Goal: Information Seeking & Learning: Find specific page/section

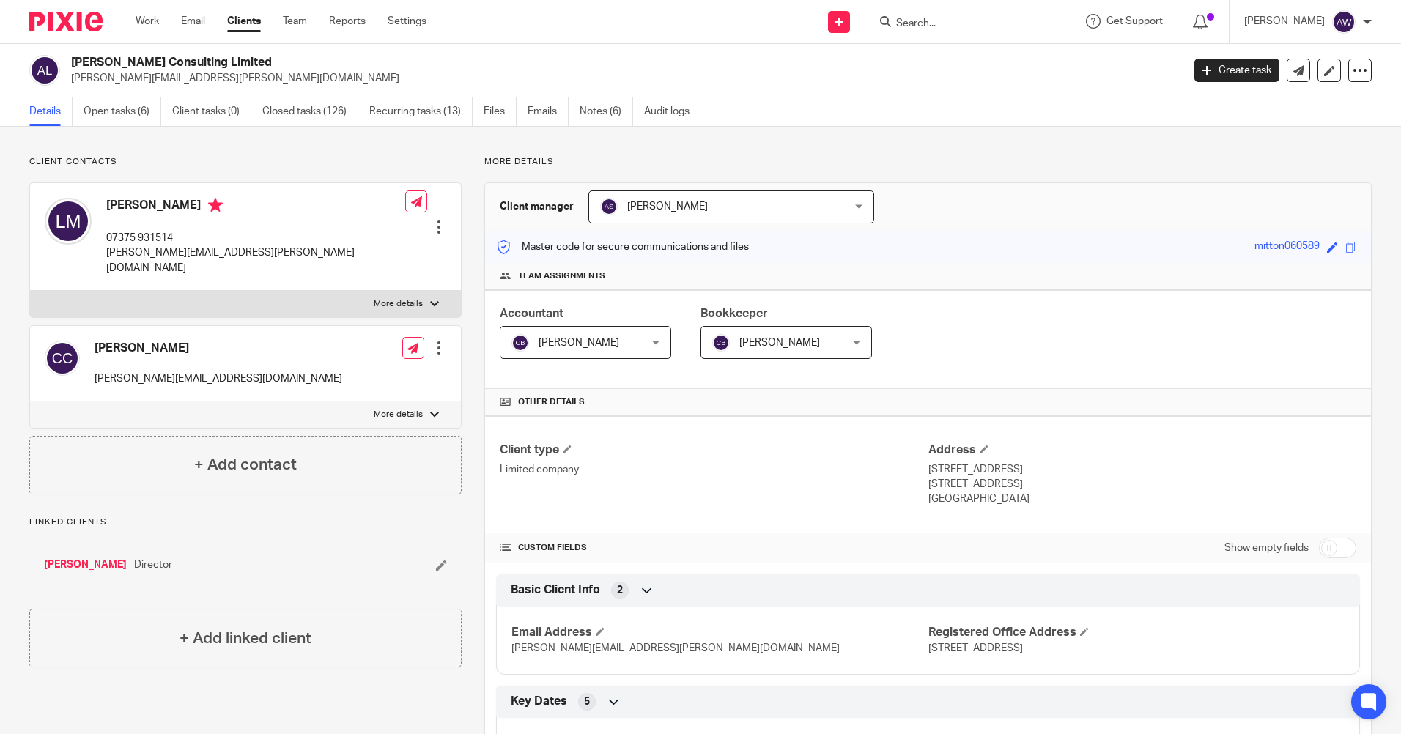
click at [944, 21] on input "Search" at bounding box center [961, 24] width 132 height 13
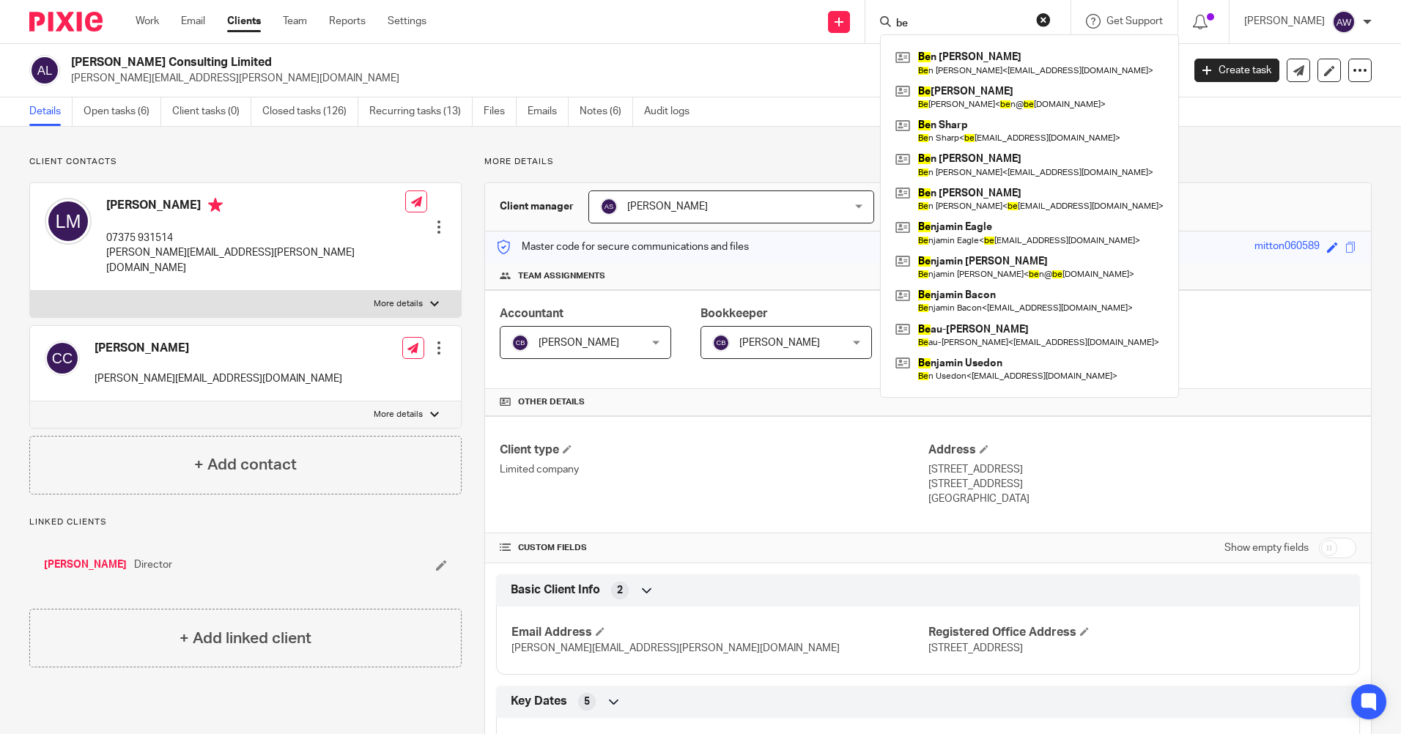
type input "b"
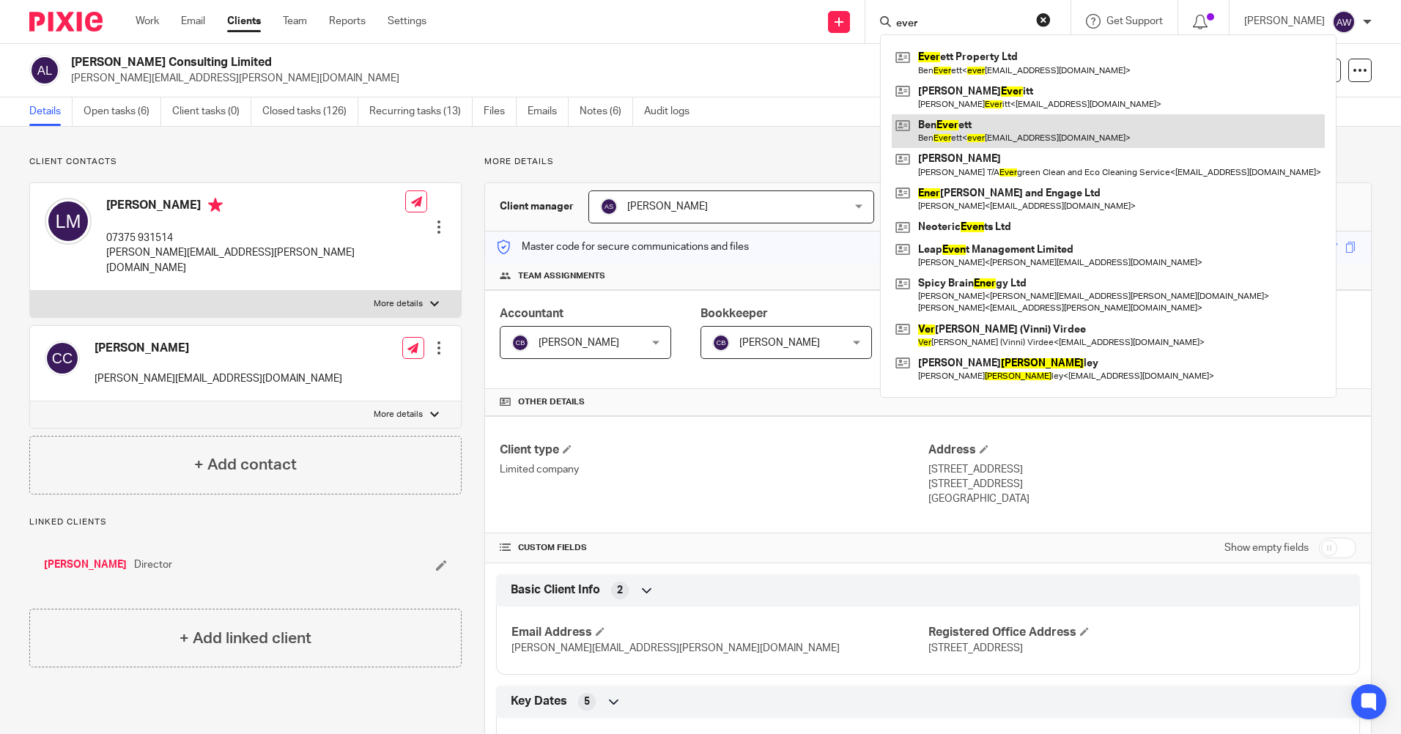
type input "ever"
click at [942, 137] on link at bounding box center [1108, 131] width 433 height 34
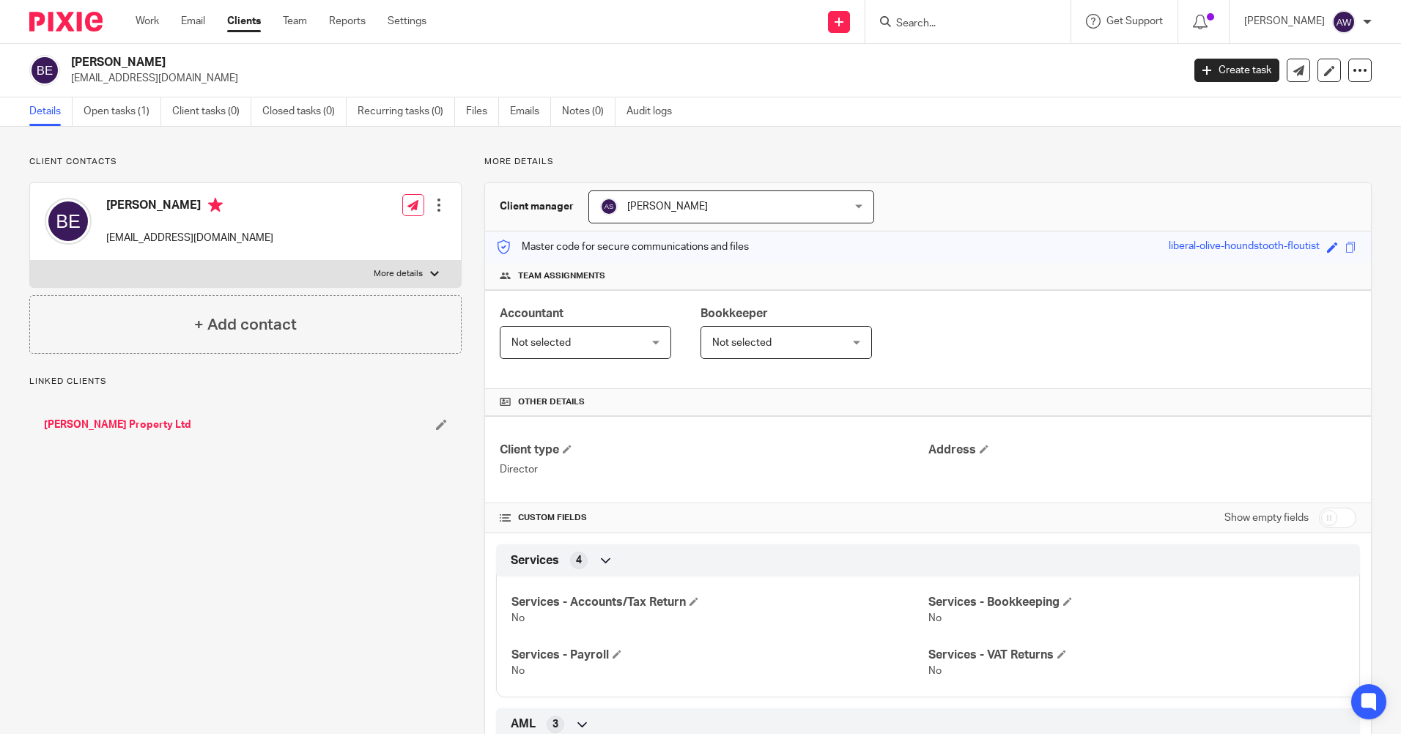
click at [919, 18] on input "Search" at bounding box center [961, 24] width 132 height 13
click at [898, 15] on form at bounding box center [973, 21] width 156 height 18
click at [128, 421] on link "Everett Property Ltd" at bounding box center [117, 425] width 147 height 15
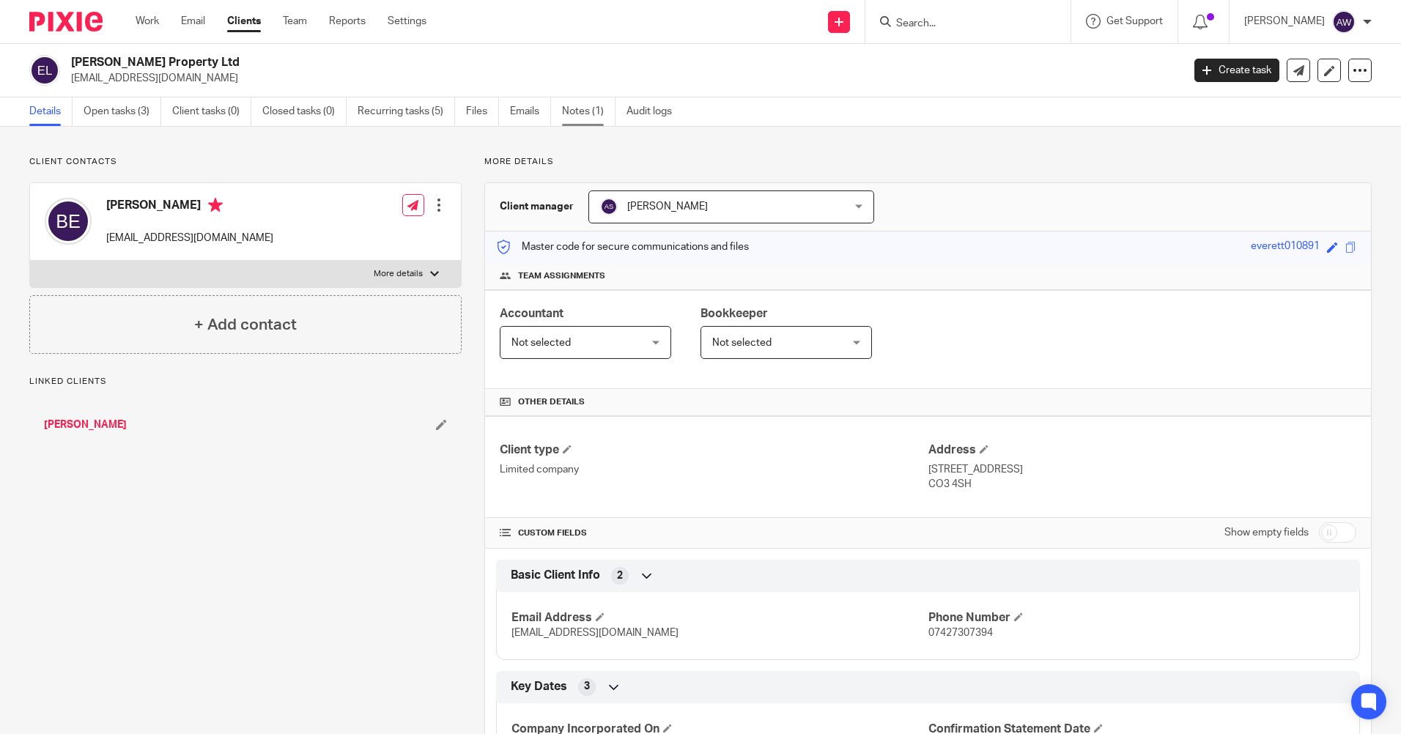
click at [598, 112] on link "Notes (1)" at bounding box center [588, 111] width 53 height 29
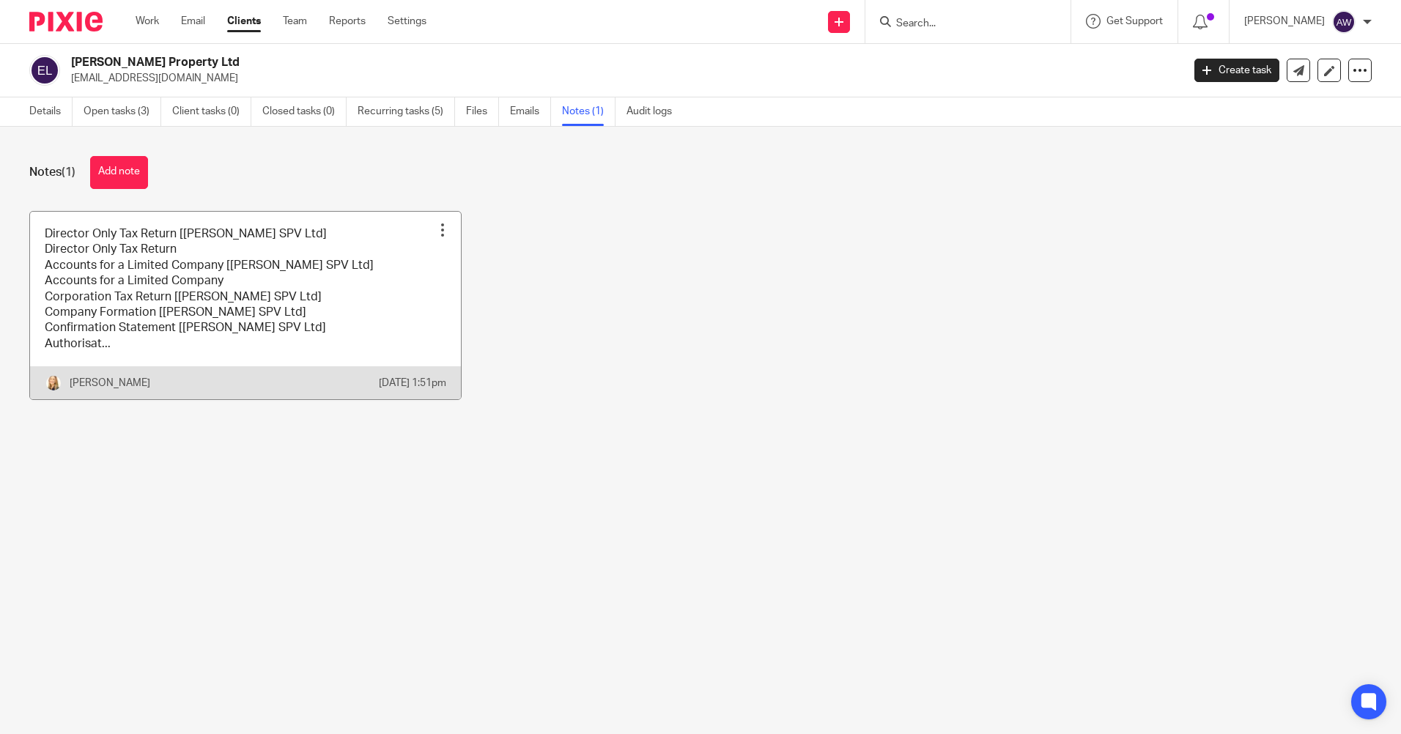
click at [437, 227] on div at bounding box center [442, 230] width 15 height 15
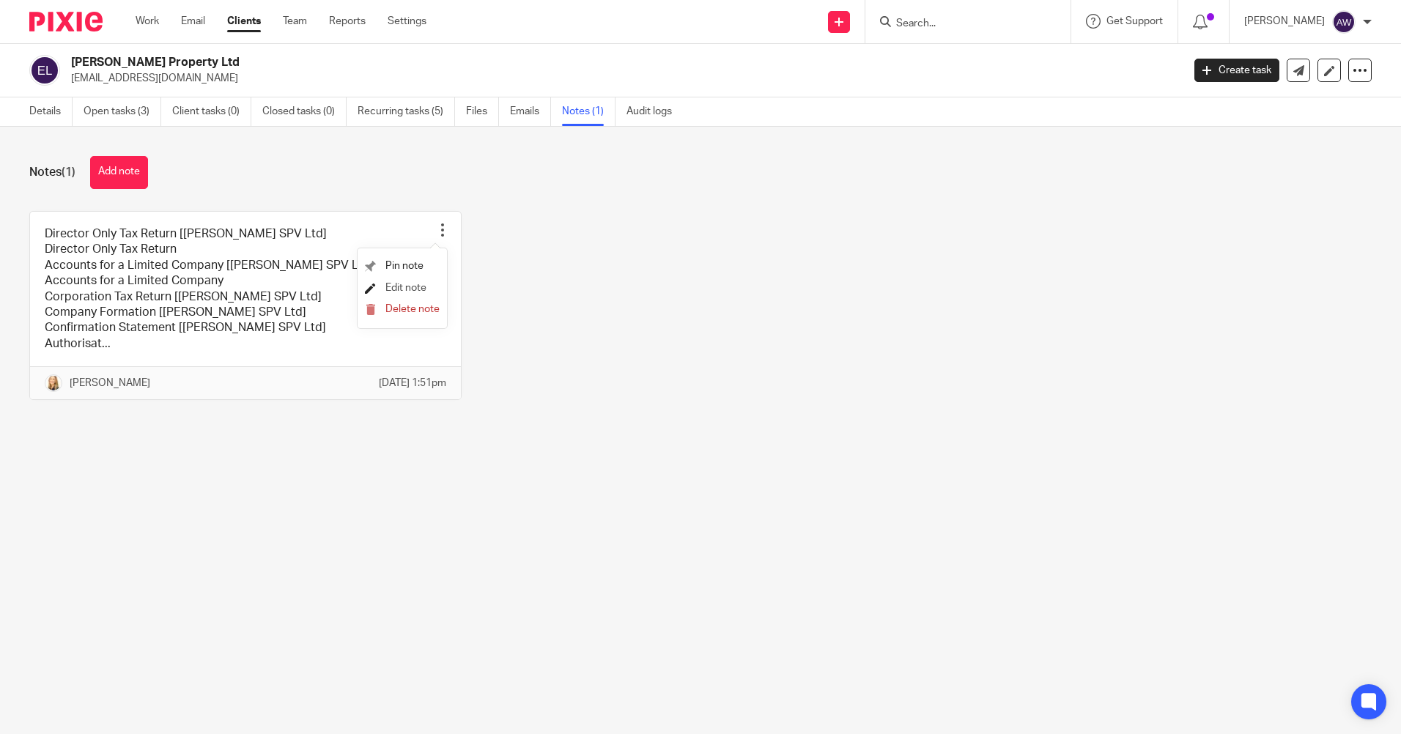
click at [402, 287] on span "Edit note" at bounding box center [405, 288] width 41 height 10
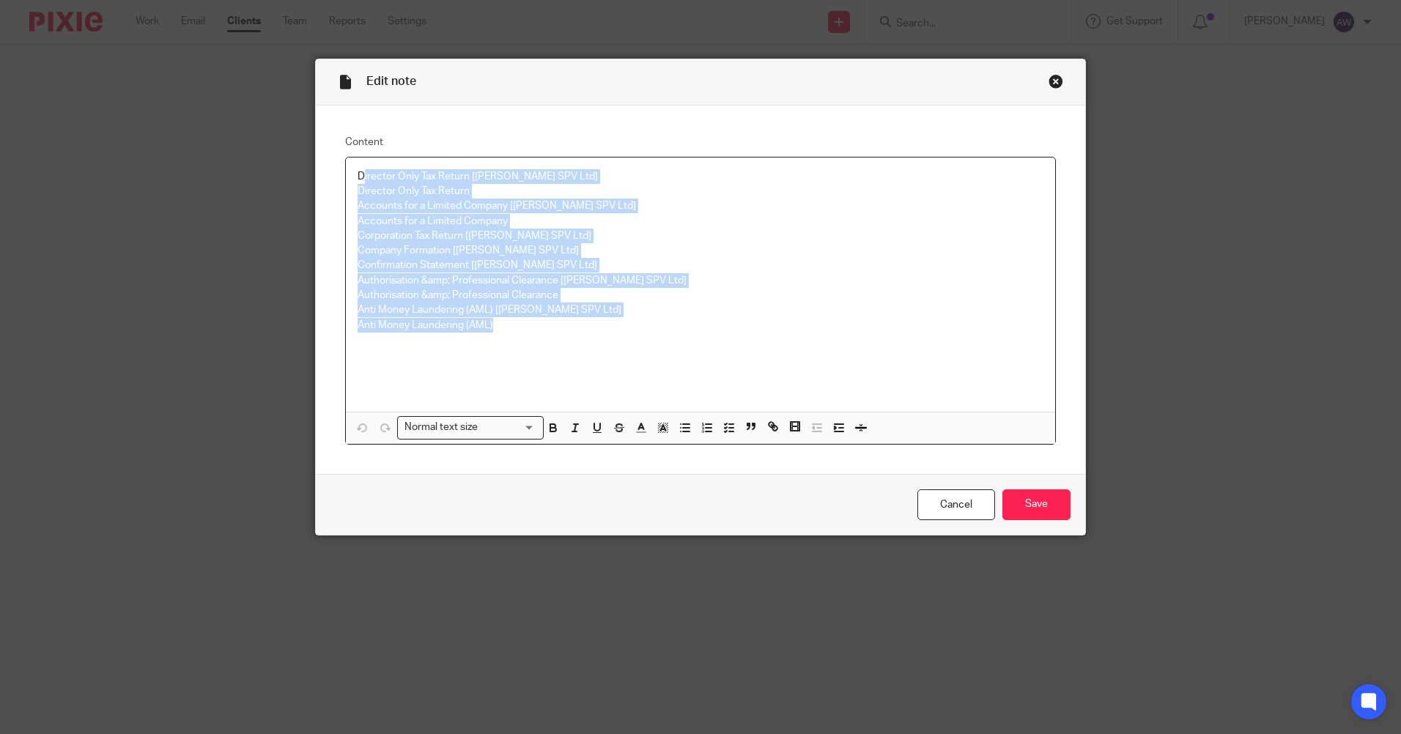
drag, startPoint x: 356, startPoint y: 174, endPoint x: 535, endPoint y: 331, distance: 237.9
click at [535, 331] on div "Director Only Tax Return [[PERSON_NAME] SPV Ltd] Director Only Tax Return Accou…" at bounding box center [700, 285] width 709 height 254
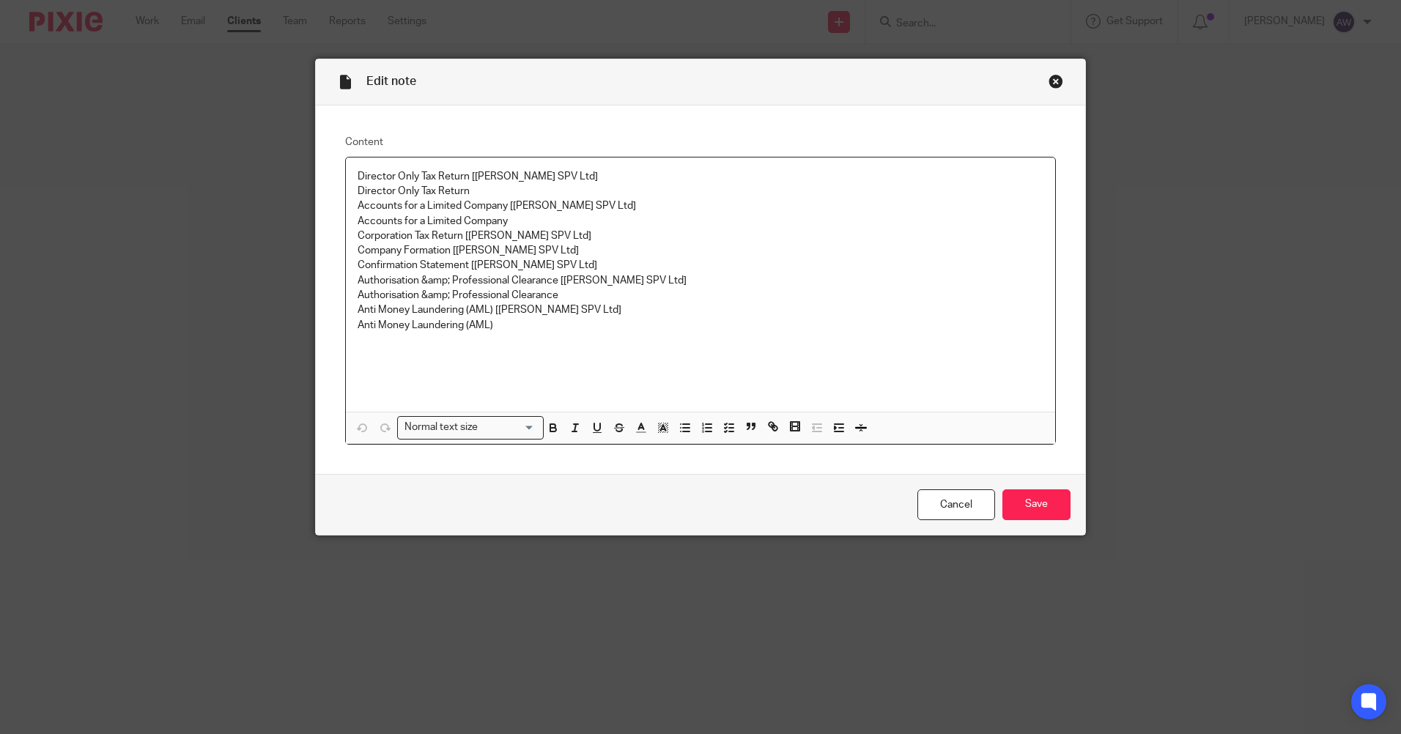
click at [536, 371] on div "Director Only Tax Return [[PERSON_NAME] SPV Ltd] Director Only Tax Return Accou…" at bounding box center [700, 285] width 709 height 254
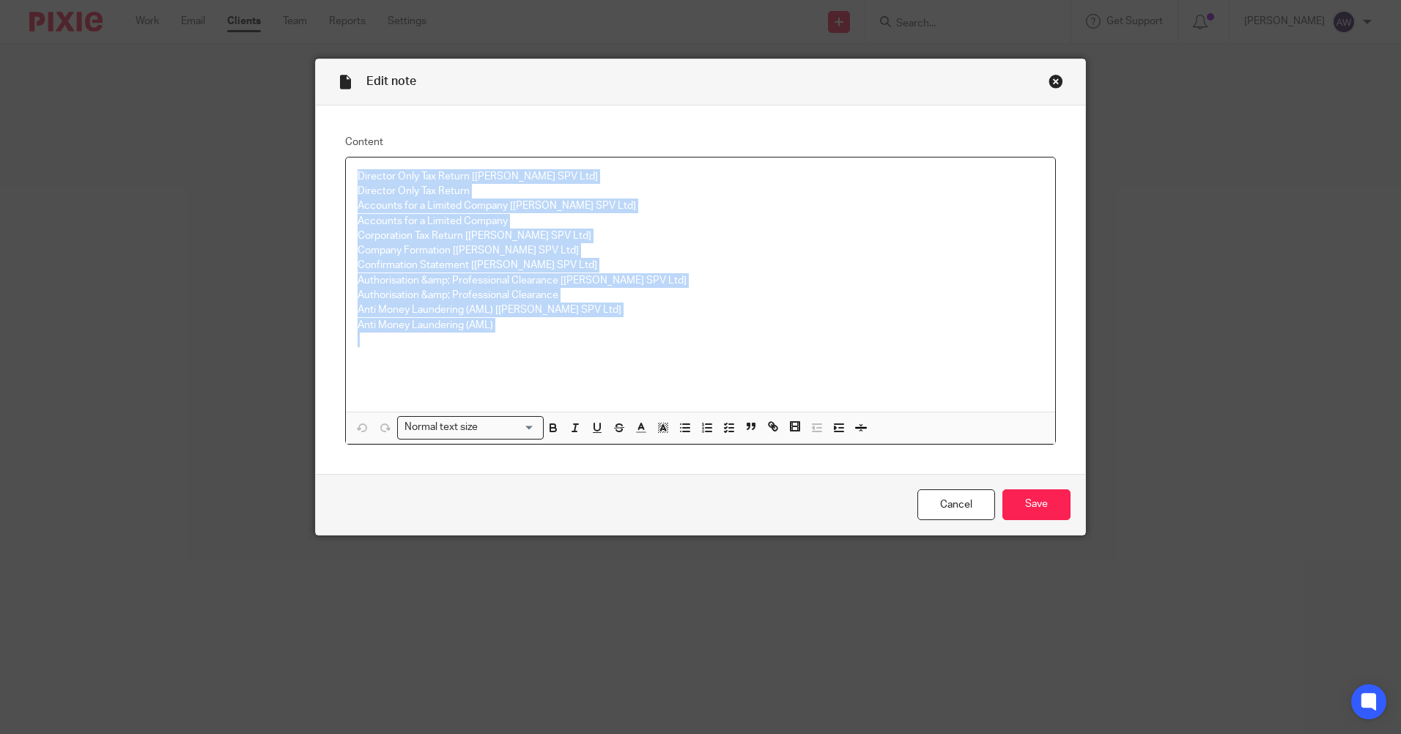
drag, startPoint x: 352, startPoint y: 173, endPoint x: 511, endPoint y: 332, distance: 224.9
click at [511, 332] on div "Director Only Tax Return [Ben Everett SPV Ltd] Director Only Tax Return Account…" at bounding box center [700, 285] width 709 height 254
click at [953, 509] on link "Cancel" at bounding box center [957, 506] width 78 height 32
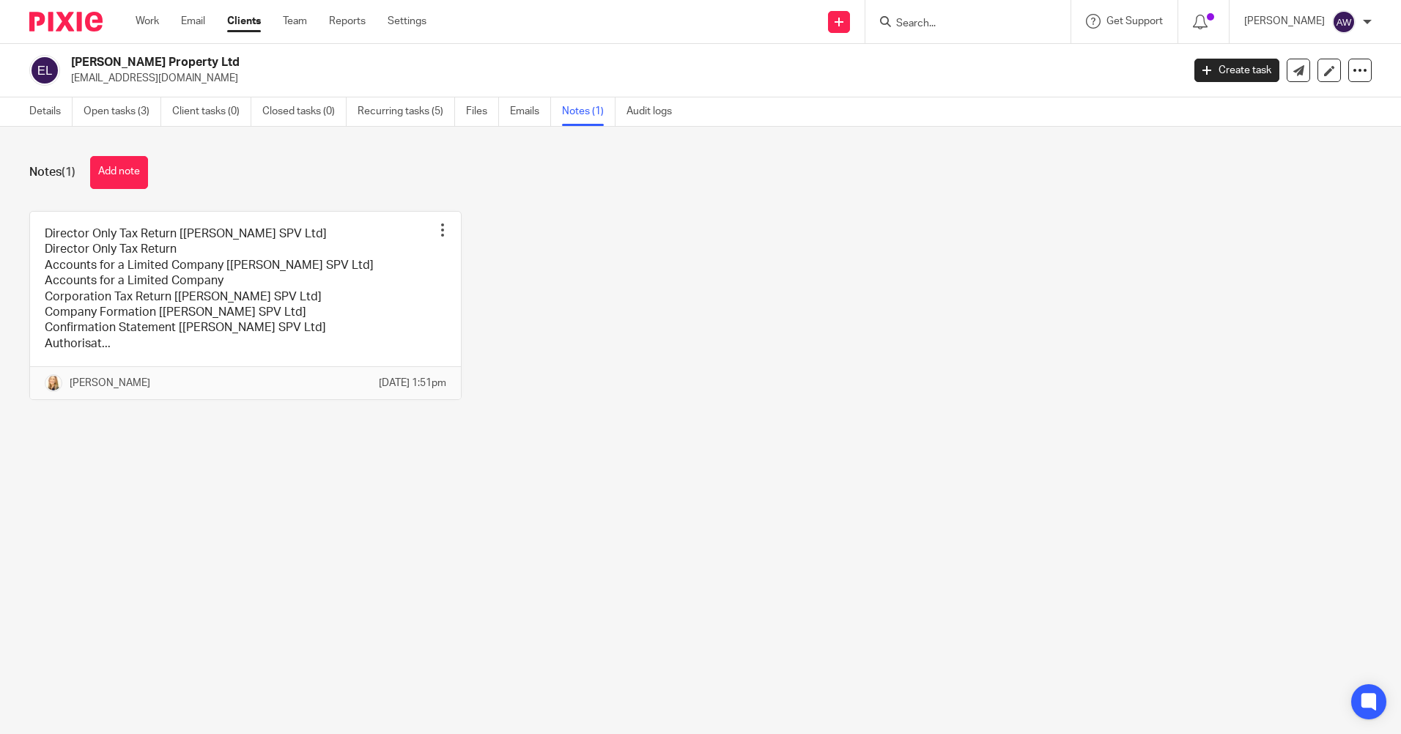
click at [944, 12] on form at bounding box center [973, 21] width 156 height 18
click at [944, 32] on div at bounding box center [968, 21] width 205 height 43
click at [939, 23] on input "Search" at bounding box center [961, 24] width 132 height 13
type input "hjm"
click at [952, 67] on link at bounding box center [1016, 63] width 248 height 34
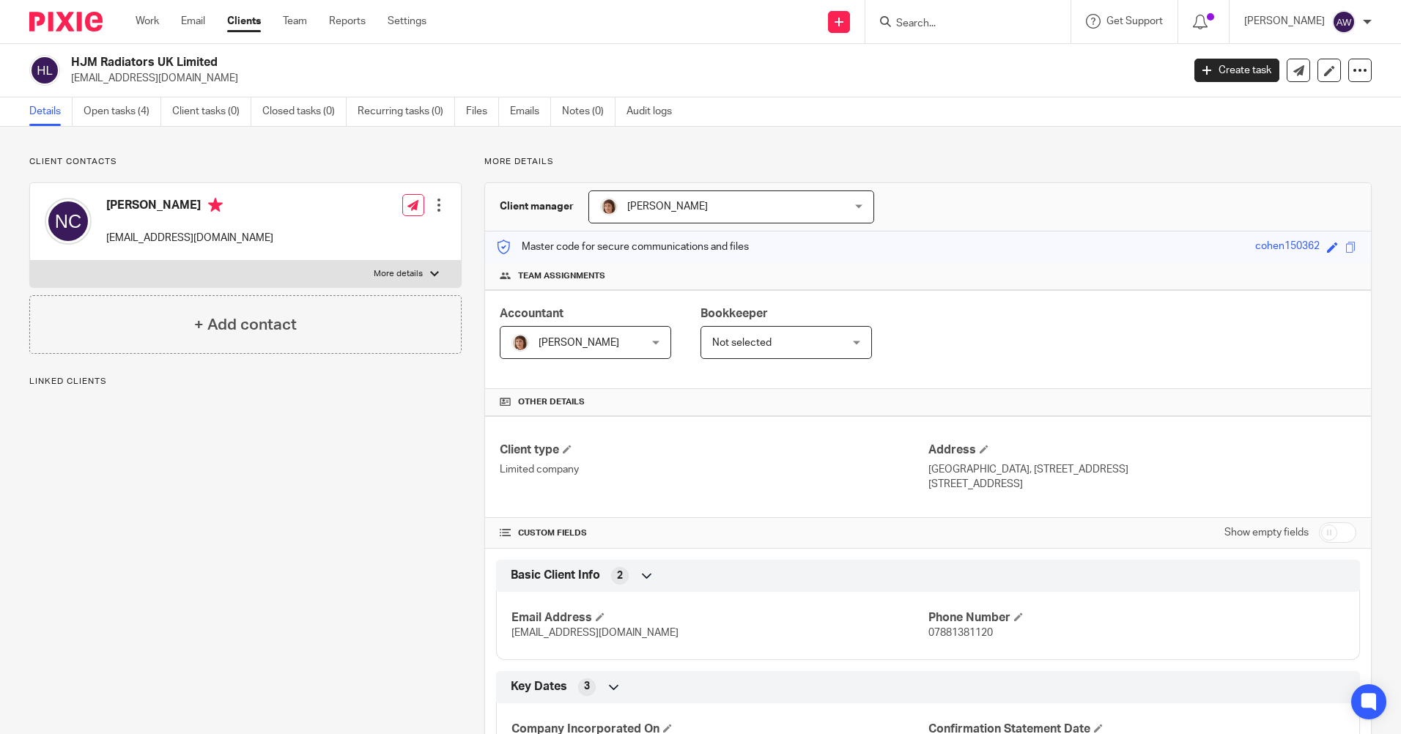
click at [895, 29] on input "Search" at bounding box center [961, 24] width 132 height 13
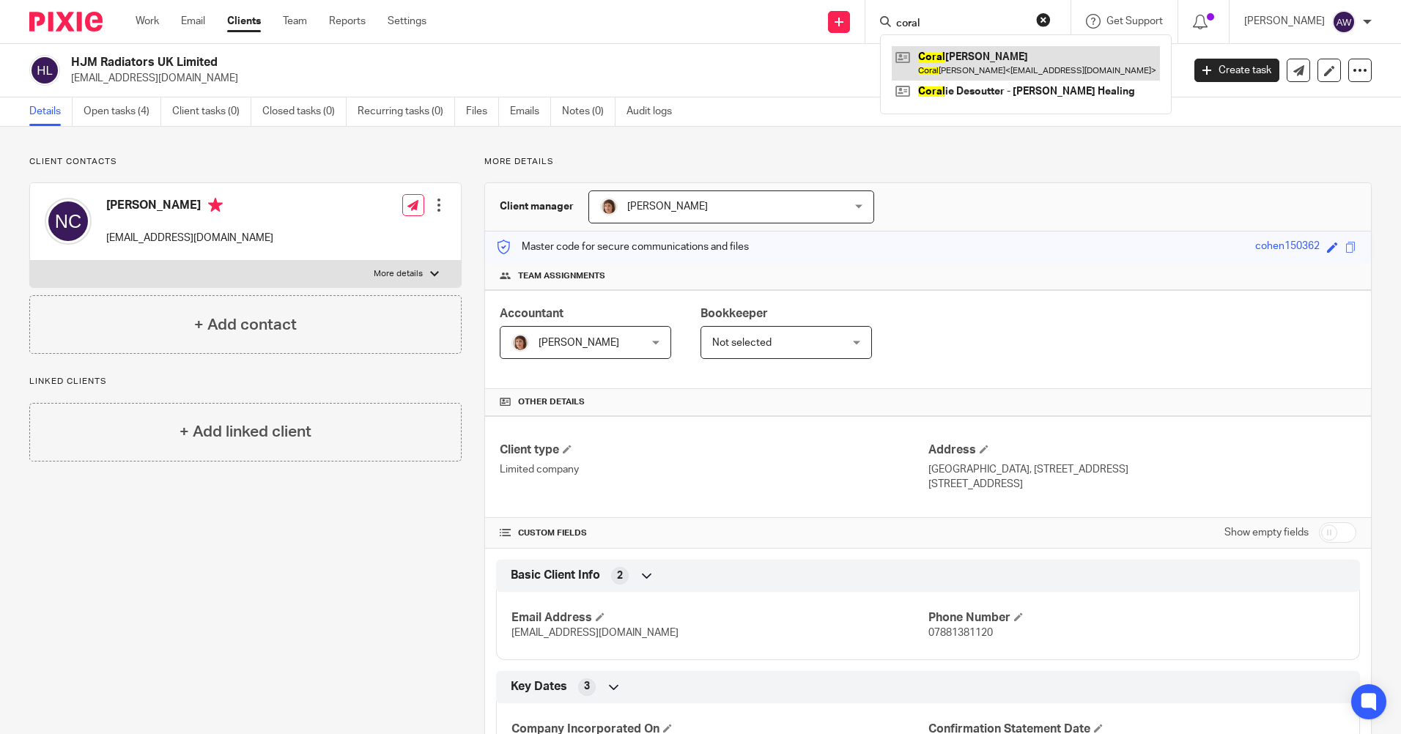
type input "coral"
click at [973, 67] on link at bounding box center [1026, 63] width 268 height 34
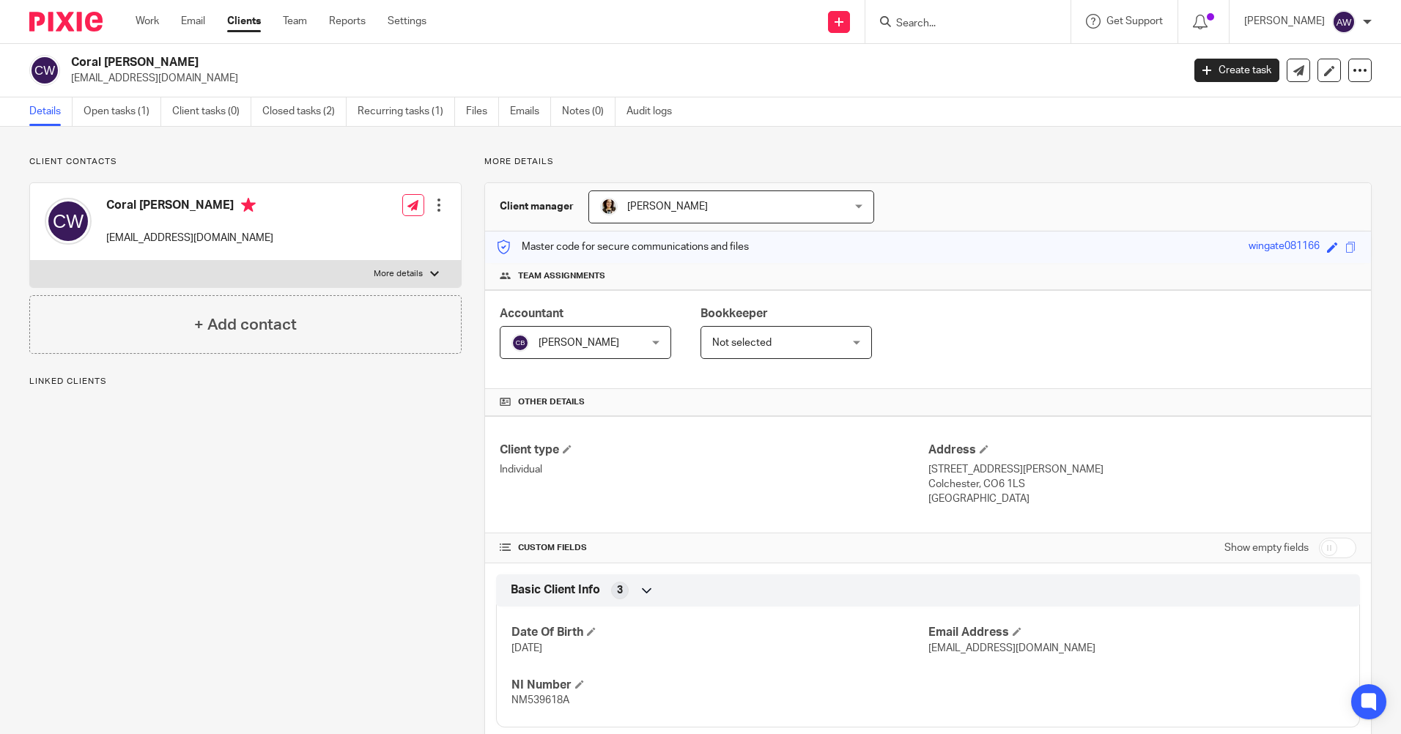
click at [935, 26] on input "Search" at bounding box center [961, 24] width 132 height 13
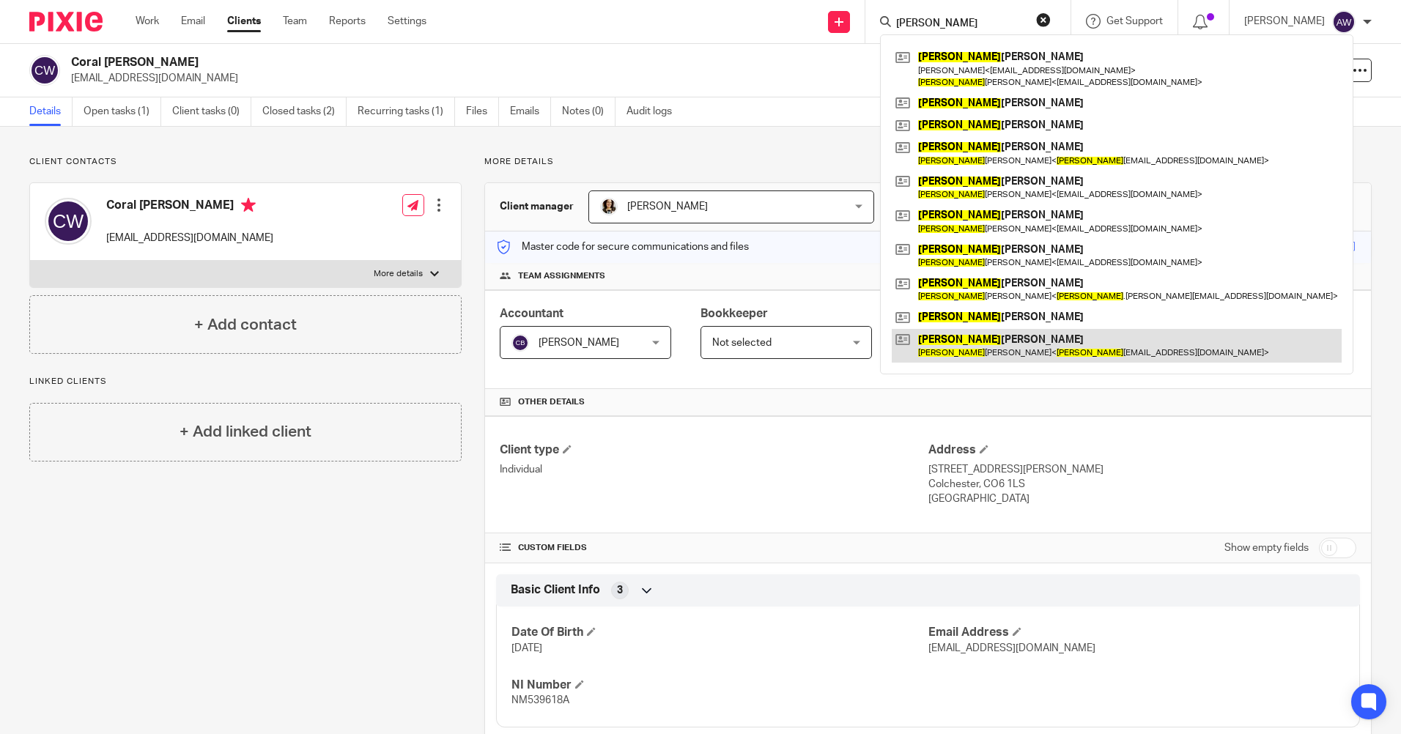
type input "john"
click at [960, 353] on link at bounding box center [1117, 346] width 450 height 34
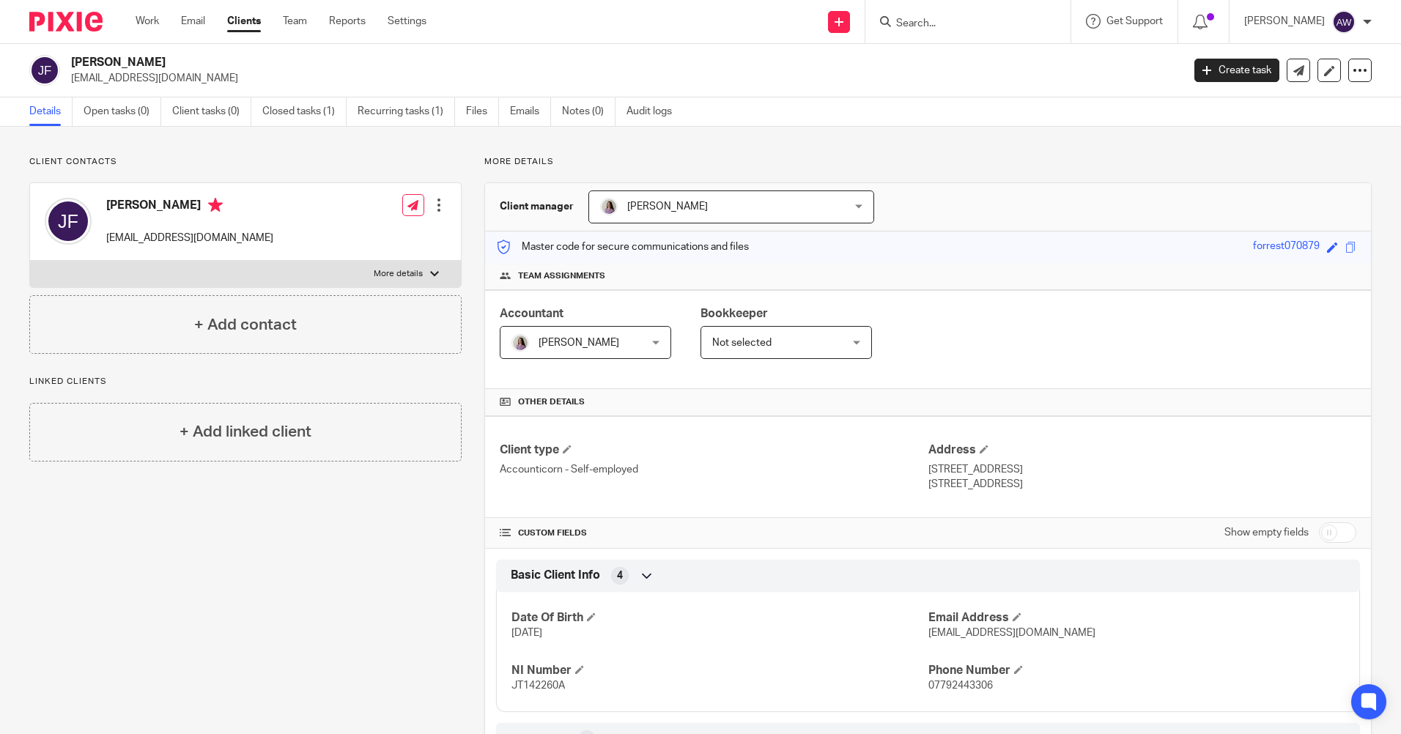
click at [912, 14] on form at bounding box center [973, 21] width 156 height 18
click at [912, 20] on input "Search" at bounding box center [961, 24] width 132 height 13
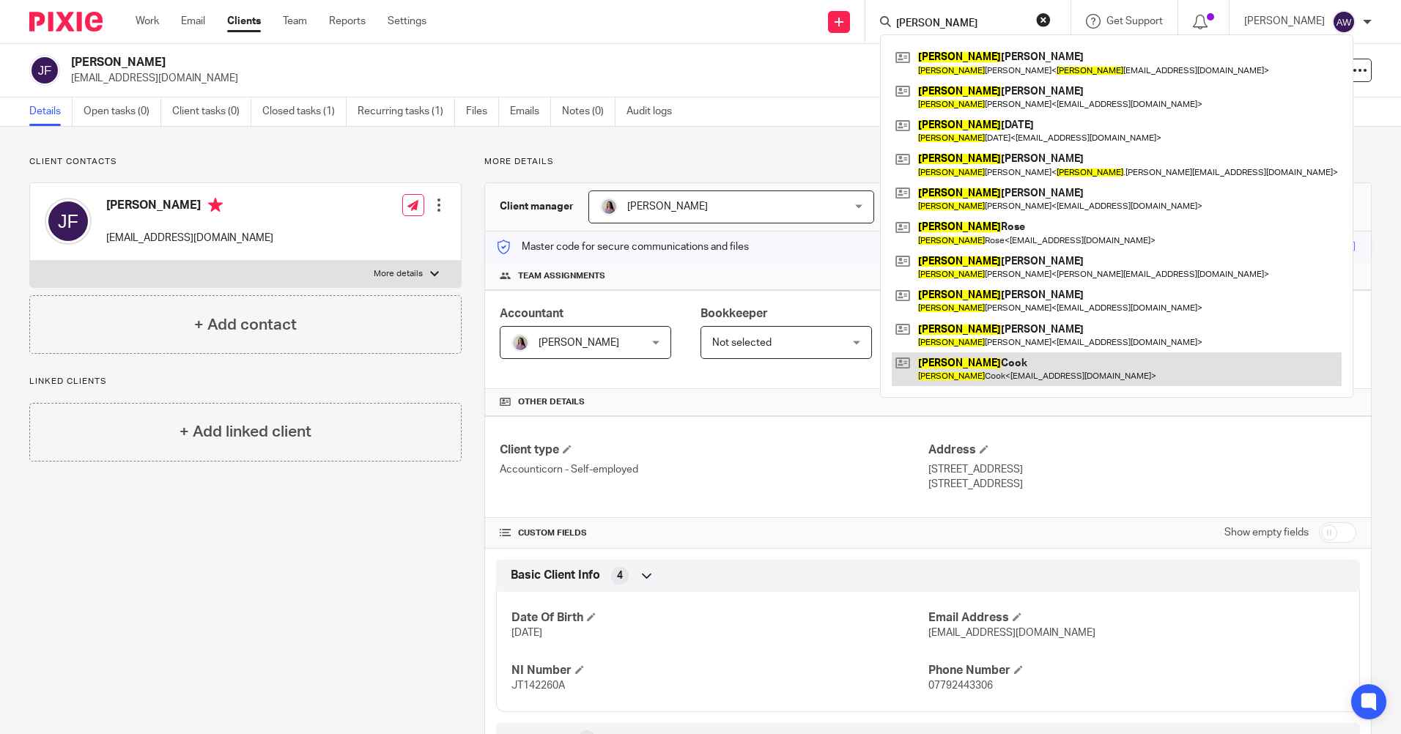
type input "paul"
click at [936, 371] on link at bounding box center [1117, 370] width 450 height 34
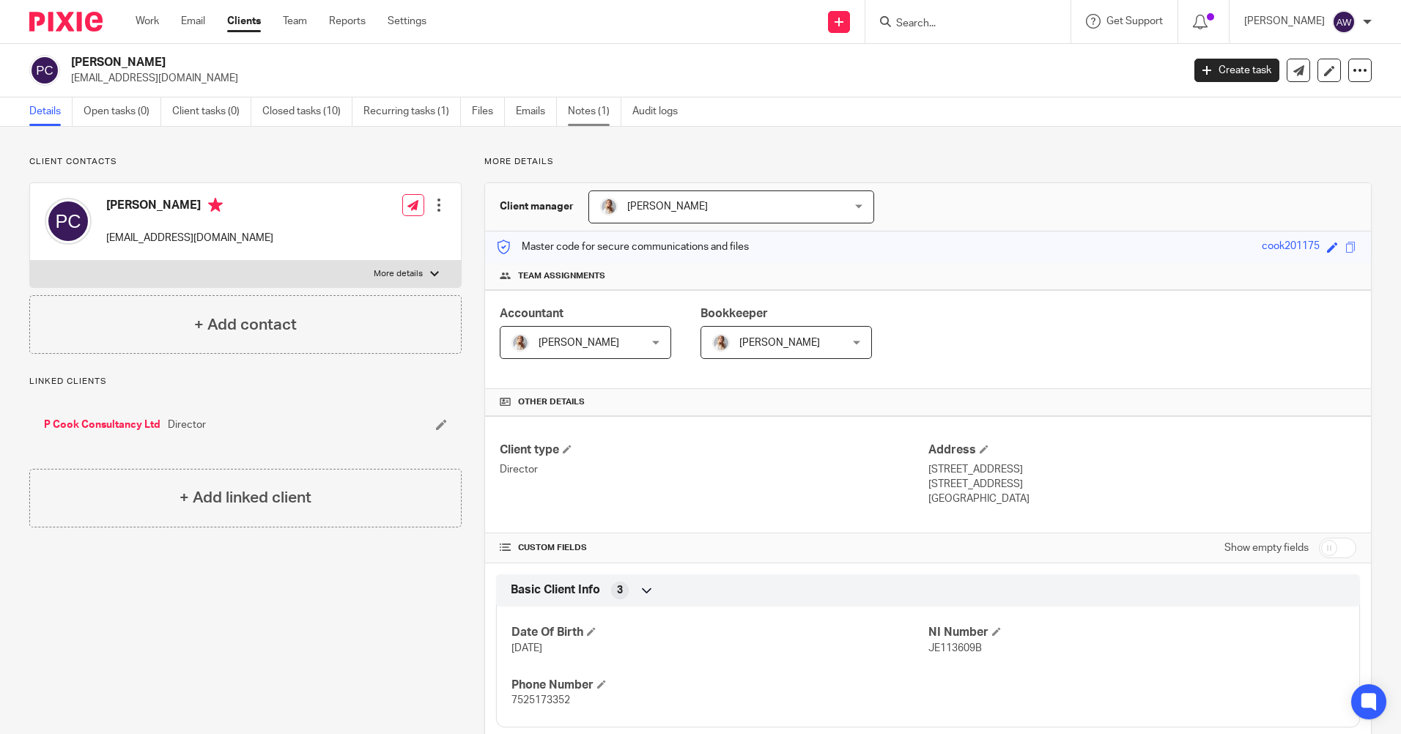
click at [573, 118] on link "Notes (1)" at bounding box center [594, 111] width 53 height 29
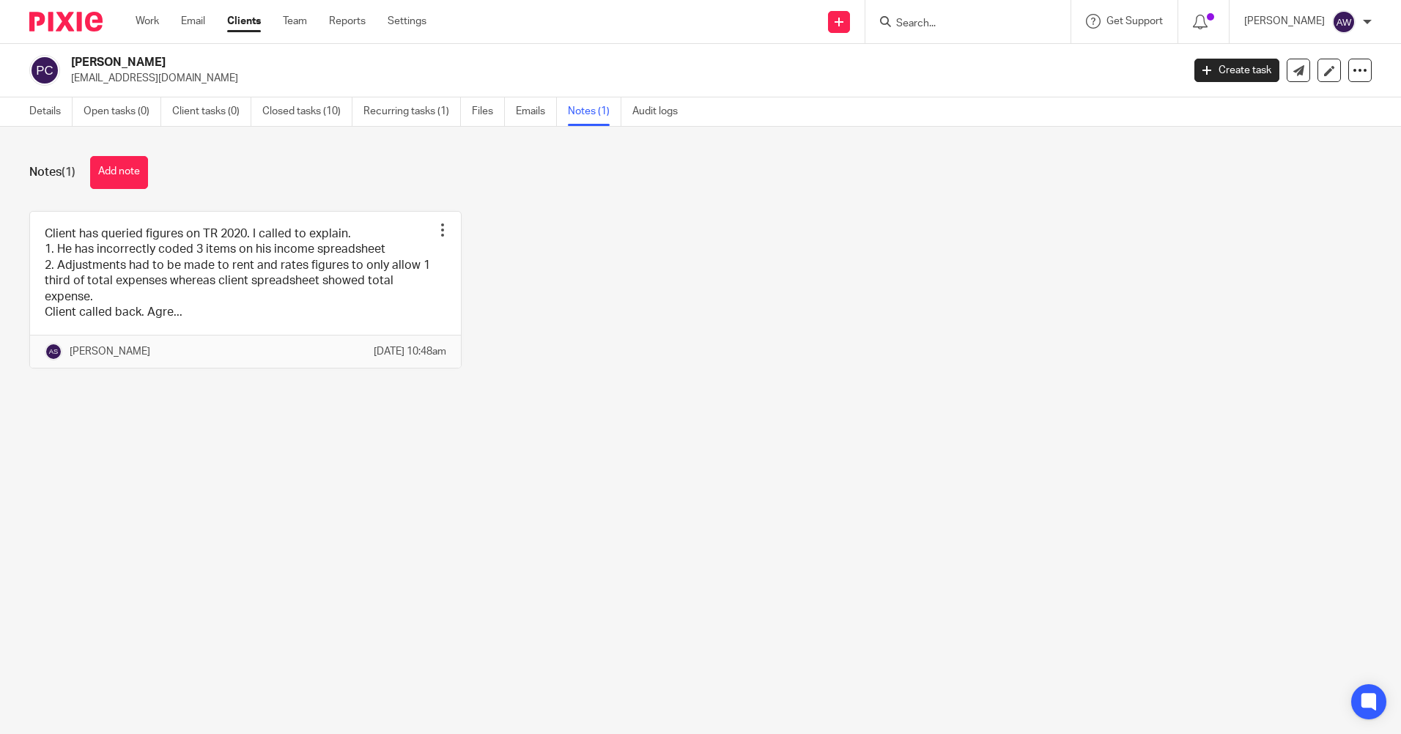
click at [923, 26] on input "Search" at bounding box center [961, 24] width 132 height 13
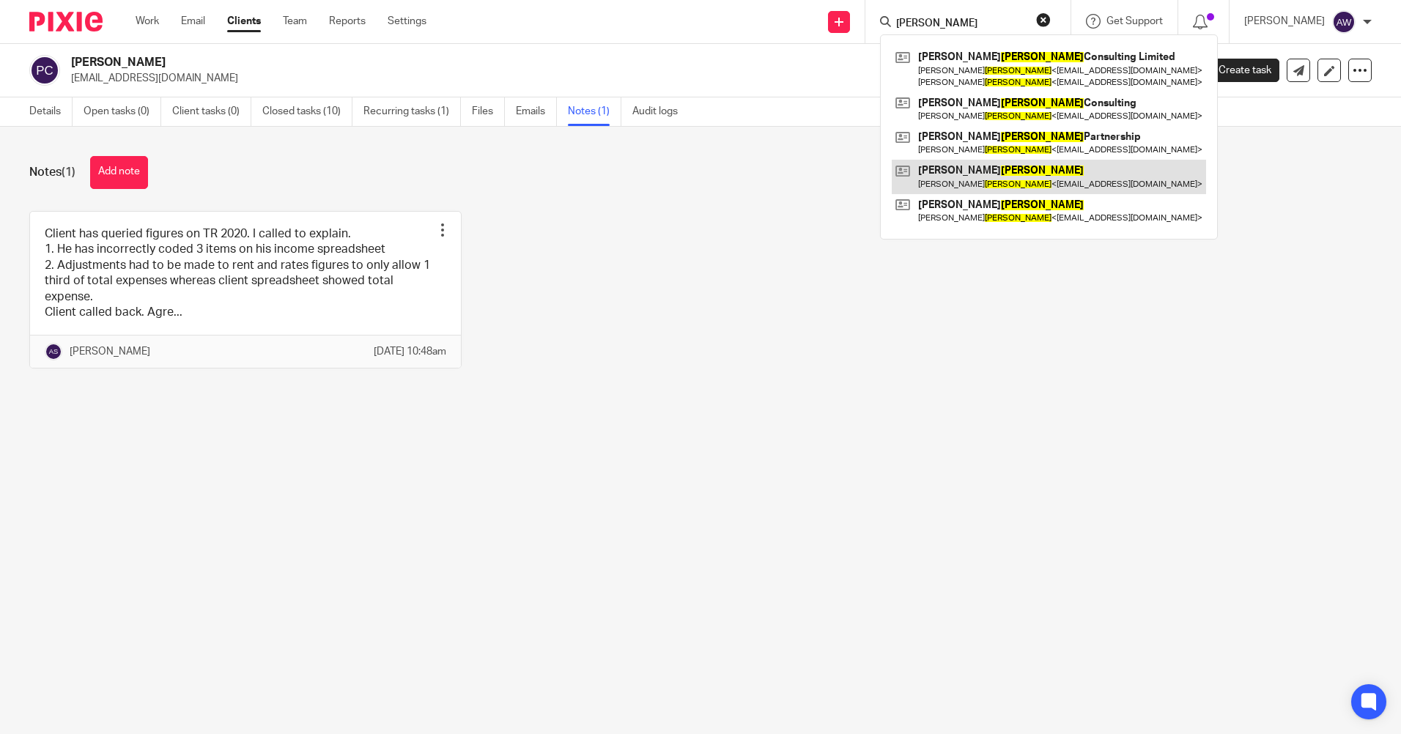
type input "[PERSON_NAME]"
click at [954, 181] on link at bounding box center [1049, 177] width 314 height 34
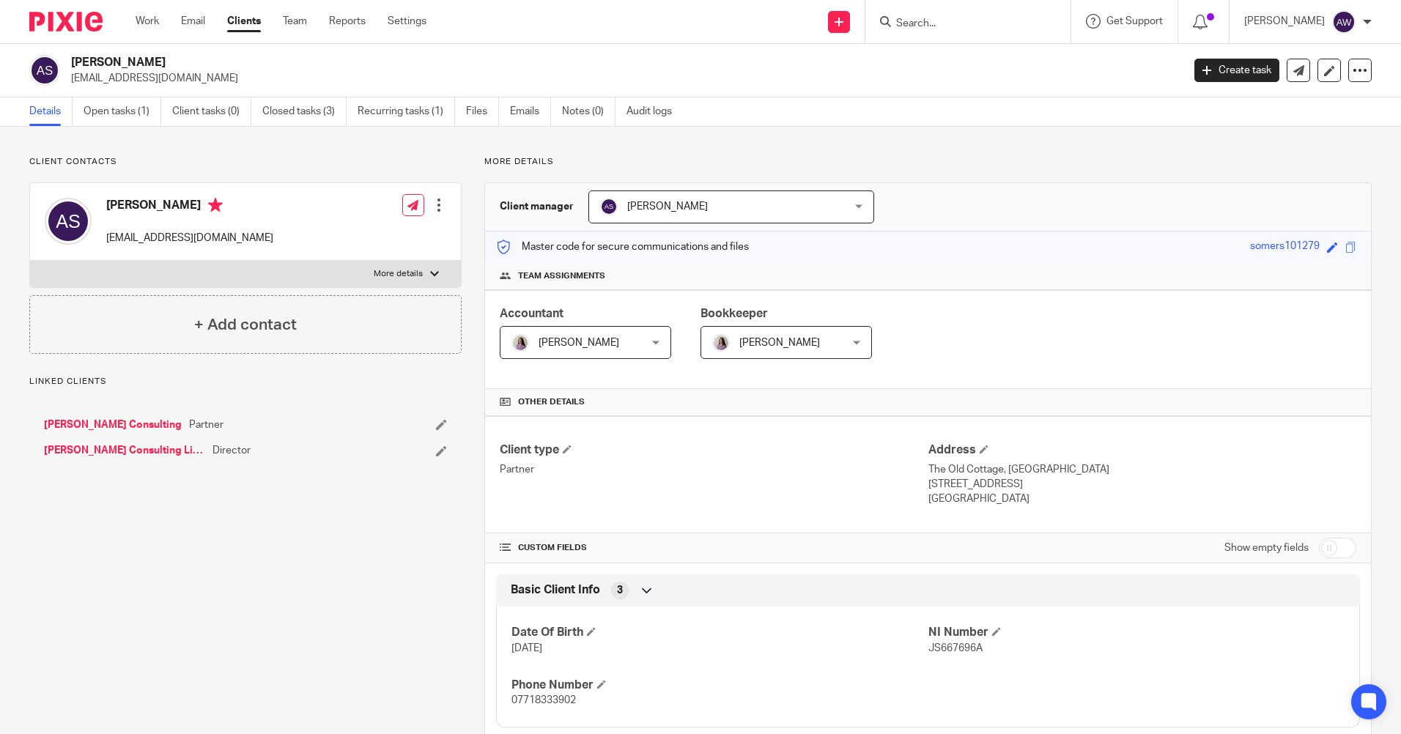
click at [956, 21] on input "Search" at bounding box center [961, 24] width 132 height 13
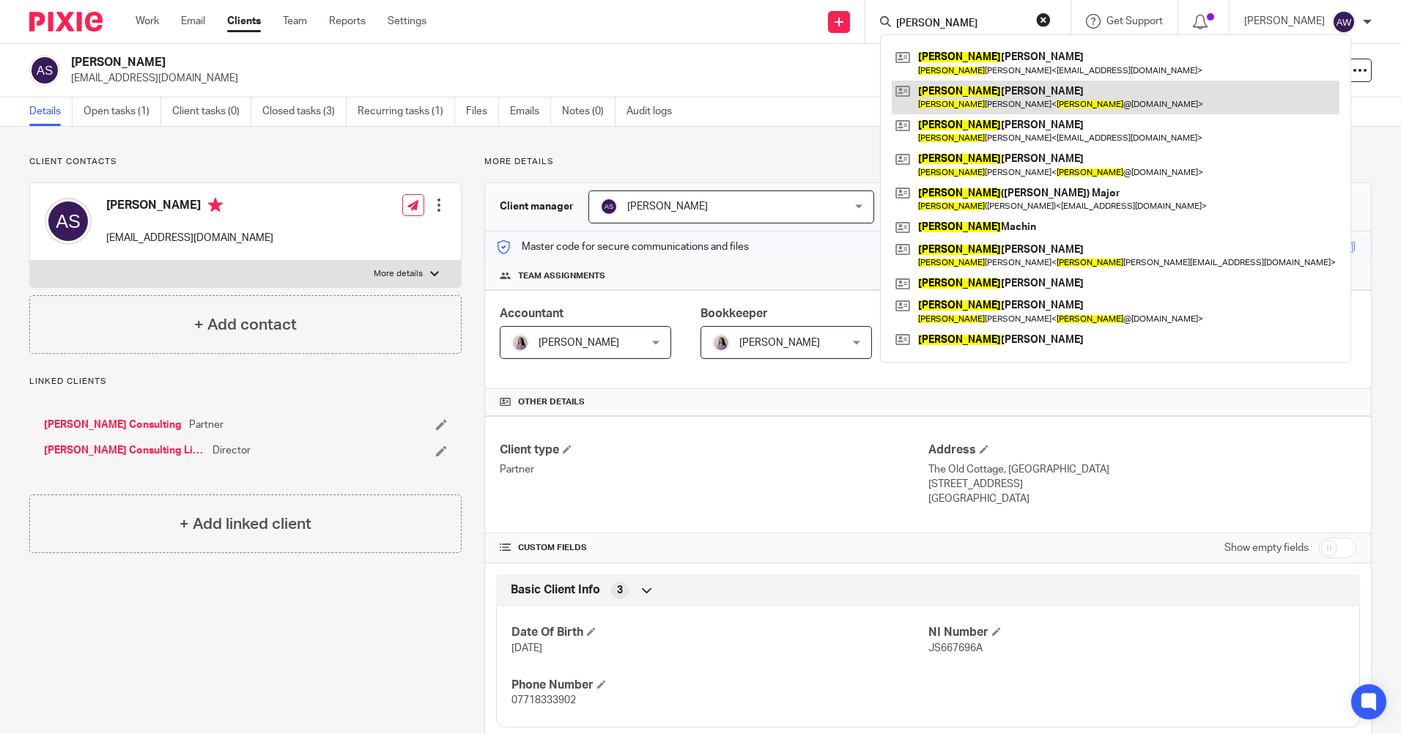
type input "james"
click at [967, 81] on link at bounding box center [1116, 98] width 448 height 34
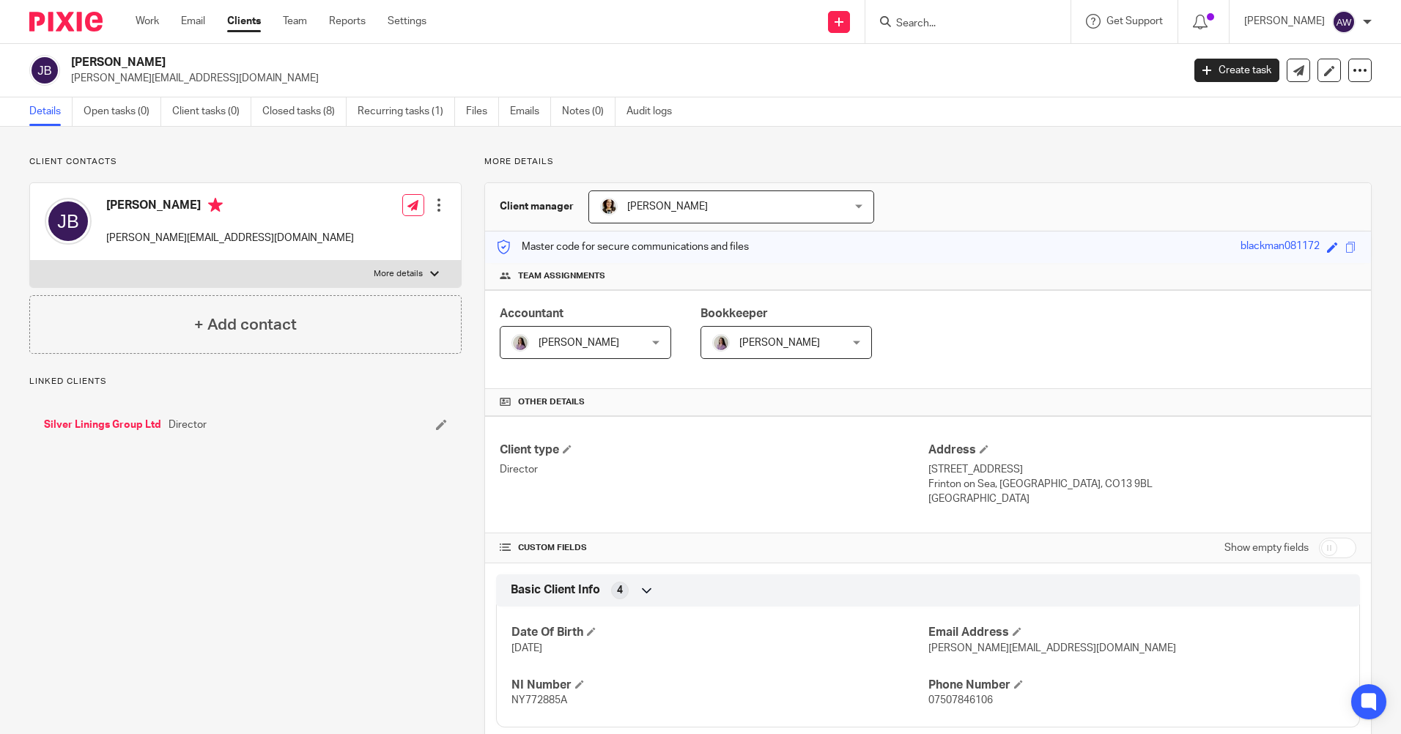
click at [936, 28] on input "Search" at bounding box center [961, 24] width 132 height 13
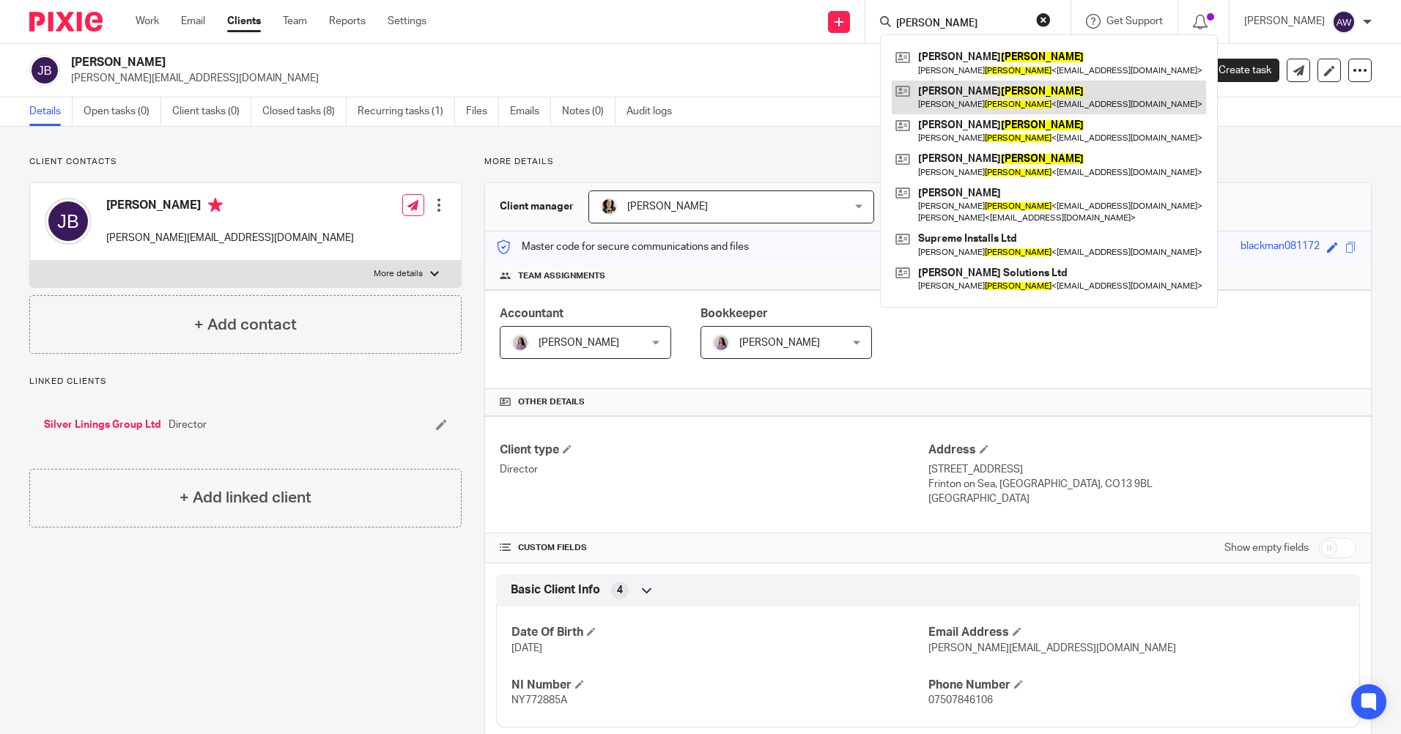
type input "symonds"
click at [964, 106] on link at bounding box center [1049, 98] width 314 height 34
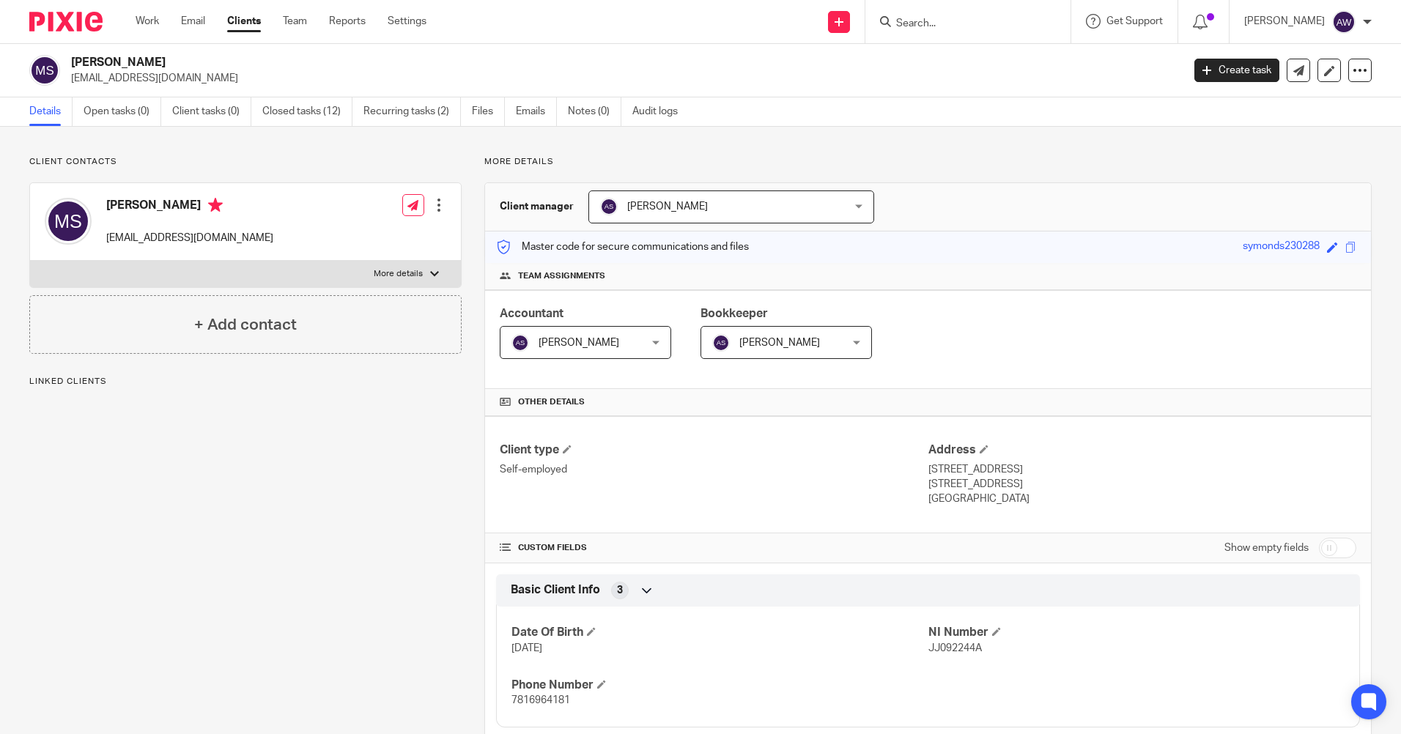
click at [948, 29] on input "Search" at bounding box center [961, 24] width 132 height 13
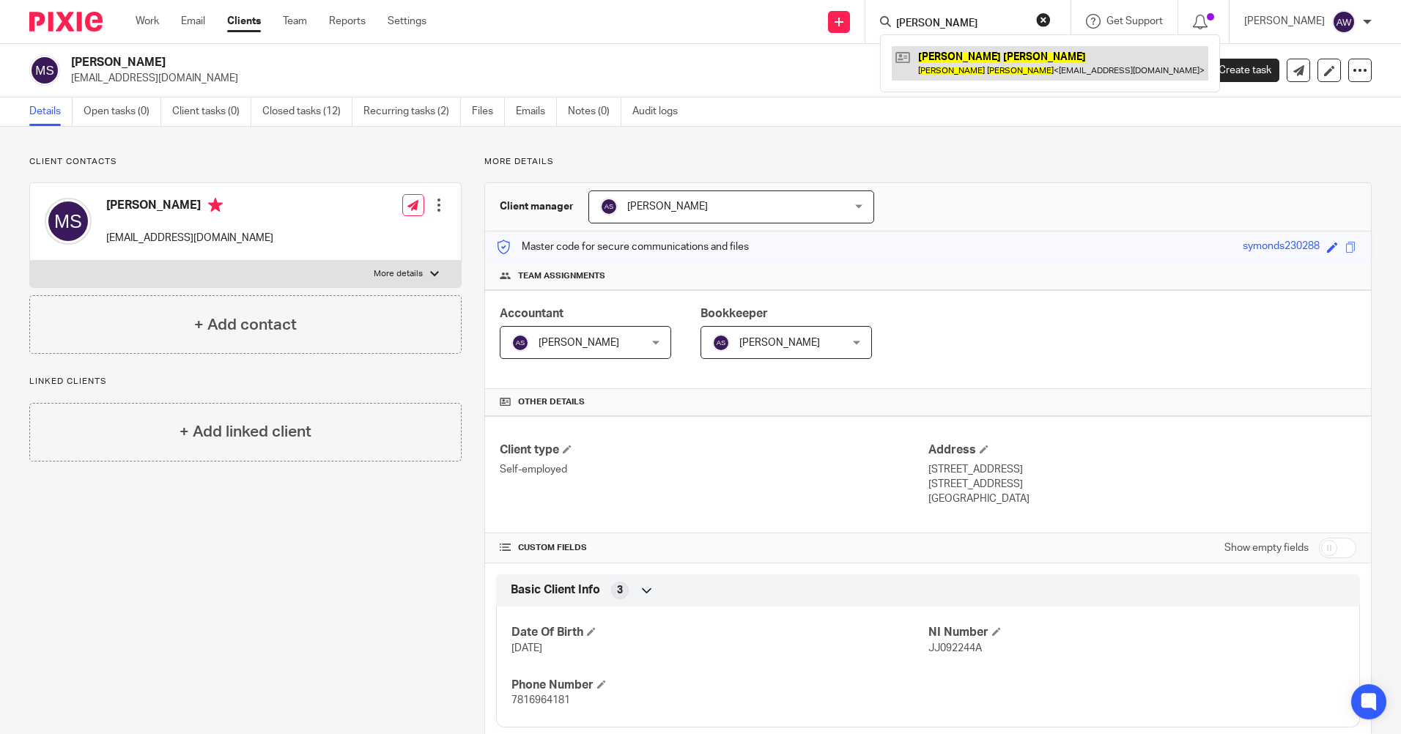
type input "[PERSON_NAME]"
click at [943, 51] on link at bounding box center [1050, 63] width 317 height 34
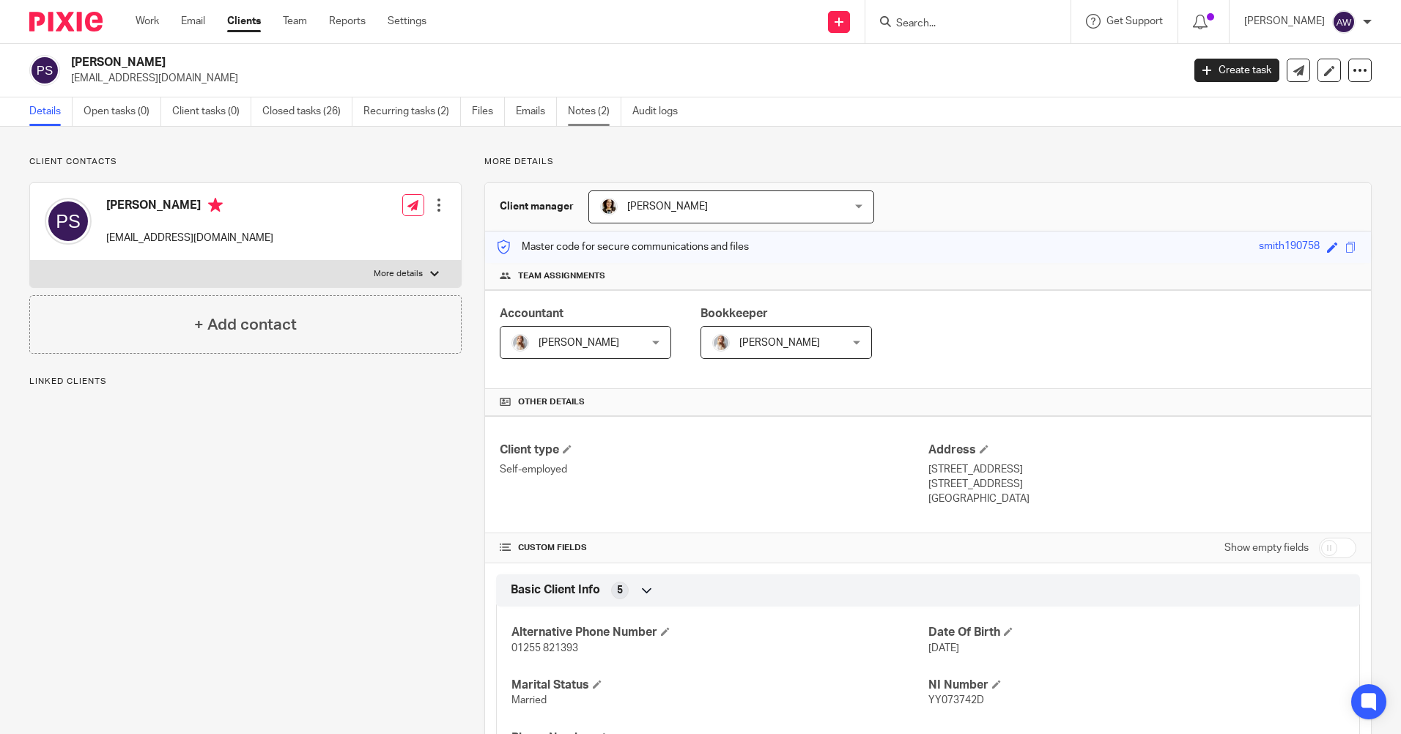
click at [591, 108] on link "Notes (2)" at bounding box center [594, 111] width 53 height 29
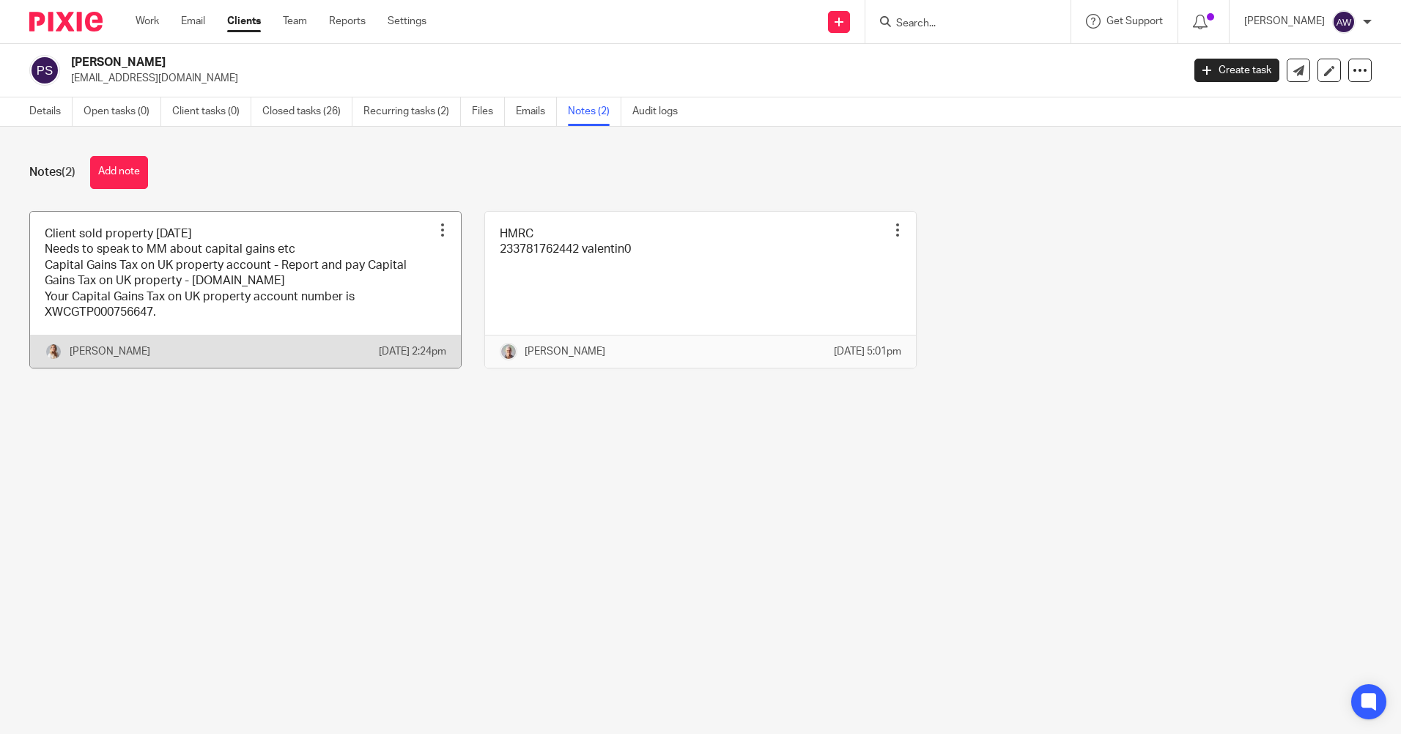
click at [435, 227] on div at bounding box center [442, 230] width 15 height 15
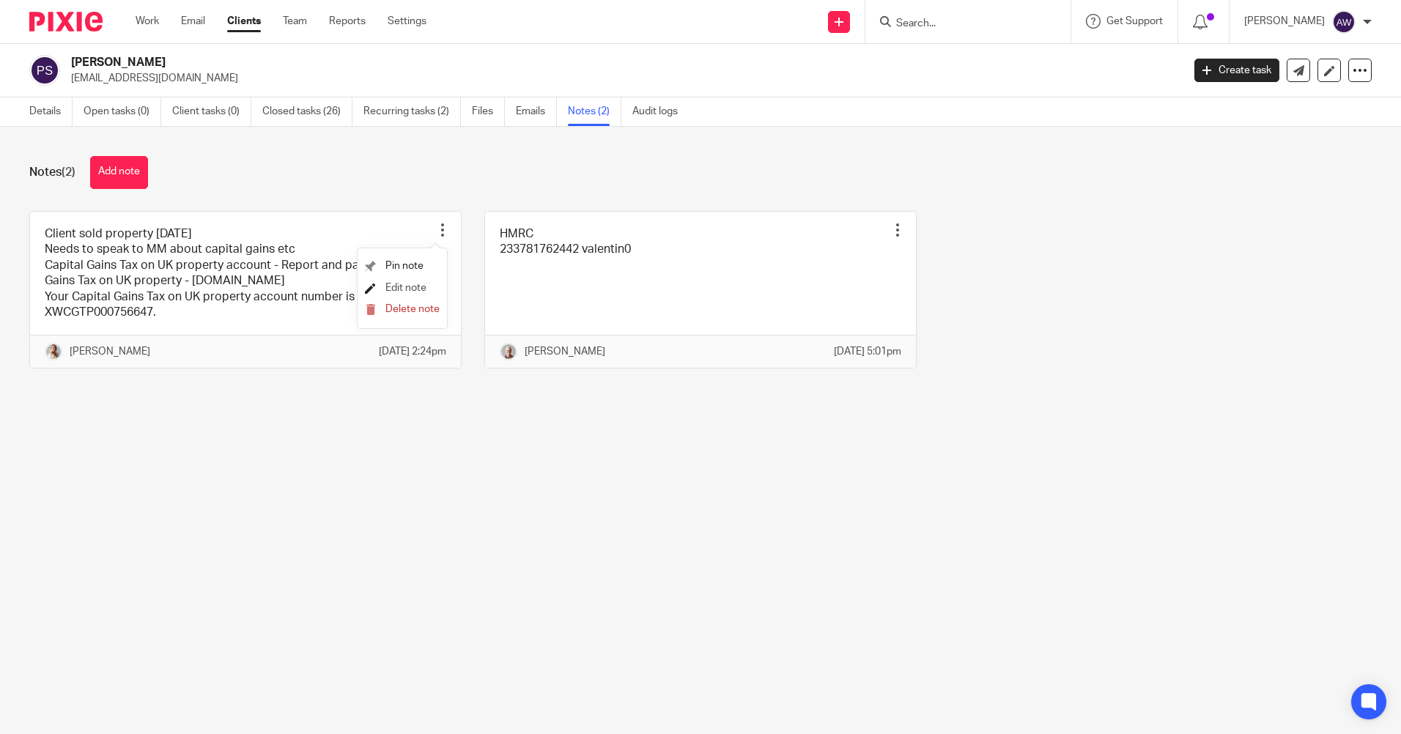
click at [395, 289] on span "Edit note" at bounding box center [405, 288] width 41 height 10
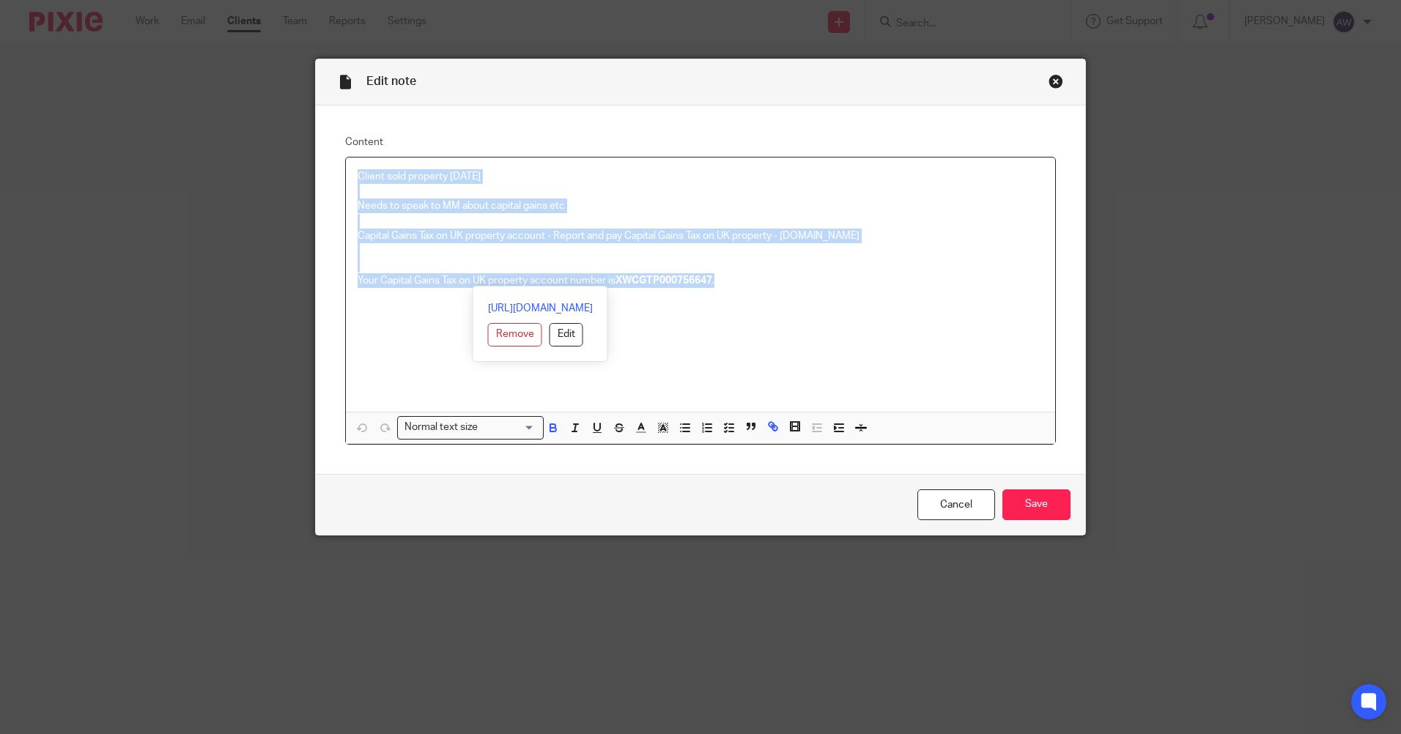
drag, startPoint x: 347, startPoint y: 176, endPoint x: 767, endPoint y: 285, distance: 433.9
click at [767, 285] on div "Client sold property [DATE] Needs to speak to MM about capital gains etc Capita…" at bounding box center [700, 285] width 709 height 254
copy div "Client sold property [DATE] Needs to speak to MM about capital gains etc Capita…"
click at [959, 501] on link "Cancel" at bounding box center [957, 506] width 78 height 32
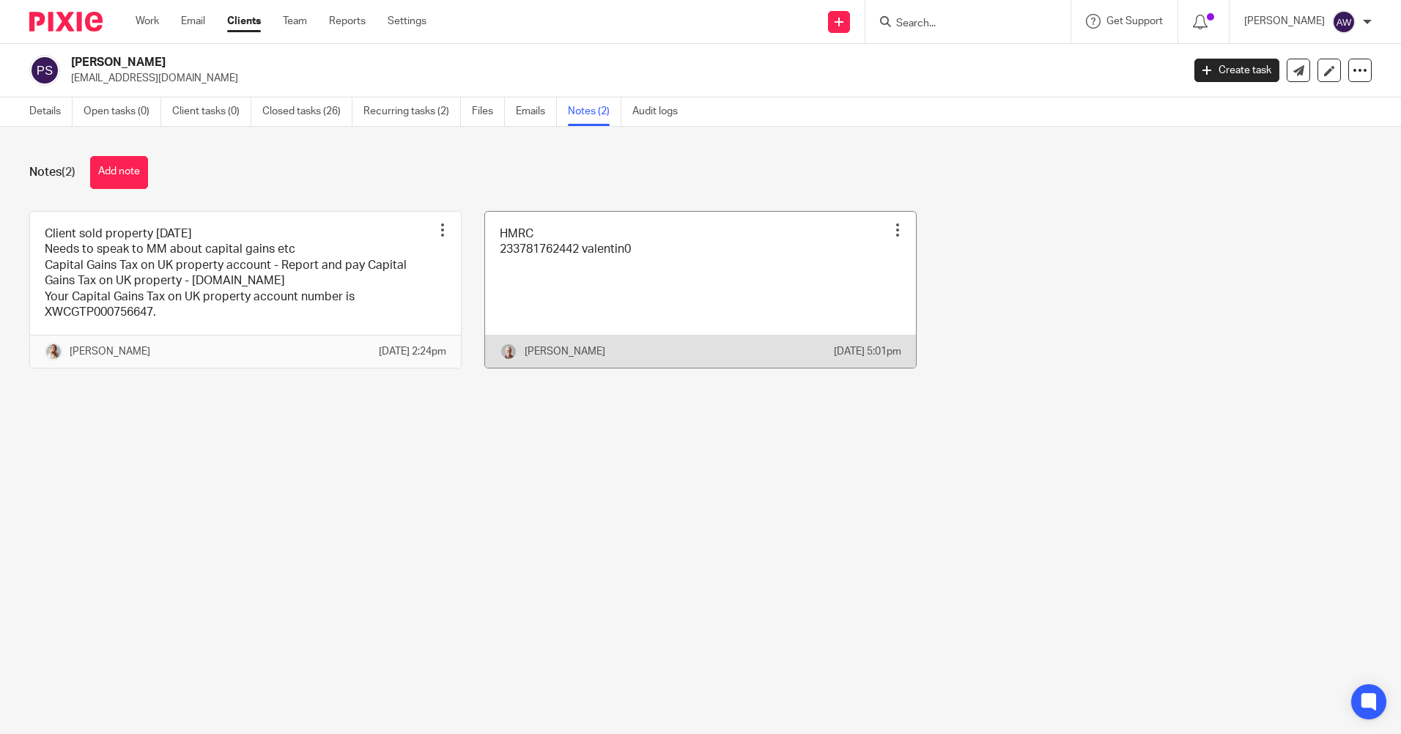
click at [890, 228] on div at bounding box center [897, 230] width 15 height 15
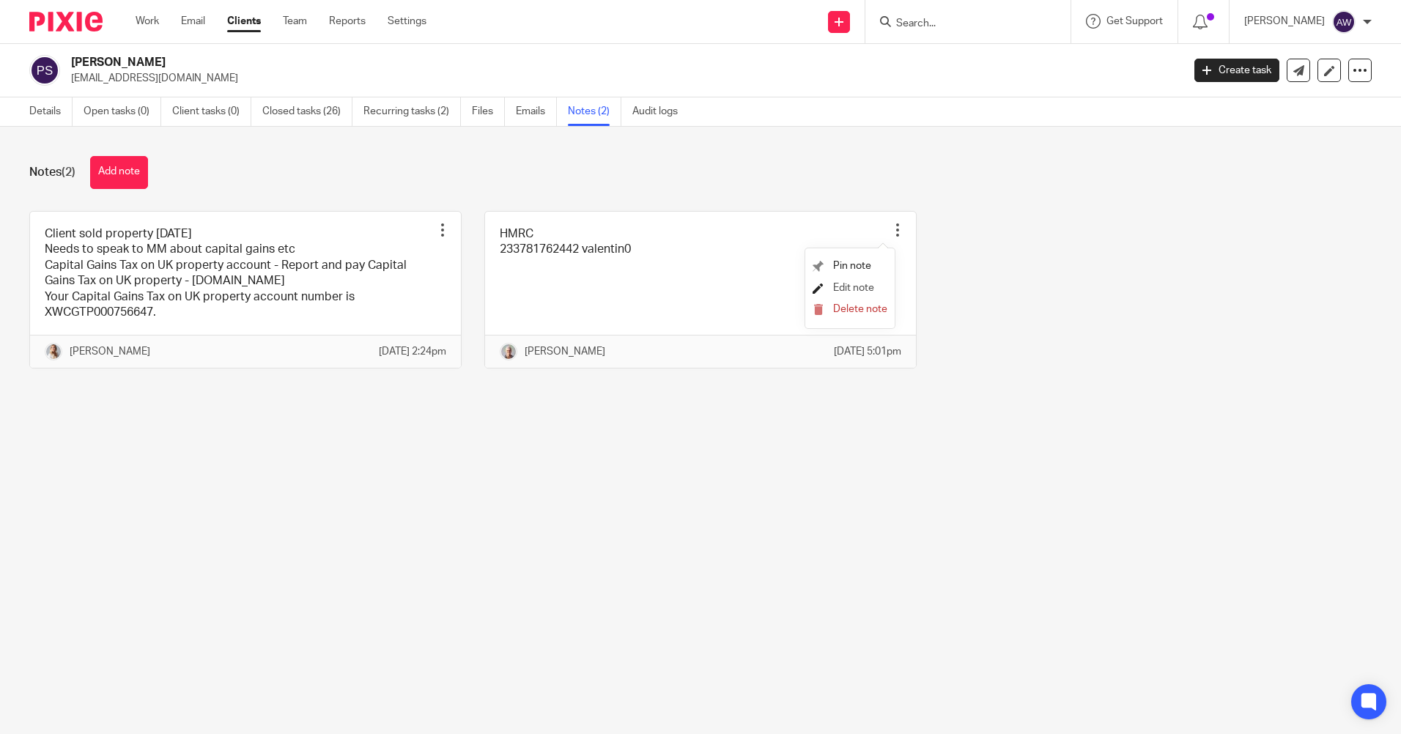
click at [844, 289] on span "Edit note" at bounding box center [853, 288] width 41 height 10
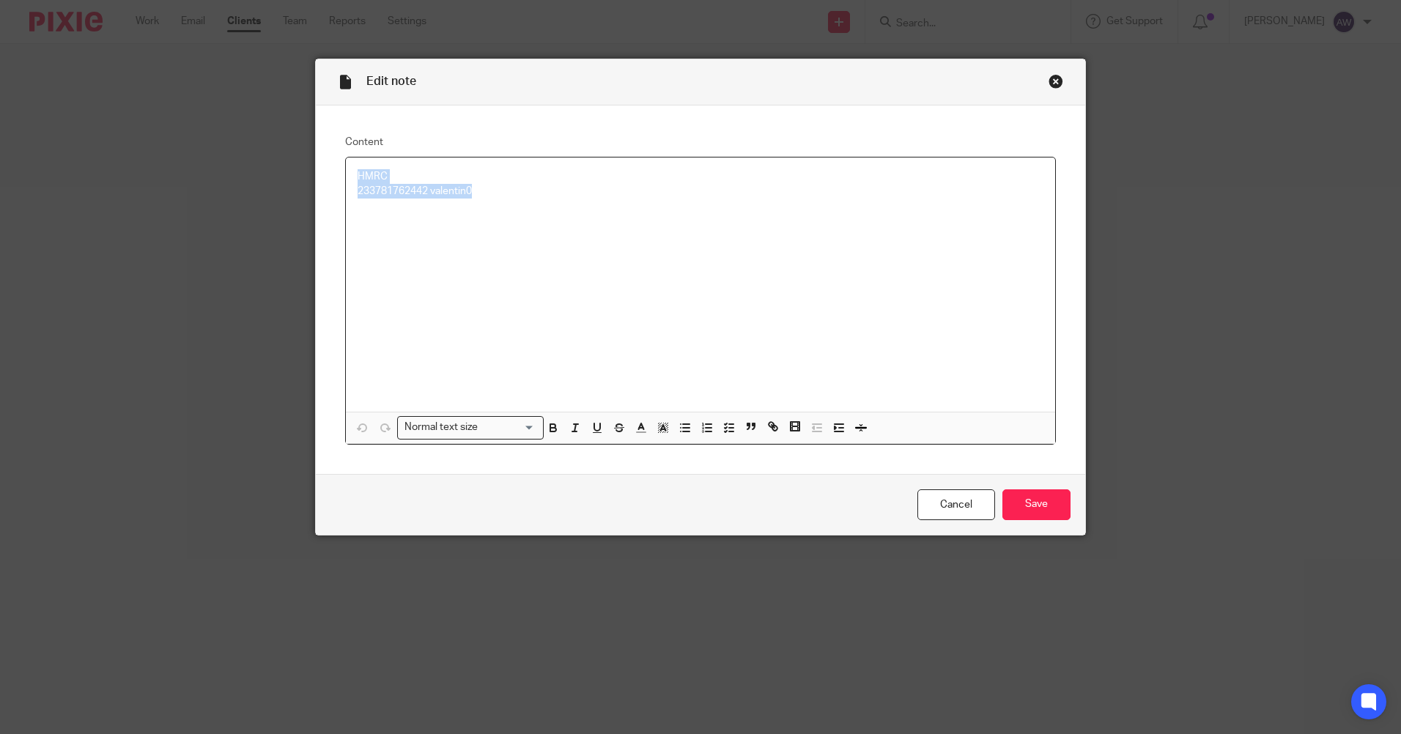
drag, startPoint x: 348, startPoint y: 171, endPoint x: 523, endPoint y: 202, distance: 177.2
click at [523, 202] on div "HMRC 233781762442 valentin0" at bounding box center [700, 285] width 709 height 254
copy div "HMRC 233781762442 valentin0"
click at [956, 495] on link "Cancel" at bounding box center [957, 506] width 78 height 32
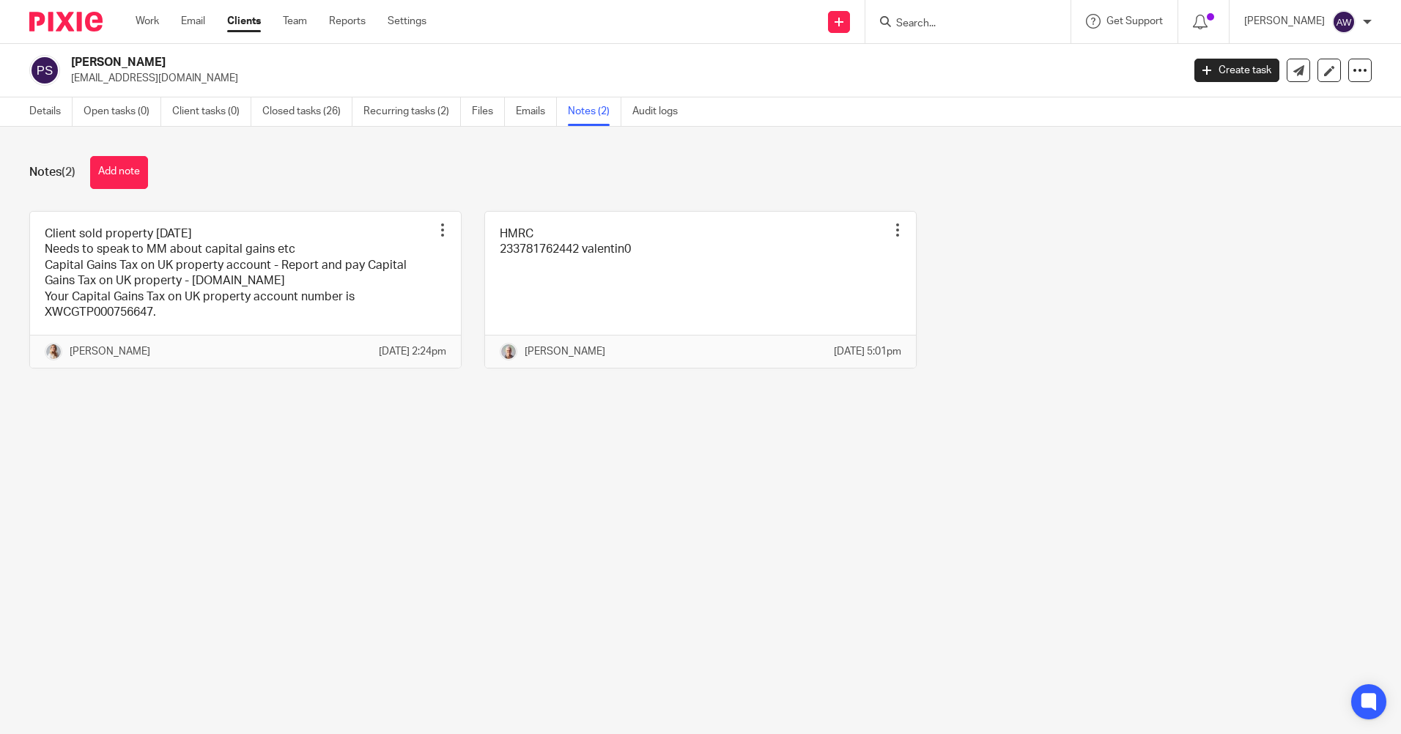
click at [978, 24] on input "Search" at bounding box center [961, 24] width 132 height 13
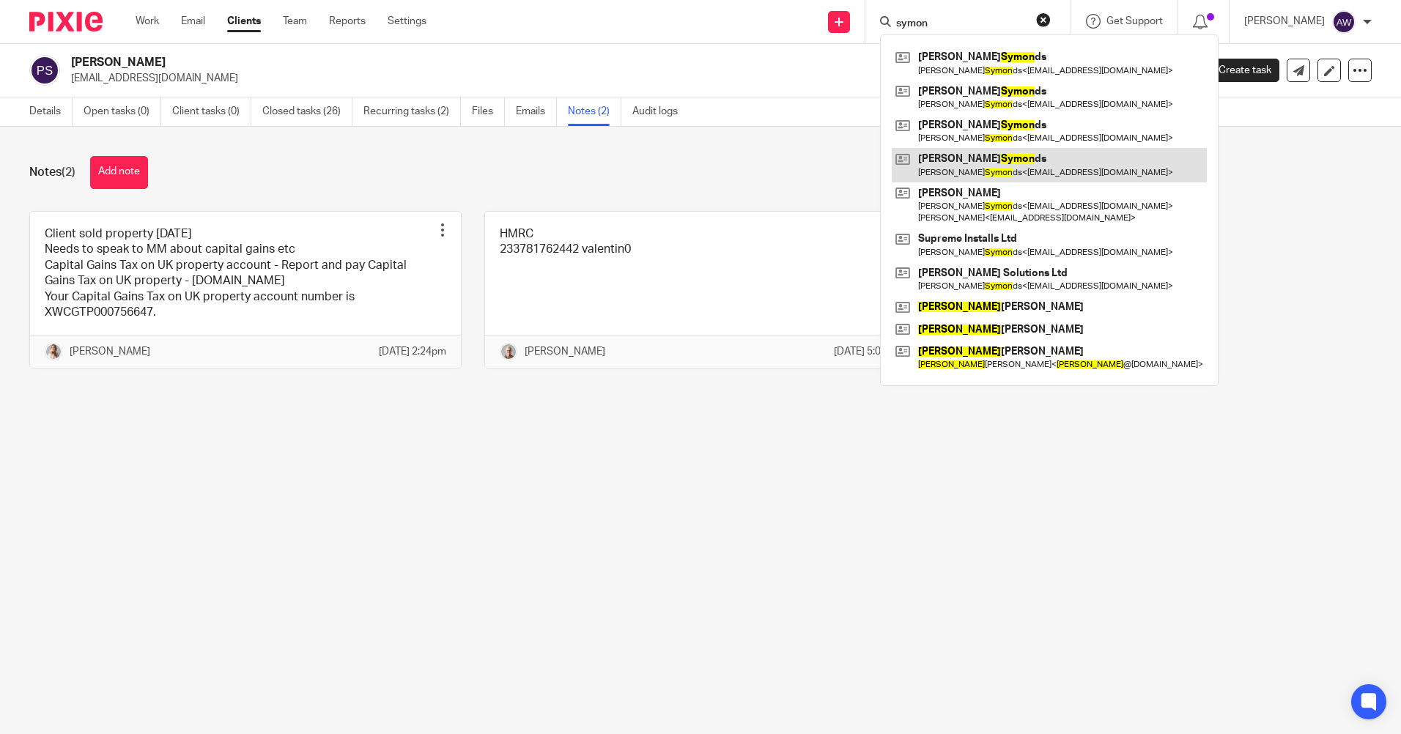
type input "symon"
click at [983, 155] on link at bounding box center [1049, 165] width 315 height 34
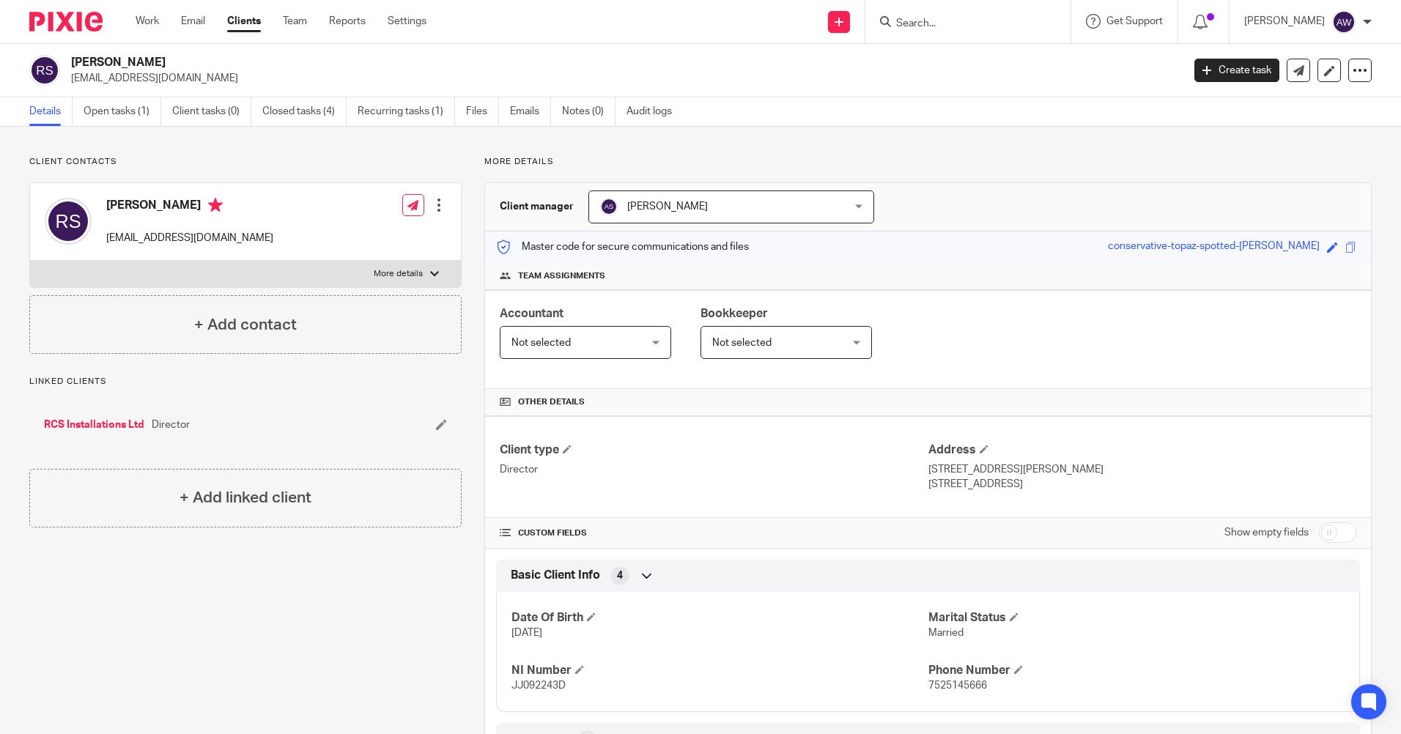
click at [907, 29] on input "Search" at bounding box center [961, 24] width 132 height 13
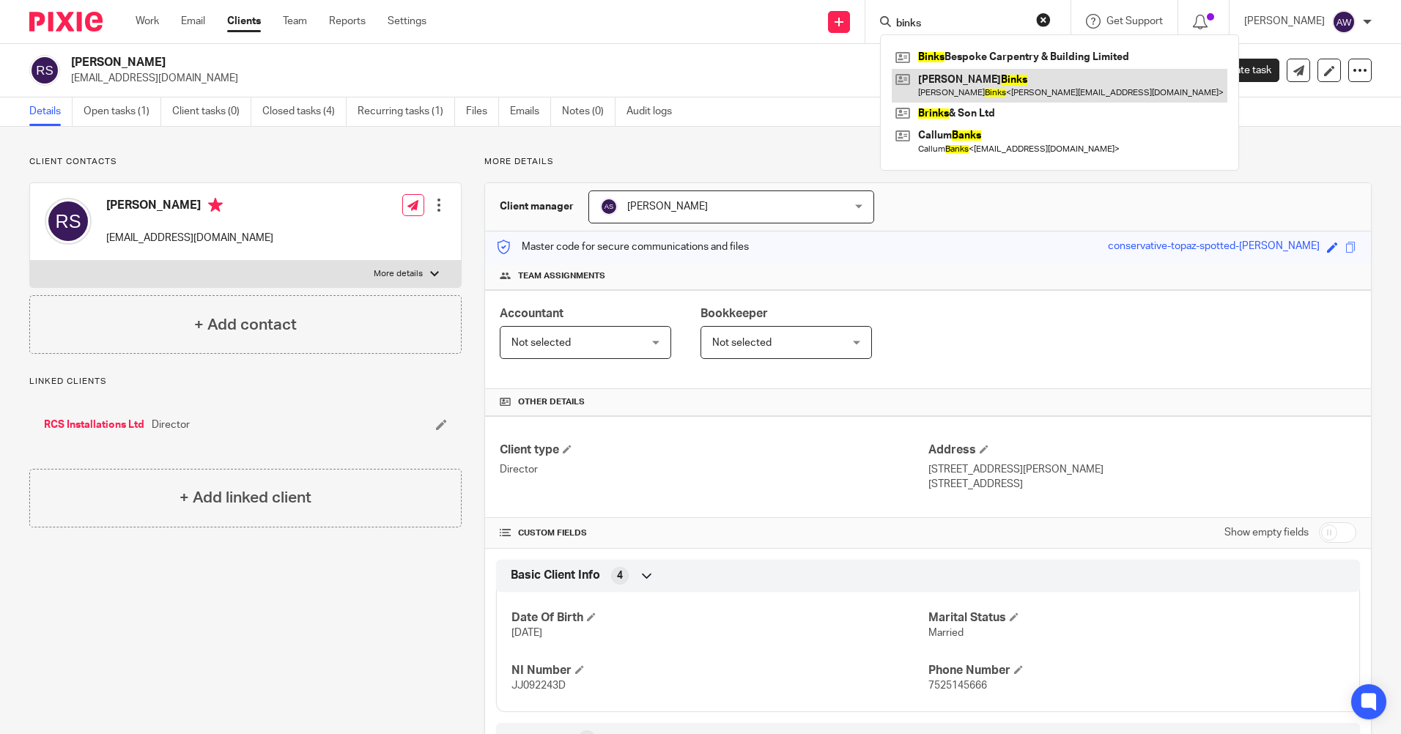
type input "binks"
click at [957, 86] on link at bounding box center [1060, 86] width 336 height 34
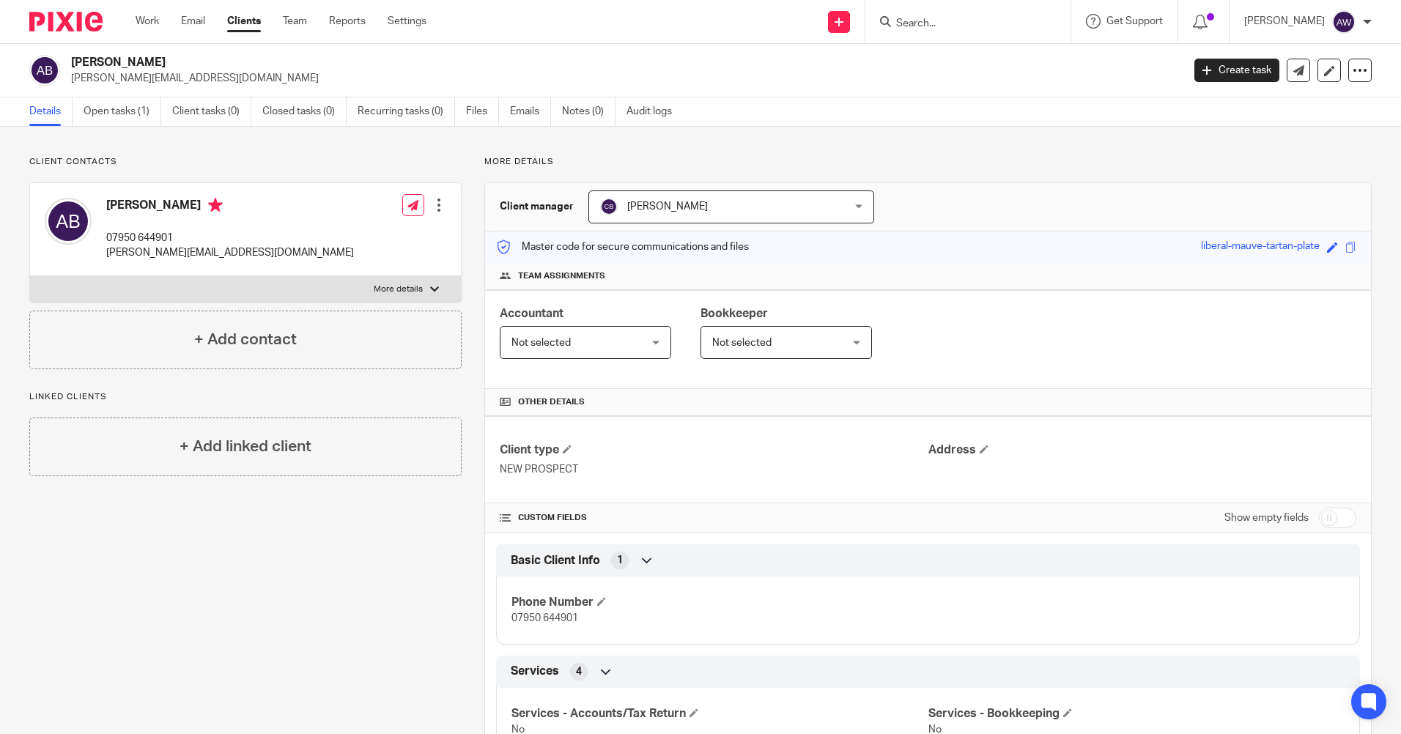
click at [926, 26] on input "Search" at bounding box center [961, 24] width 132 height 13
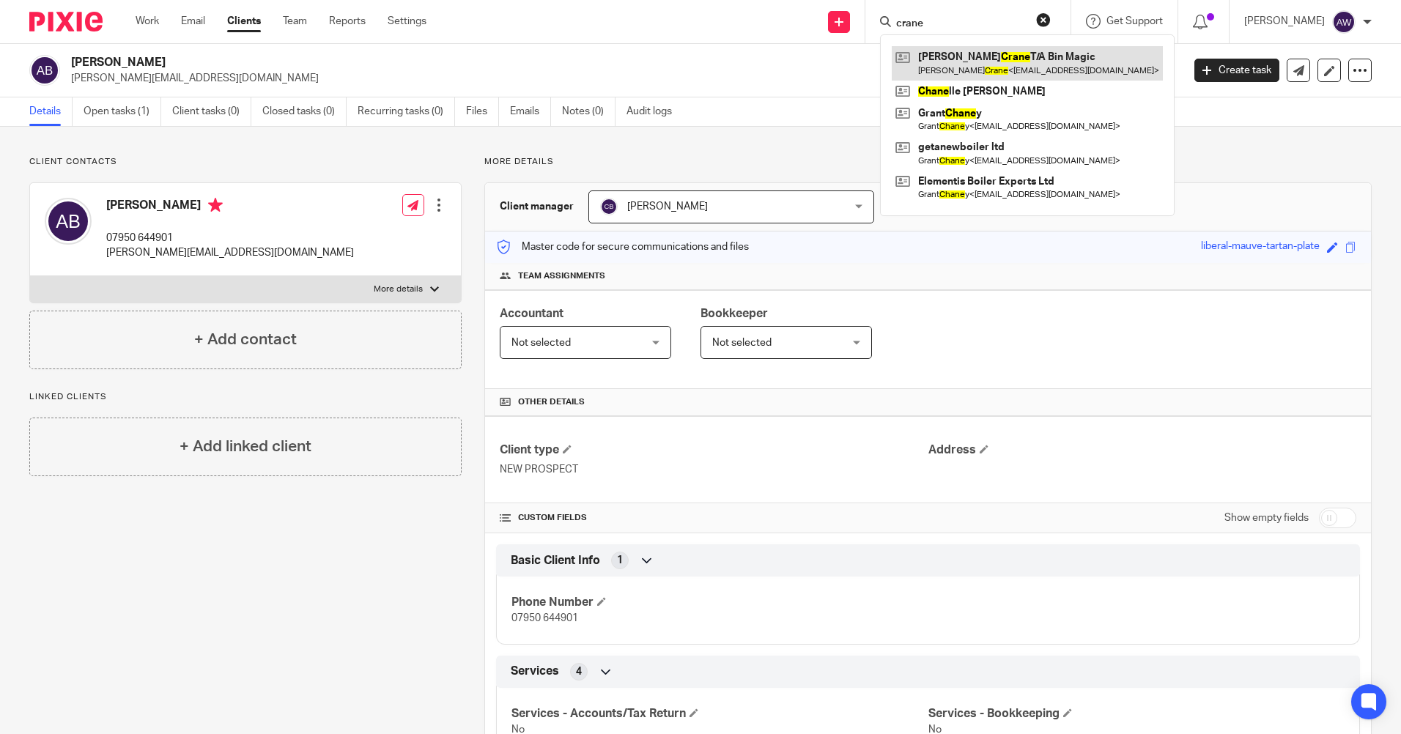
type input "crane"
click at [945, 62] on link at bounding box center [1027, 63] width 271 height 34
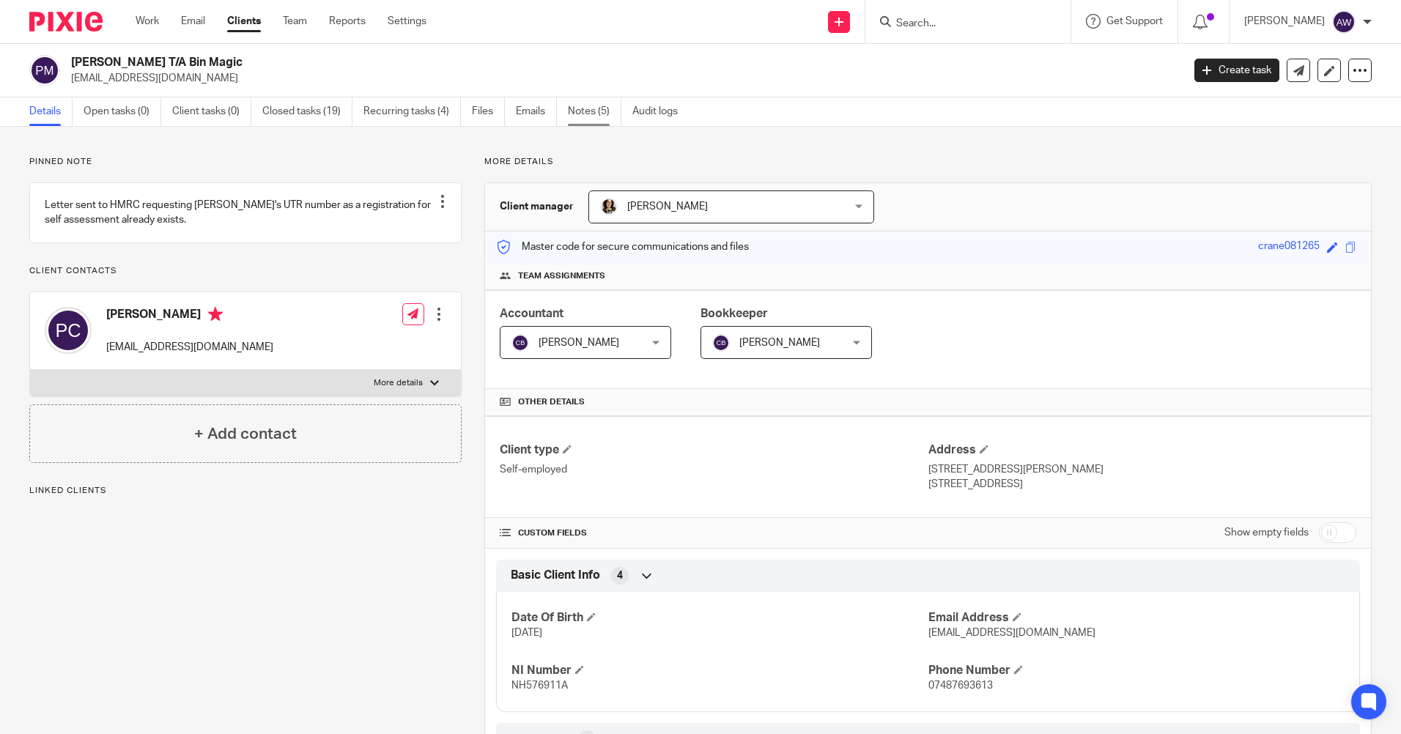
click at [598, 116] on link "Notes (5)" at bounding box center [594, 111] width 53 height 29
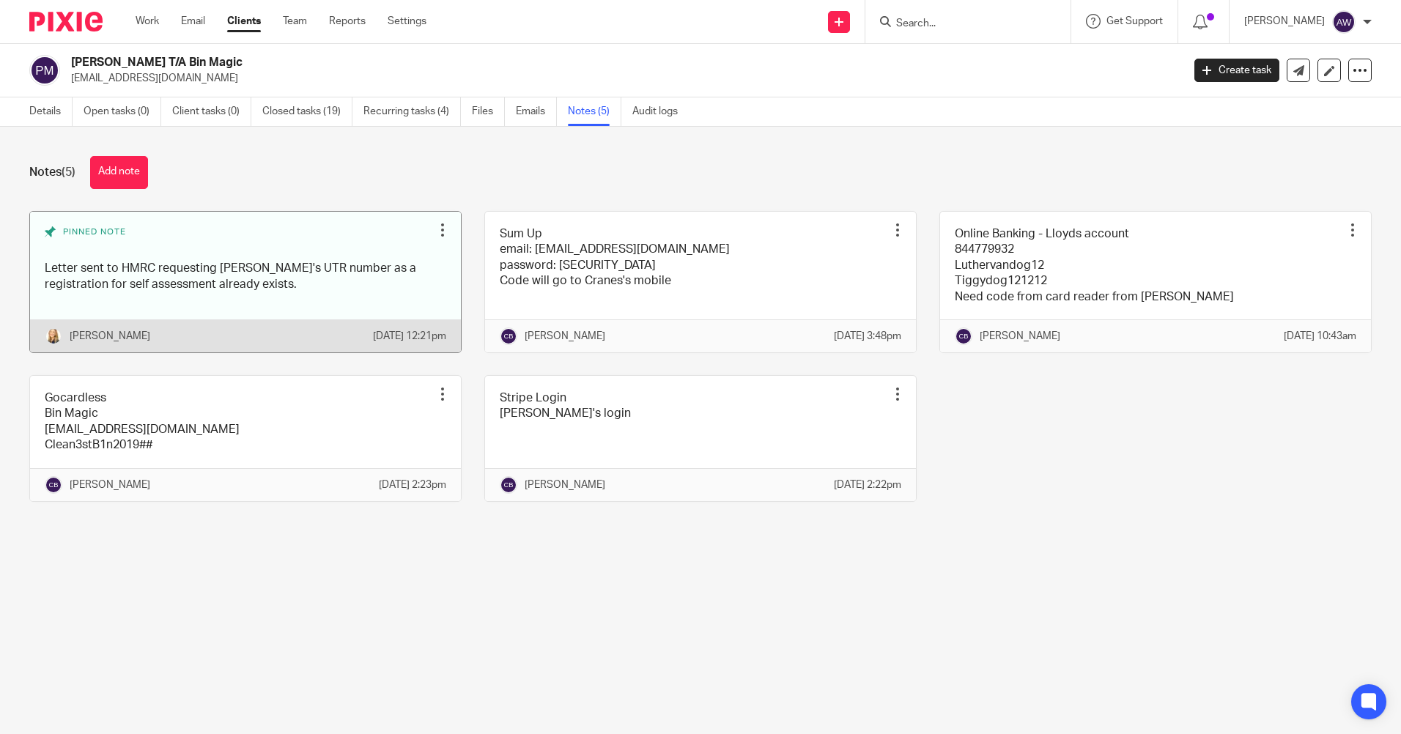
click at [435, 232] on div at bounding box center [442, 230] width 15 height 15
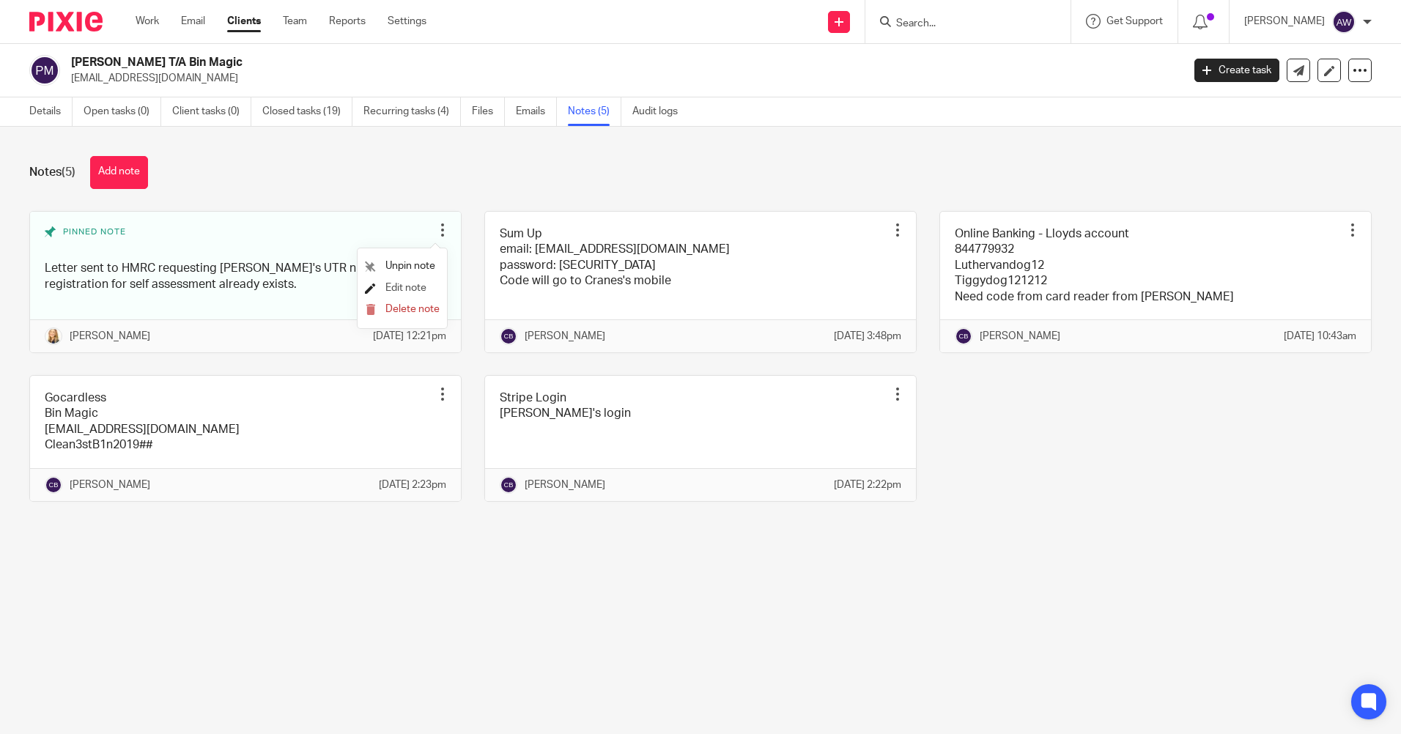
click at [405, 287] on span "Edit note" at bounding box center [405, 288] width 41 height 10
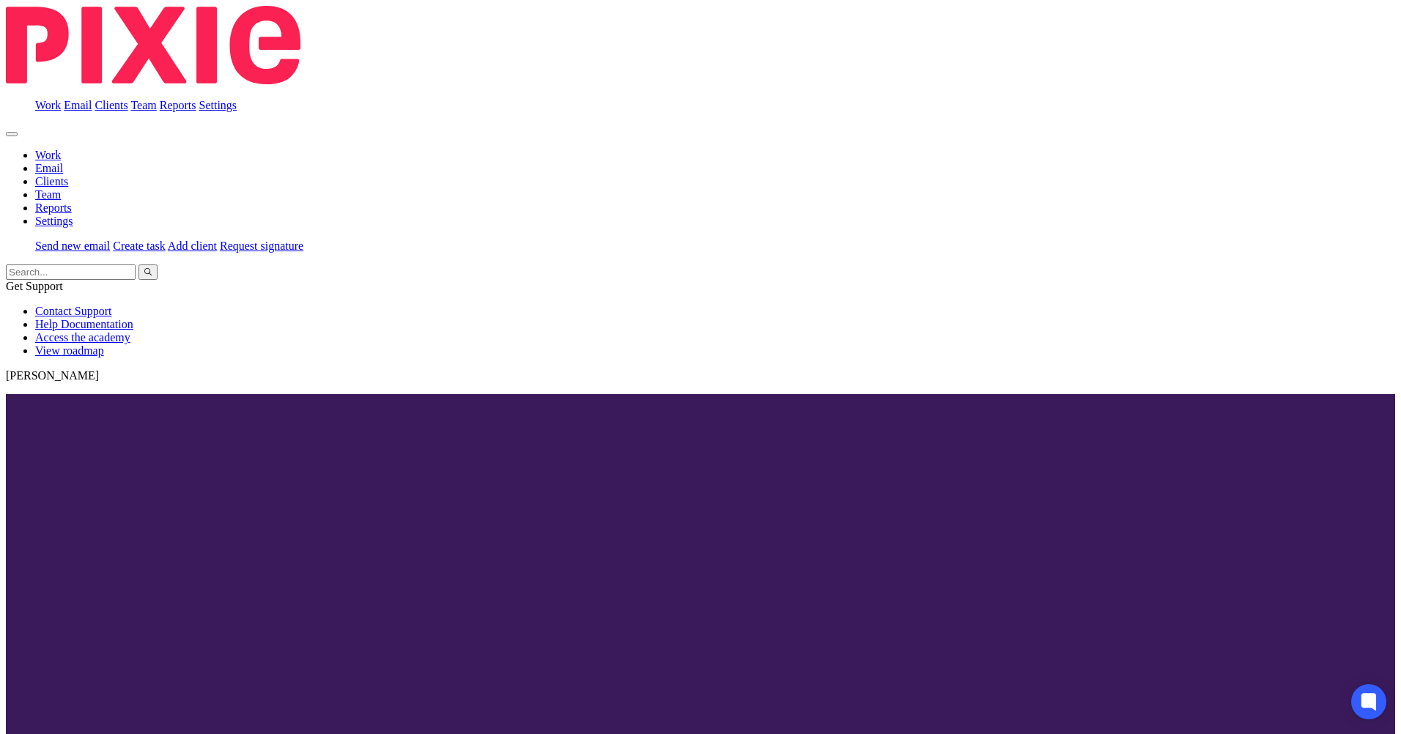
drag, startPoint x: 344, startPoint y: 180, endPoint x: 877, endPoint y: 179, distance: 532.8
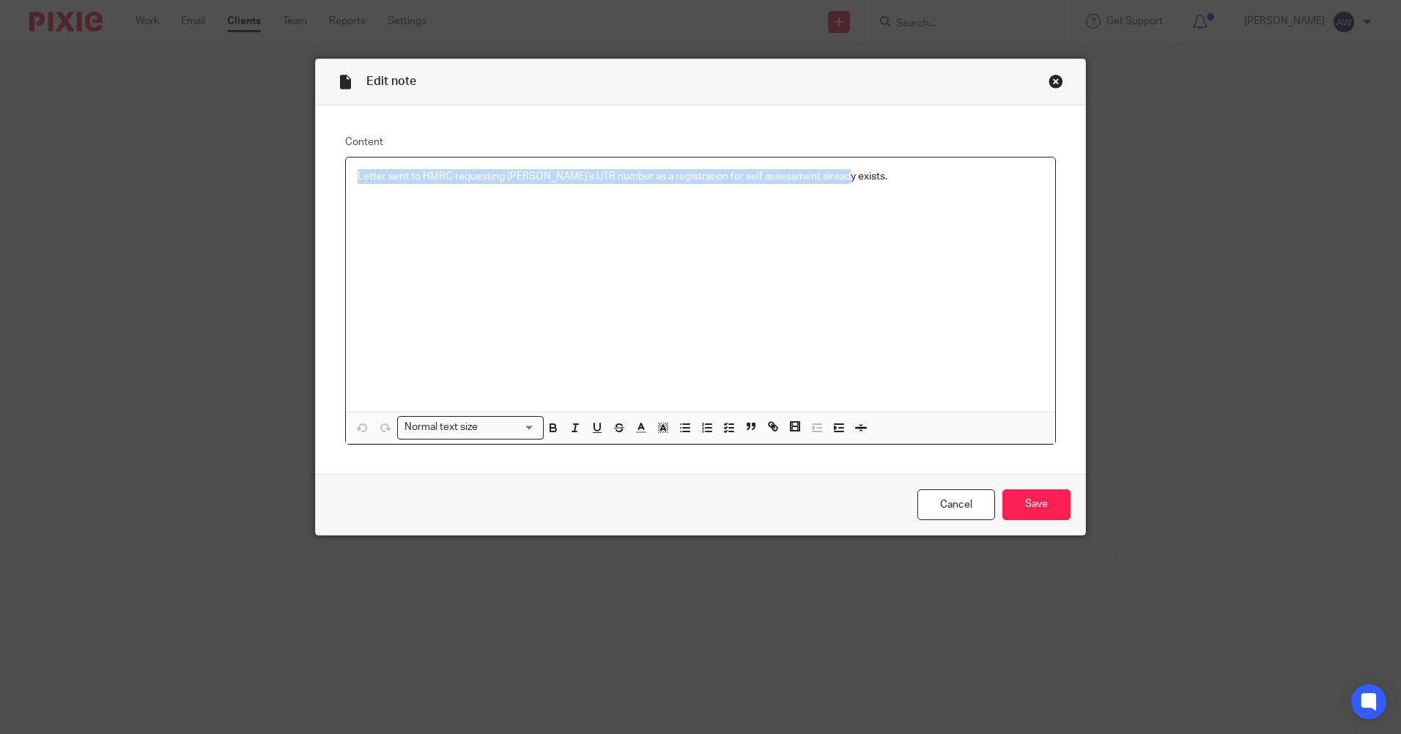
click at [877, 179] on div "Letter sent to HMRC requesting Paul's UTR number as a registration for self ass…" at bounding box center [700, 285] width 709 height 254
copy p "Letter sent to HMRC requesting Paul's UTR number as a registration for self ass…"
click at [954, 512] on link "Cancel" at bounding box center [957, 506] width 78 height 32
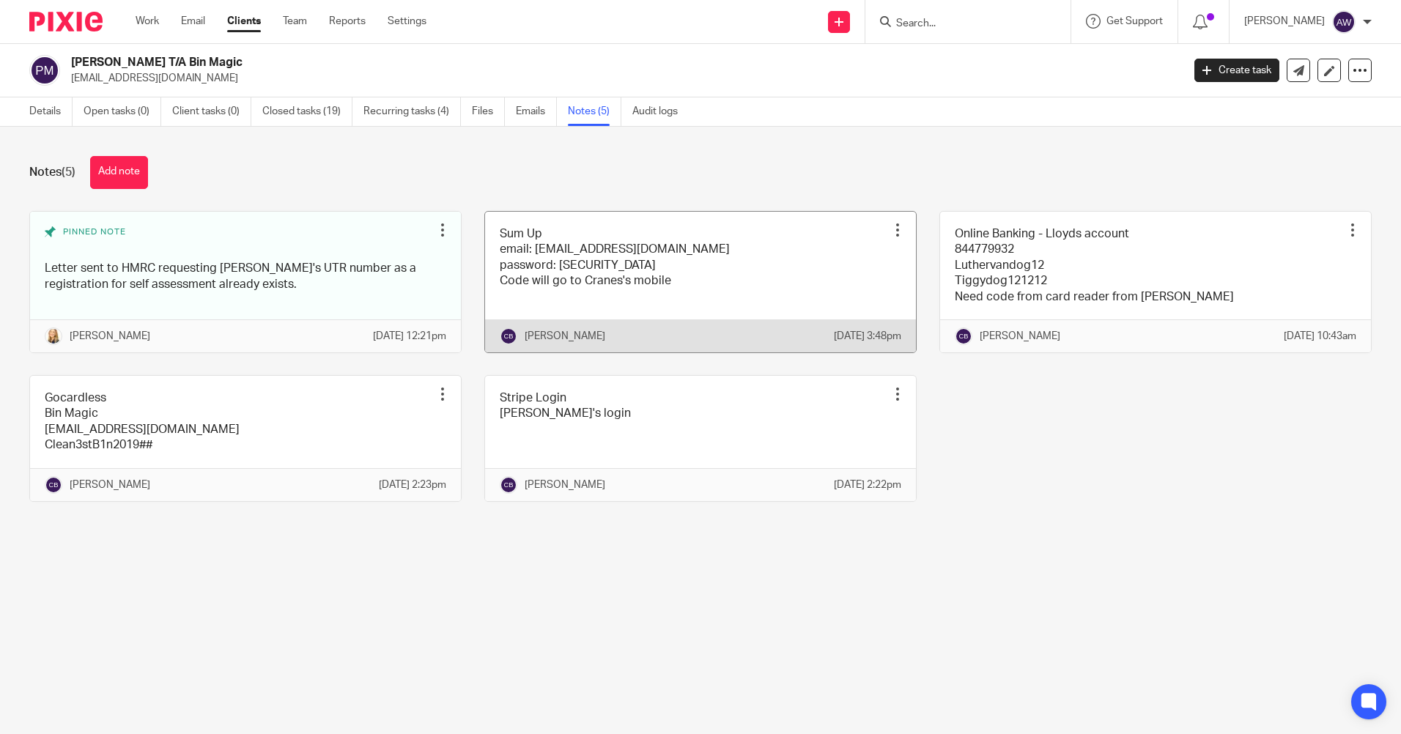
drag, startPoint x: 885, startPoint y: 227, endPoint x: 876, endPoint y: 238, distance: 14.1
click at [890, 227] on div at bounding box center [897, 230] width 15 height 15
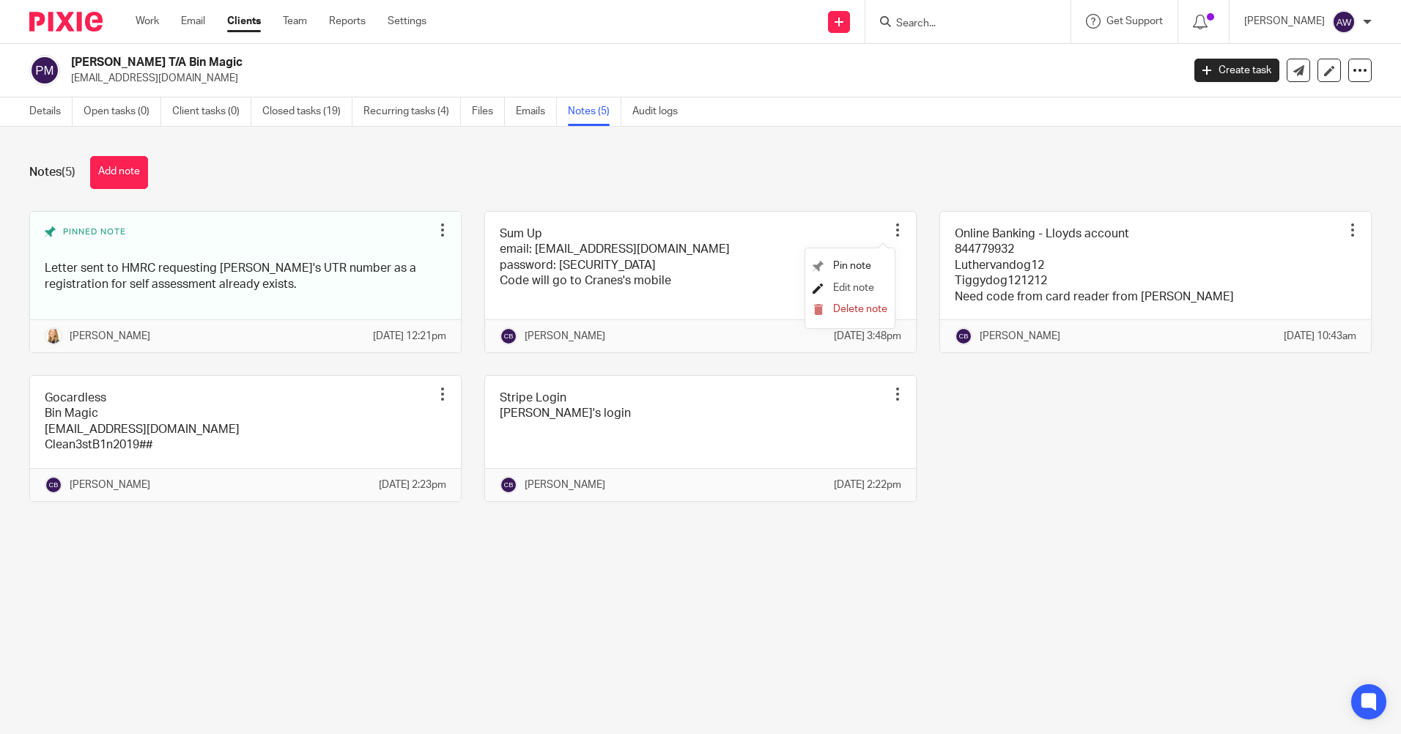
click at [838, 288] on span "Edit note" at bounding box center [853, 288] width 41 height 10
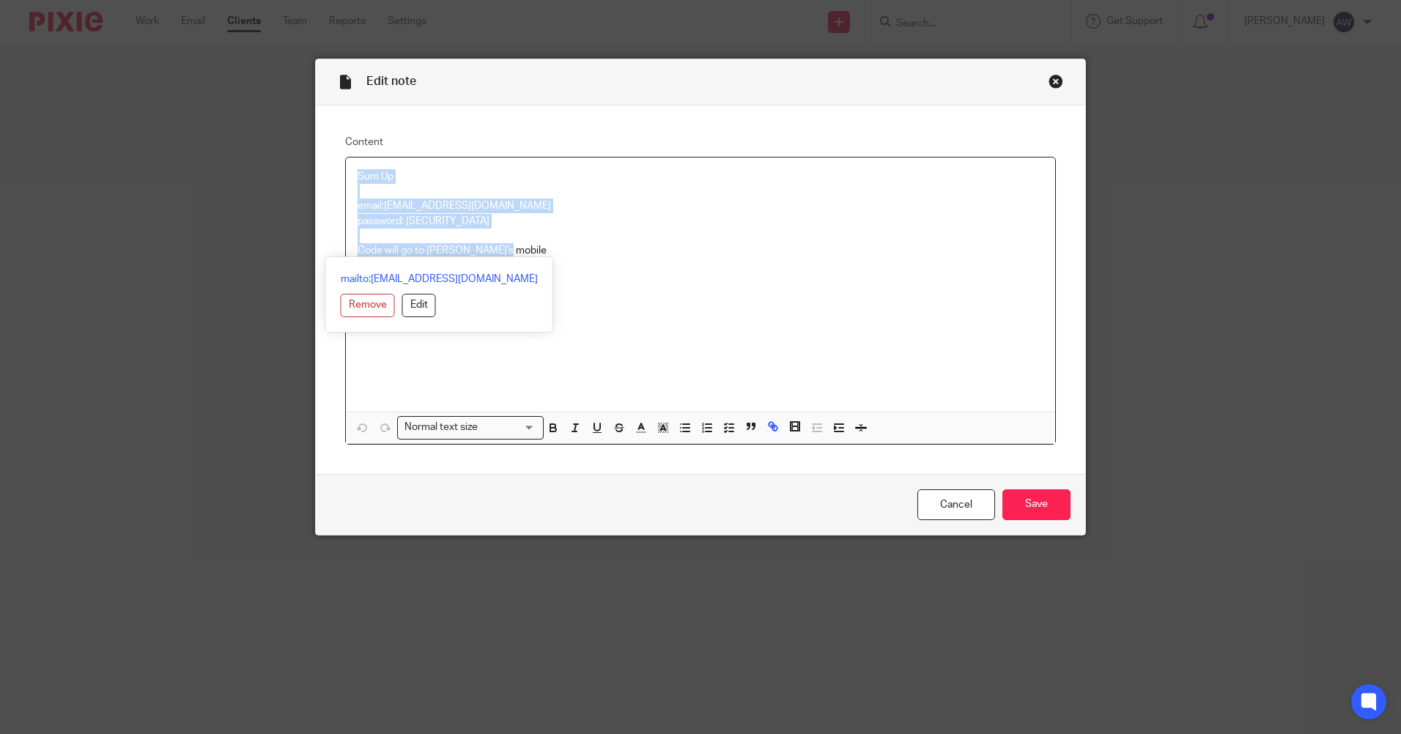
drag, startPoint x: 351, startPoint y: 169, endPoint x: 575, endPoint y: 288, distance: 253.1
click at [575, 288] on div "Sum Up email: [EMAIL_ADDRESS][DOMAIN_NAME] password: [SECURITY_DATA] Code will …" at bounding box center [700, 285] width 709 height 254
copy div "Sum Up email: [EMAIL_ADDRESS][DOMAIN_NAME] password: [SECURITY_DATA] Code will …"
click at [955, 505] on link "Cancel" at bounding box center [957, 506] width 78 height 32
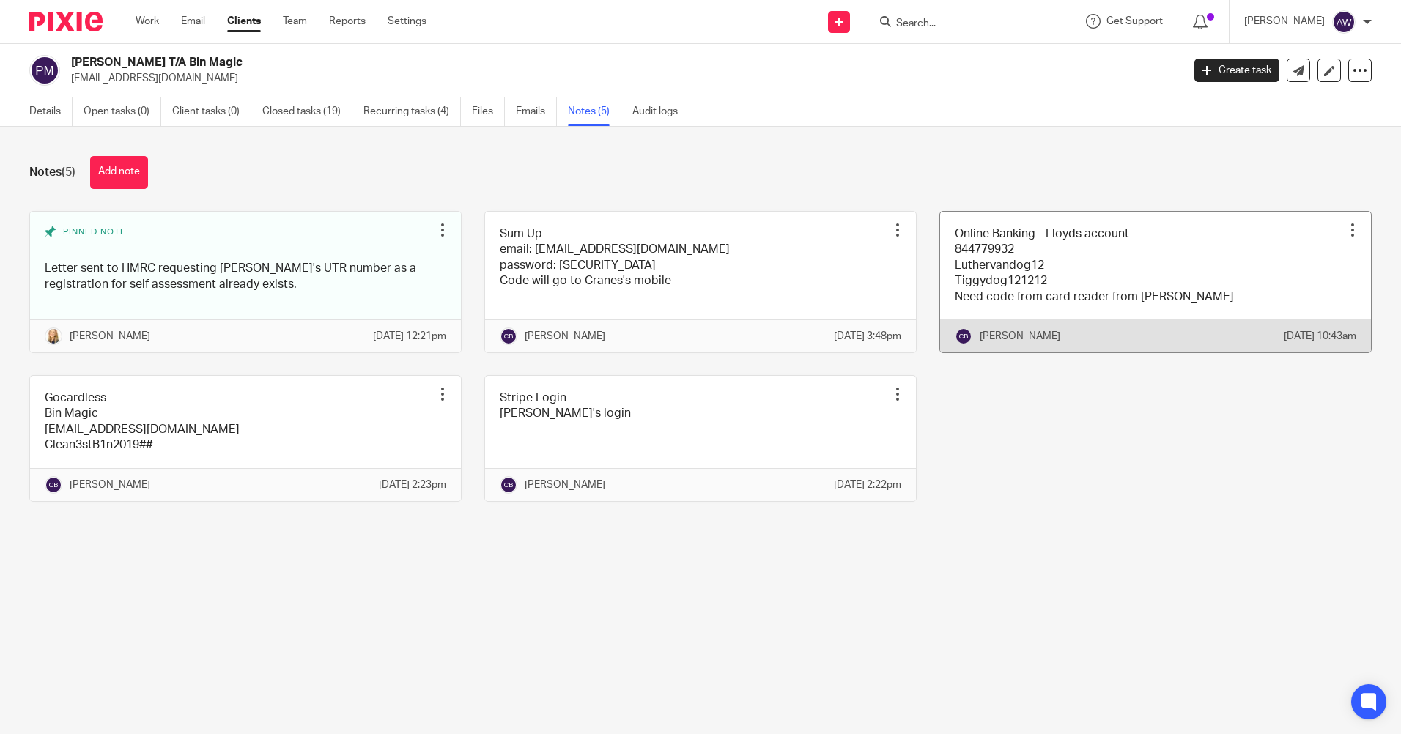
click at [1346, 232] on div at bounding box center [1353, 230] width 15 height 15
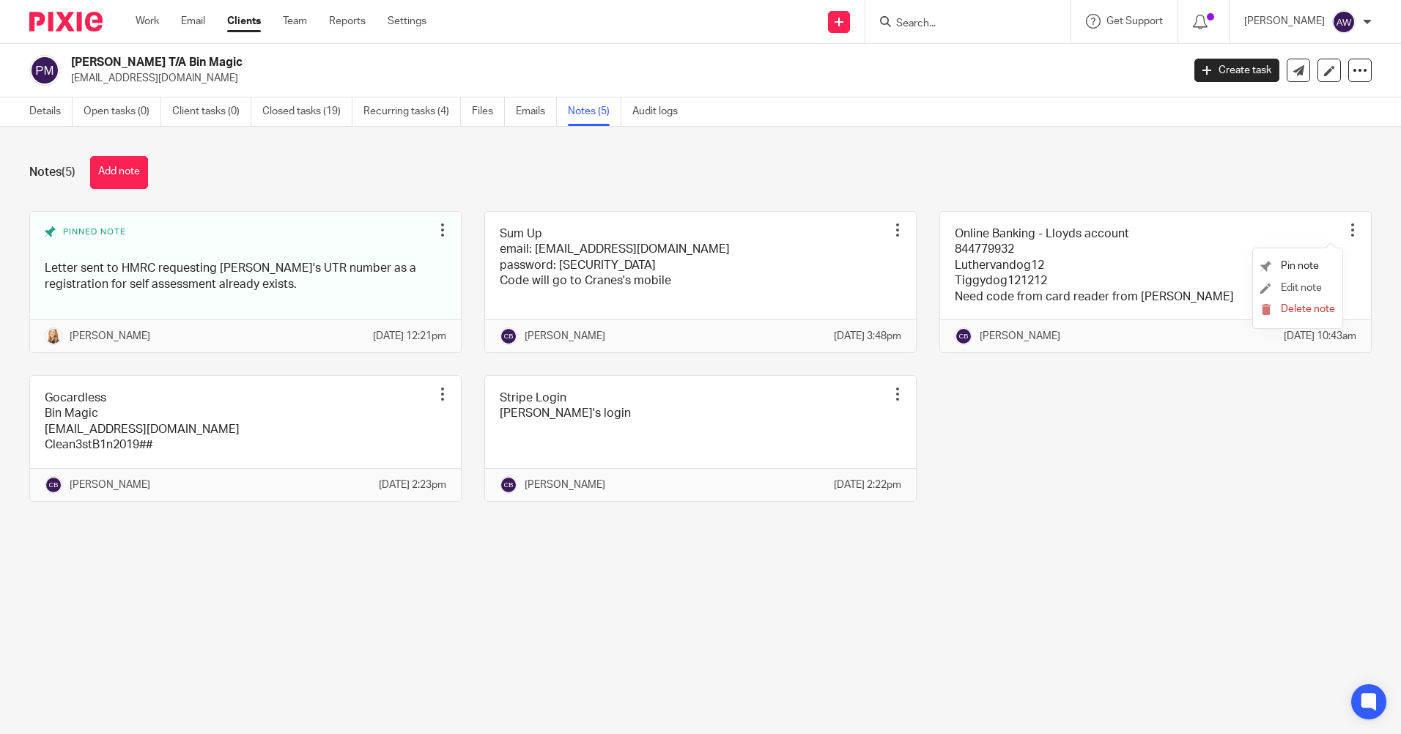
click at [1289, 293] on li "Edit note" at bounding box center [1298, 289] width 75 height 22
click at [1281, 284] on span "Edit note" at bounding box center [1301, 288] width 41 height 10
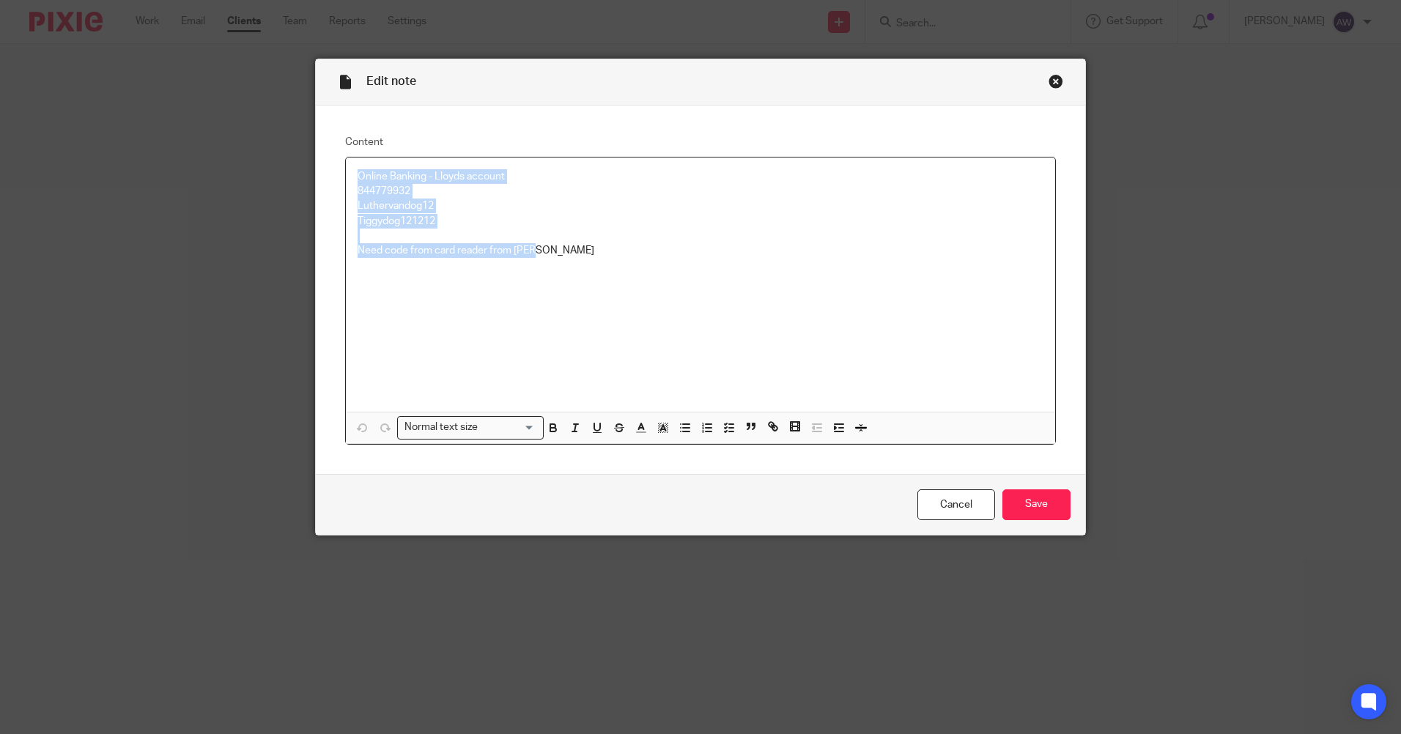
drag, startPoint x: 361, startPoint y: 185, endPoint x: 582, endPoint y: 264, distance: 234.1
click at [582, 264] on div "Online Banking - Lloyds account 844779932 Luthervandog12 Tiggydog121212 Need co…" at bounding box center [700, 285] width 709 height 254
copy div "Online Banking - Lloyds account 844779932 Luthervandog12 Tiggydog121212 Need co…"
click at [958, 501] on link "Cancel" at bounding box center [957, 506] width 78 height 32
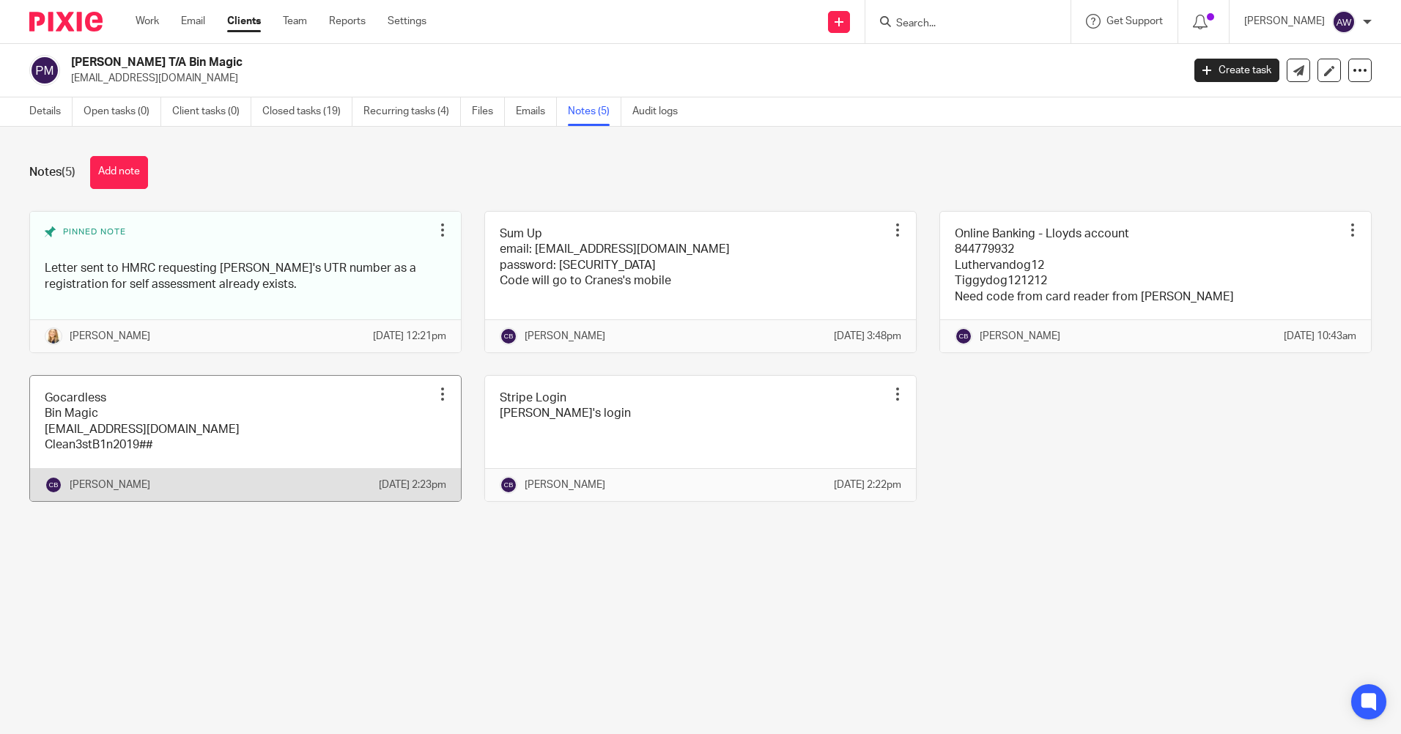
click at [435, 402] on div at bounding box center [442, 394] width 15 height 15
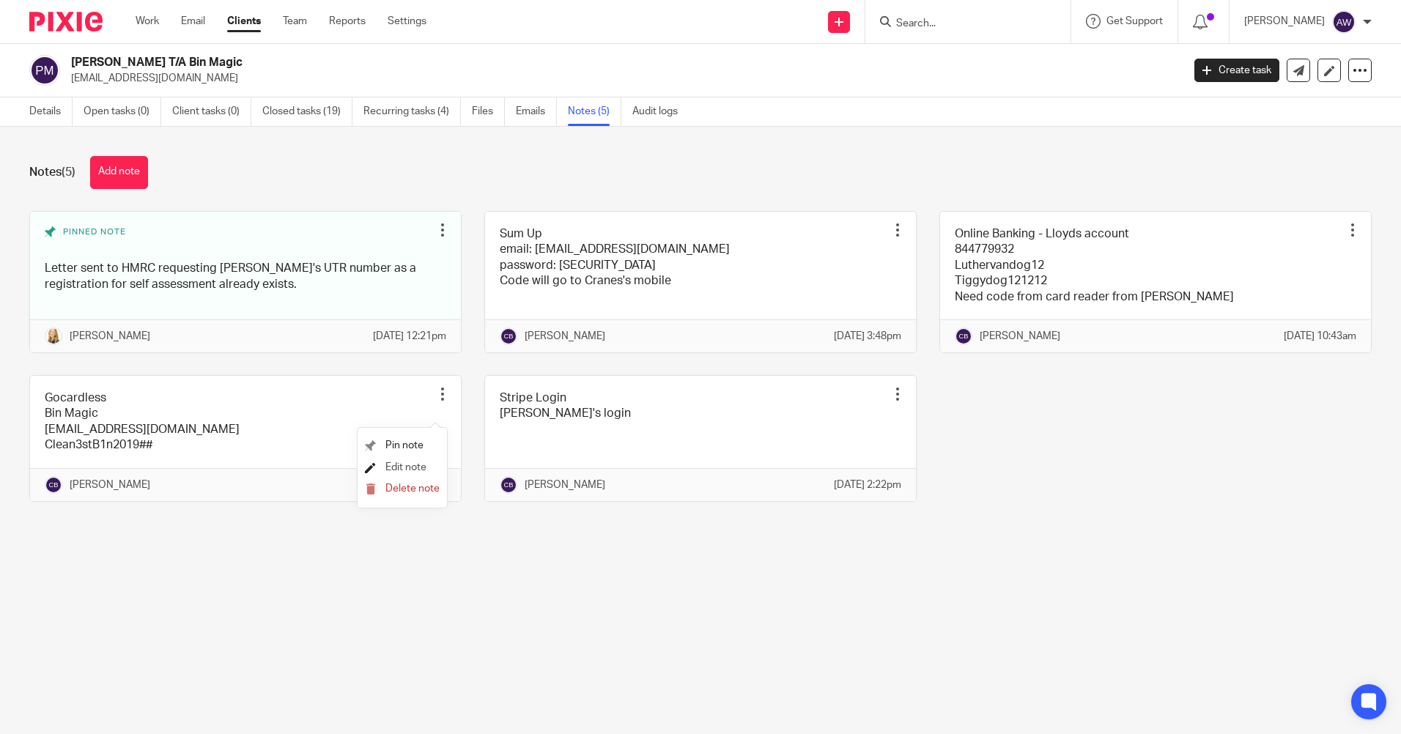
click at [413, 470] on span "Edit note" at bounding box center [405, 467] width 41 height 10
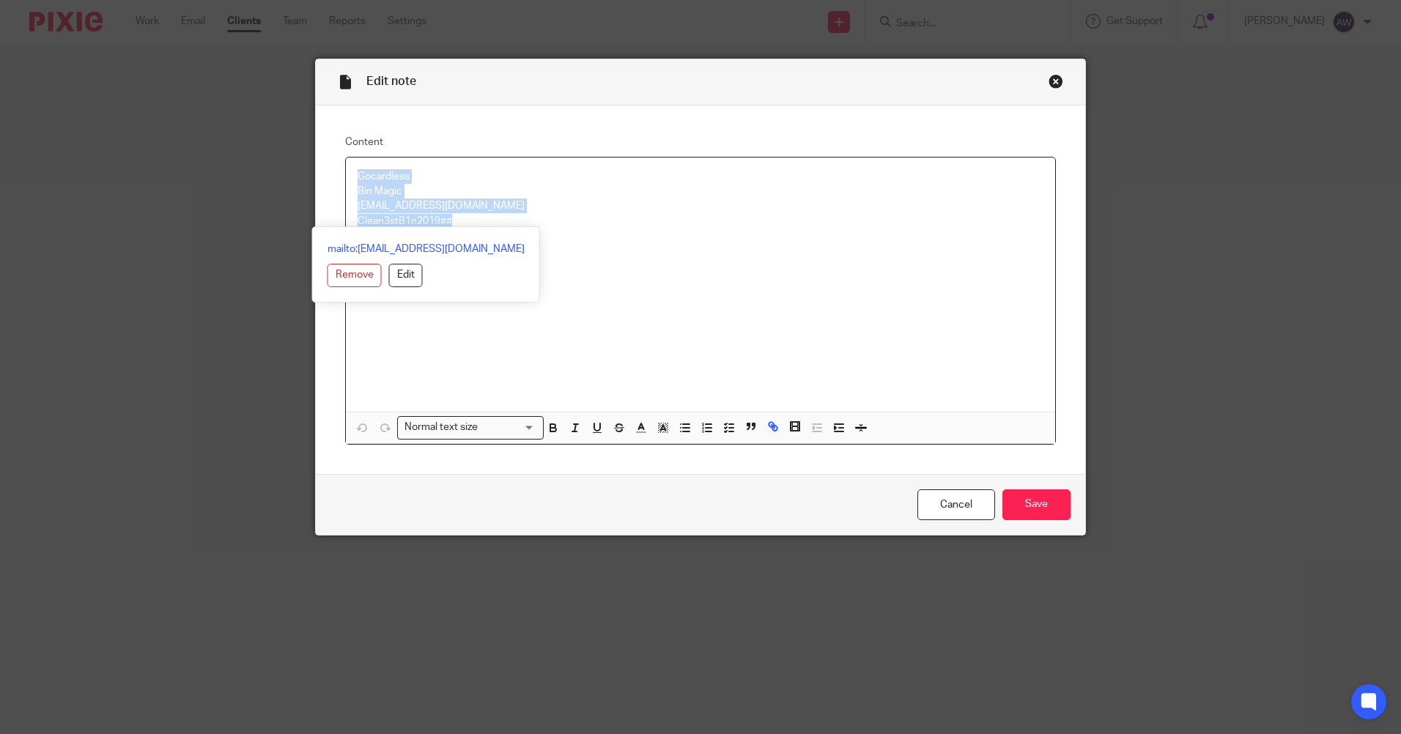
drag, startPoint x: 351, startPoint y: 179, endPoint x: 502, endPoint y: 226, distance: 158.3
click at [502, 226] on div "Gocardless Bin Magic [EMAIL_ADDRESS][DOMAIN_NAME] Clean3stB1n2019##" at bounding box center [700, 285] width 709 height 254
copy div "Gocardless Bin Magic [EMAIL_ADDRESS][DOMAIN_NAME] Clean3stB1n2019##"
click at [929, 492] on link "Cancel" at bounding box center [957, 506] width 78 height 32
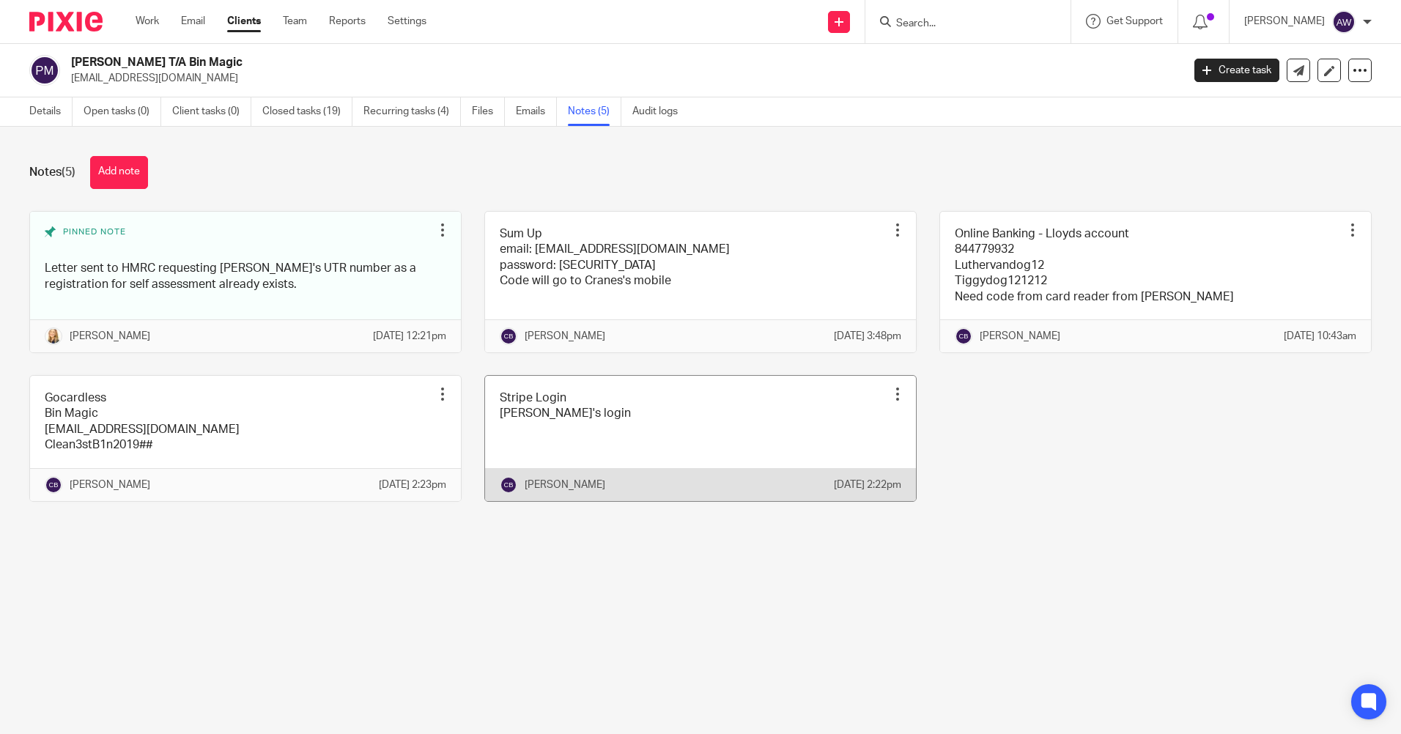
click at [890, 402] on div at bounding box center [897, 394] width 15 height 15
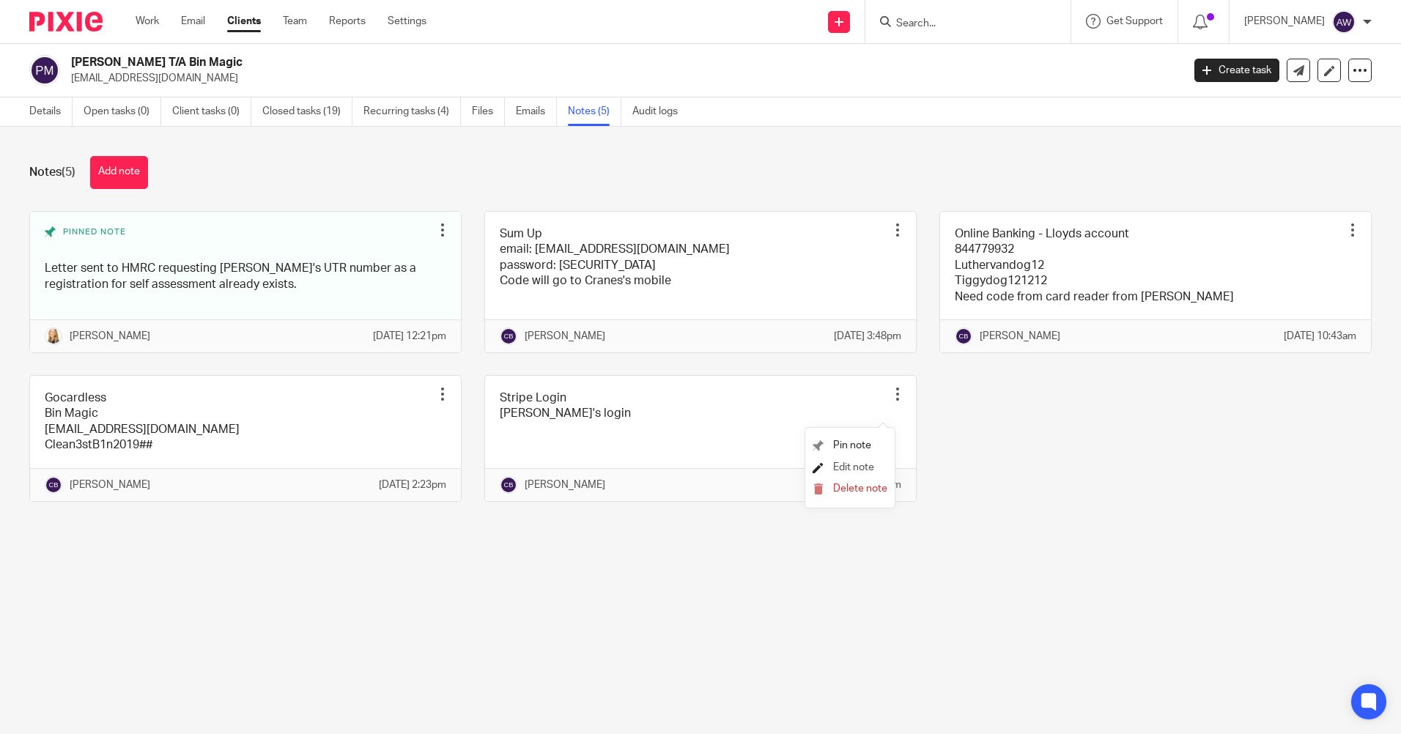
click at [838, 465] on span "Edit note" at bounding box center [853, 467] width 41 height 10
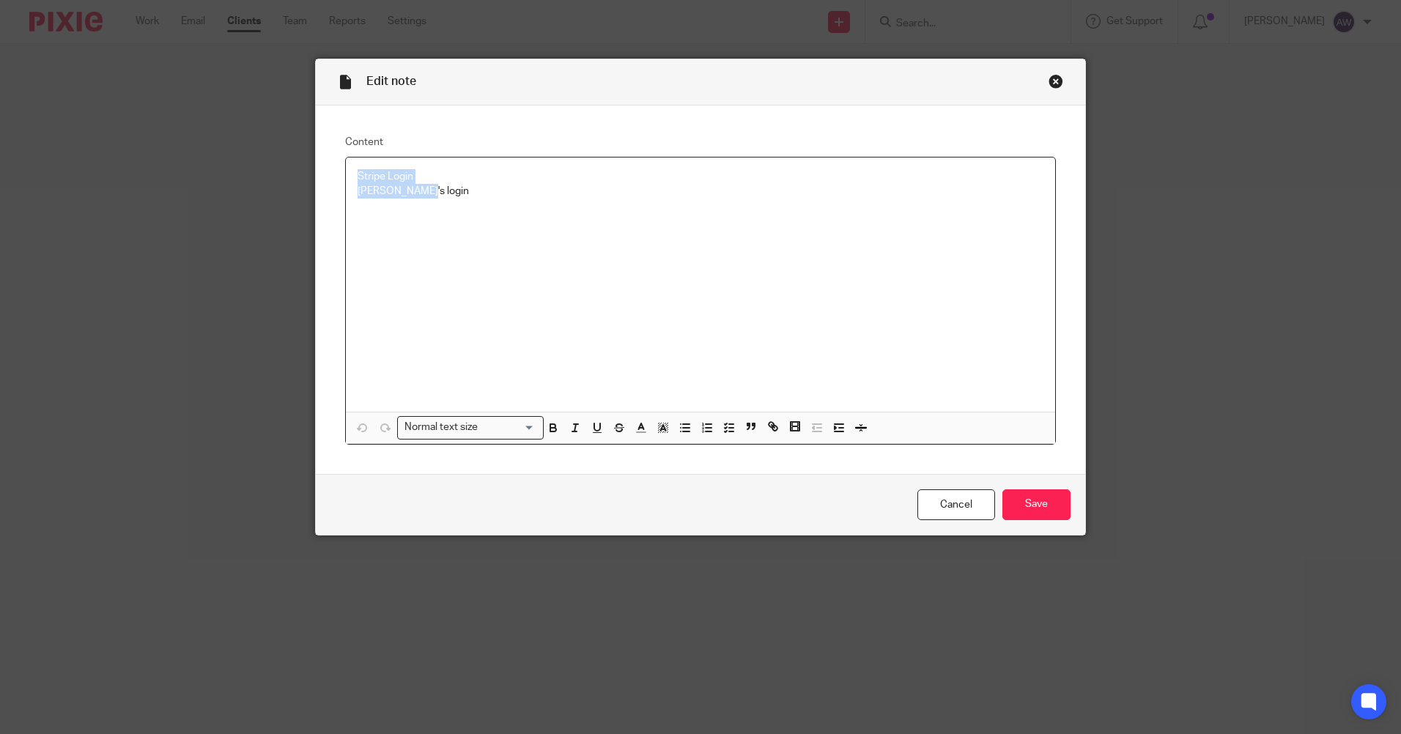
drag, startPoint x: 352, startPoint y: 171, endPoint x: 452, endPoint y: 191, distance: 102.3
click at [452, 191] on div "Stripe Login [PERSON_NAME]'s login" at bounding box center [700, 285] width 709 height 254
copy div "Stripe Login [PERSON_NAME]'s login"
click at [939, 498] on link "Cancel" at bounding box center [957, 506] width 78 height 32
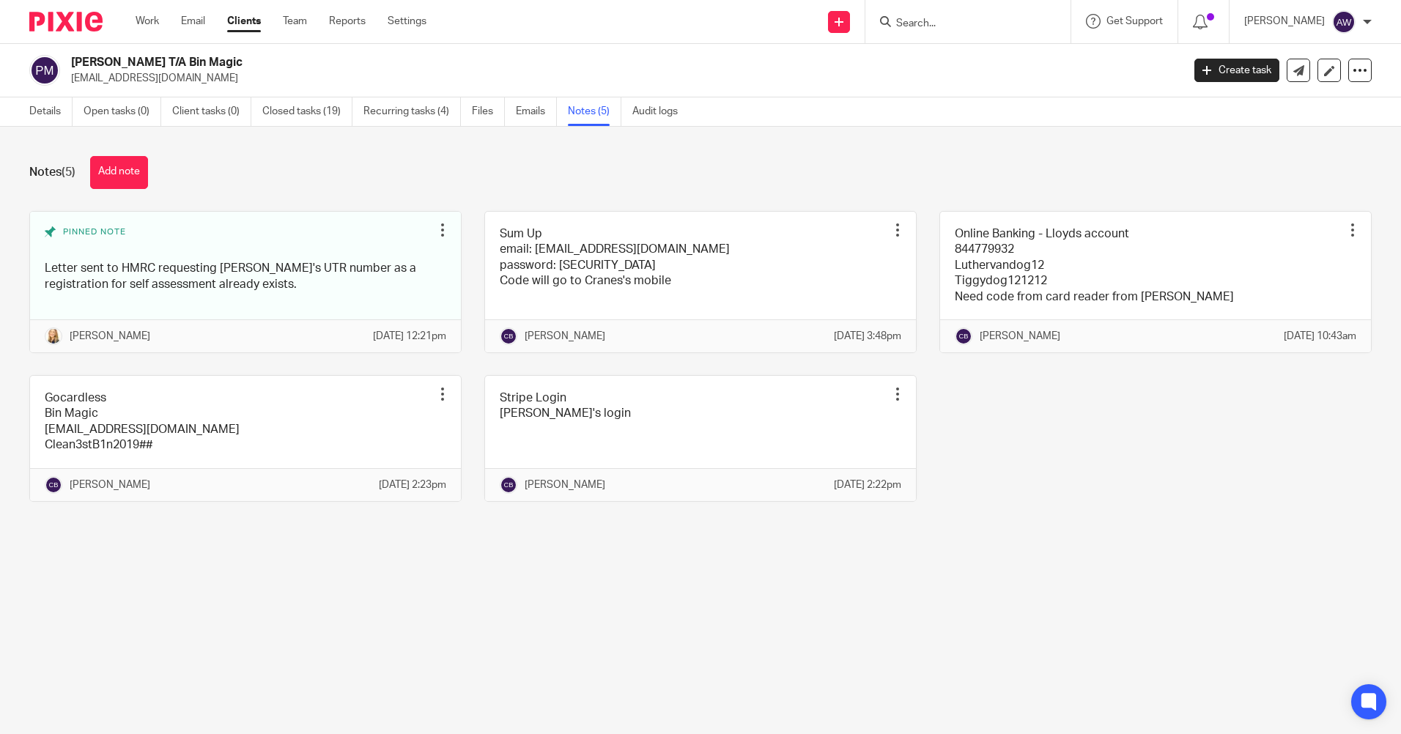
click at [959, 25] on input "Search" at bounding box center [961, 24] width 132 height 13
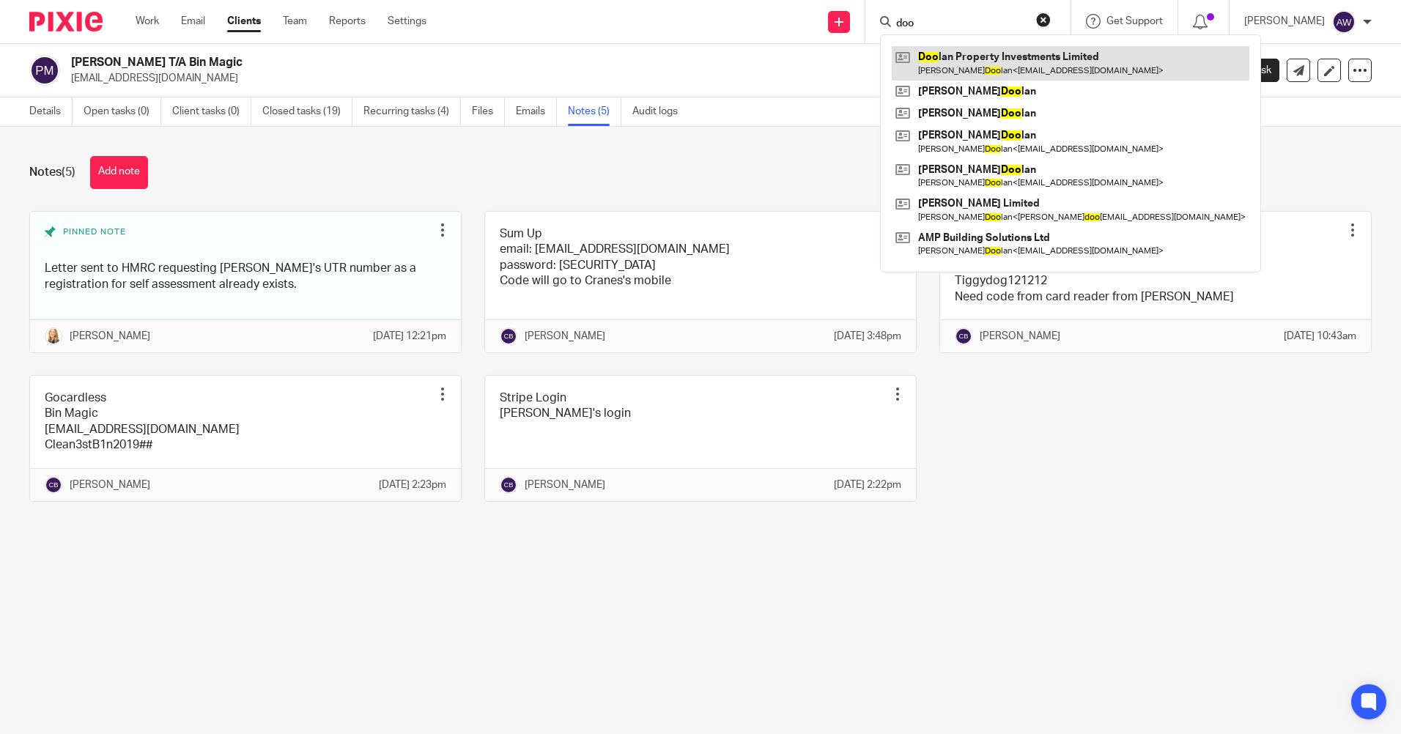
type input "doo"
click at [975, 59] on link at bounding box center [1071, 63] width 358 height 34
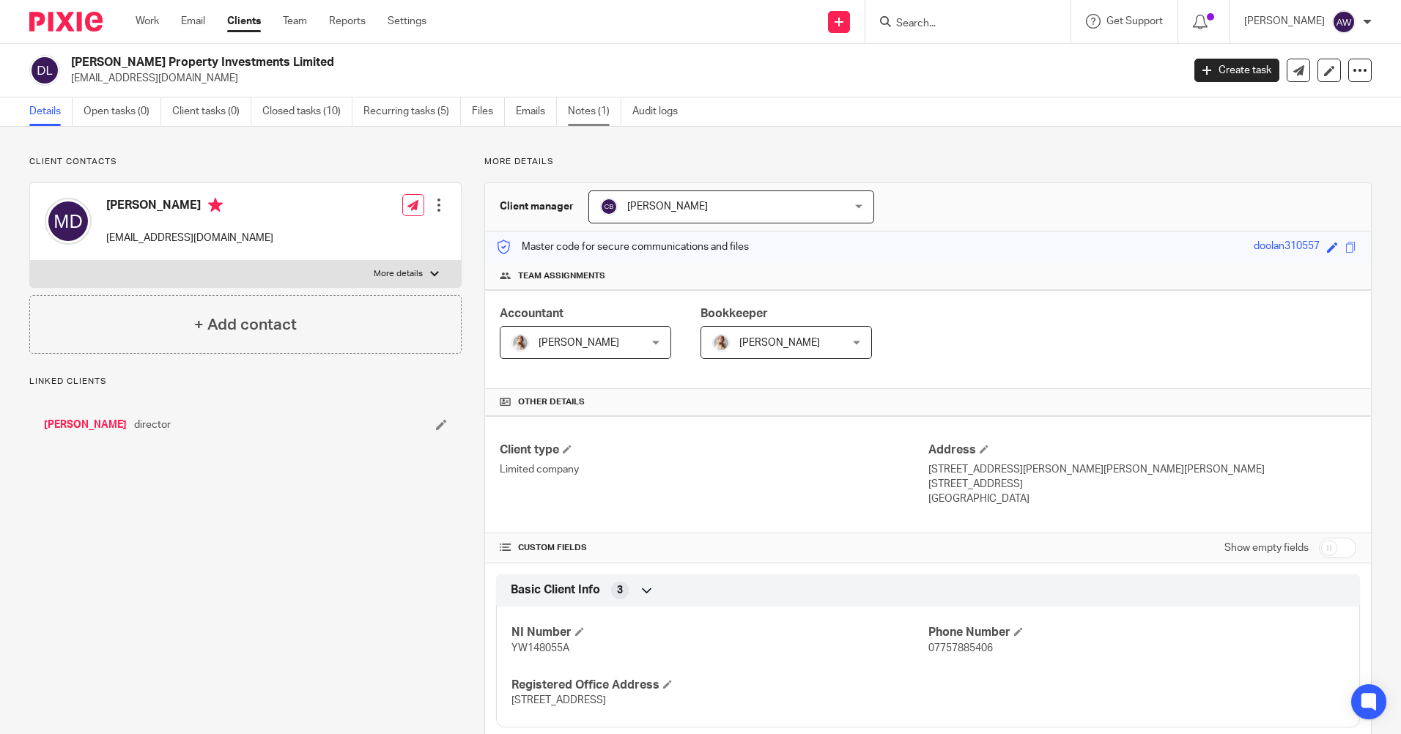
click at [592, 107] on link "Notes (1)" at bounding box center [594, 111] width 53 height 29
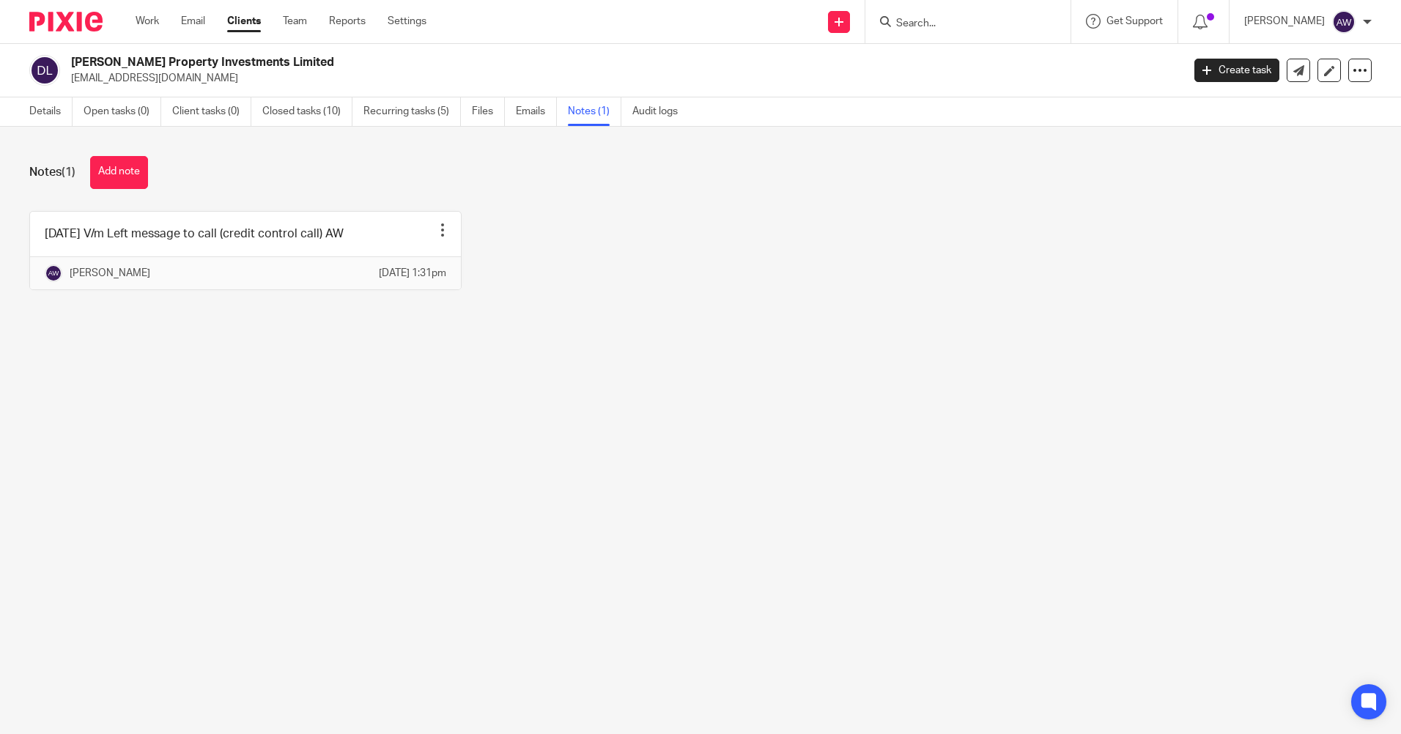
click at [924, 23] on input "Search" at bounding box center [961, 24] width 132 height 13
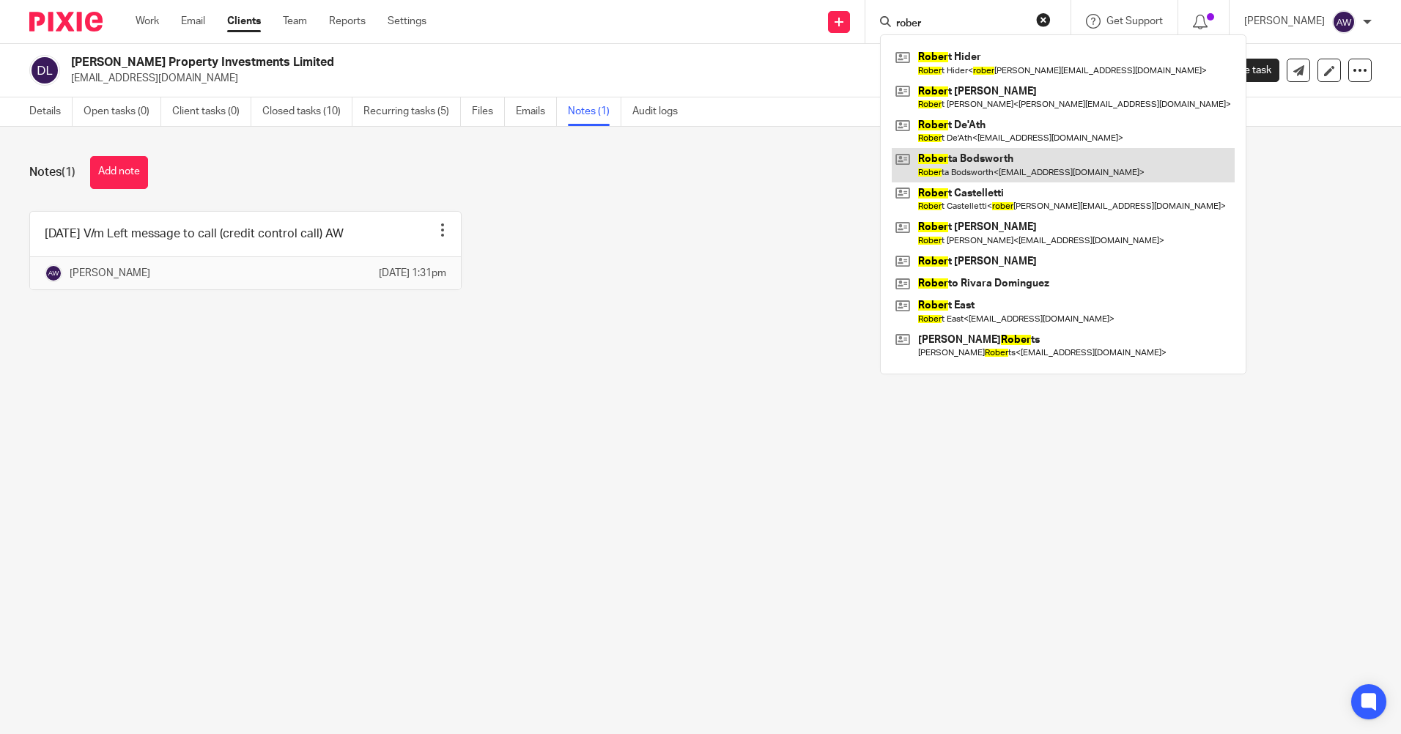
type input "rober"
click at [964, 158] on link at bounding box center [1063, 165] width 343 height 34
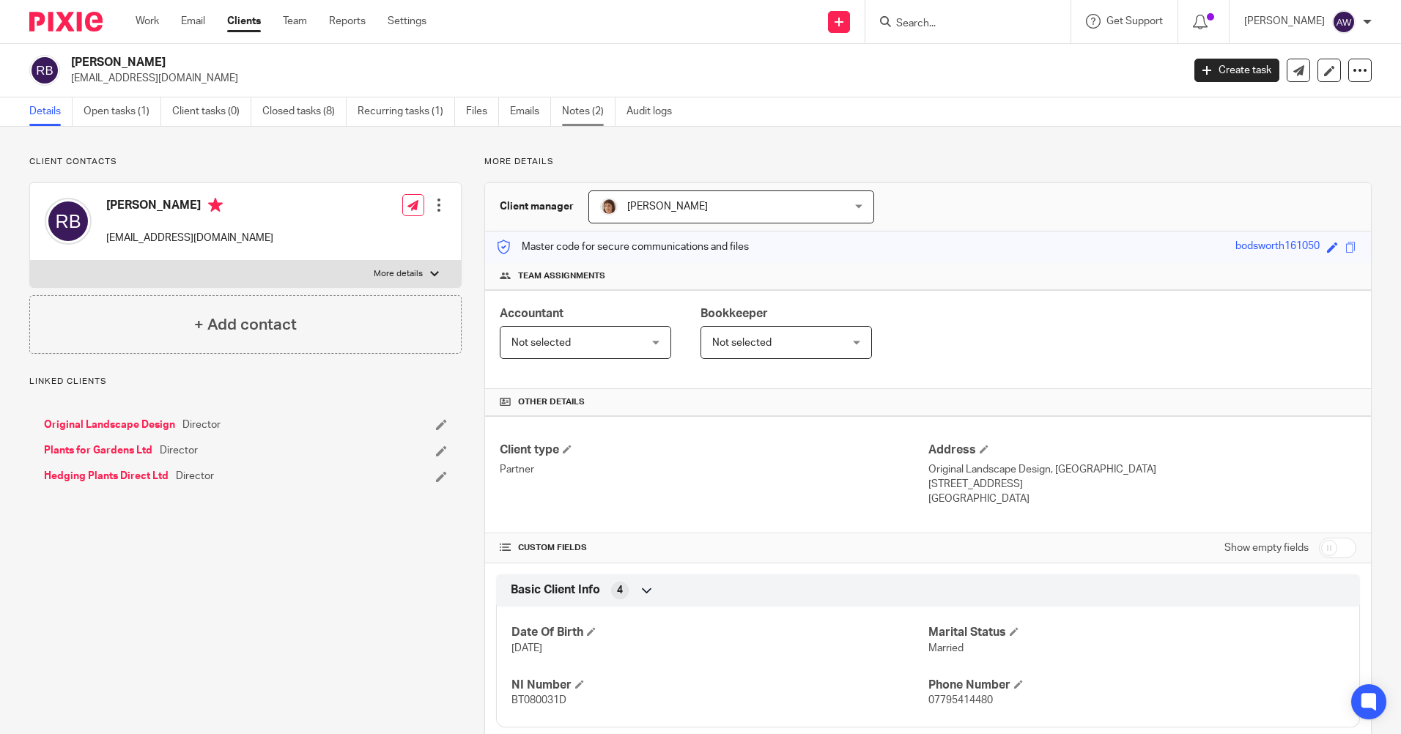
click at [593, 114] on link "Notes (2)" at bounding box center [588, 111] width 53 height 29
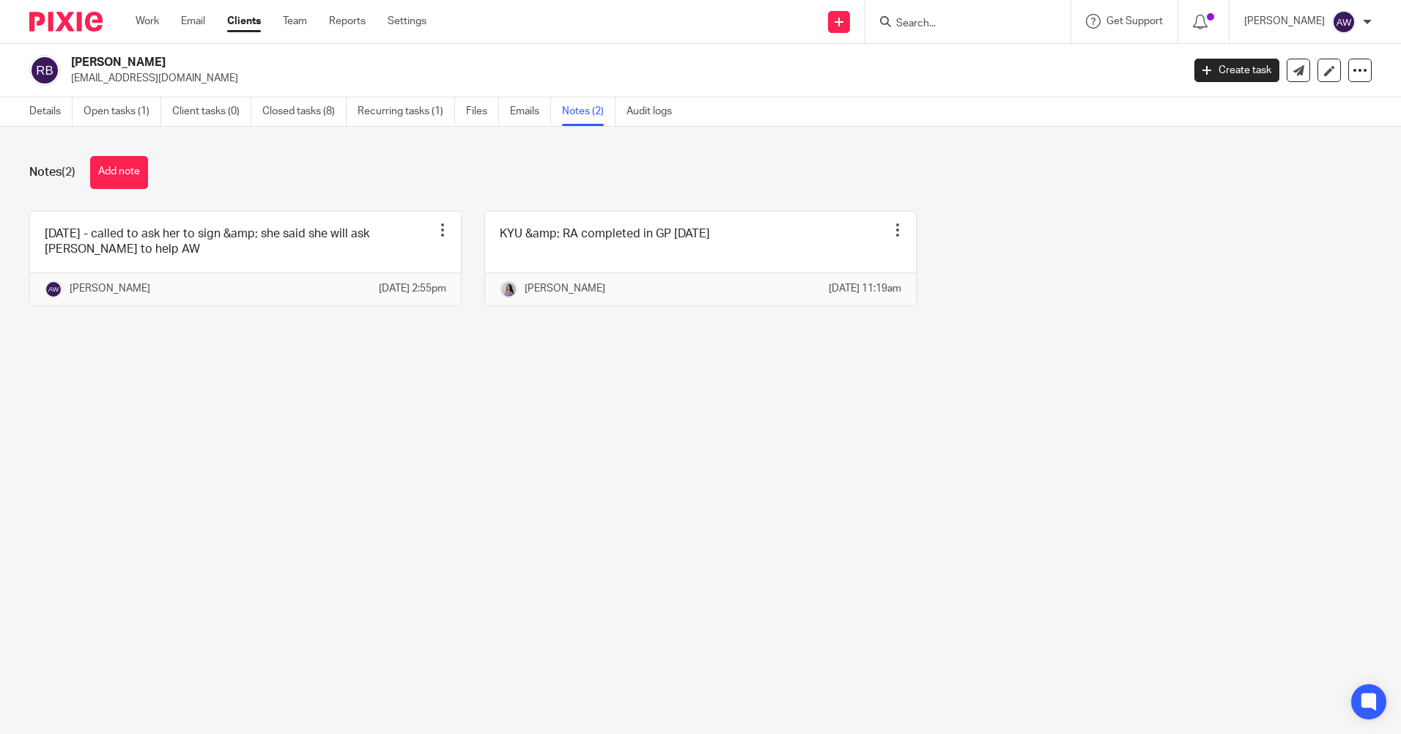
click at [971, 26] on input "Search" at bounding box center [961, 24] width 132 height 13
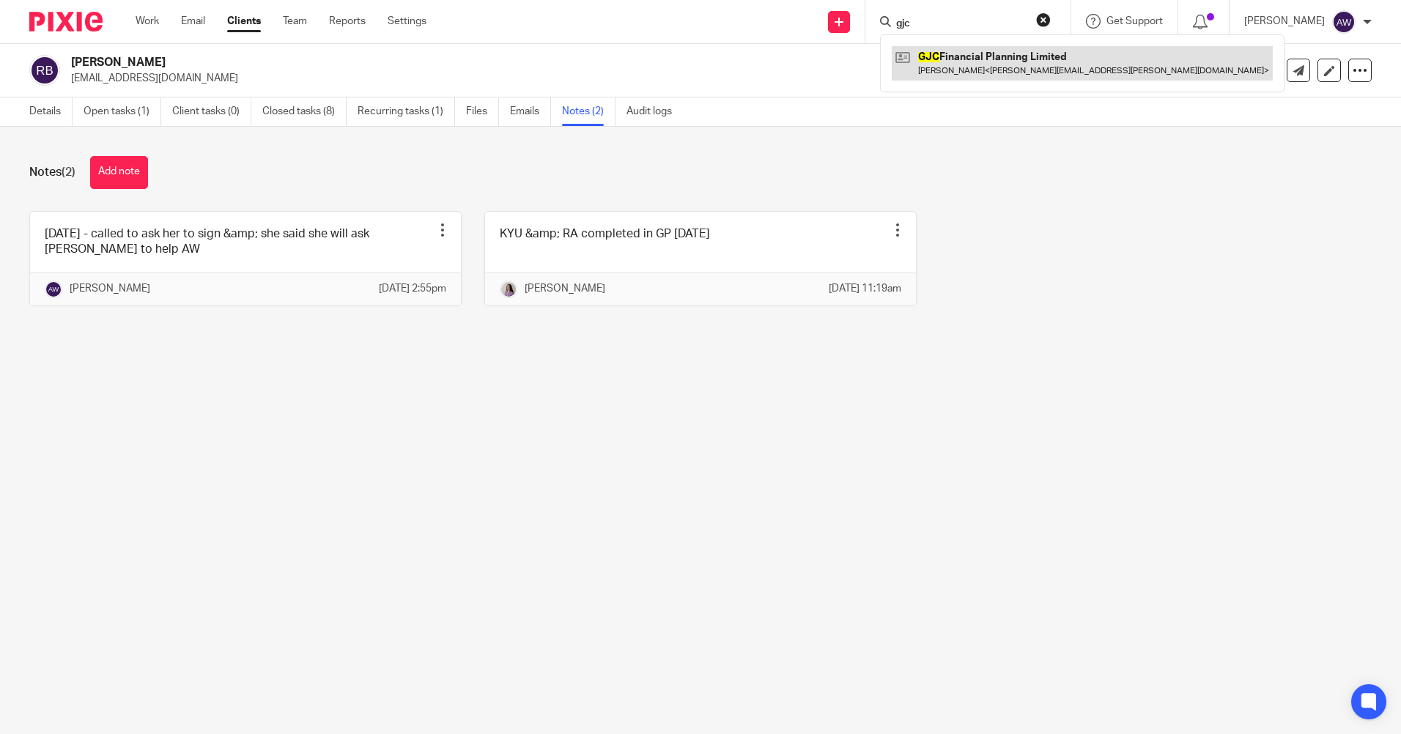
type input "gjc"
click at [975, 48] on link at bounding box center [1082, 63] width 381 height 34
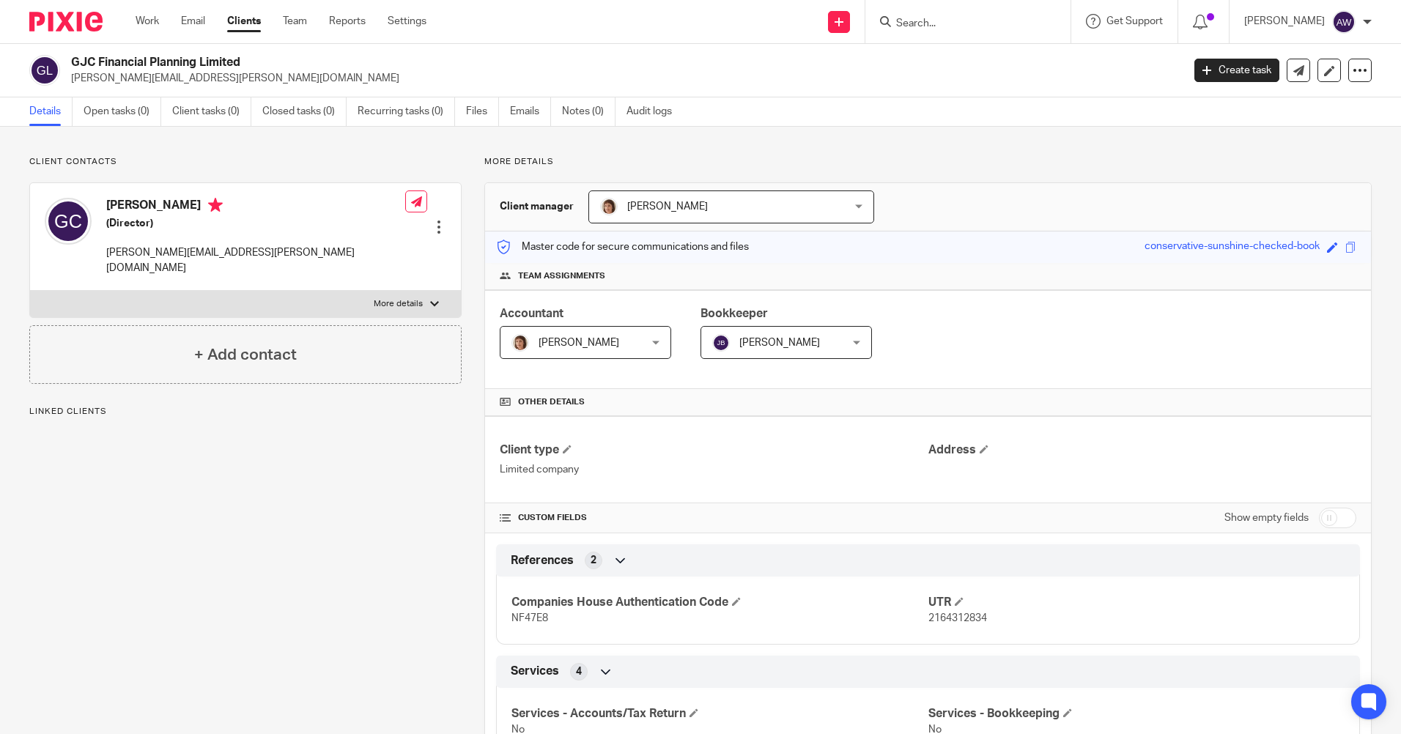
click at [933, 21] on input "Search" at bounding box center [961, 24] width 132 height 13
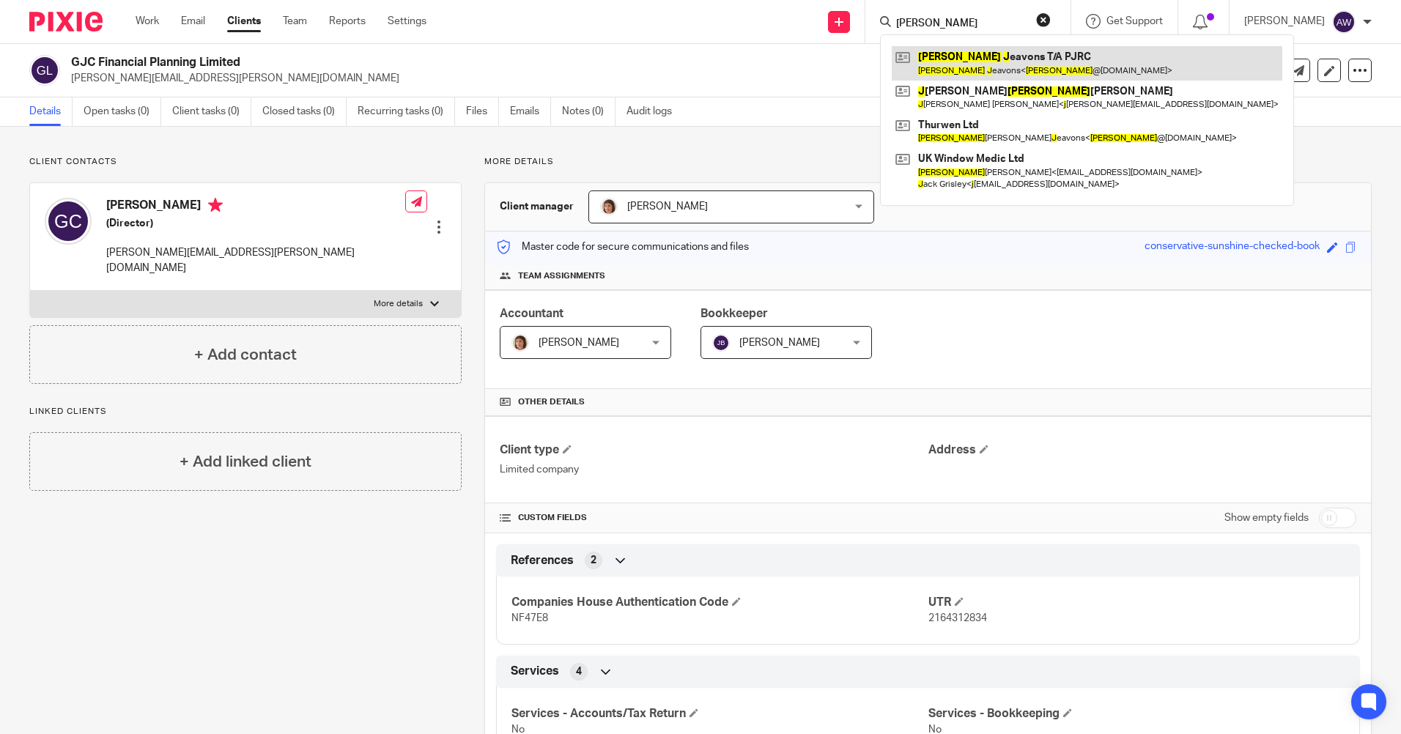
type input "paul j"
click at [940, 66] on link at bounding box center [1087, 63] width 391 height 34
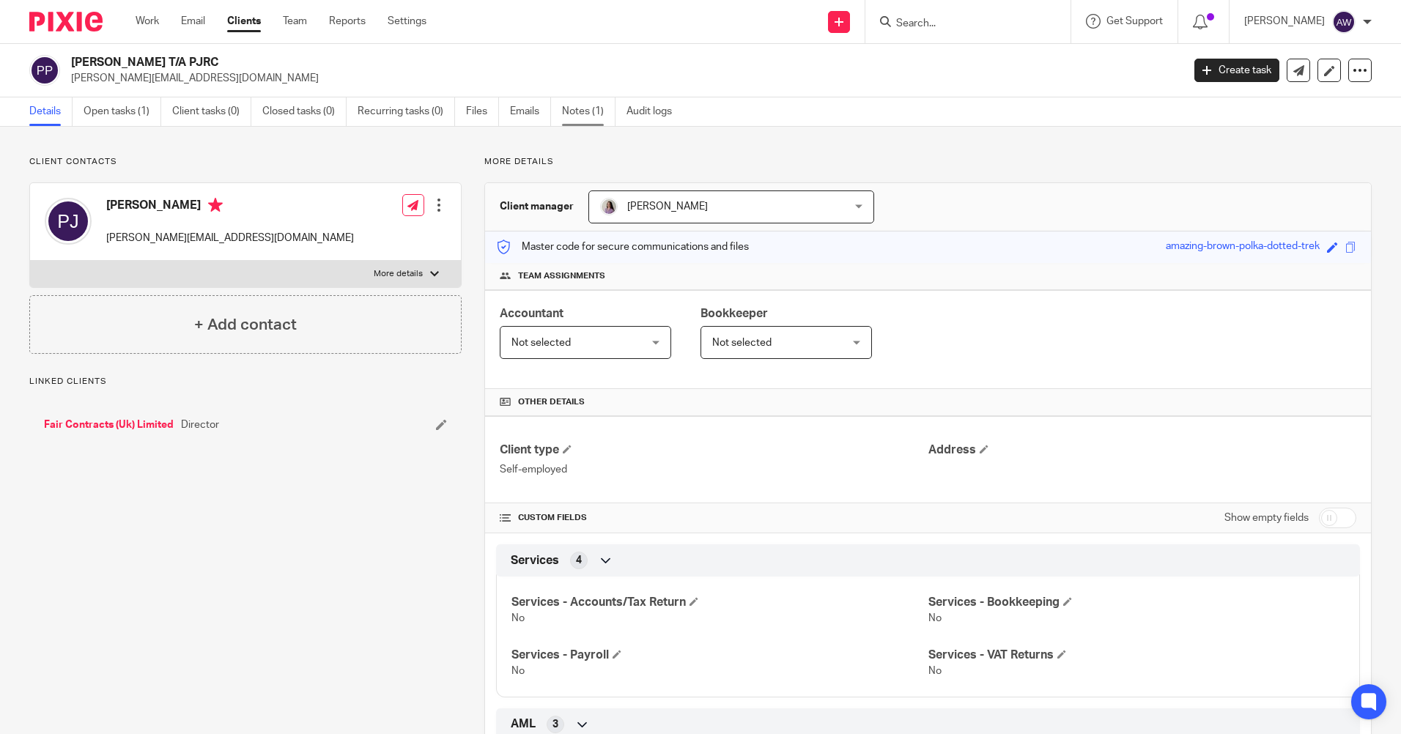
click at [580, 107] on link "Notes (1)" at bounding box center [588, 111] width 53 height 29
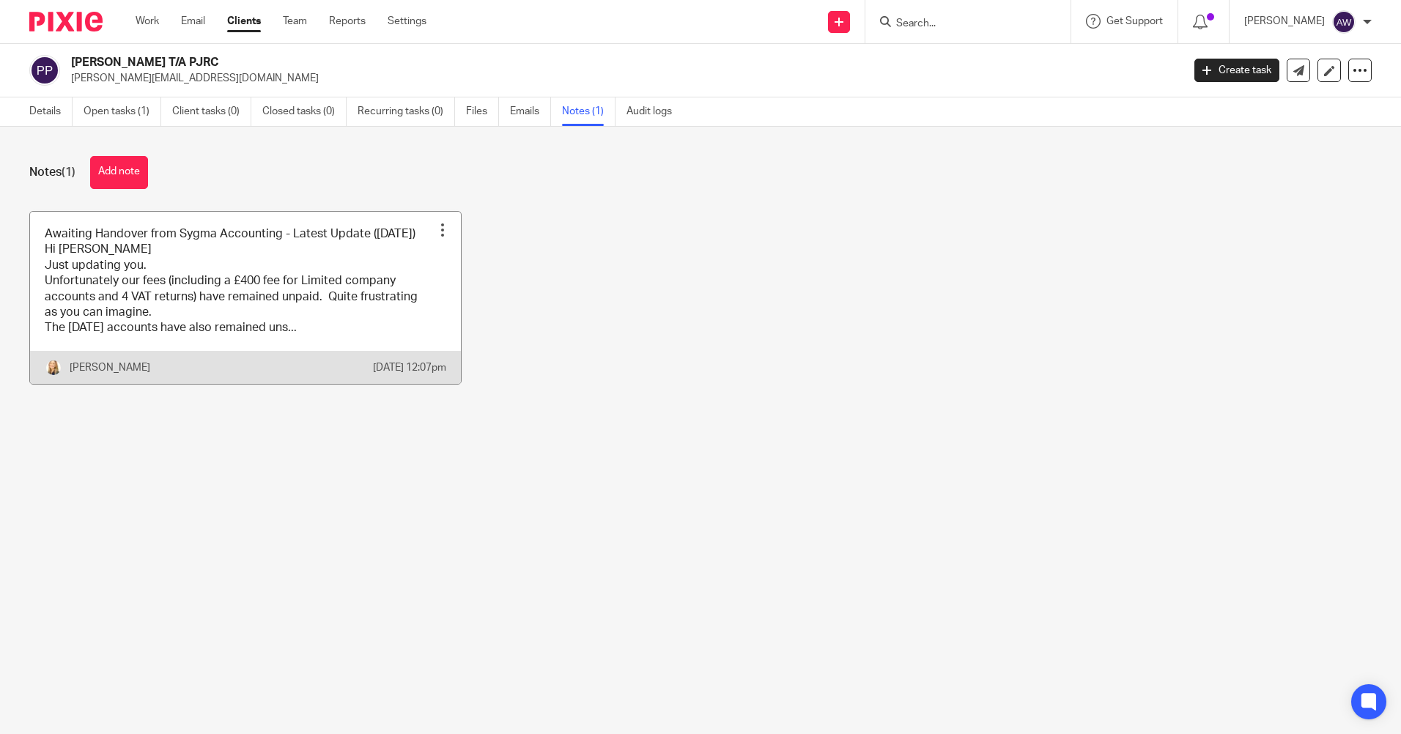
click at [442, 229] on div at bounding box center [442, 230] width 15 height 15
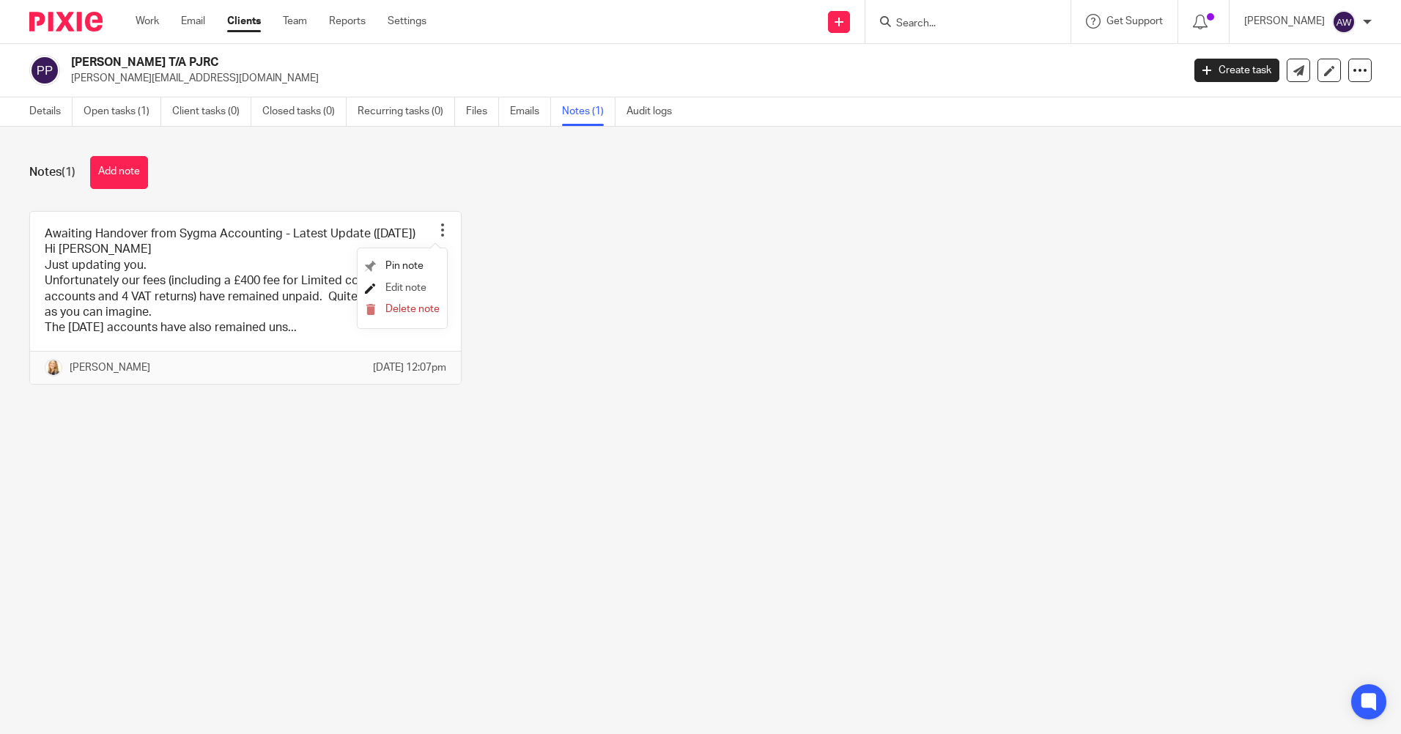
click at [414, 283] on span "Edit note" at bounding box center [405, 288] width 41 height 10
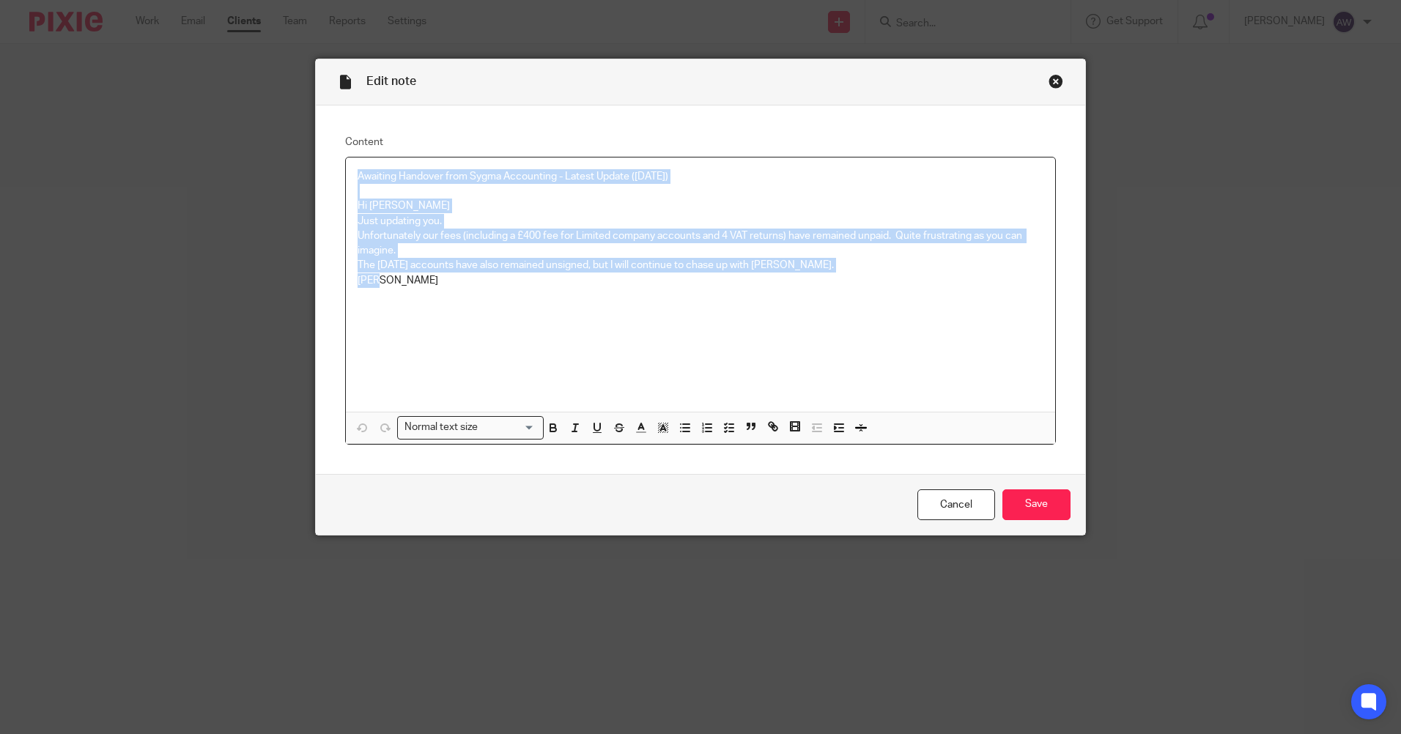
drag, startPoint x: 350, startPoint y: 173, endPoint x: 623, endPoint y: 316, distance: 307.8
click at [623, 316] on div "Awaiting Handover from Sygma Accounting - Latest Update (8/5/25) Hi Kate Just u…" at bounding box center [700, 285] width 709 height 254
copy div "Awaiting Handover from Sygma Accounting - Latest Update (8/5/25) Hi Kate Just u…"
click at [943, 504] on link "Cancel" at bounding box center [957, 506] width 78 height 32
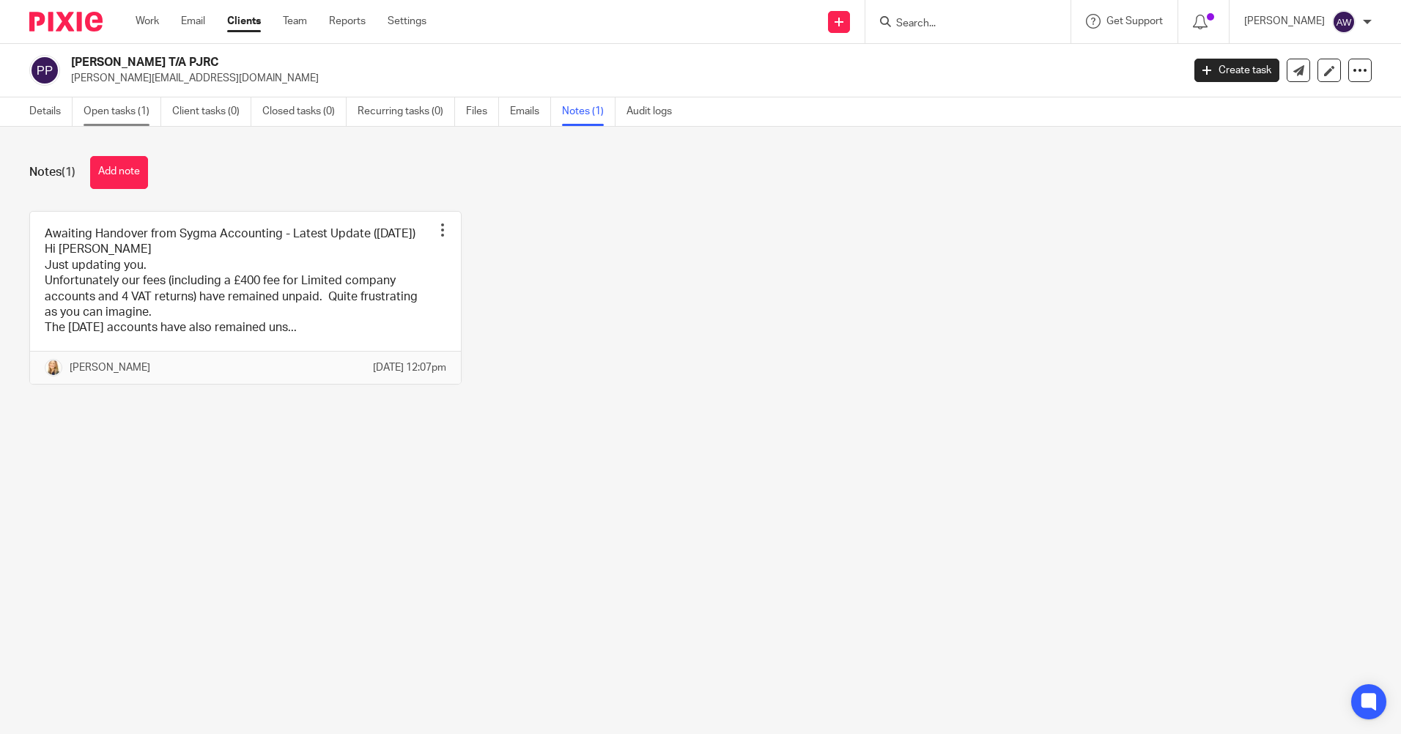
click at [119, 114] on link "Open tasks (1)" at bounding box center [123, 111] width 78 height 29
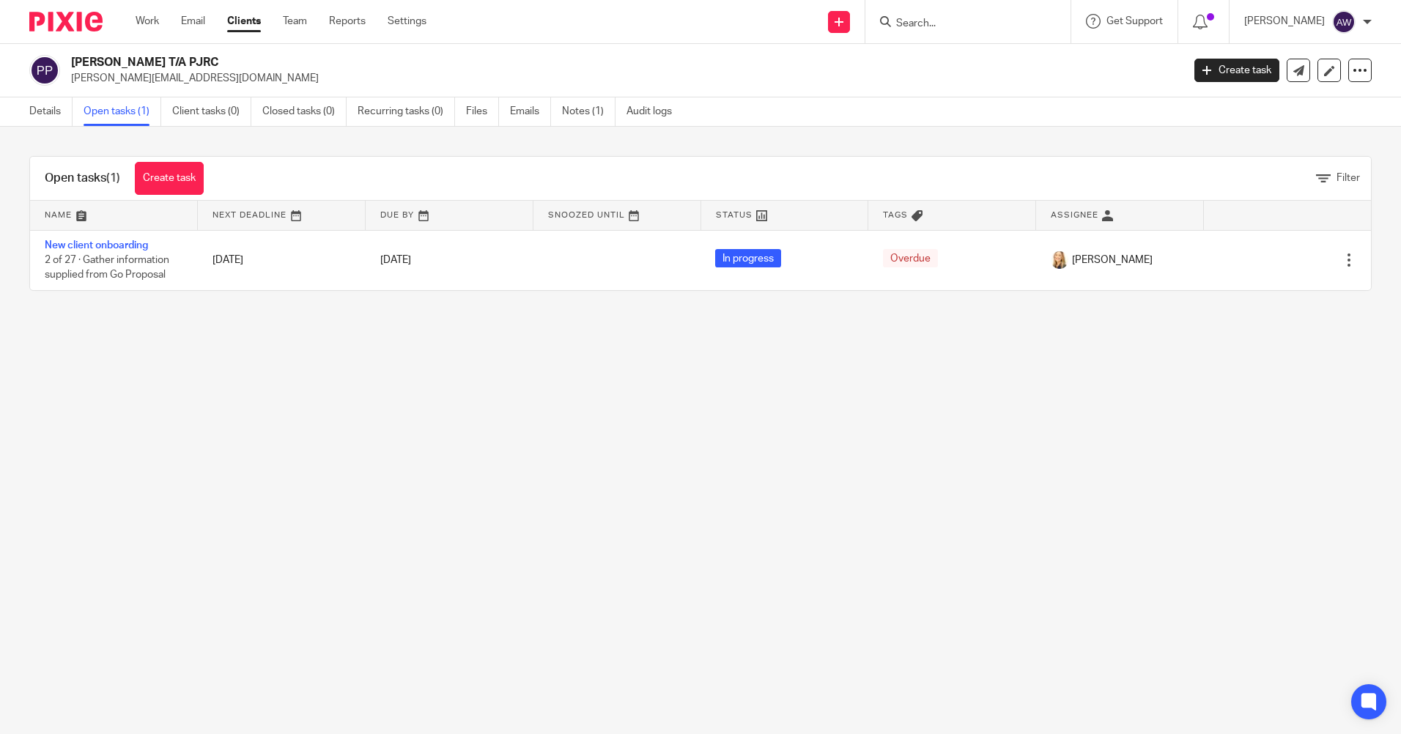
click at [220, 488] on main "Paul Jeavons T/A PJRC paul@prjc.co.uk Create task Update from Companies House E…" at bounding box center [700, 367] width 1401 height 734
click at [953, 21] on input "Search" at bounding box center [961, 24] width 132 height 13
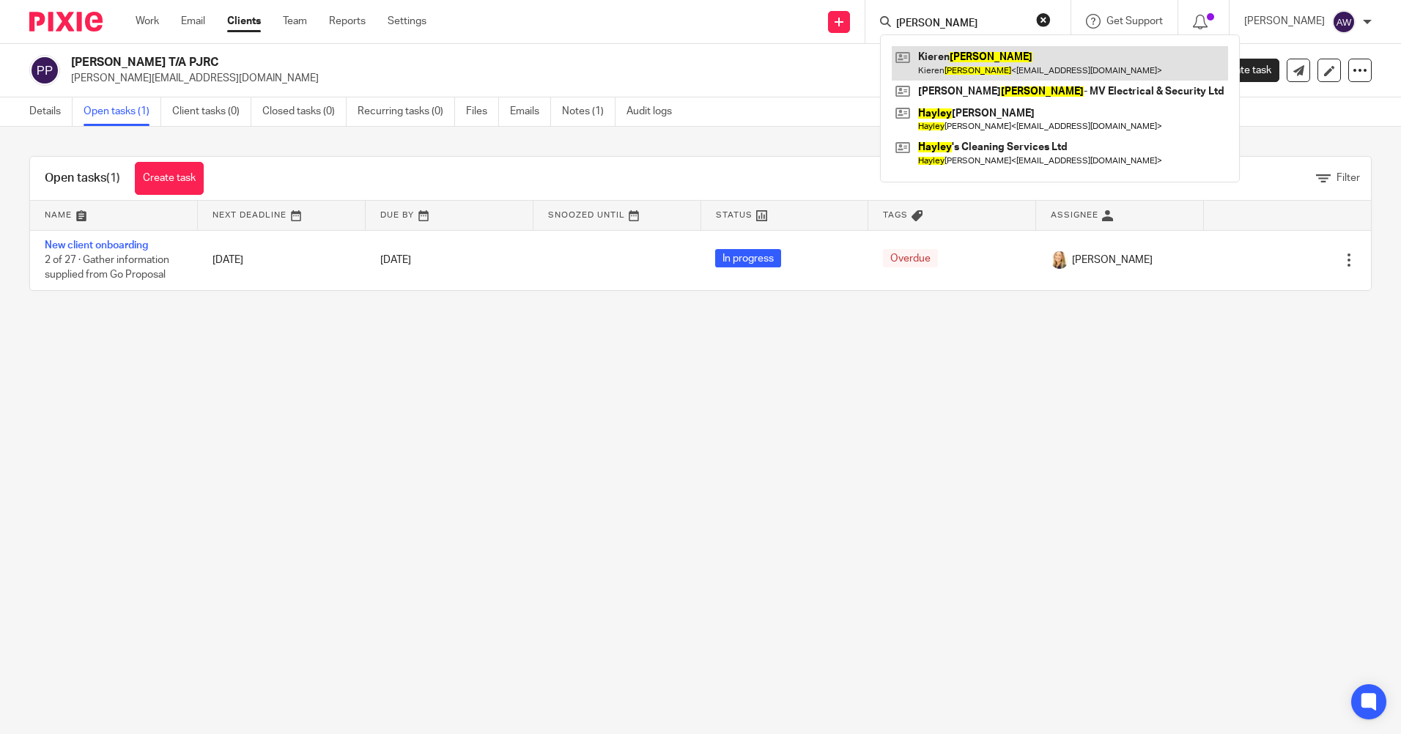
type input "hawley"
click at [973, 58] on link at bounding box center [1060, 63] width 336 height 34
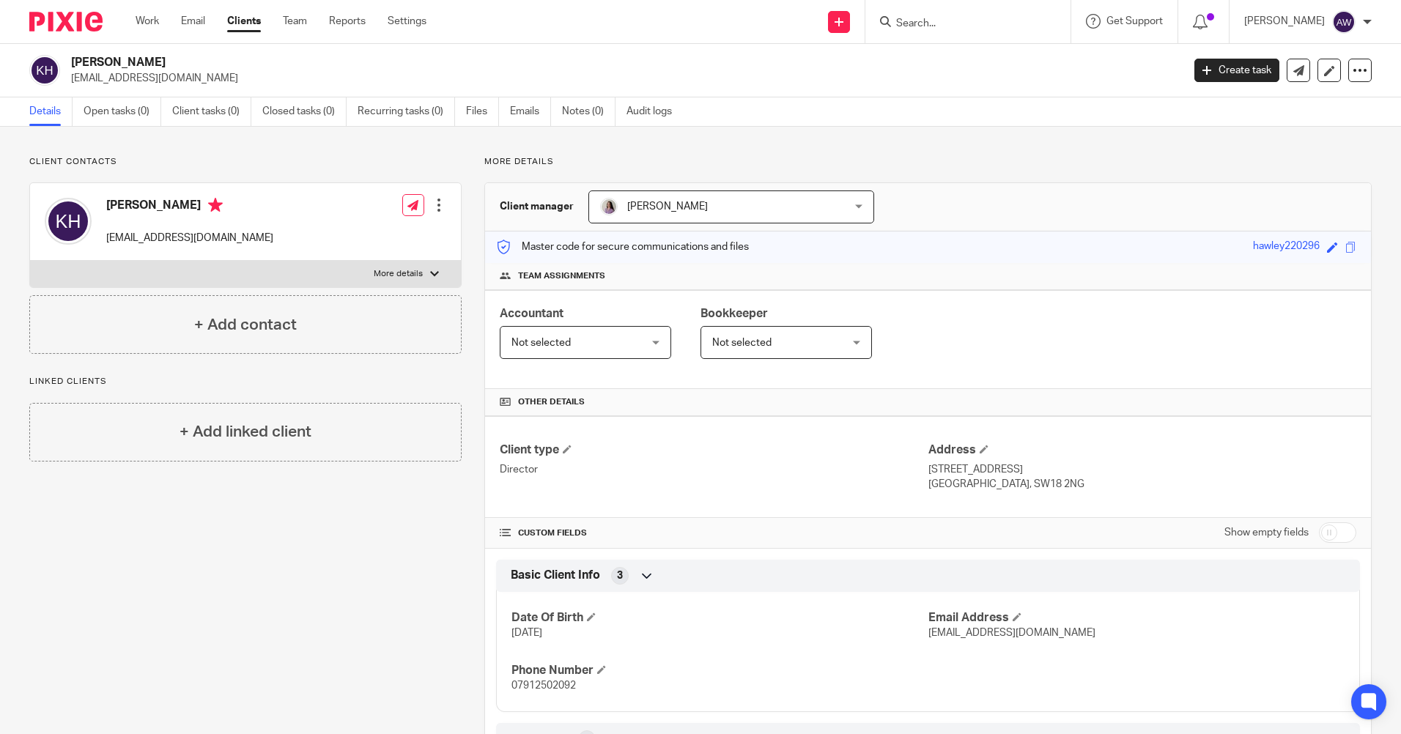
click at [924, 23] on input "Search" at bounding box center [961, 24] width 132 height 13
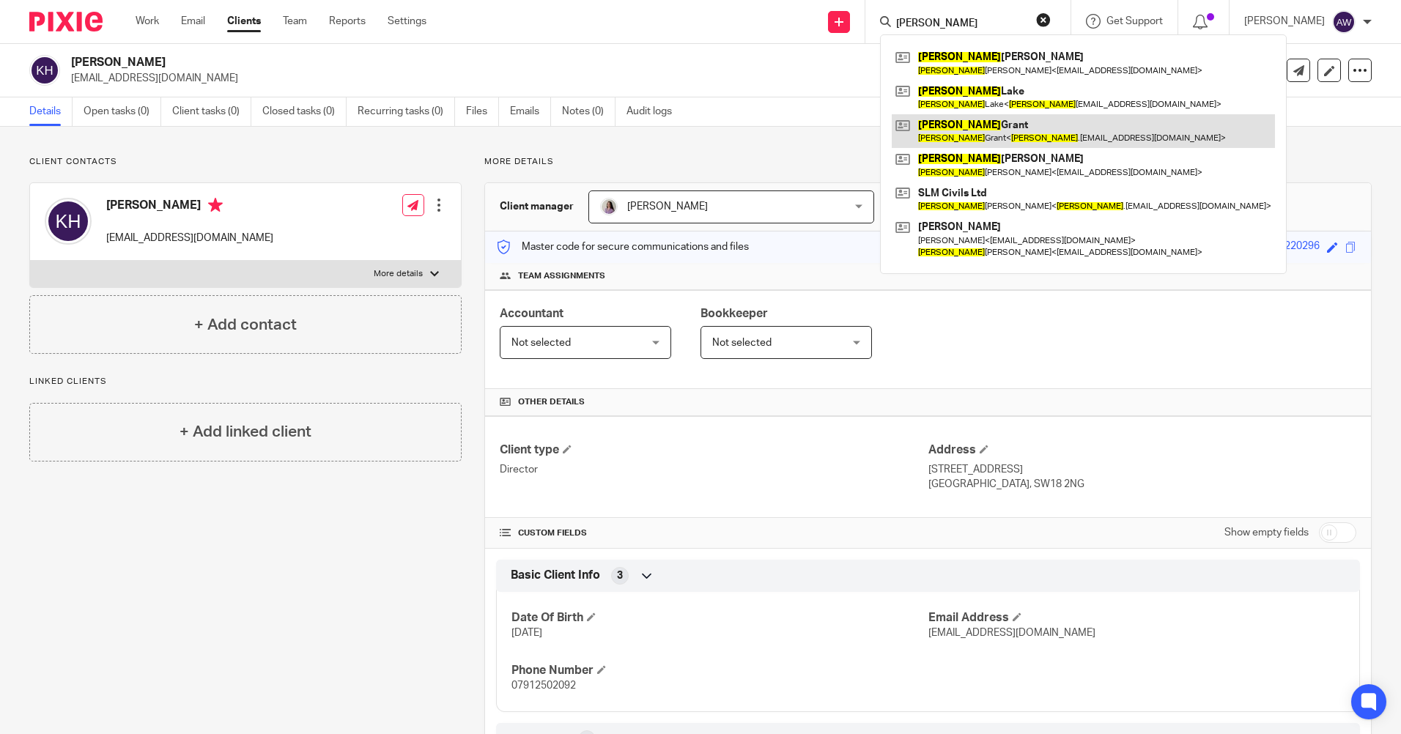
type input "[PERSON_NAME]"
click at [973, 127] on link at bounding box center [1083, 131] width 383 height 34
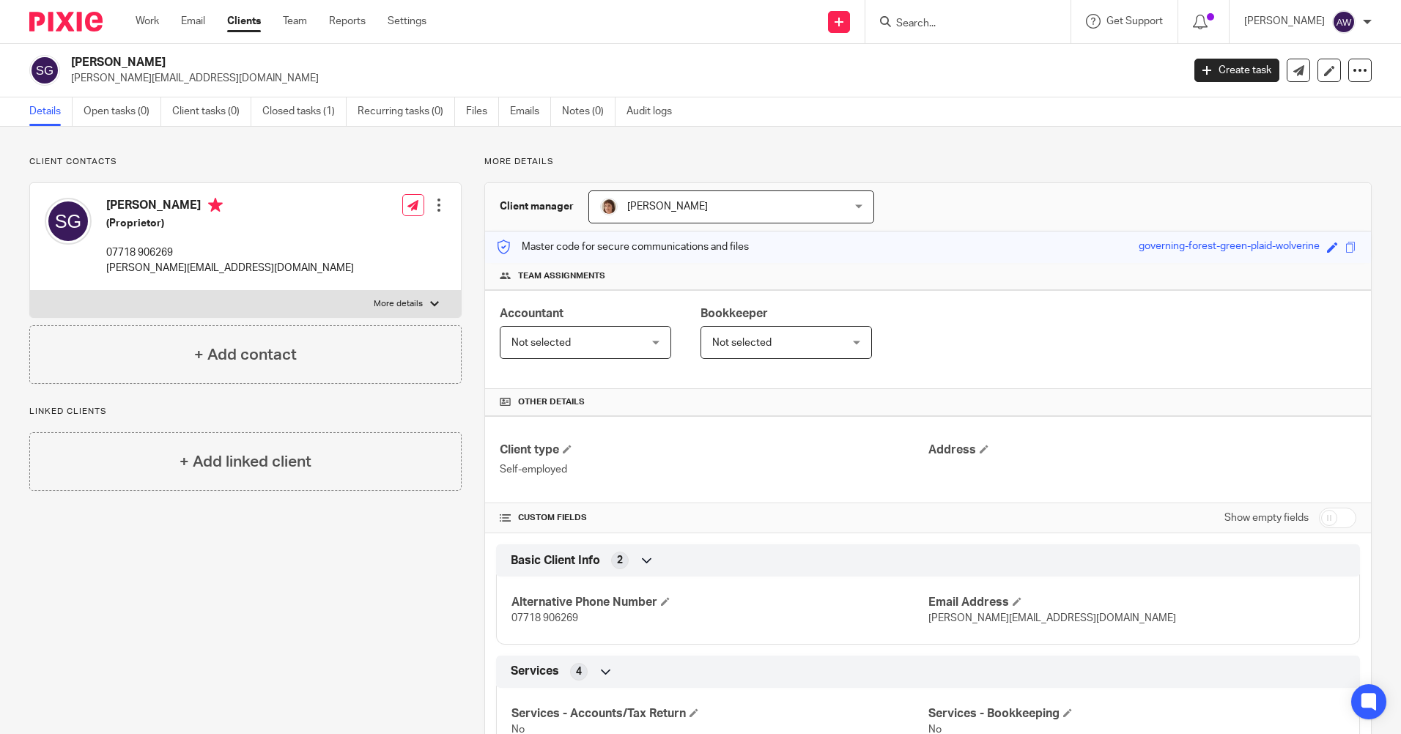
click at [946, 25] on input "Search" at bounding box center [961, 24] width 132 height 13
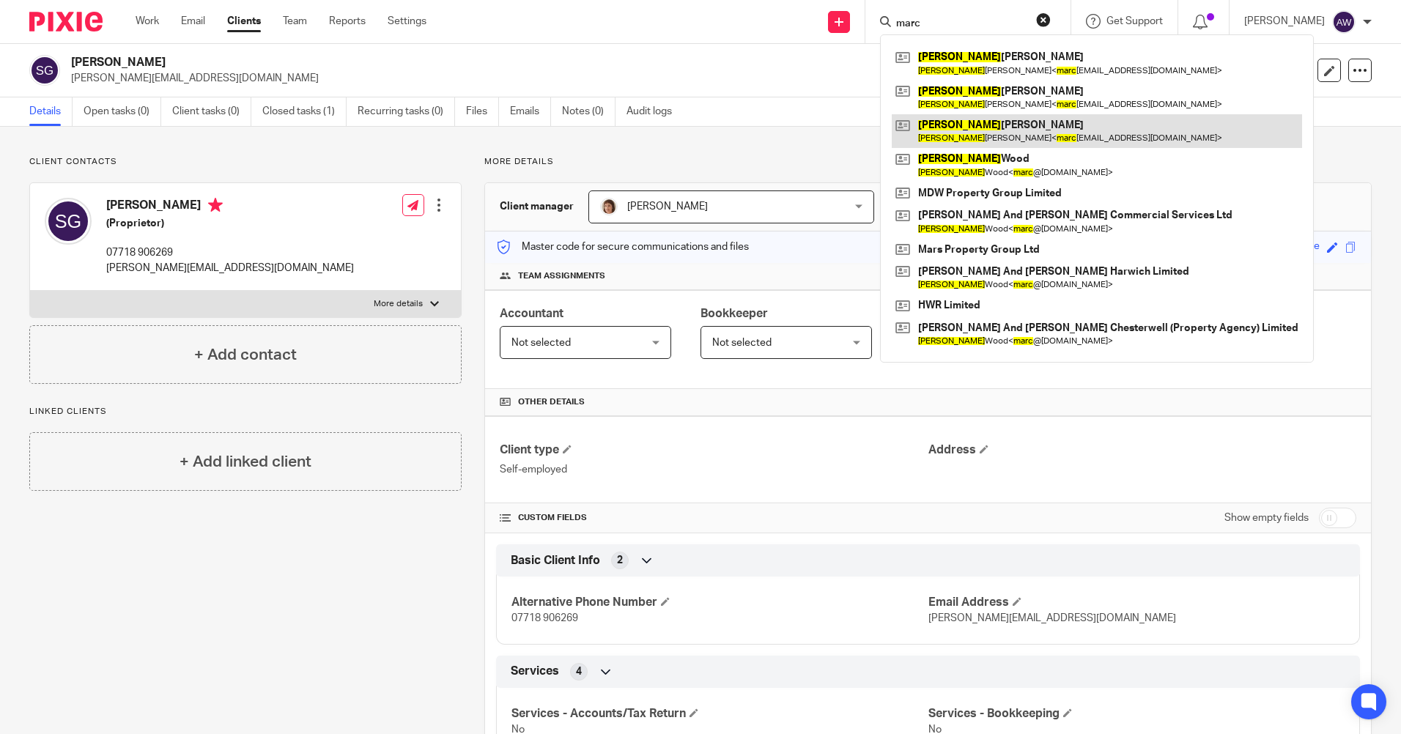
type input "marc"
click at [1014, 122] on link at bounding box center [1097, 131] width 410 height 34
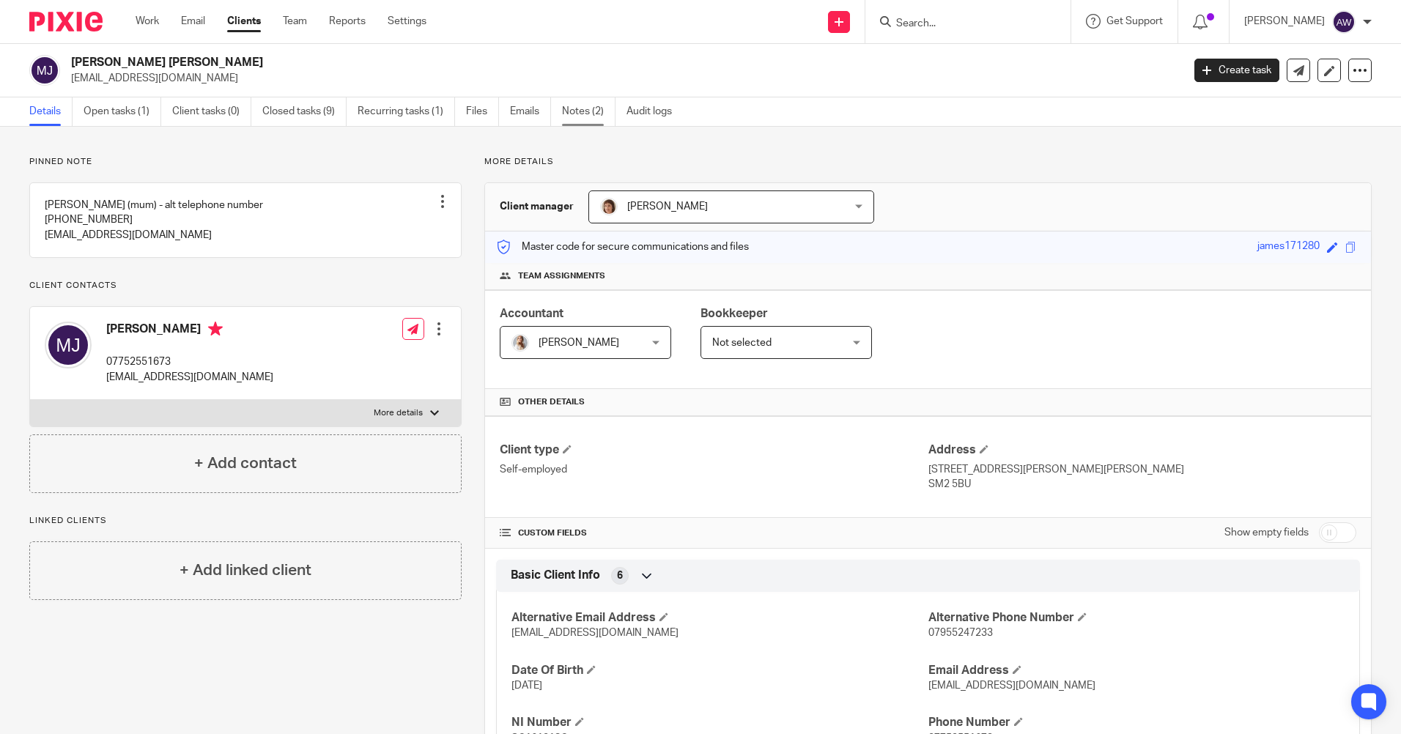
click at [584, 108] on link "Notes (2)" at bounding box center [588, 111] width 53 height 29
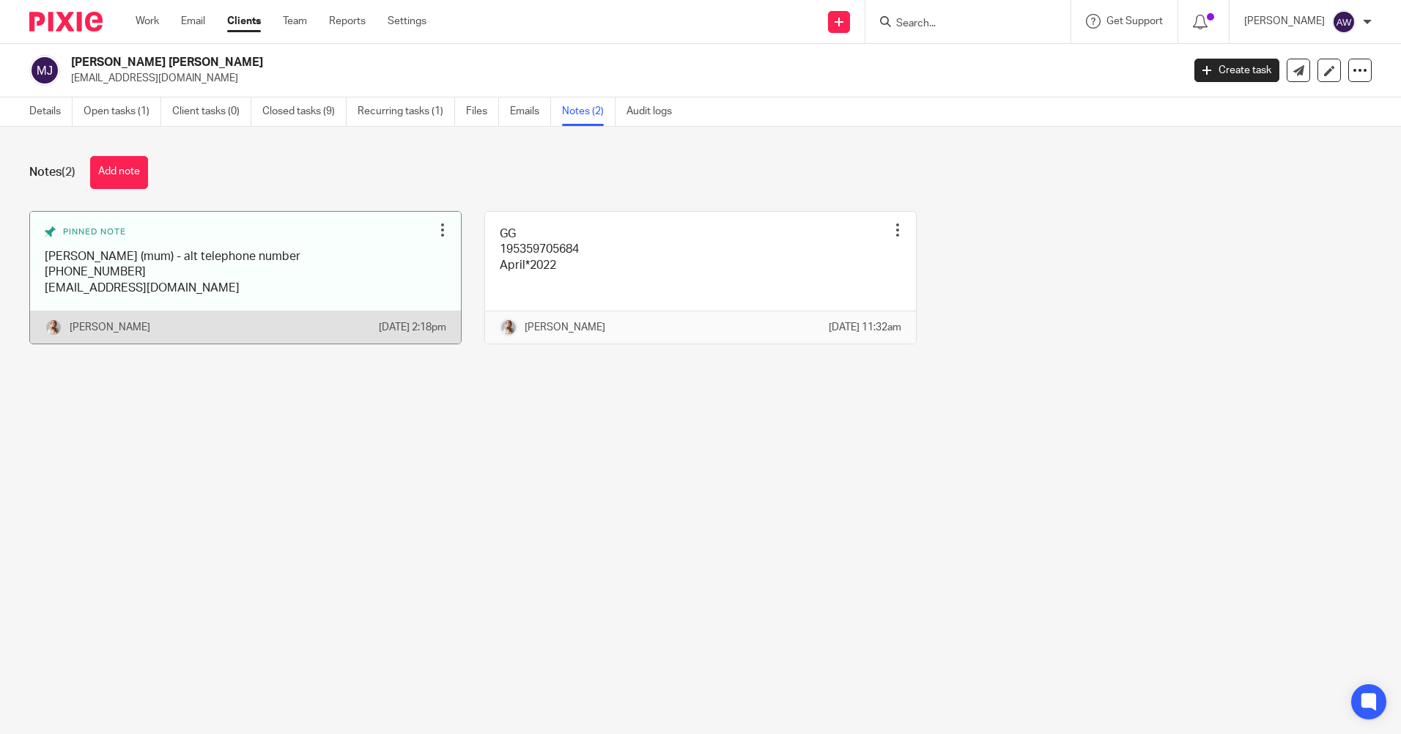
click at [435, 235] on div at bounding box center [442, 230] width 15 height 15
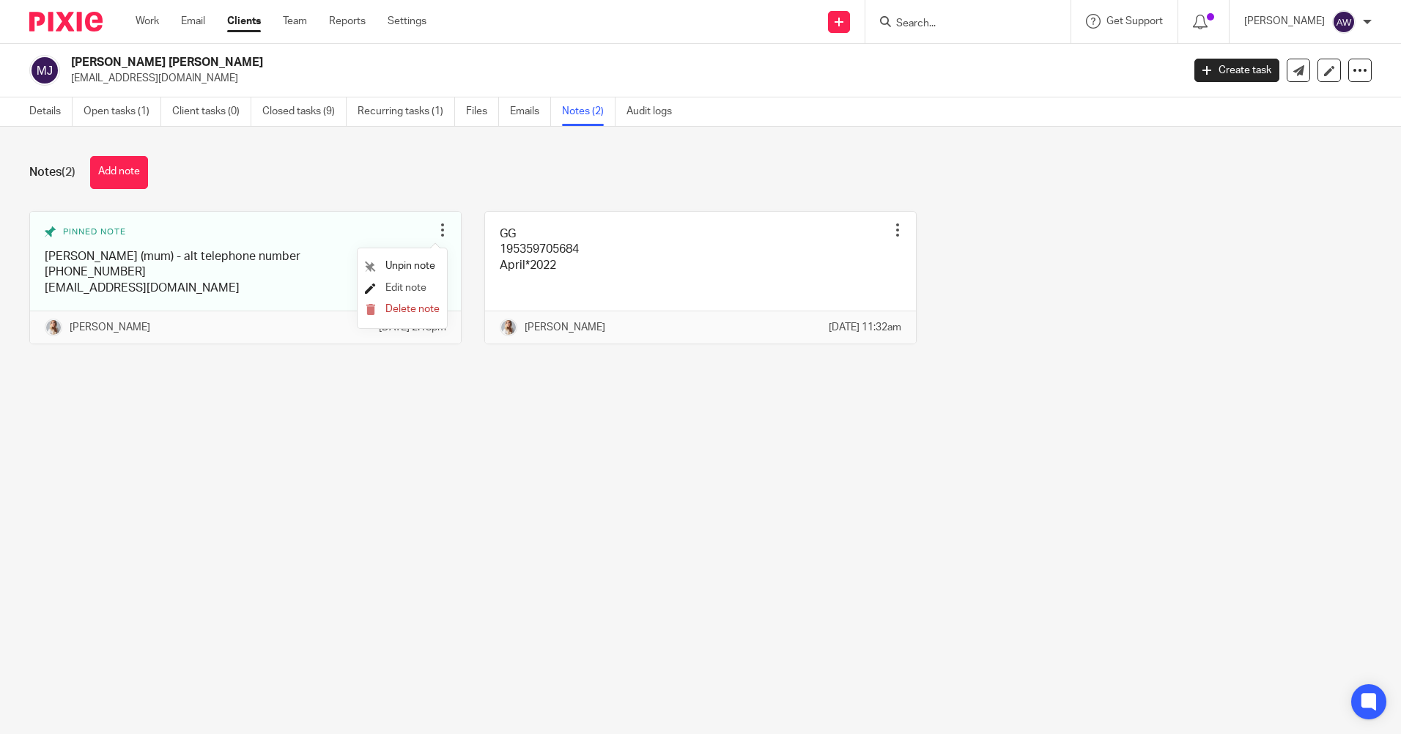
click at [427, 289] on span "Edit note" at bounding box center [405, 288] width 41 height 10
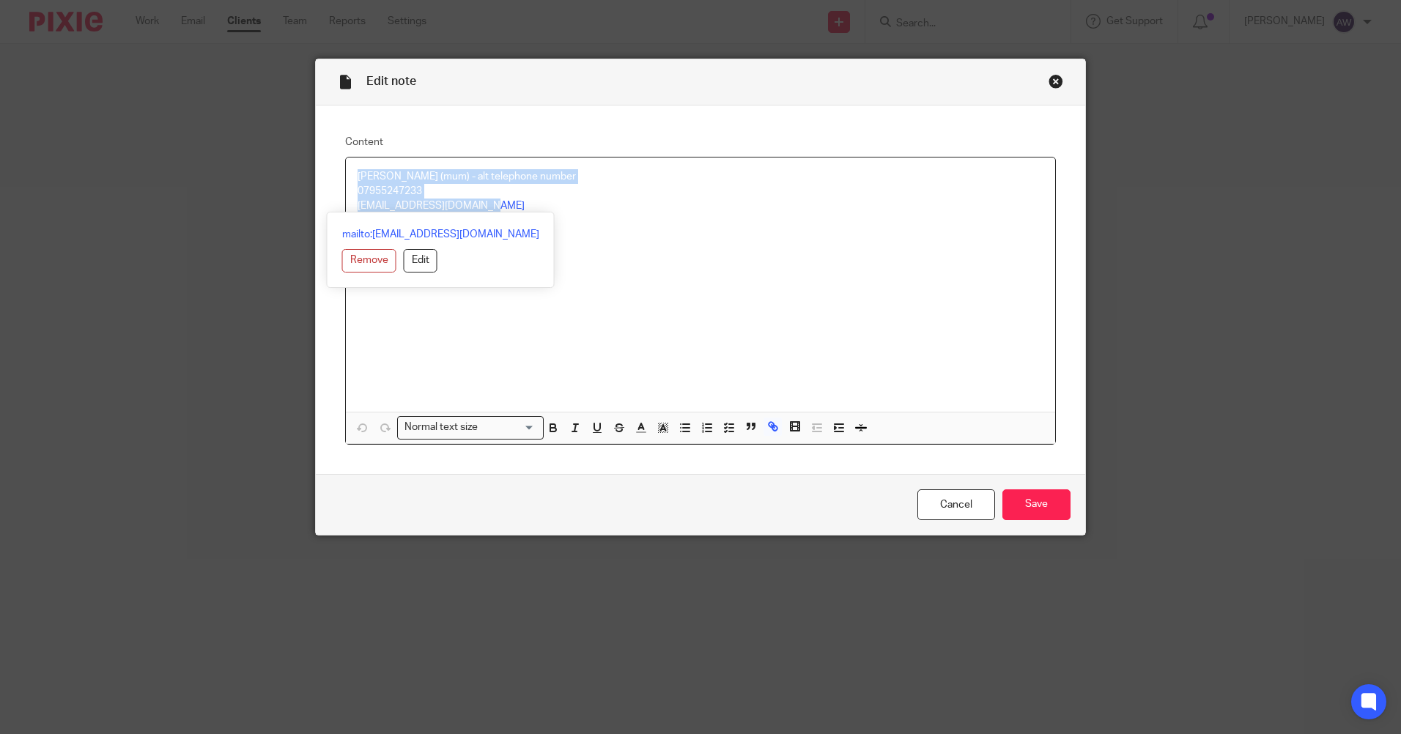
drag, startPoint x: 350, startPoint y: 176, endPoint x: 514, endPoint y: 210, distance: 167.6
click at [514, 210] on div "[PERSON_NAME] (mum) - alt telephone number [PHONE_NUMBER] [EMAIL_ADDRESS][DOMAI…" at bounding box center [700, 285] width 709 height 254
copy div "Lesley (mum) - alt telephone number 07955247233 penchartzplace@gmail.com"
click at [958, 503] on link "Cancel" at bounding box center [957, 506] width 78 height 32
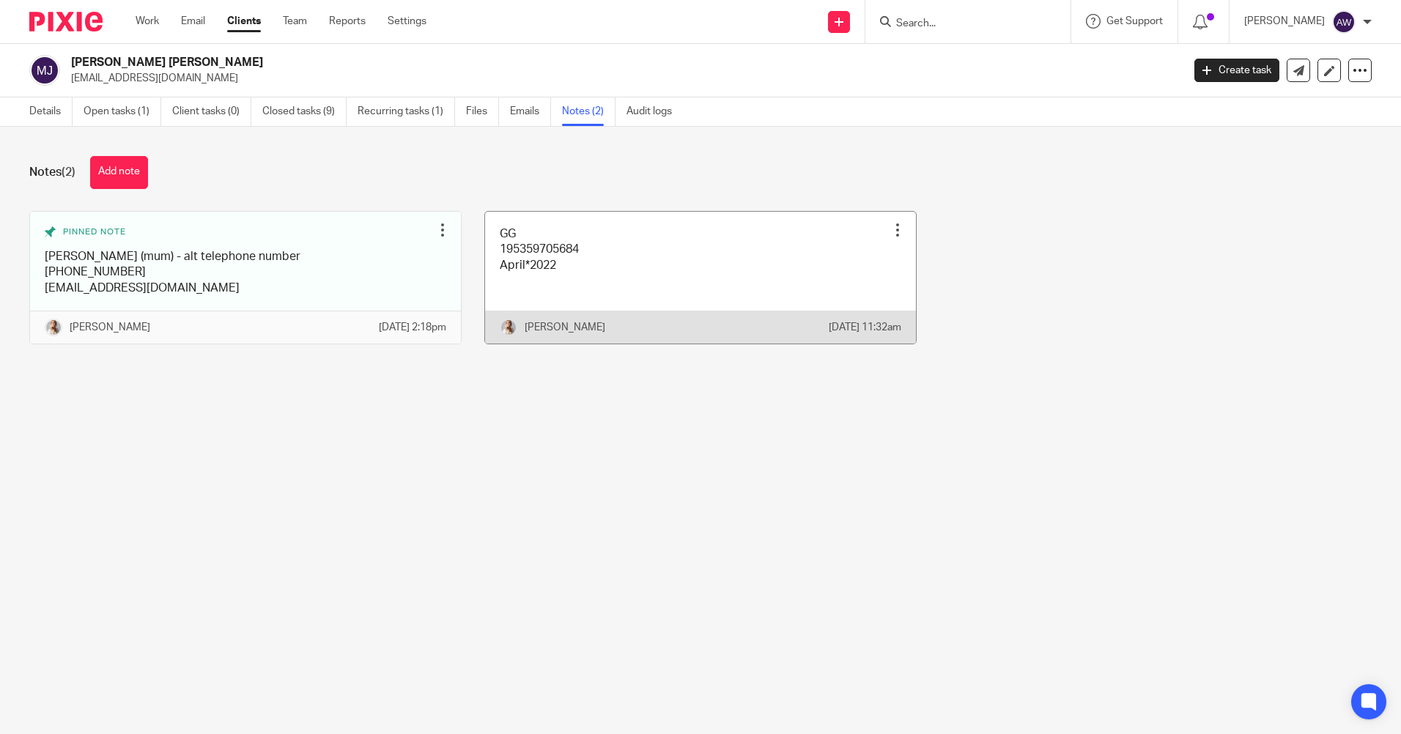
click at [890, 223] on div at bounding box center [897, 230] width 15 height 15
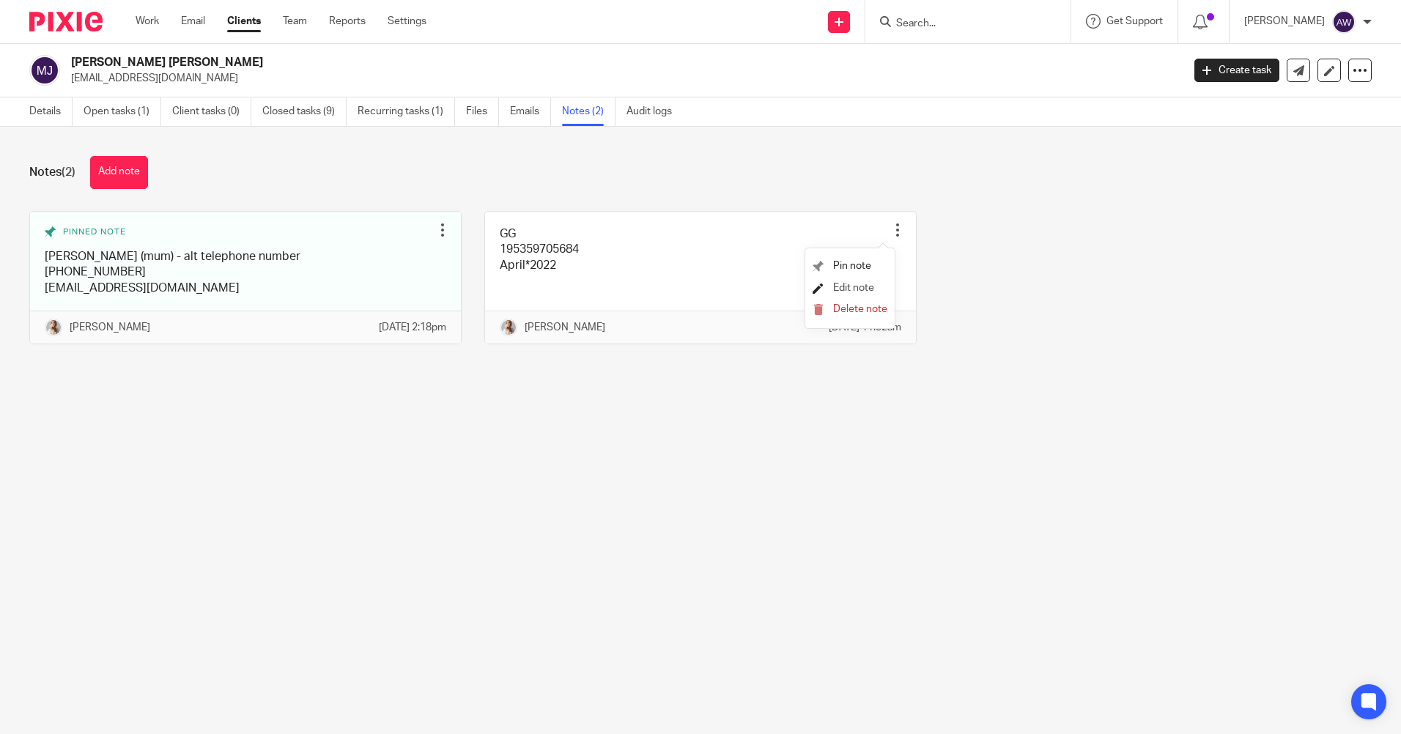
click at [871, 284] on span "Edit note" at bounding box center [853, 288] width 41 height 10
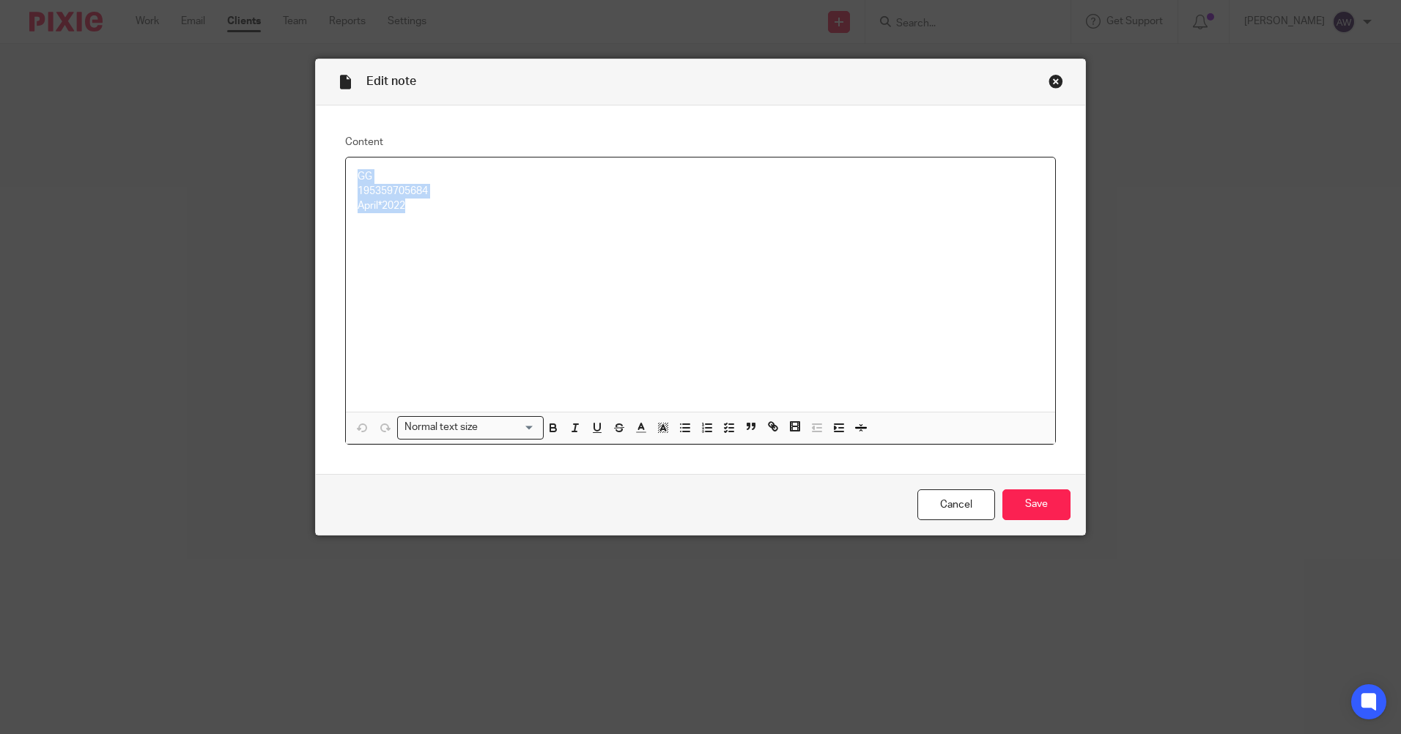
drag, startPoint x: 350, startPoint y: 171, endPoint x: 452, endPoint y: 211, distance: 110.2
click at [452, 211] on div "GG 195359705684 April*2022" at bounding box center [700, 285] width 709 height 254
copy div "GG 195359705684 April*2022"
click at [954, 500] on link "Cancel" at bounding box center [957, 506] width 78 height 32
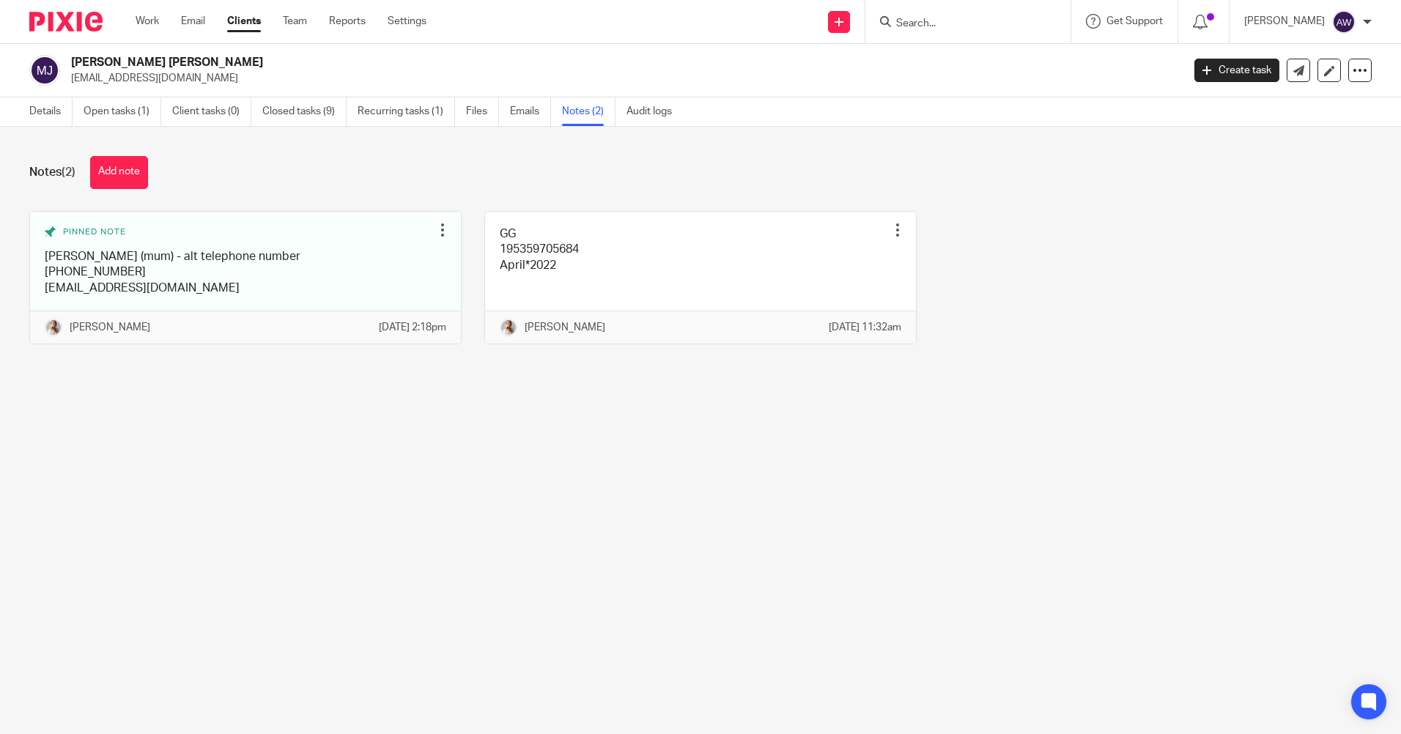
click at [929, 19] on input "Search" at bounding box center [961, 24] width 132 height 13
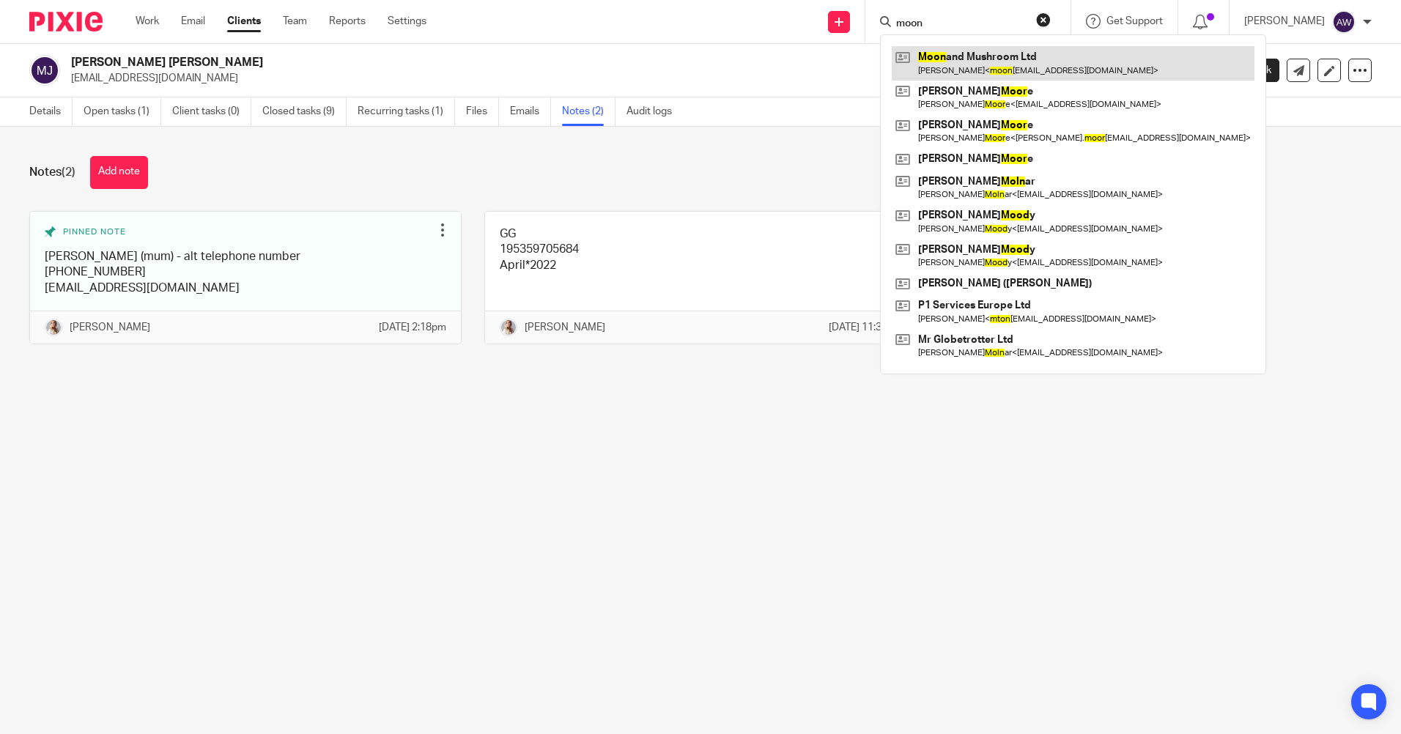
type input "moon"
click at [938, 58] on link at bounding box center [1073, 63] width 363 height 34
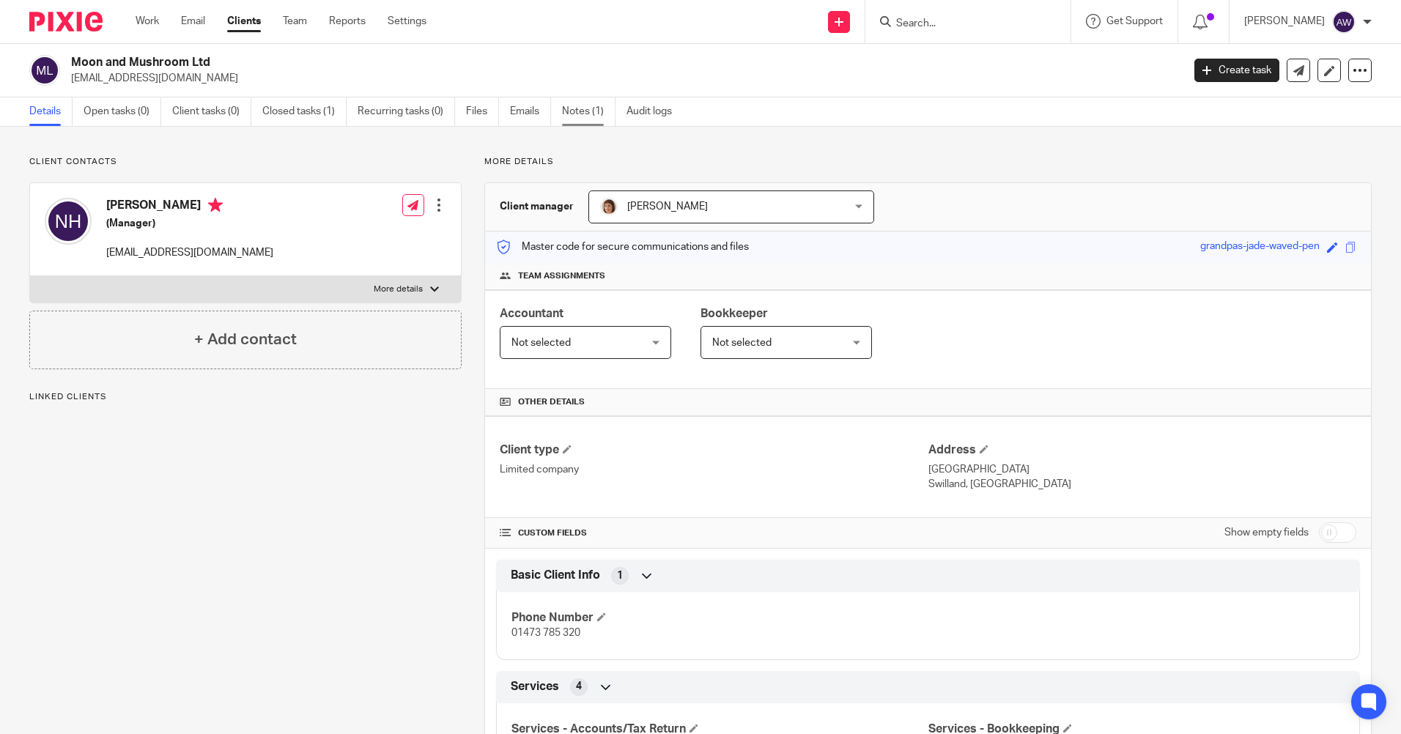
click at [567, 104] on link "Notes (1)" at bounding box center [588, 111] width 53 height 29
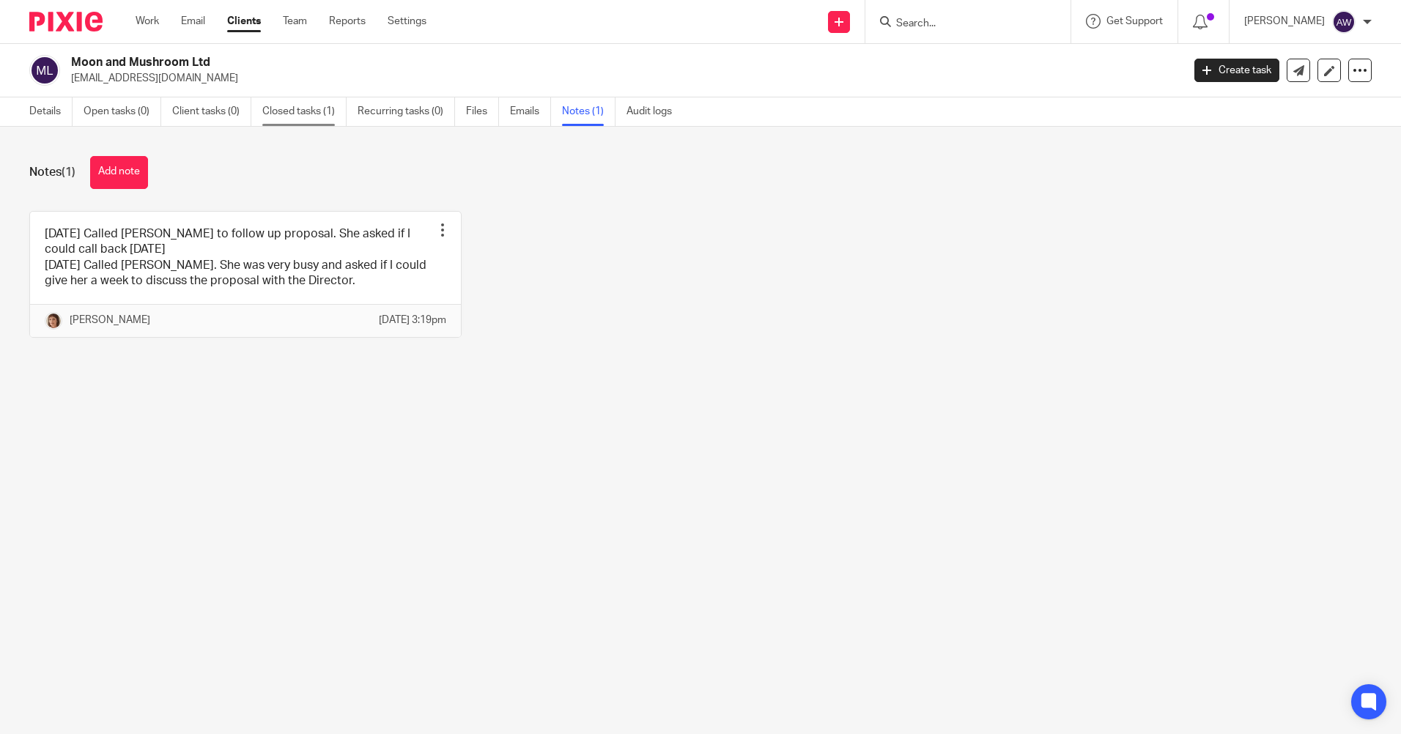
click at [316, 113] on link "Closed tasks (1)" at bounding box center [304, 111] width 84 height 29
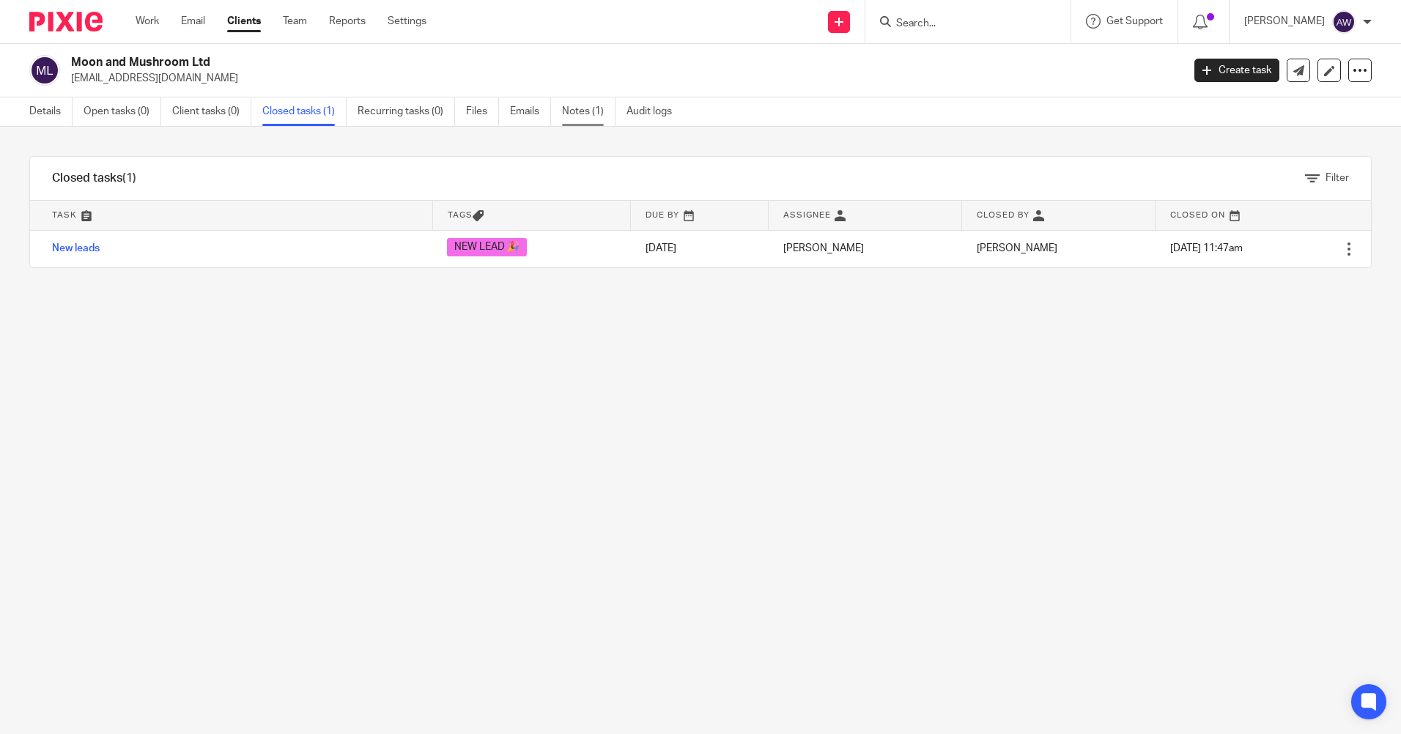
click at [588, 111] on link "Notes (1)" at bounding box center [588, 111] width 53 height 29
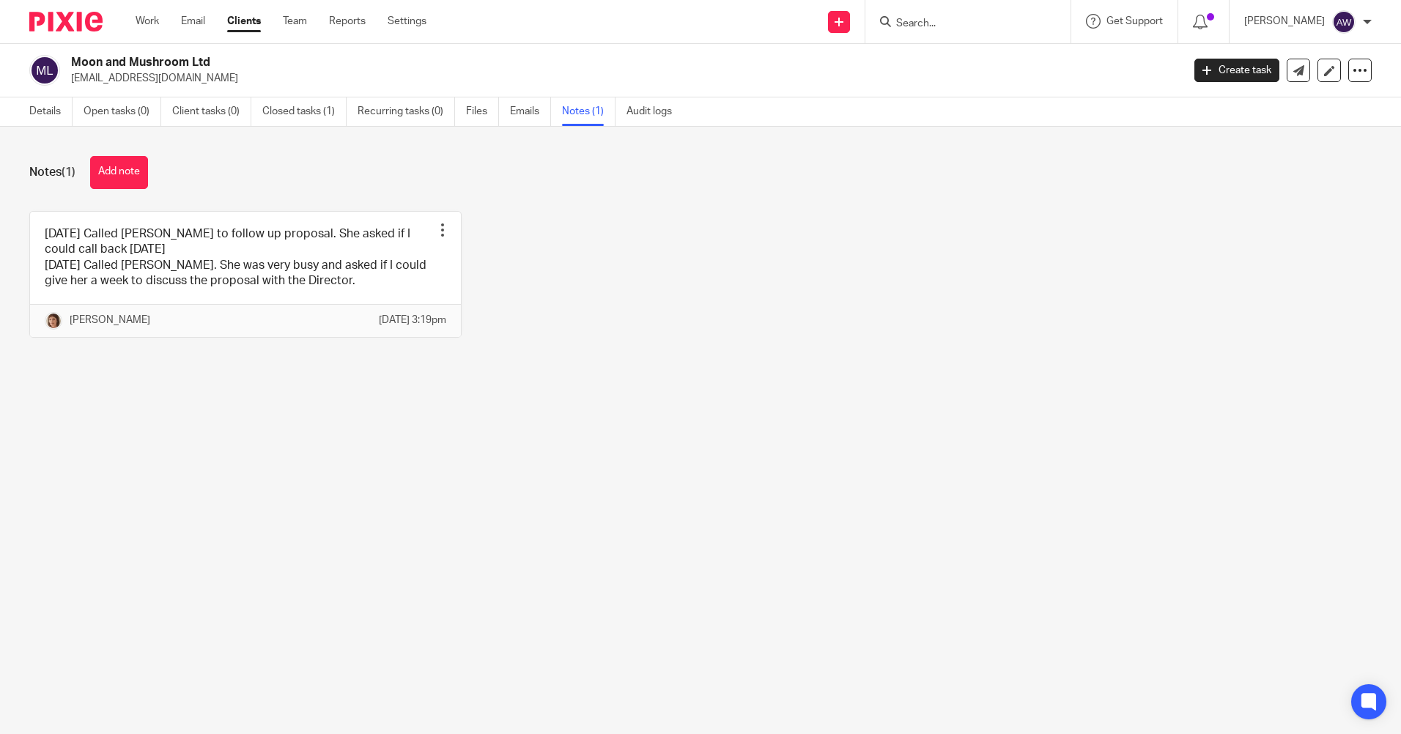
click at [939, 27] on input "Search" at bounding box center [961, 24] width 132 height 13
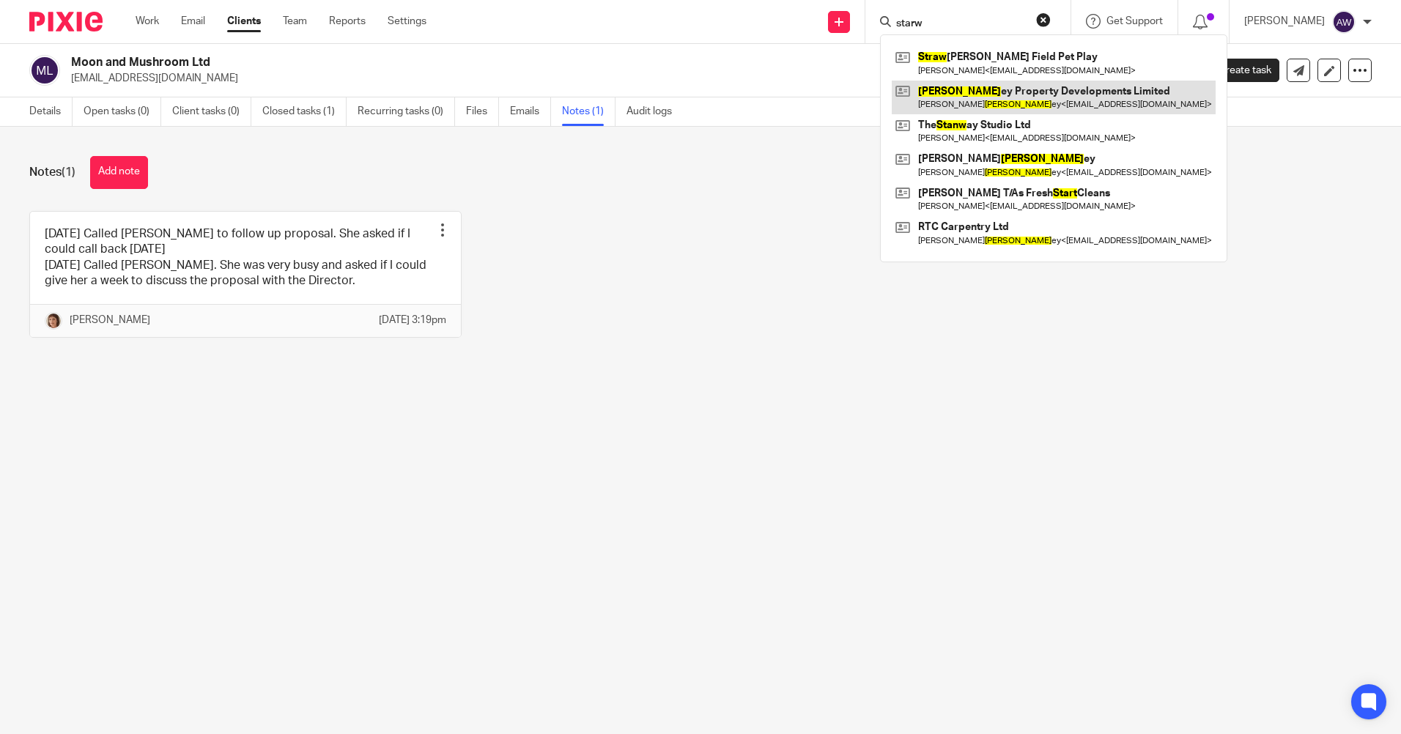
type input "starw"
click at [975, 81] on link at bounding box center [1054, 98] width 324 height 34
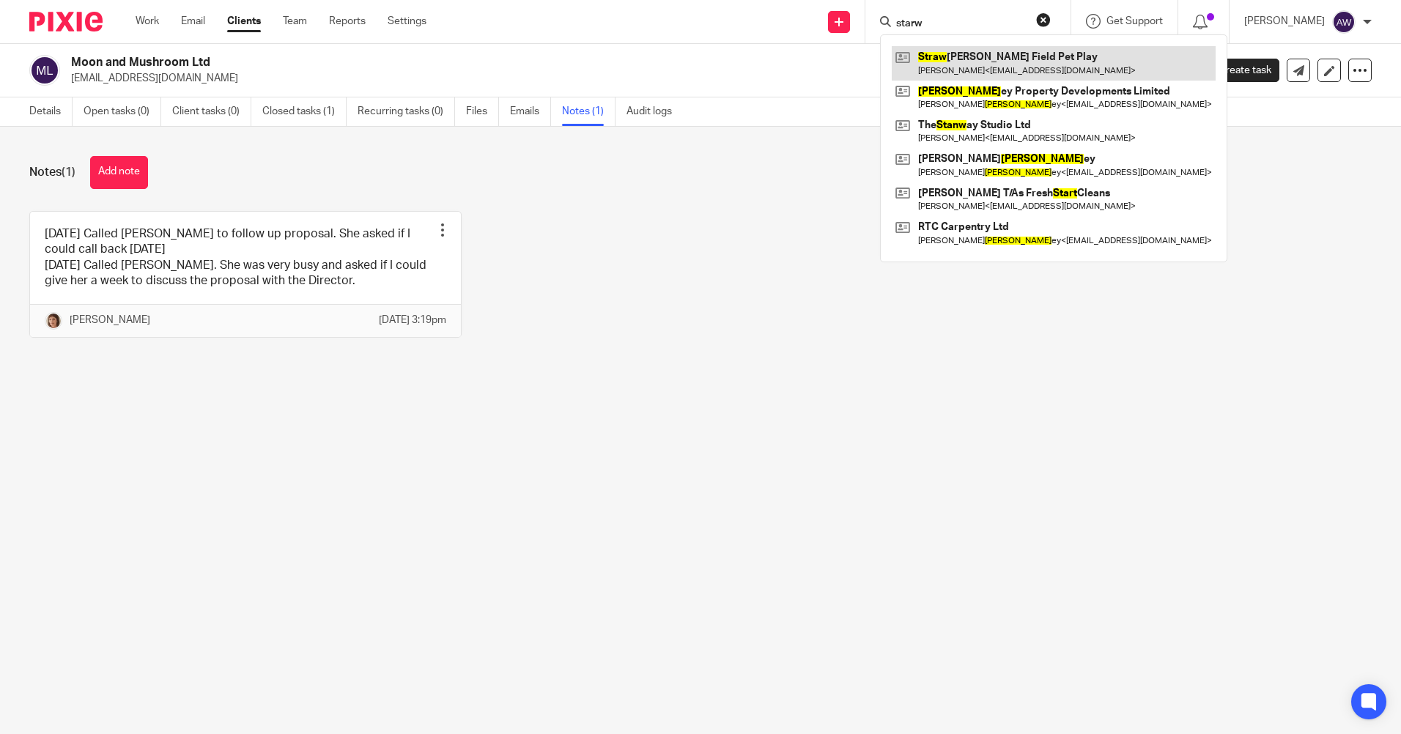
click at [975, 68] on link at bounding box center [1054, 63] width 324 height 34
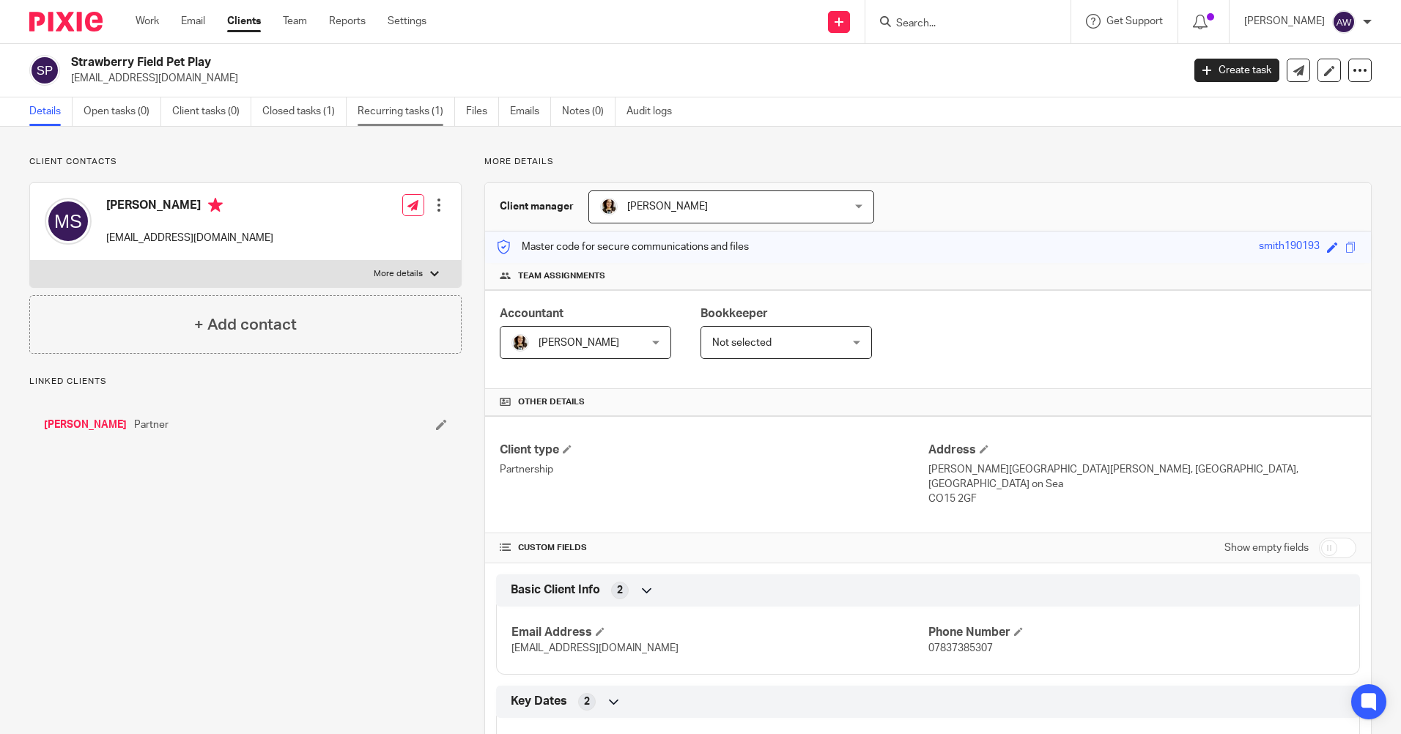
click at [432, 110] on link "Recurring tasks (1)" at bounding box center [406, 111] width 97 height 29
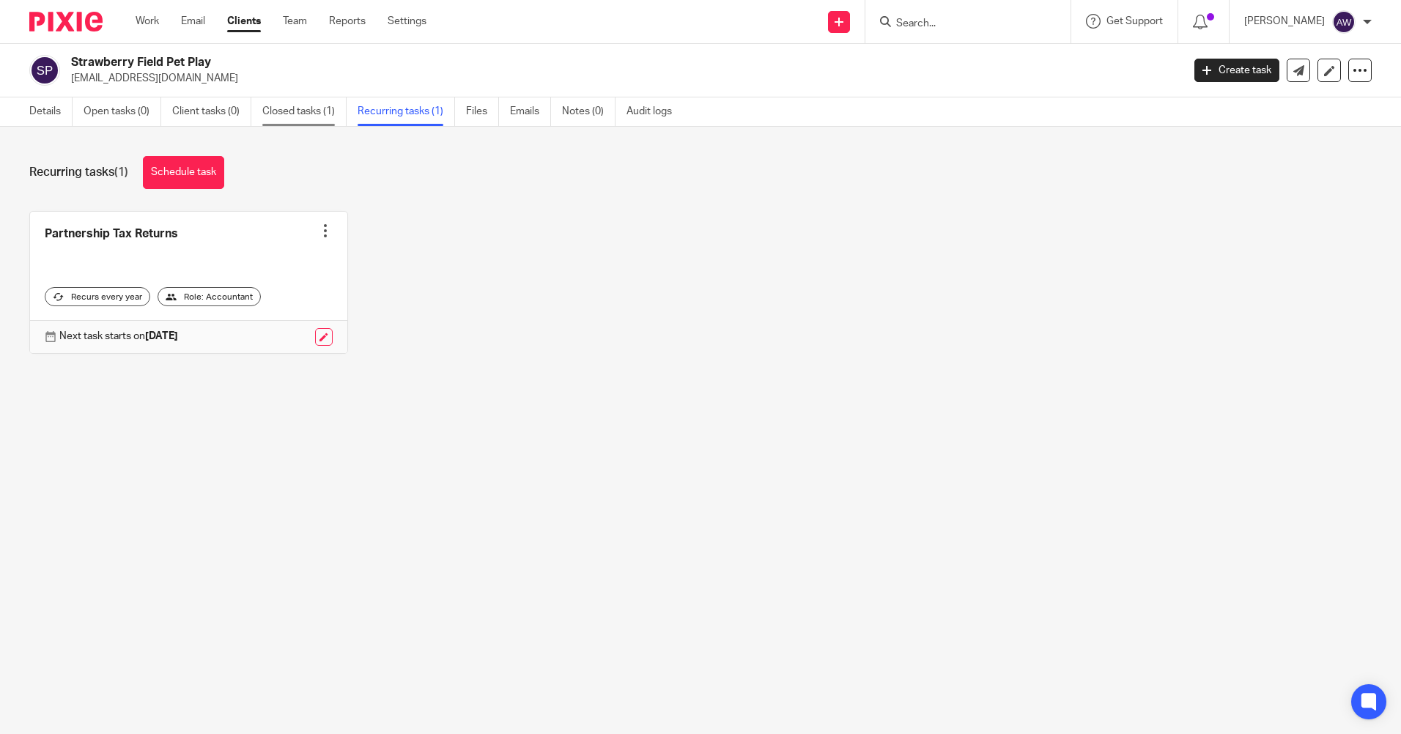
click at [330, 110] on link "Closed tasks (1)" at bounding box center [304, 111] width 84 height 29
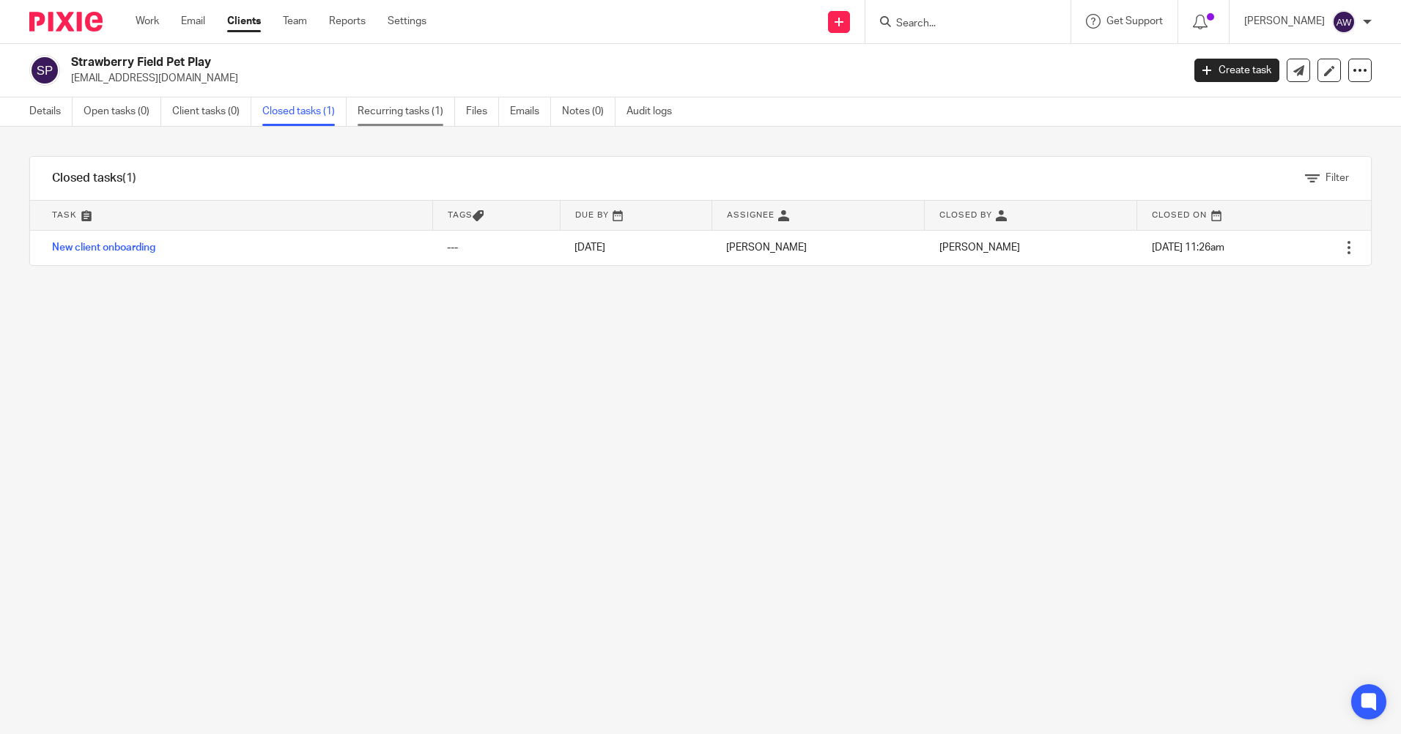
click at [399, 112] on link "Recurring tasks (1)" at bounding box center [406, 111] width 97 height 29
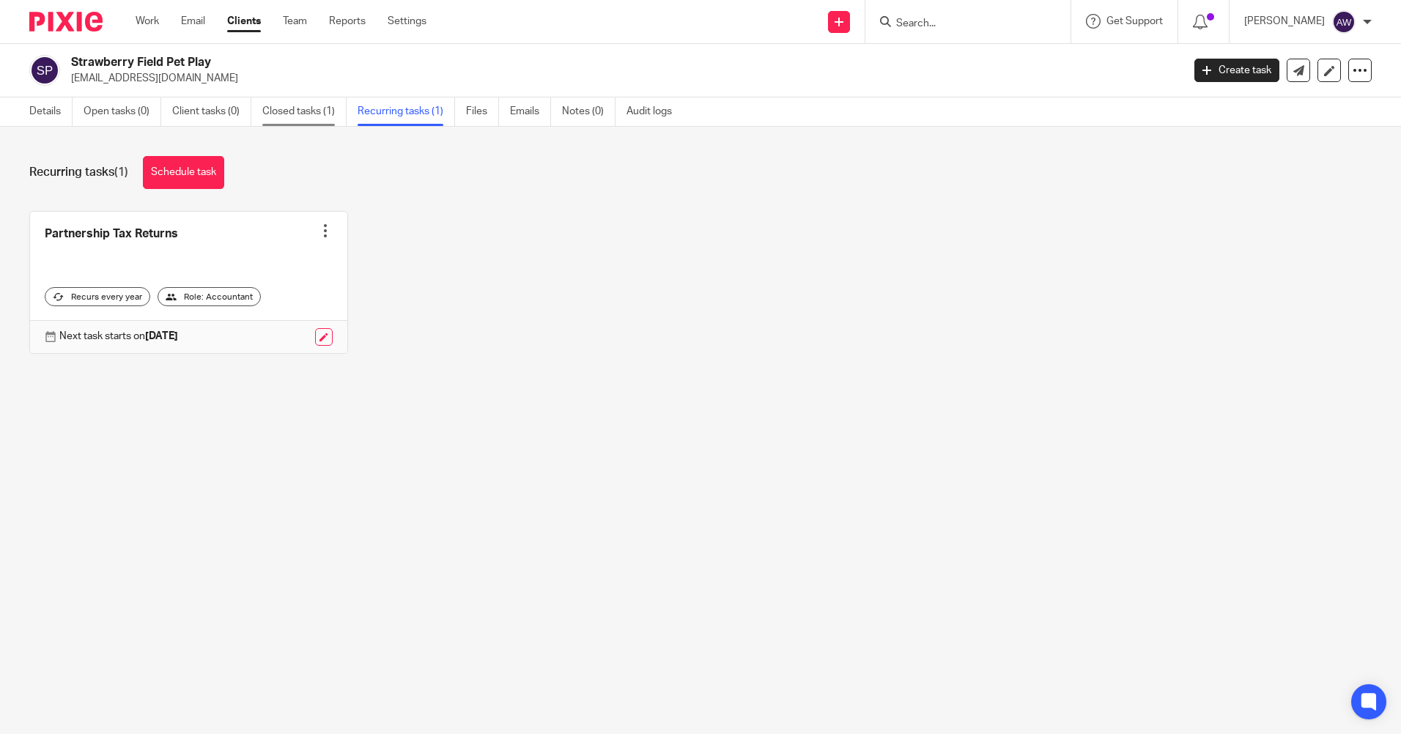
click at [316, 112] on link "Closed tasks (1)" at bounding box center [304, 111] width 84 height 29
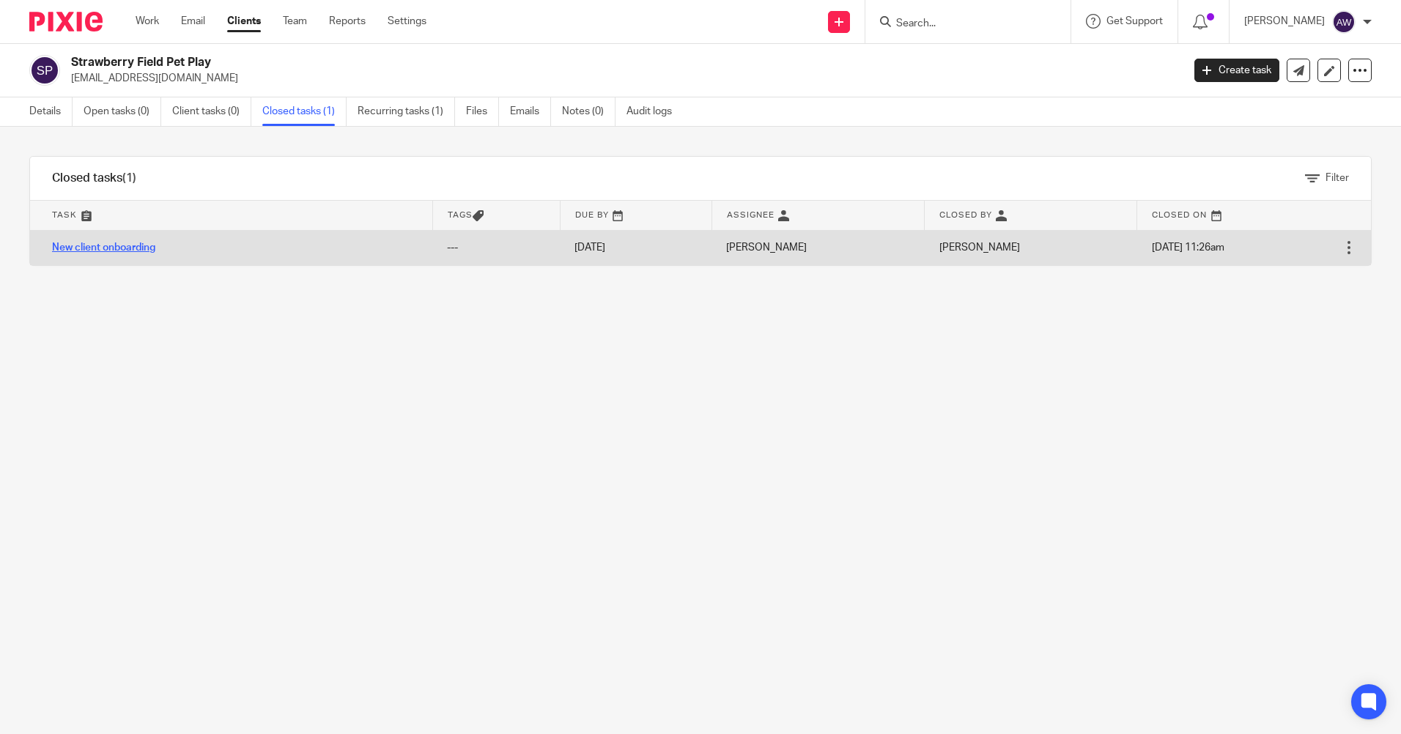
click at [124, 244] on link "New client onboarding" at bounding box center [103, 248] width 103 height 10
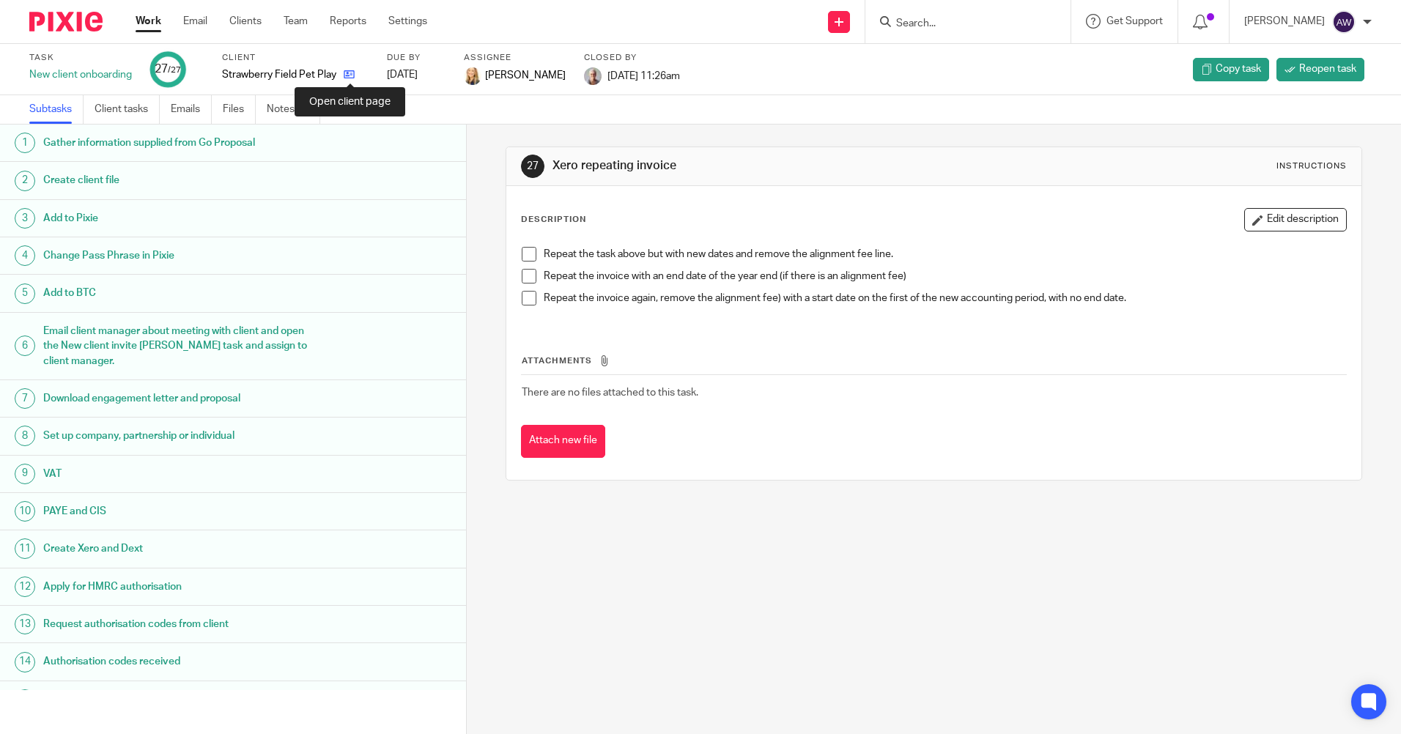
click at [350, 78] on icon at bounding box center [349, 74] width 11 height 11
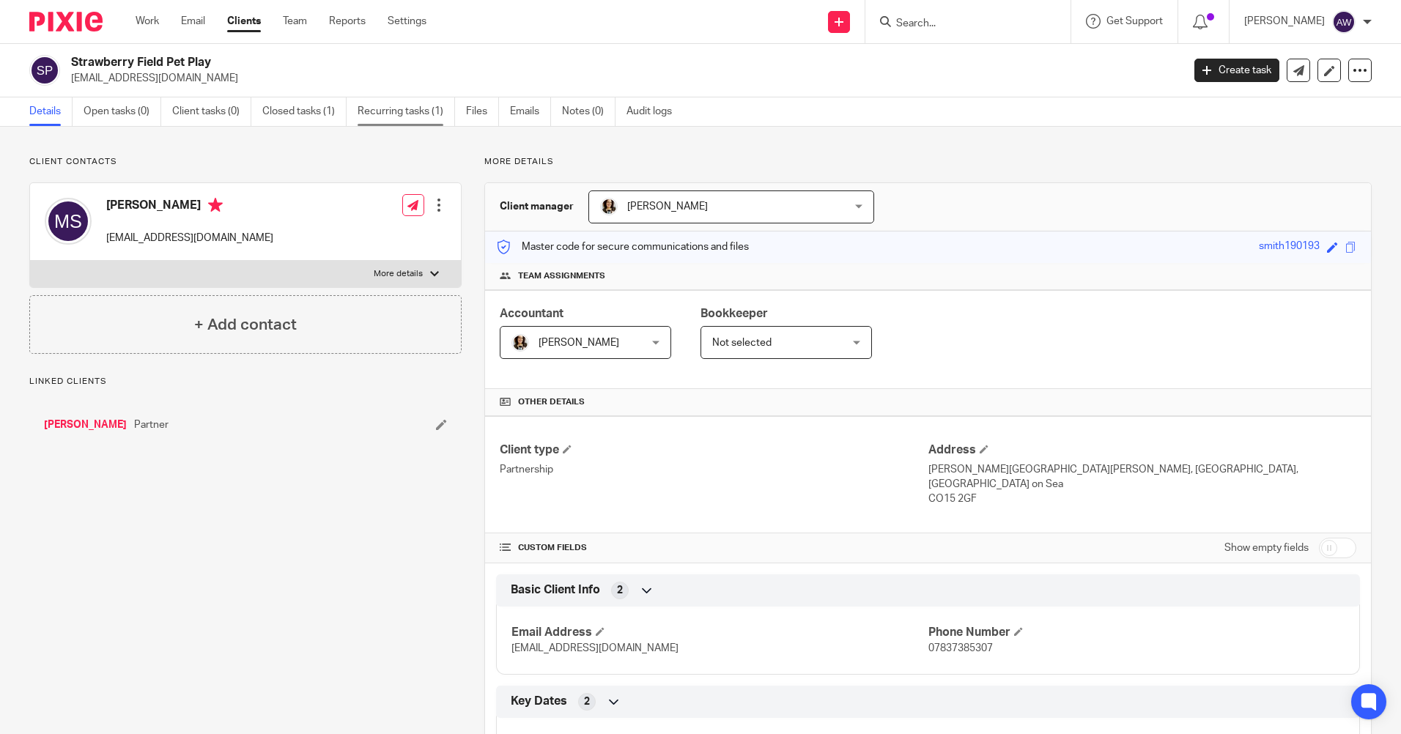
click at [402, 111] on link "Recurring tasks (1)" at bounding box center [406, 111] width 97 height 29
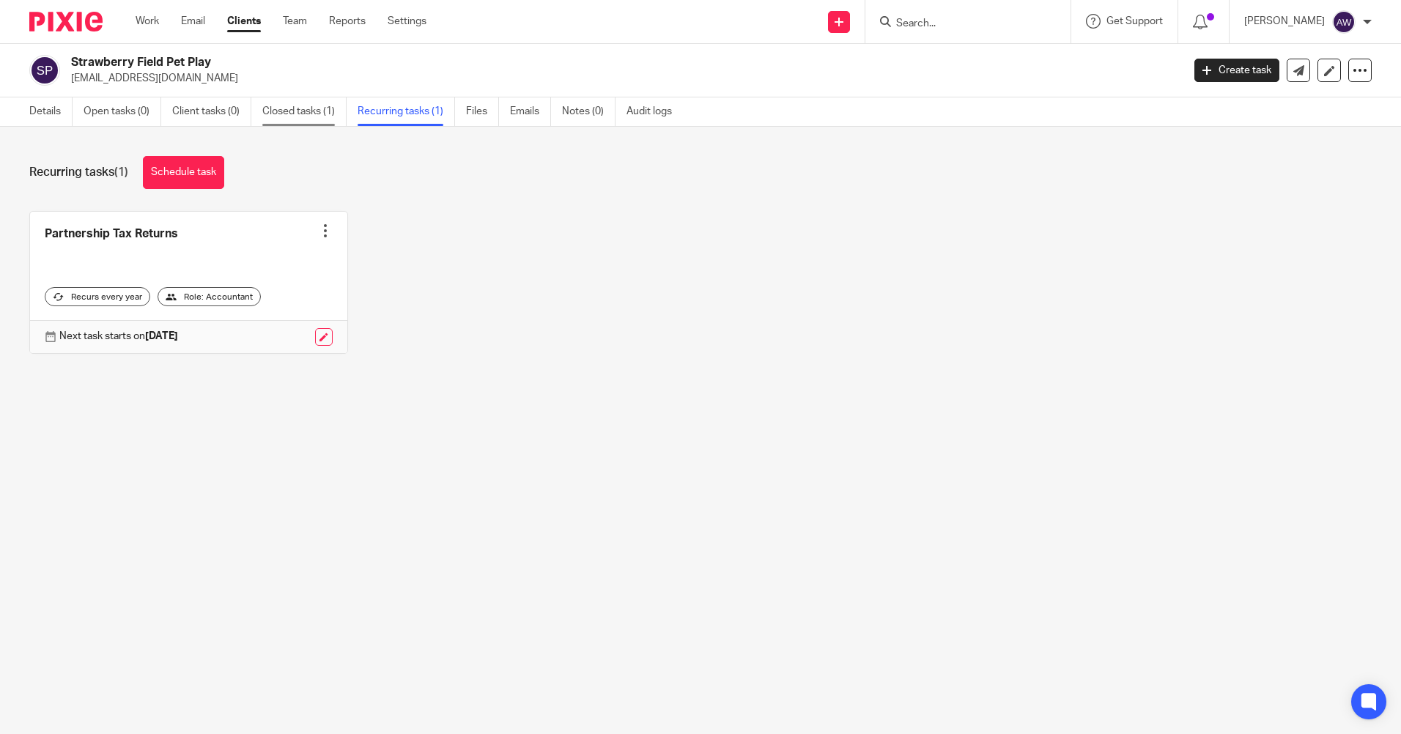
click at [291, 111] on link "Closed tasks (1)" at bounding box center [304, 111] width 84 height 29
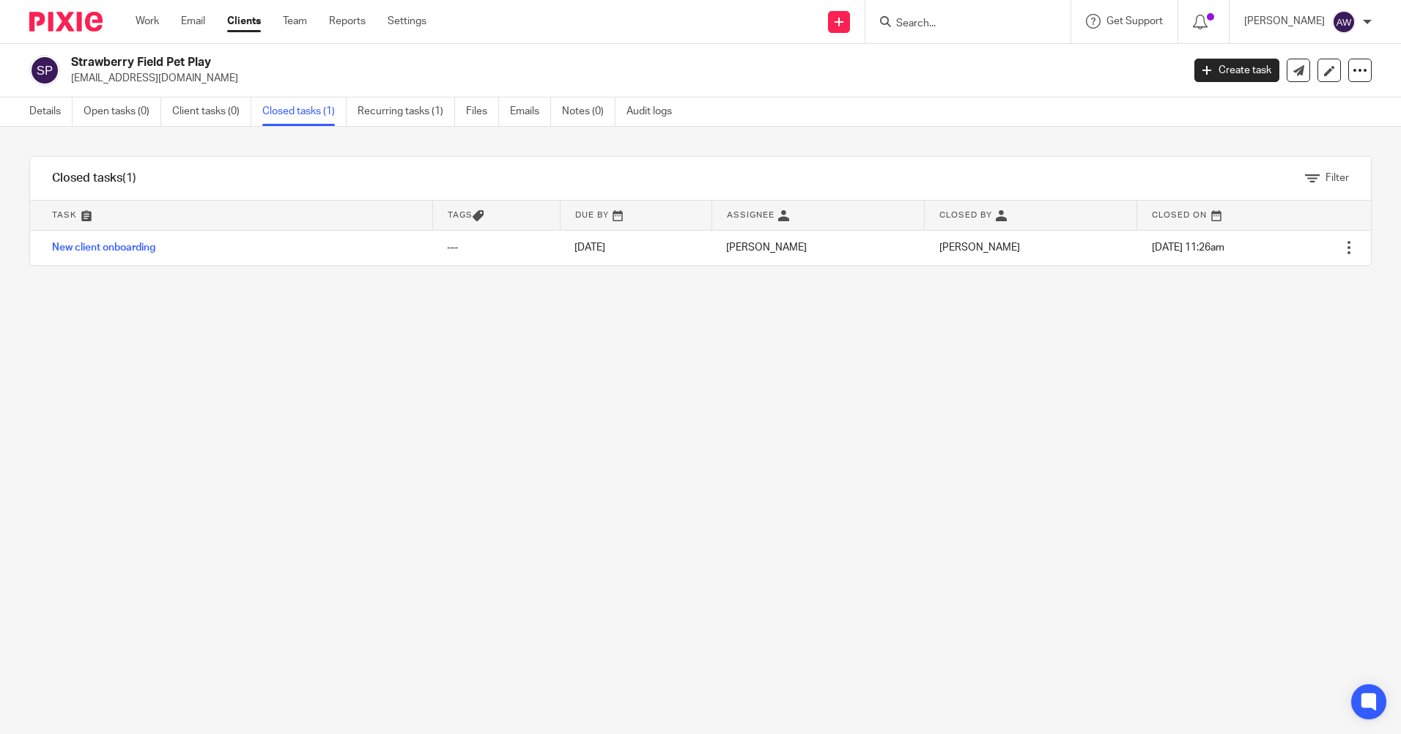
click at [1002, 18] on input "Search" at bounding box center [961, 24] width 132 height 13
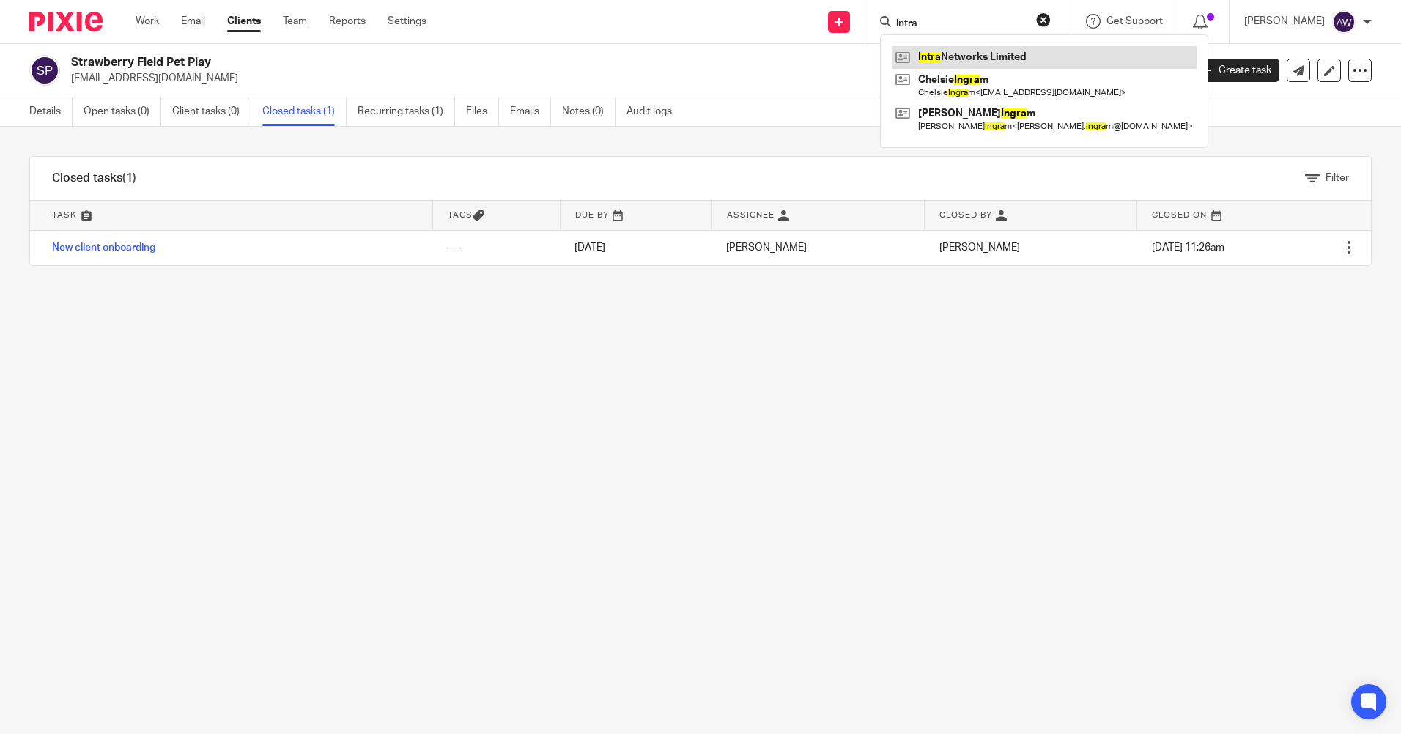
type input "intra"
click at [1005, 59] on link at bounding box center [1044, 57] width 305 height 22
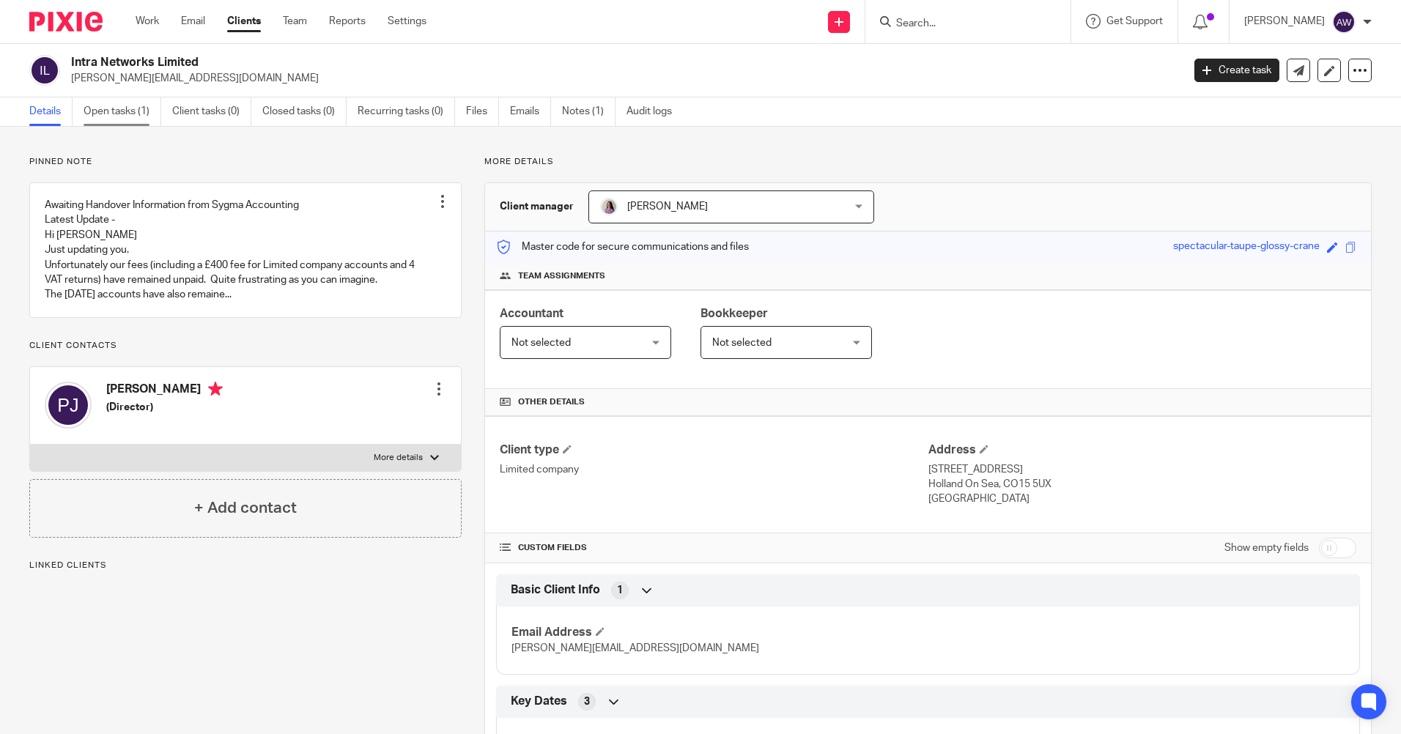
click at [139, 112] on link "Open tasks (1)" at bounding box center [123, 111] width 78 height 29
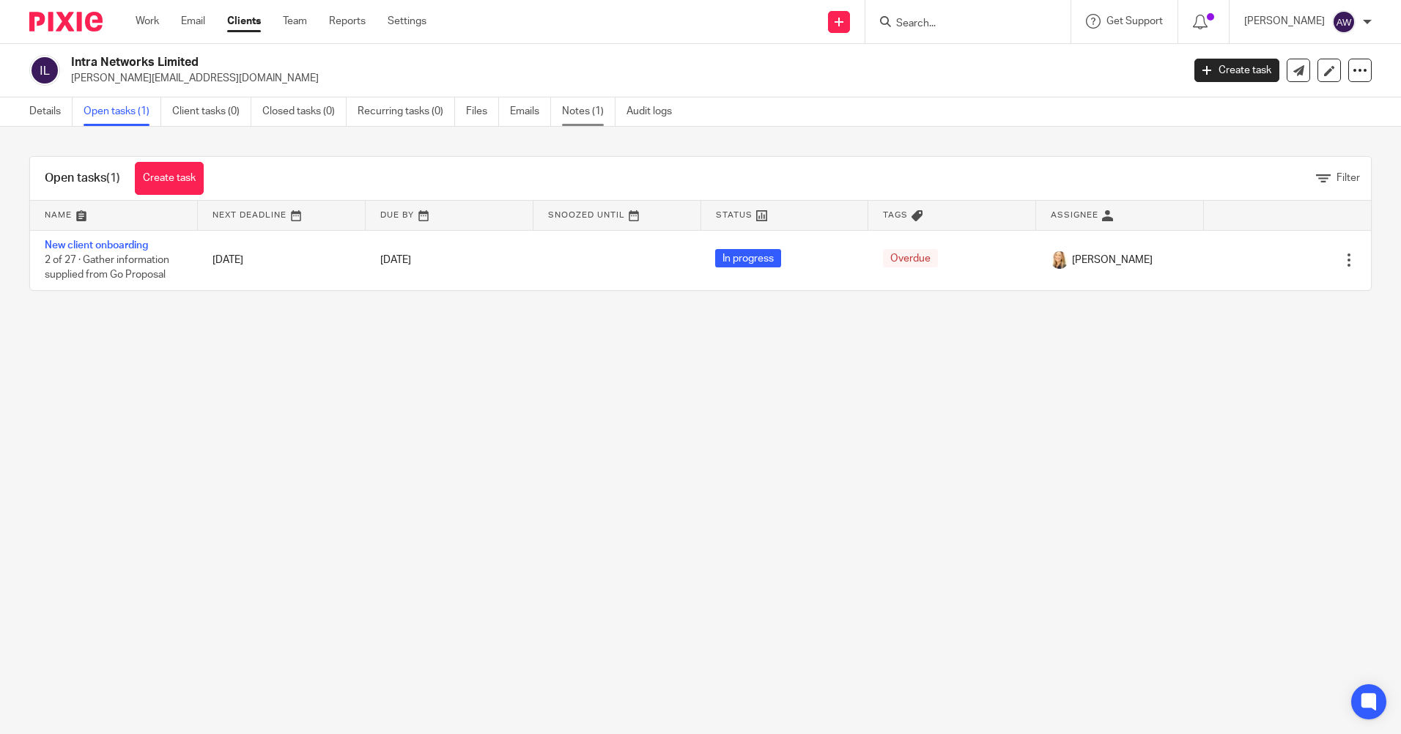
click at [588, 108] on link "Notes (1)" at bounding box center [588, 111] width 53 height 29
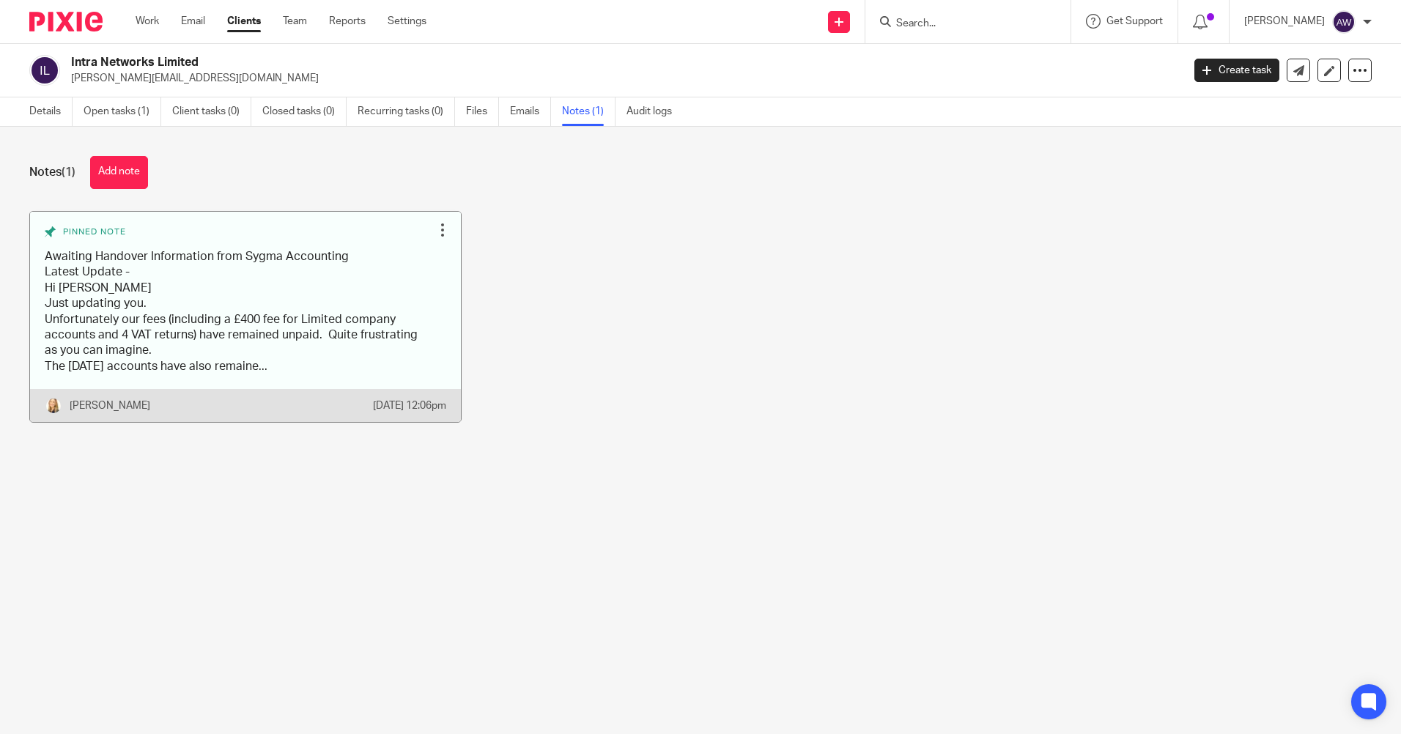
click at [435, 229] on div at bounding box center [442, 230] width 15 height 15
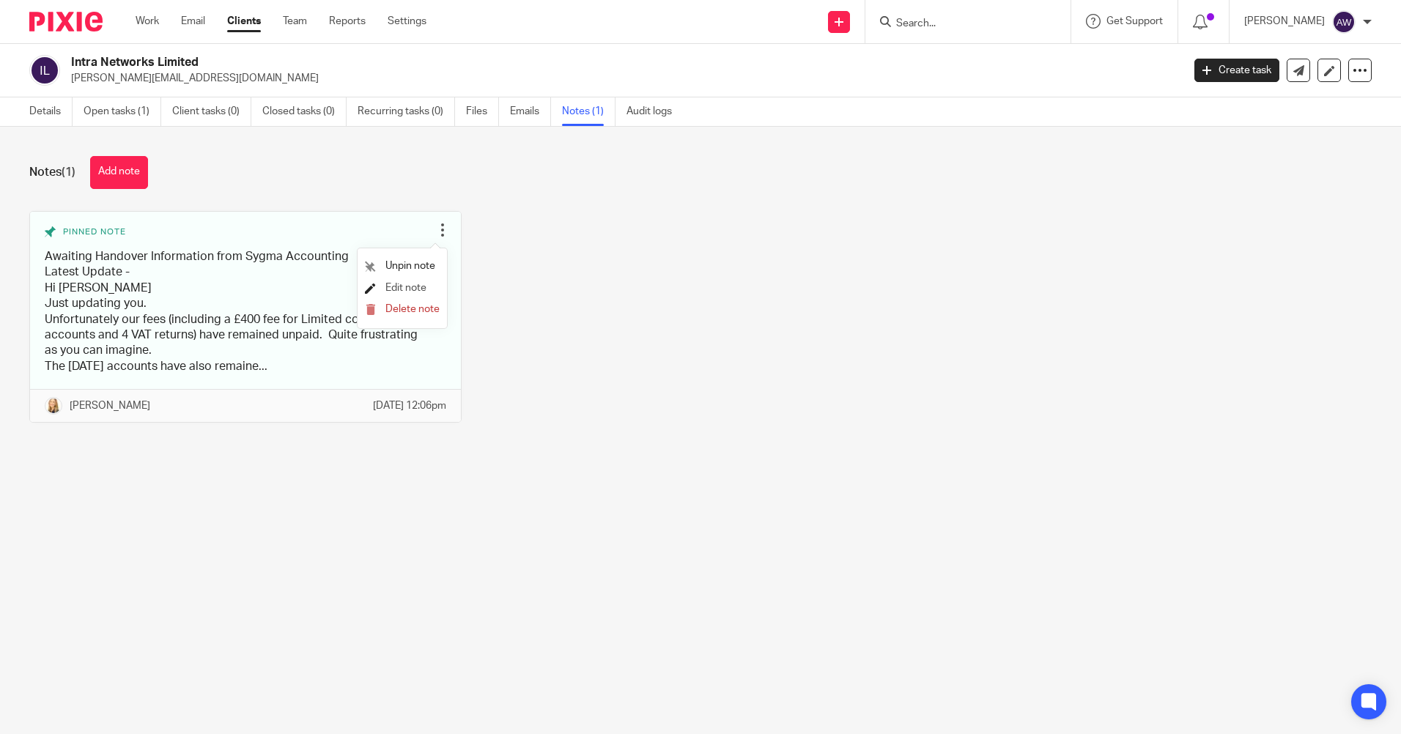
click at [402, 285] on span "Edit note" at bounding box center [405, 288] width 41 height 10
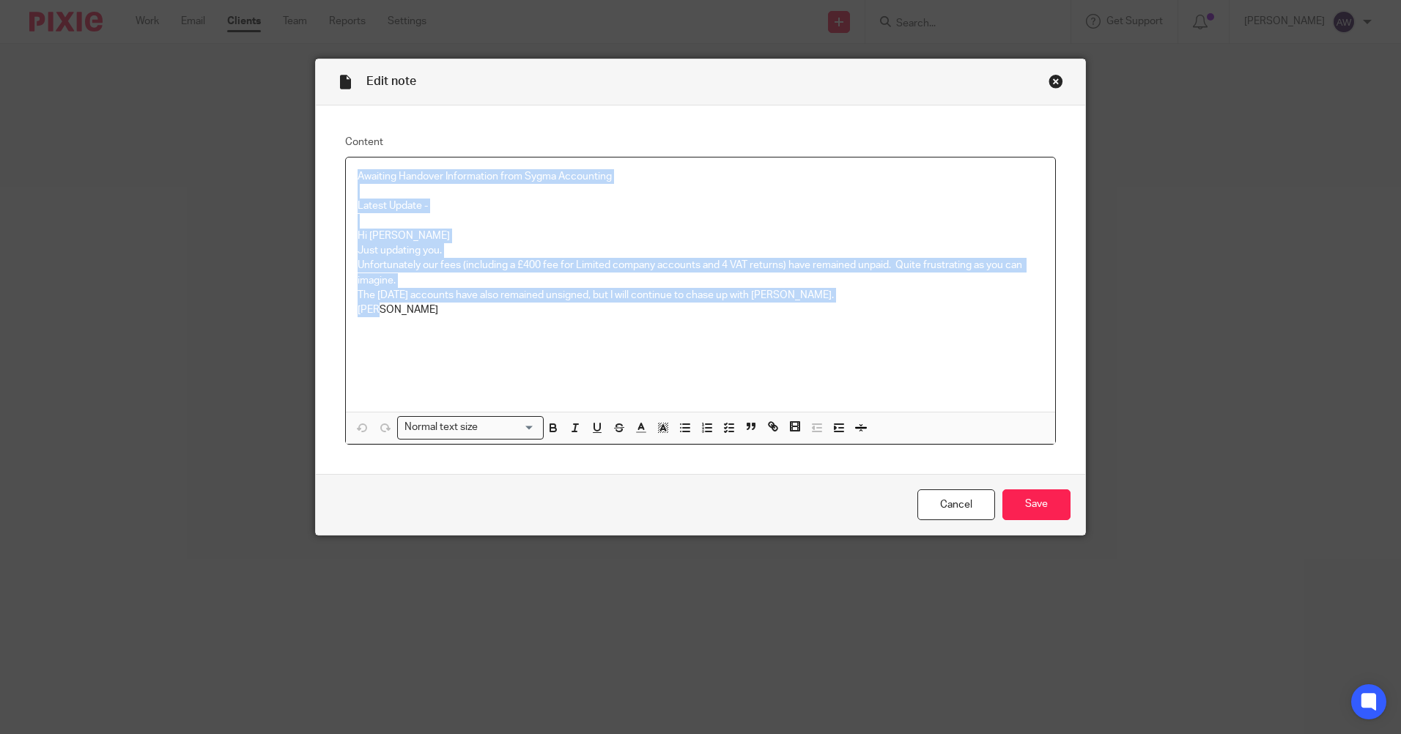
drag, startPoint x: 353, startPoint y: 171, endPoint x: 395, endPoint y: 311, distance: 146.3
click at [395, 311] on div "Awaiting Handover Information from Sygma Accounting Latest Update - Hi Kate Jus…" at bounding box center [700, 285] width 709 height 254
copy div "Awaiting Handover Information from Sygma Accounting Latest Update - Hi Kate Jus…"
click at [964, 502] on link "Cancel" at bounding box center [957, 506] width 78 height 32
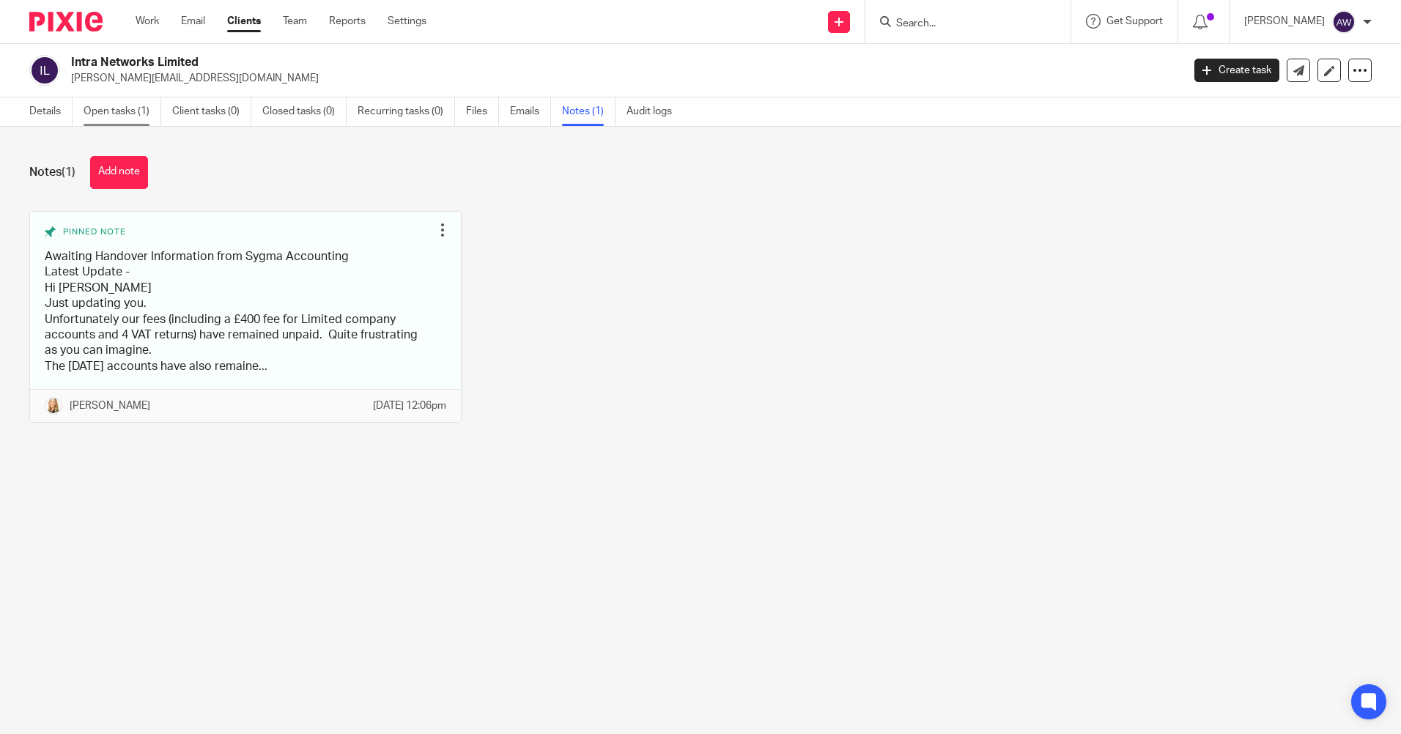
click at [117, 114] on link "Open tasks (1)" at bounding box center [123, 111] width 78 height 29
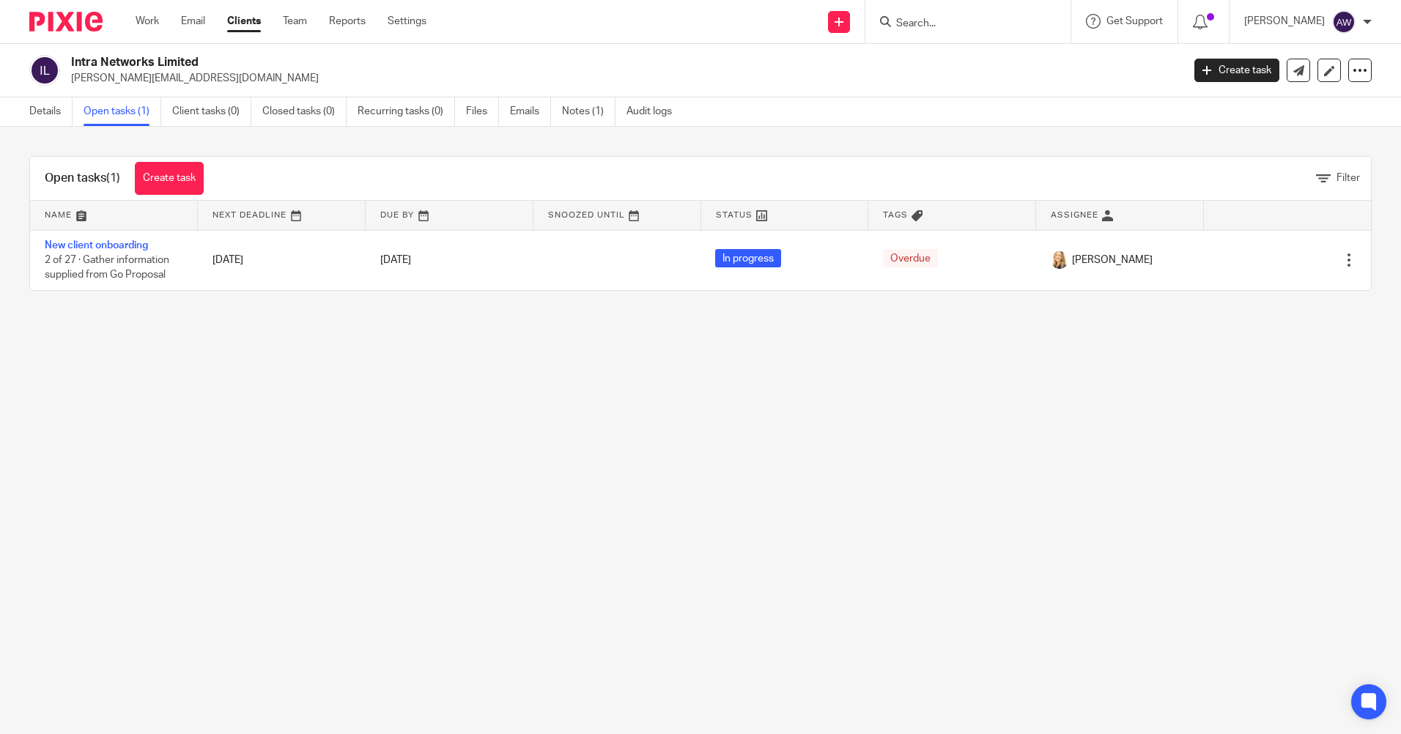
click at [955, 23] on input "Search" at bounding box center [961, 24] width 132 height 13
type input "rtb"
click button "submit" at bounding box center [0, 0] width 0 height 0
click at [963, 64] on link at bounding box center [1016, 63] width 248 height 34
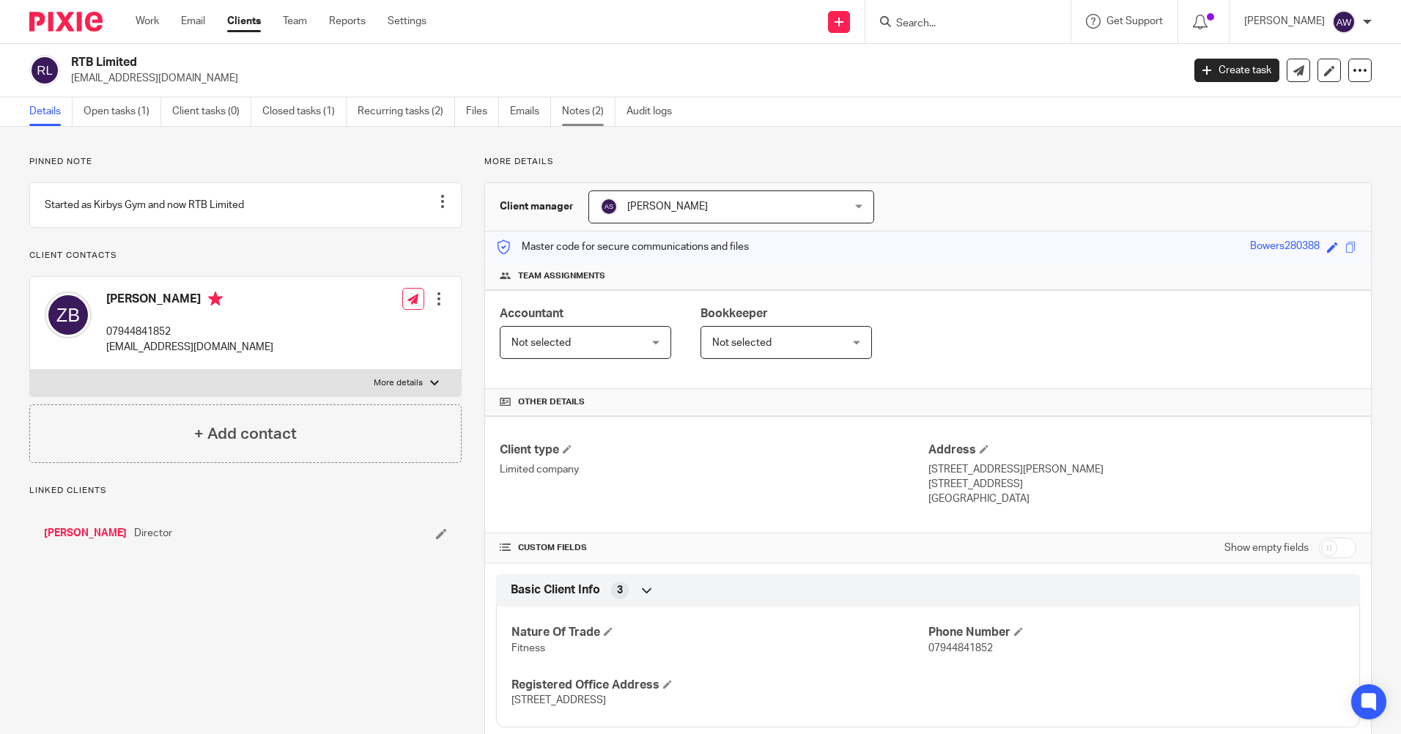
click at [583, 106] on link "Notes (2)" at bounding box center [588, 111] width 53 height 29
click at [589, 109] on link "Notes (2)" at bounding box center [588, 111] width 53 height 29
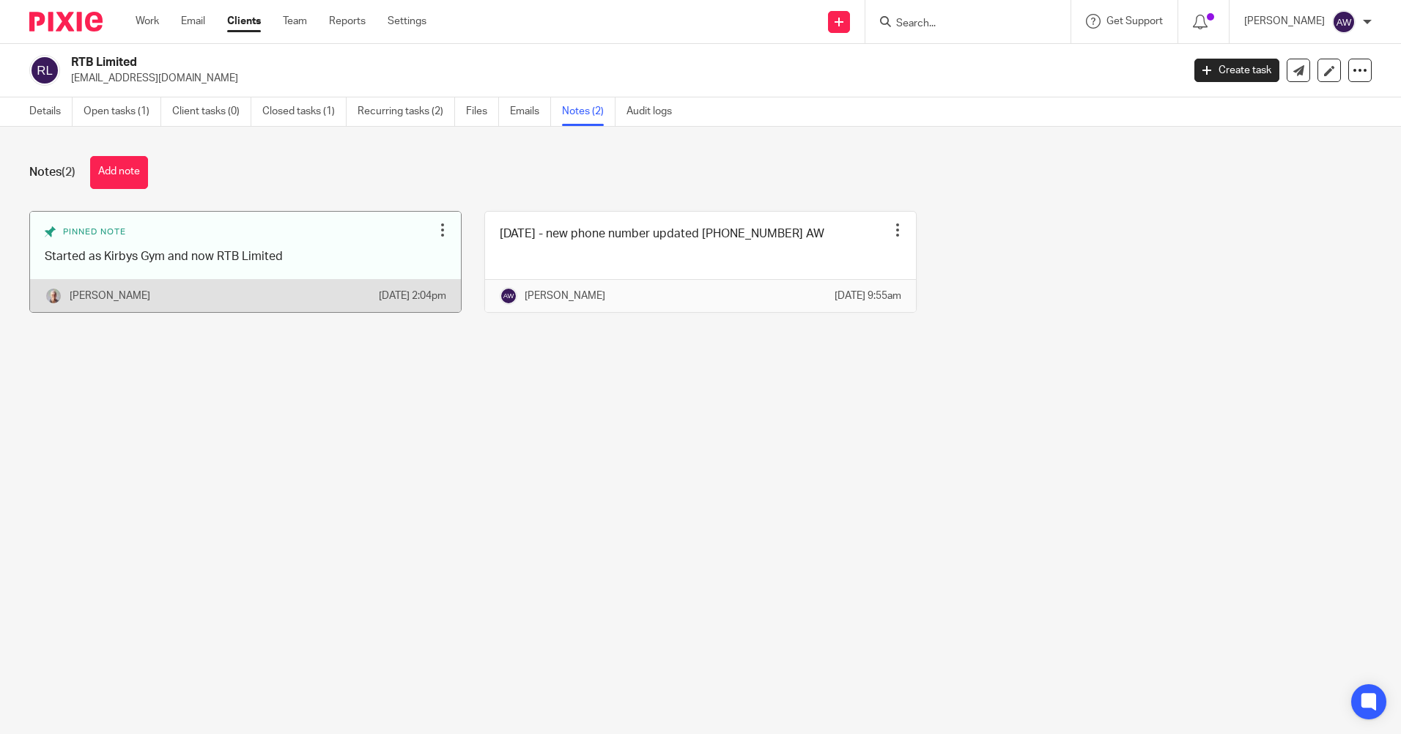
drag, startPoint x: 435, startPoint y: 227, endPoint x: 440, endPoint y: 241, distance: 15.1
click at [435, 227] on div at bounding box center [442, 230] width 15 height 15
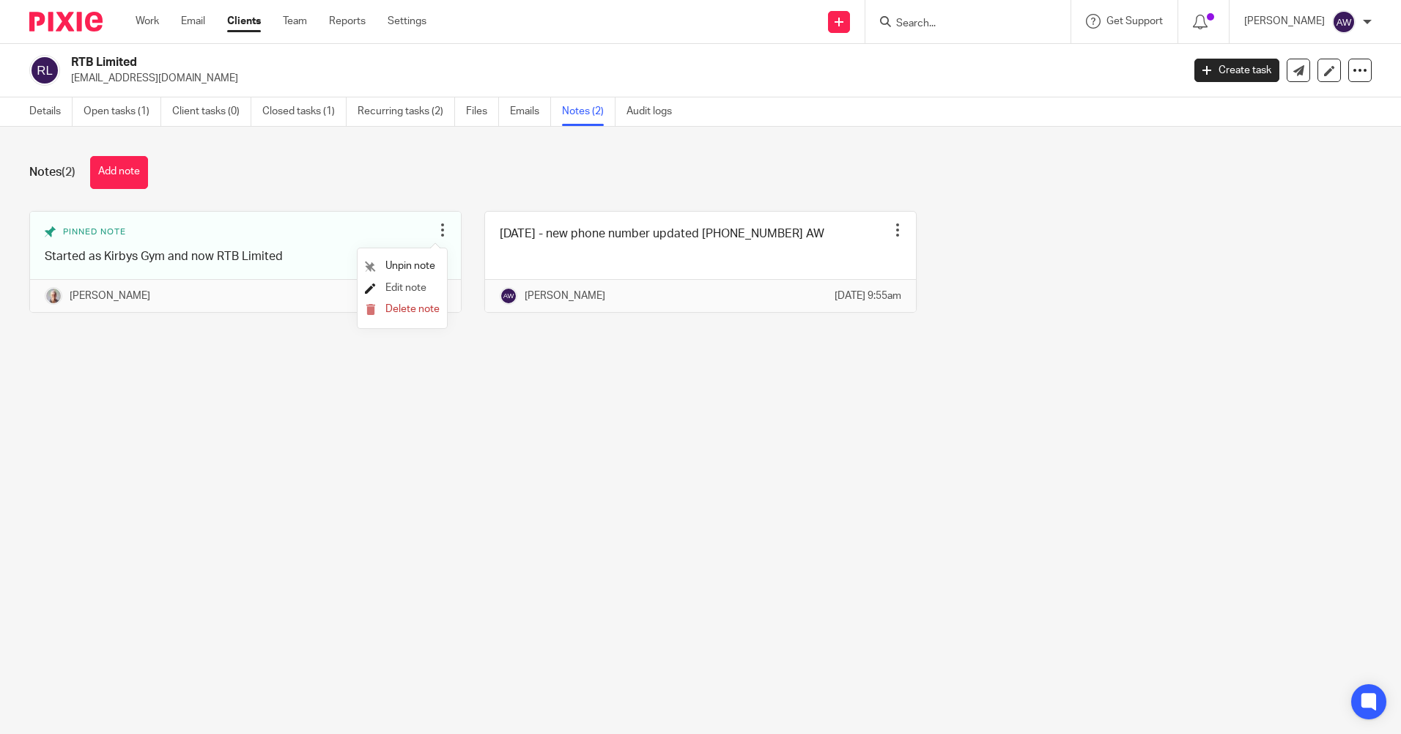
click at [403, 287] on span "Edit note" at bounding box center [405, 288] width 41 height 10
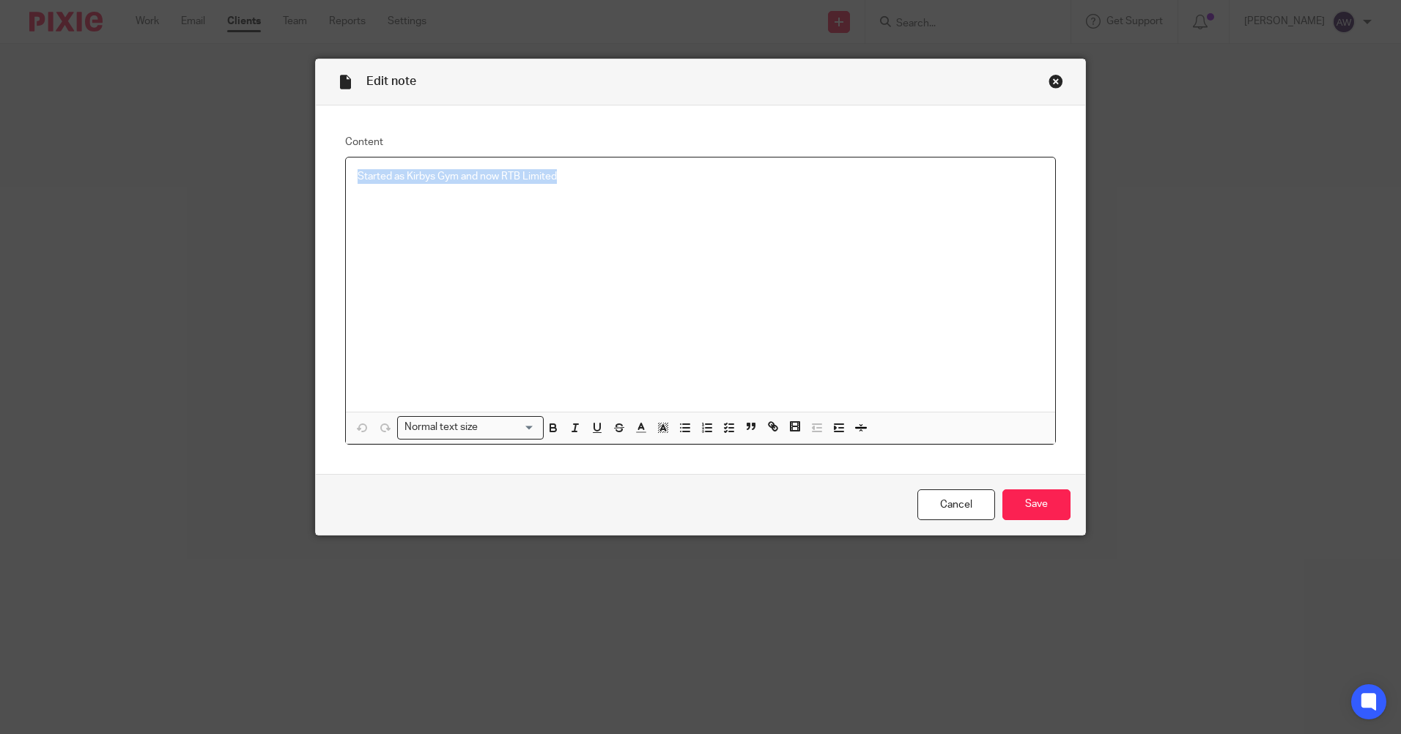
drag, startPoint x: 353, startPoint y: 171, endPoint x: 638, endPoint y: 171, distance: 285.1
click at [638, 171] on p "Started as Kirbys Gym and now RTB Limited" at bounding box center [701, 176] width 686 height 15
copy p "Started as Kirbys Gym and now RTB Limited"
drag, startPoint x: 952, startPoint y: 506, endPoint x: 273, endPoint y: 185, distance: 751.4
click at [953, 506] on link "Cancel" at bounding box center [957, 506] width 78 height 32
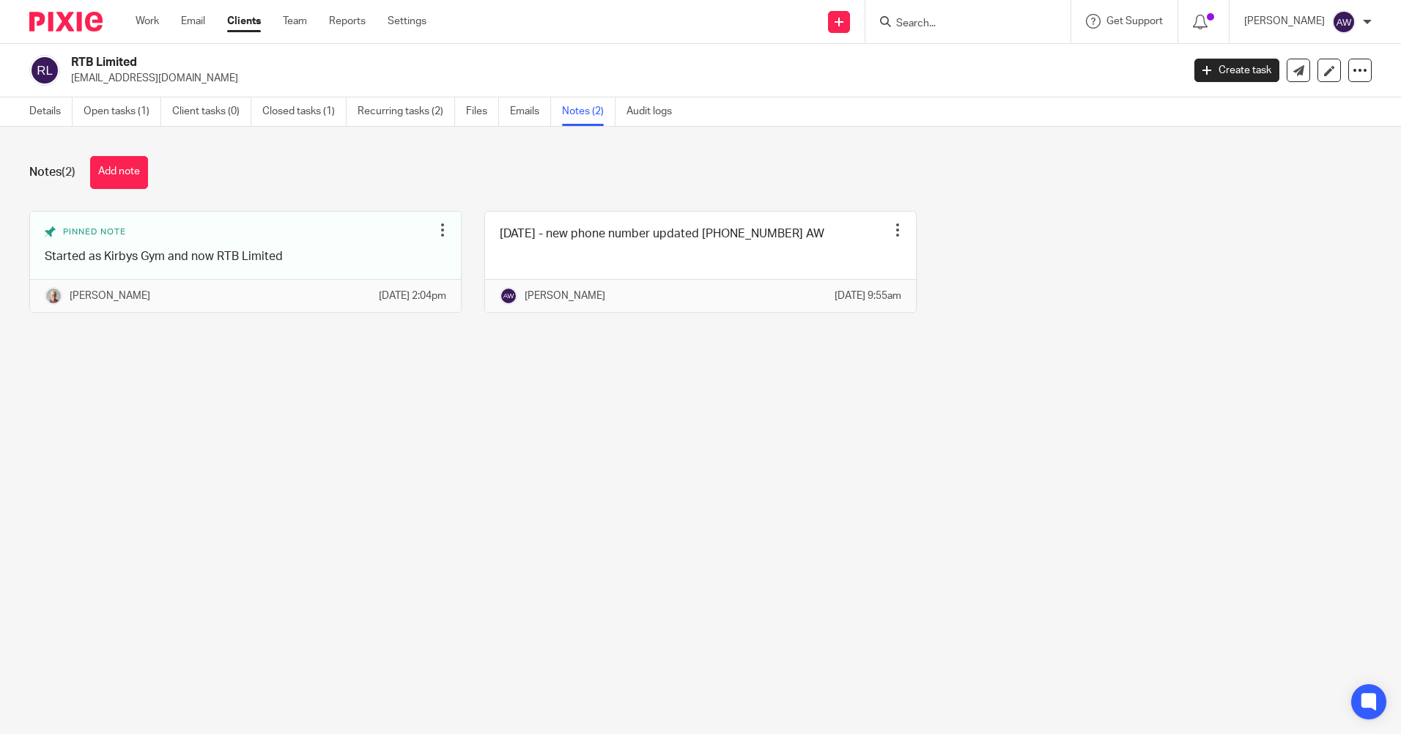
click at [957, 19] on input "Search" at bounding box center [961, 24] width 132 height 13
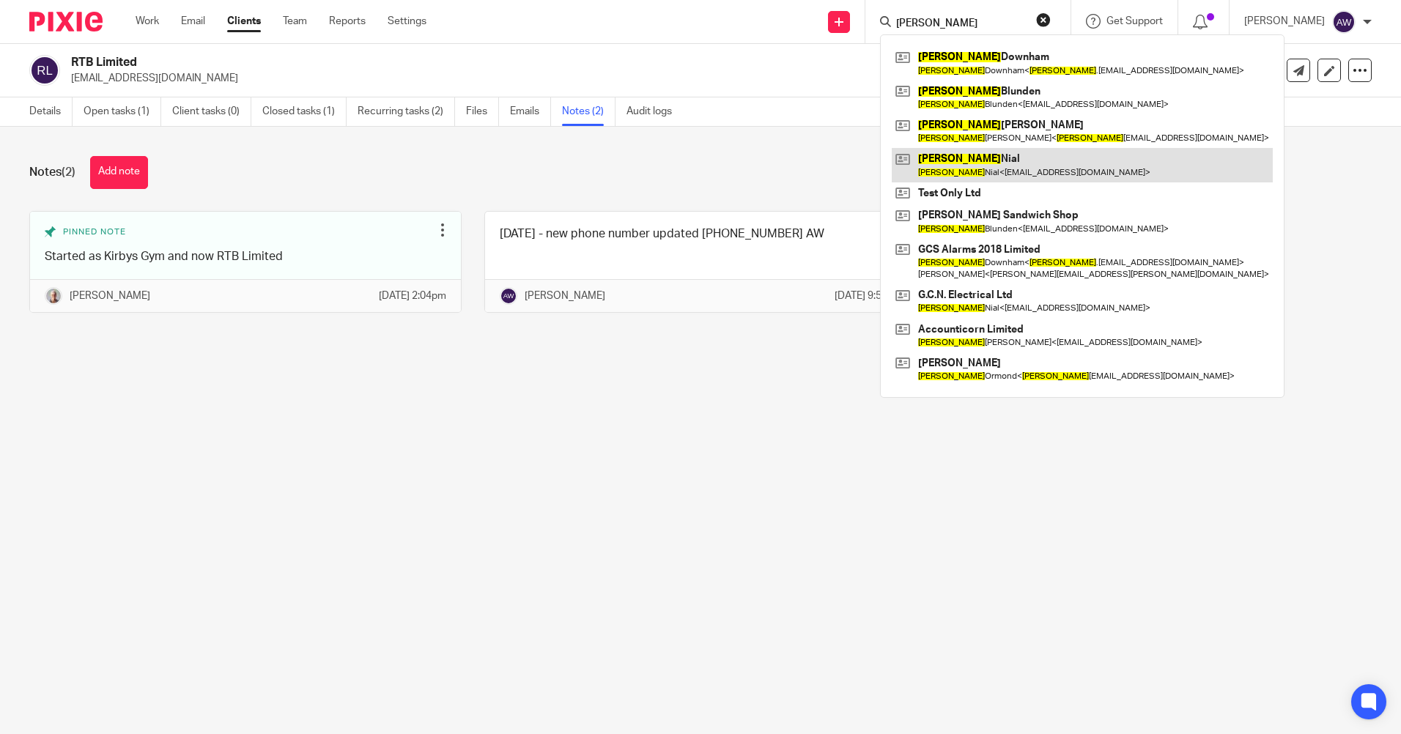
type input "[PERSON_NAME]"
click at [1005, 172] on link at bounding box center [1082, 165] width 381 height 34
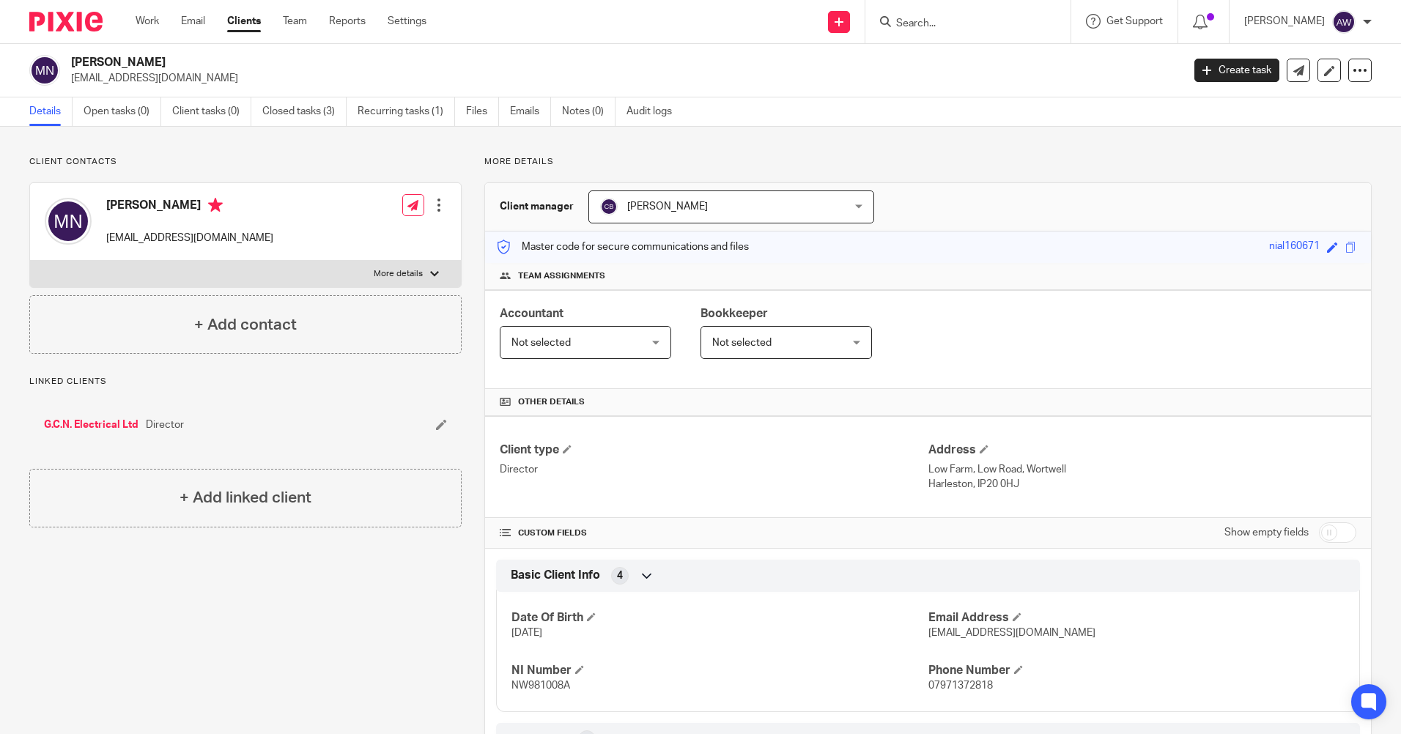
click at [966, 24] on input "Search" at bounding box center [961, 24] width 132 height 13
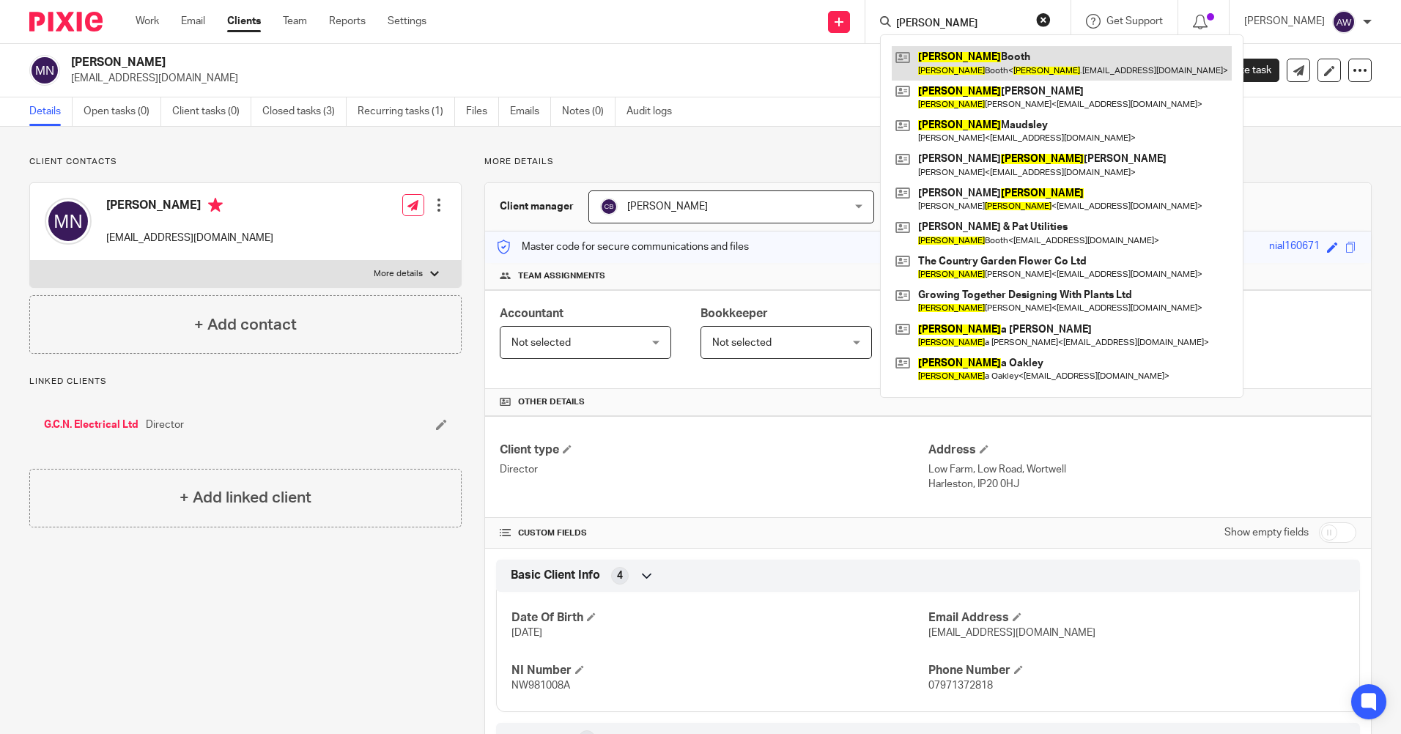
type input "patrick"
click at [970, 65] on link at bounding box center [1062, 63] width 340 height 34
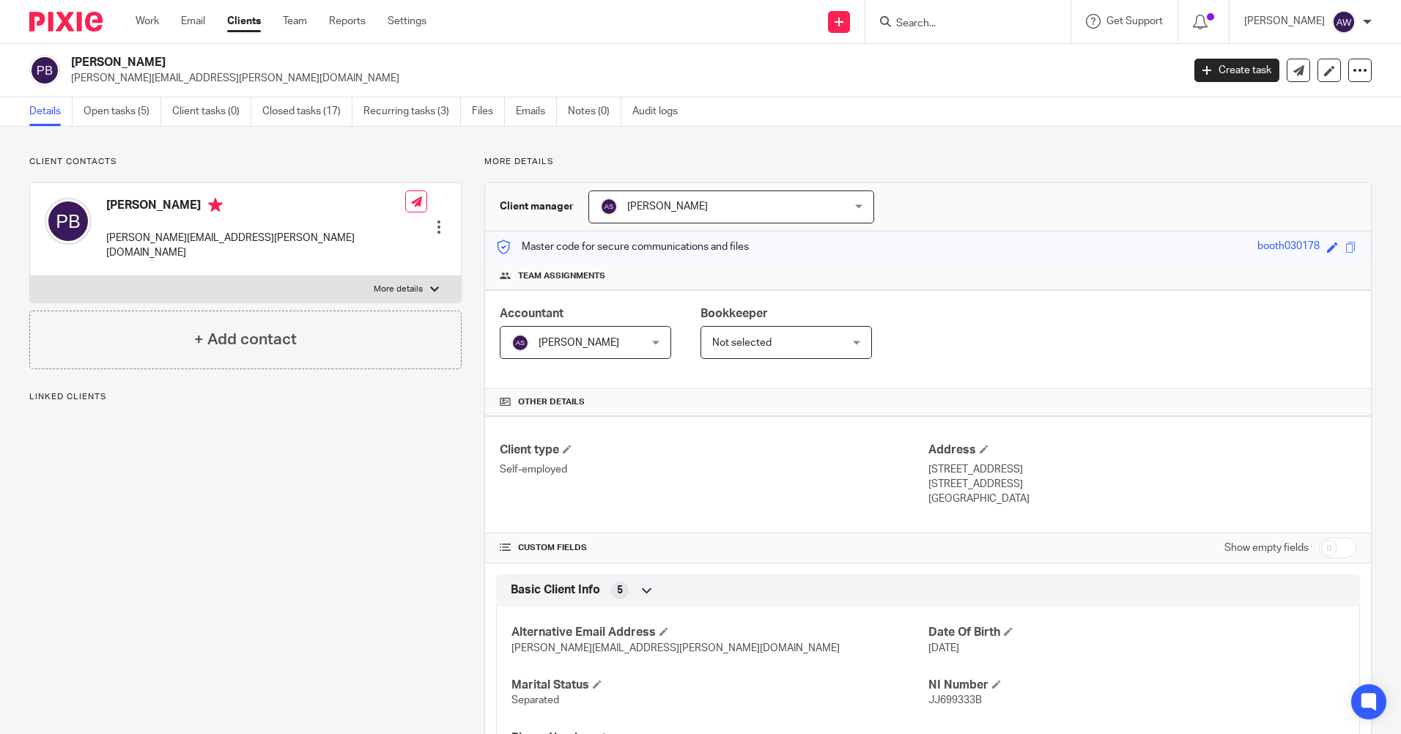
click at [937, 22] on input "Search" at bounding box center [961, 24] width 132 height 13
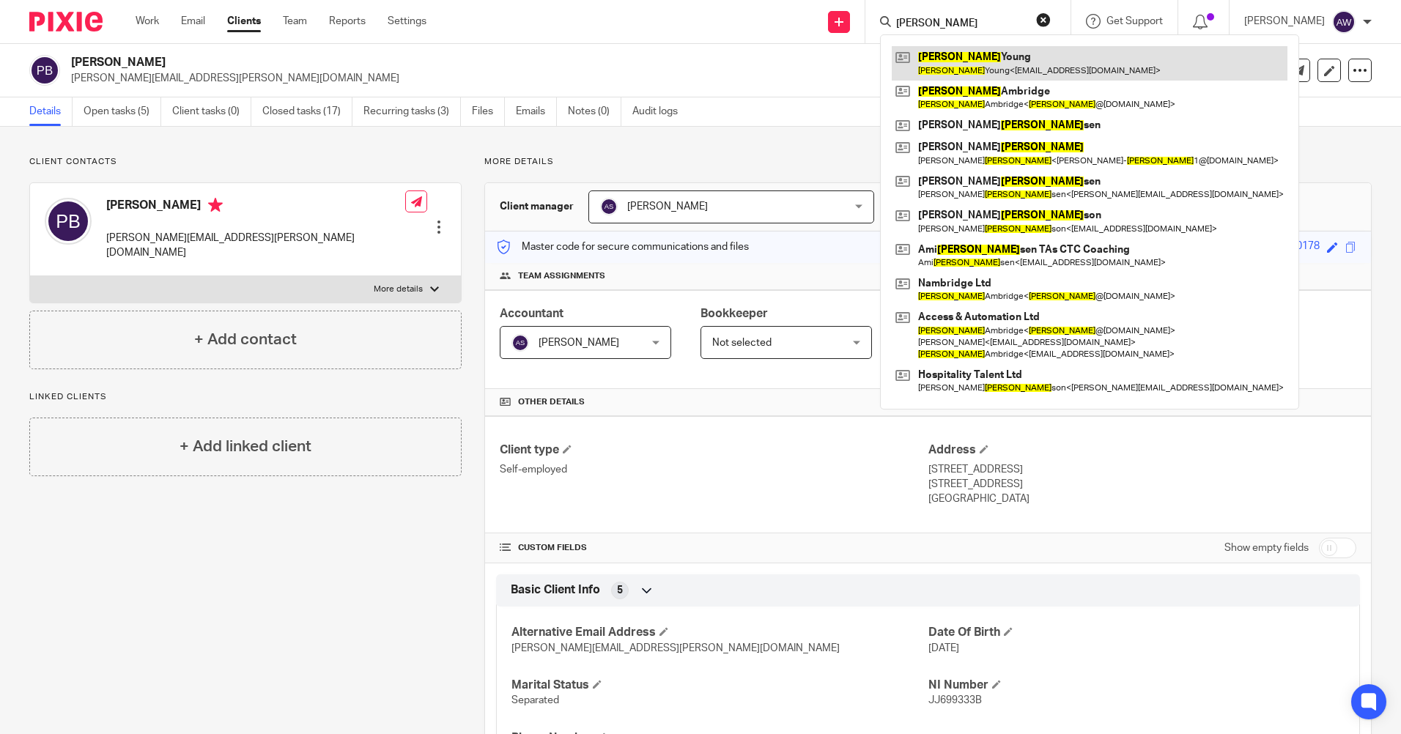
type input "neil"
click at [927, 56] on link at bounding box center [1090, 63] width 396 height 34
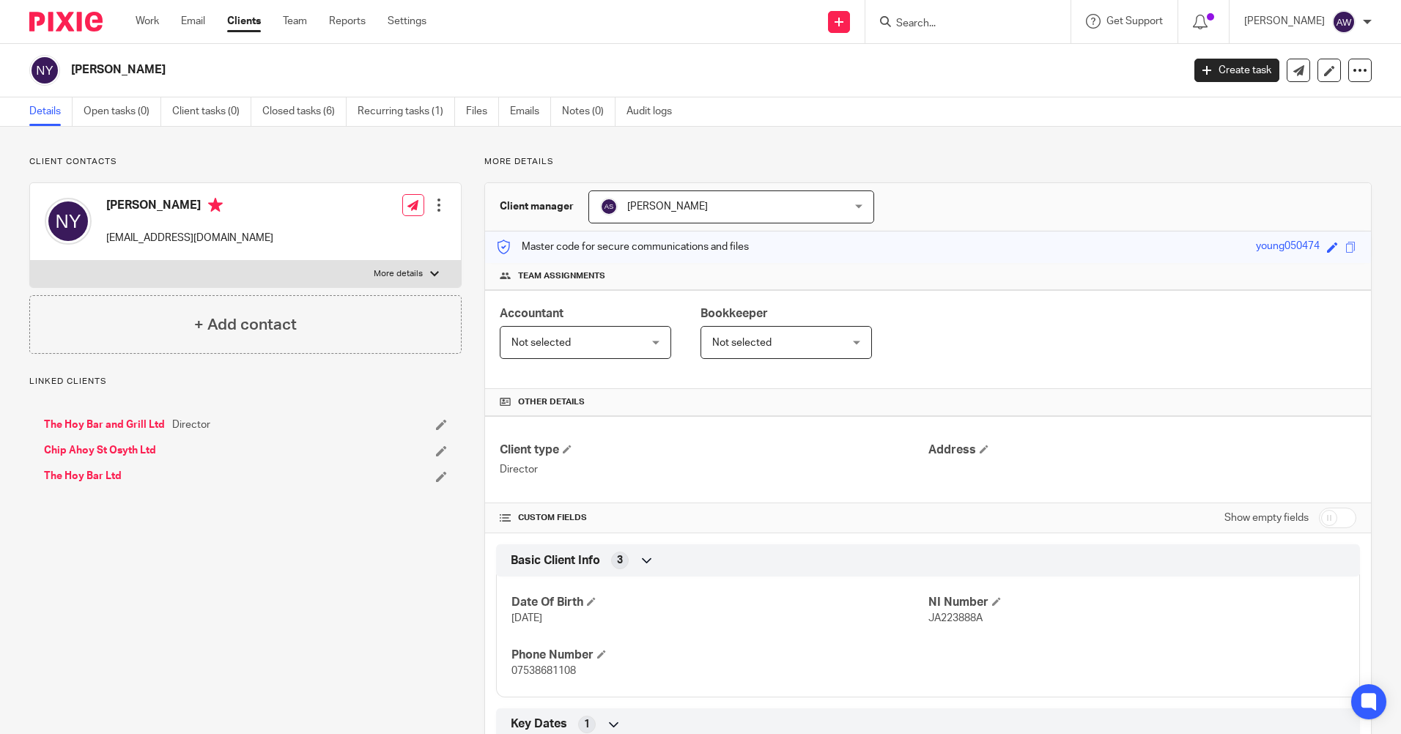
click at [951, 23] on input "Search" at bounding box center [961, 24] width 132 height 13
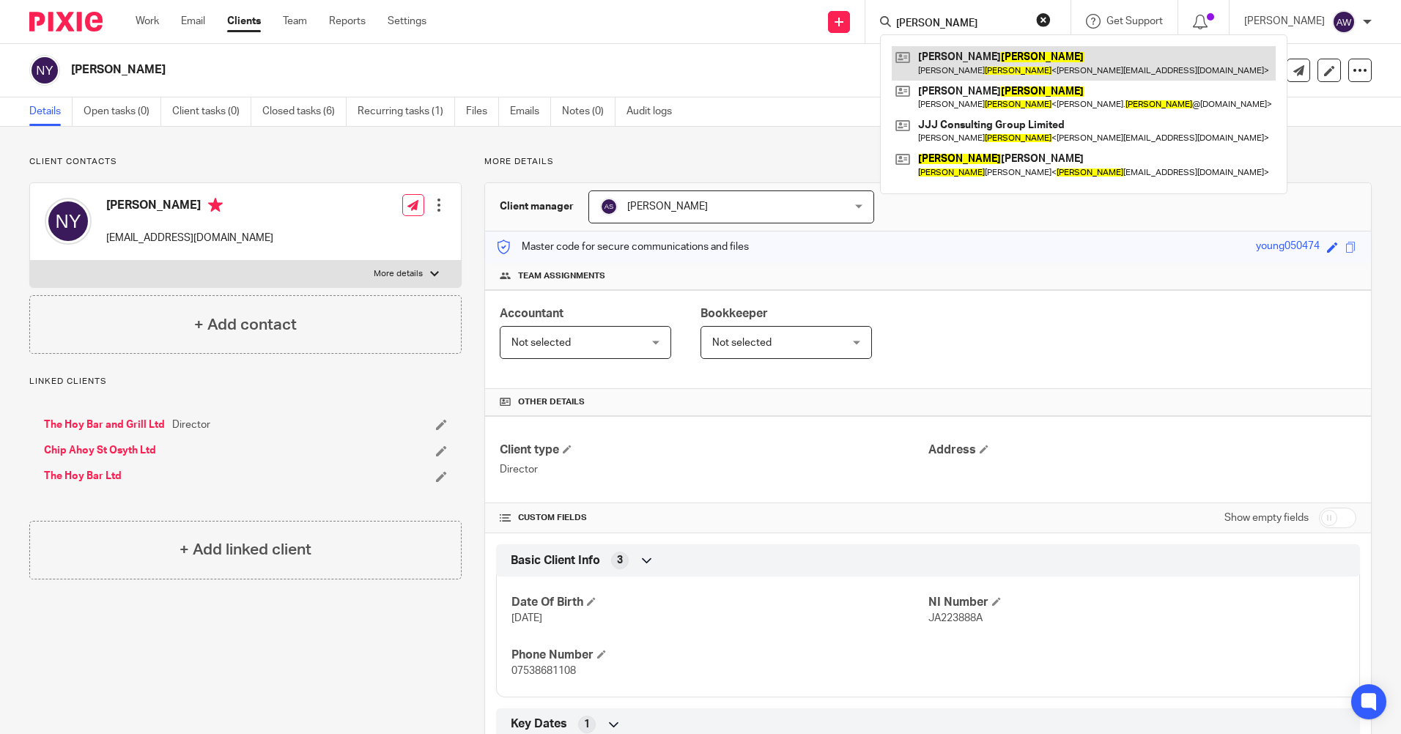
type input "[PERSON_NAME]"
click at [934, 68] on link at bounding box center [1084, 63] width 384 height 34
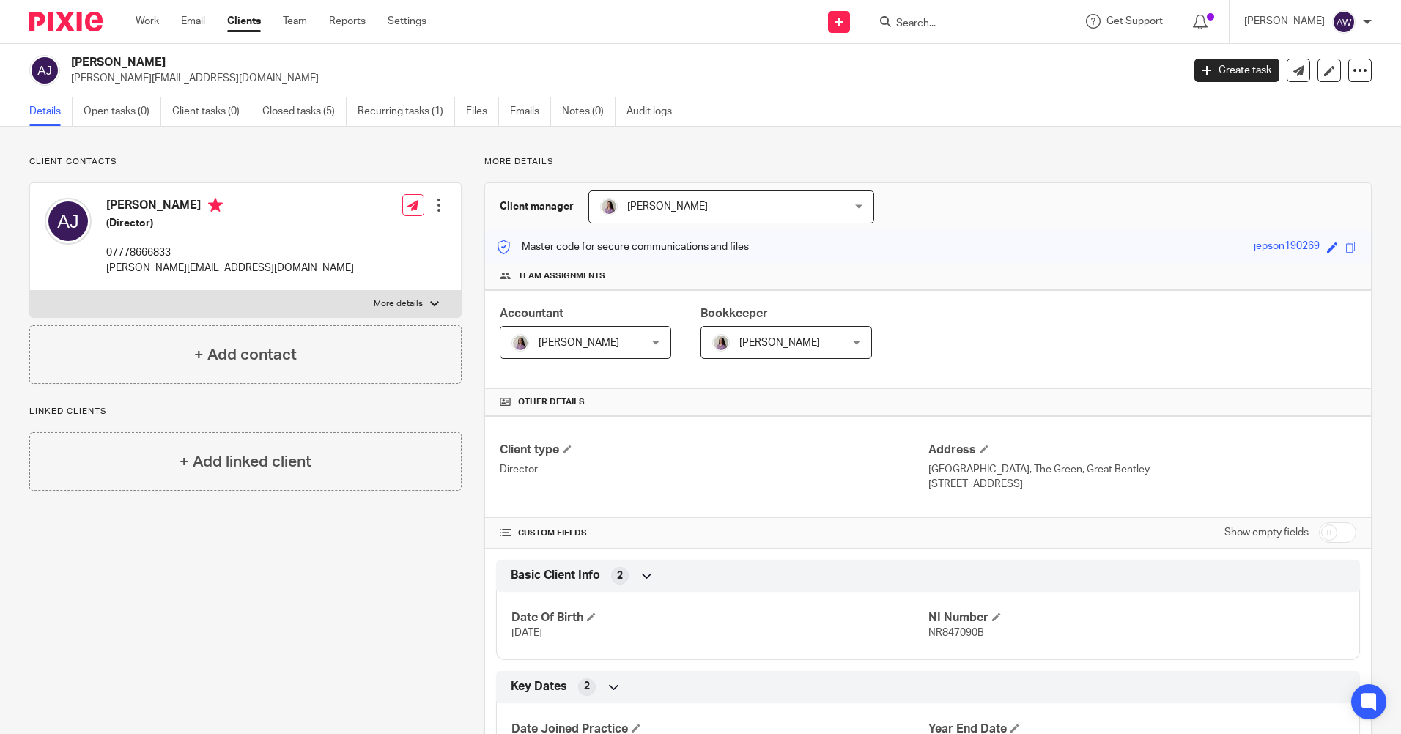
click at [959, 33] on div at bounding box center [968, 21] width 205 height 43
click at [948, 21] on input "Search" at bounding box center [961, 24] width 132 height 13
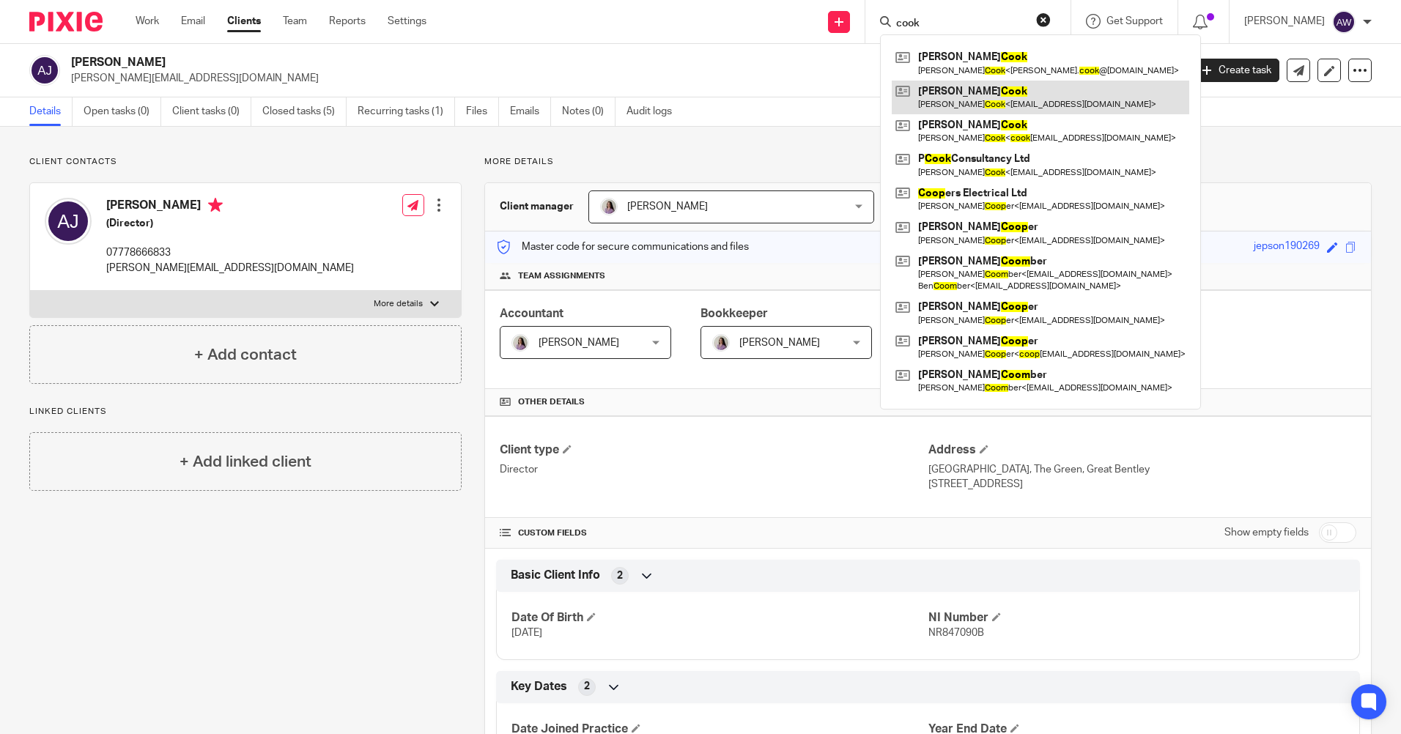
type input "cook"
click at [968, 97] on link at bounding box center [1041, 98] width 298 height 34
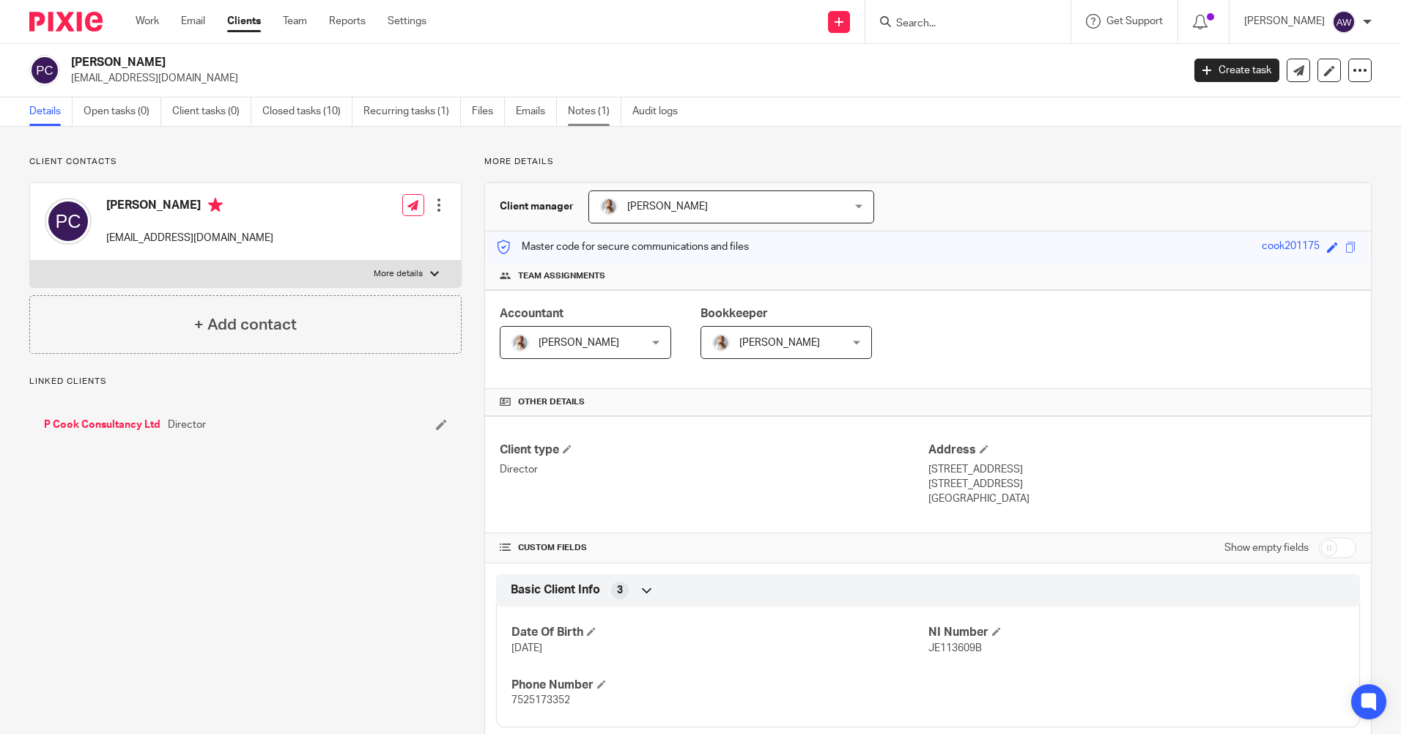
click at [604, 107] on link "Notes (1)" at bounding box center [594, 111] width 53 height 29
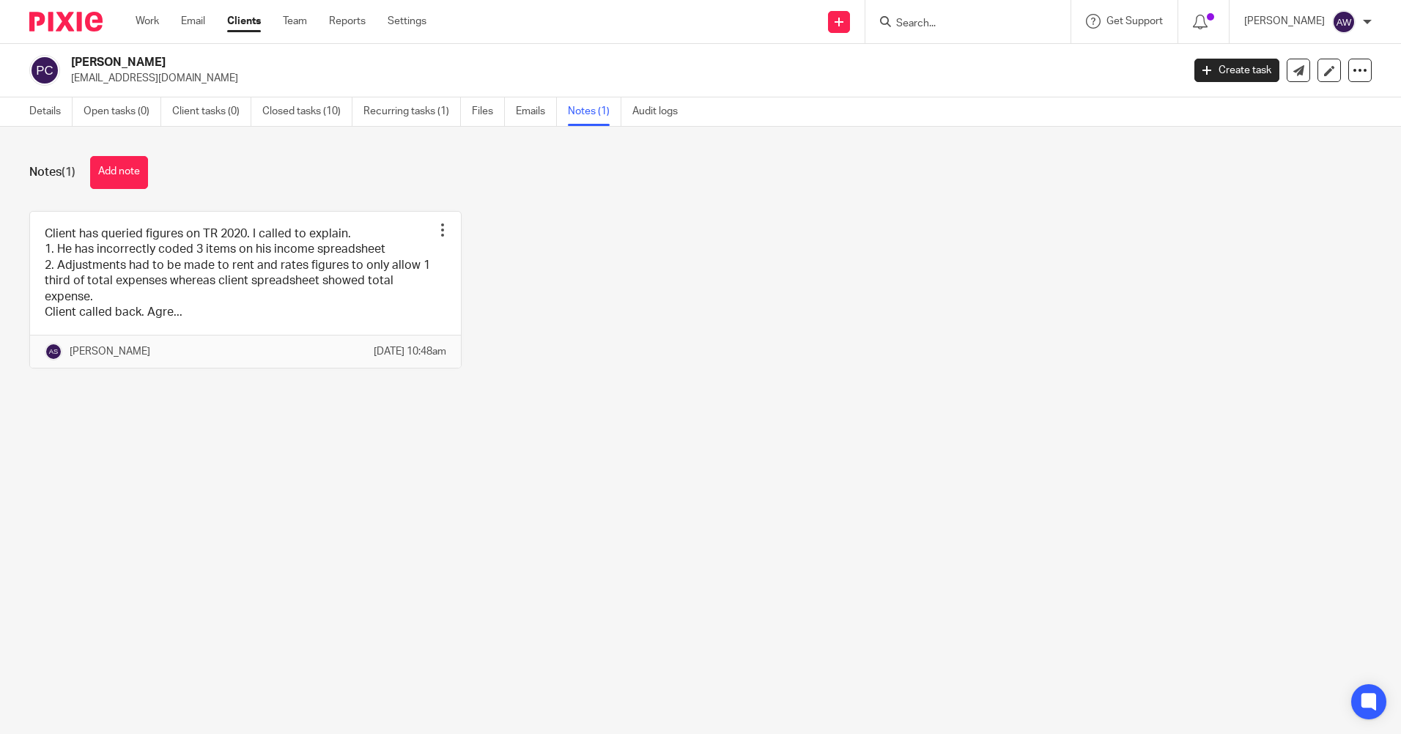
click at [929, 31] on form at bounding box center [973, 21] width 156 height 18
click at [928, 21] on input "Search" at bounding box center [961, 24] width 132 height 13
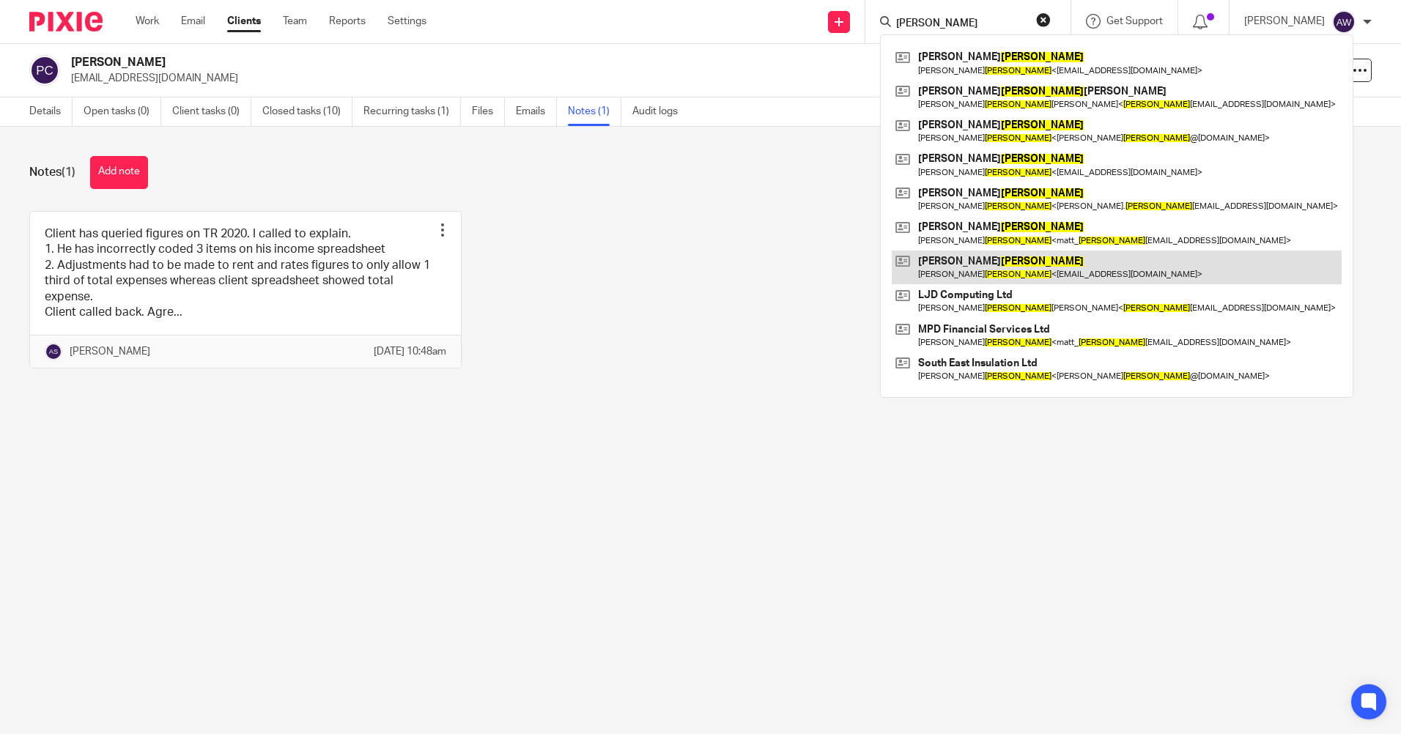
type input "dunn"
click at [978, 273] on link at bounding box center [1117, 268] width 450 height 34
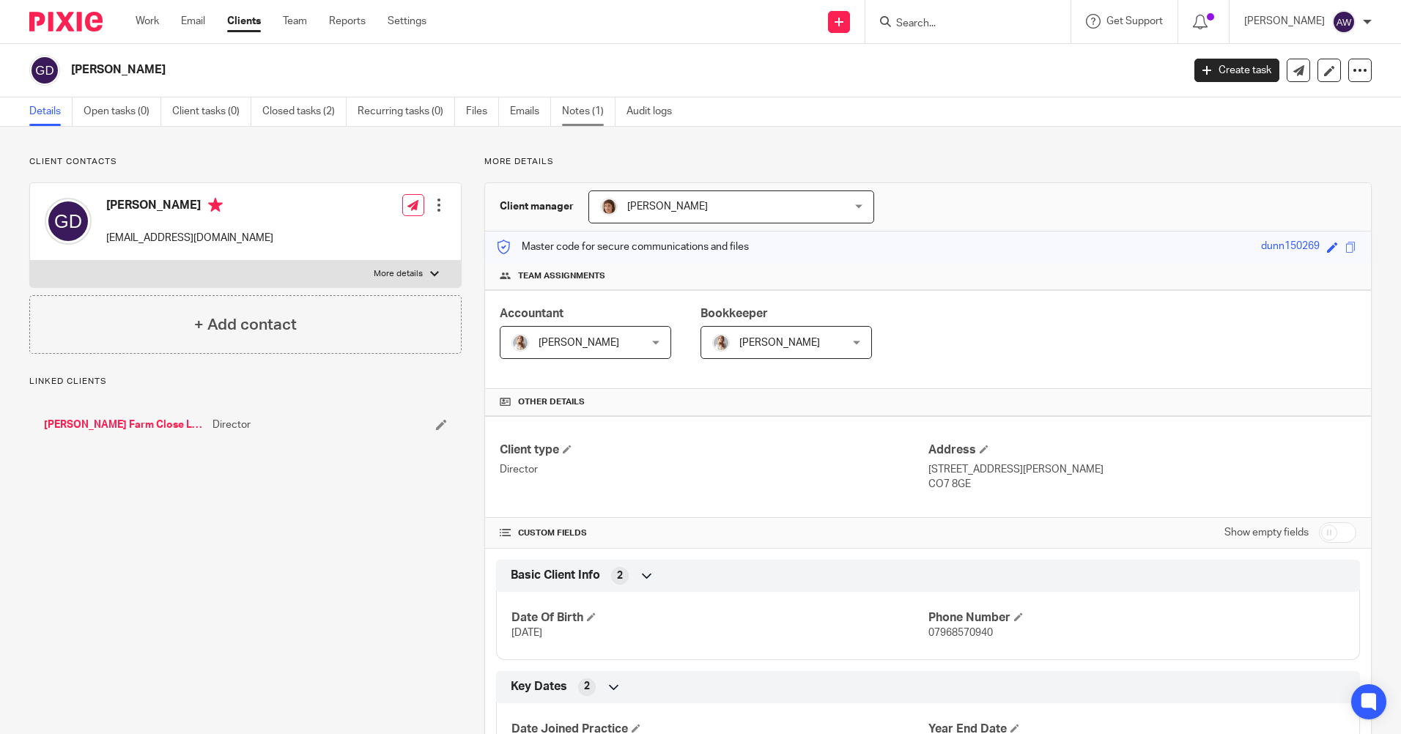
click at [579, 114] on link "Notes (1)" at bounding box center [588, 111] width 53 height 29
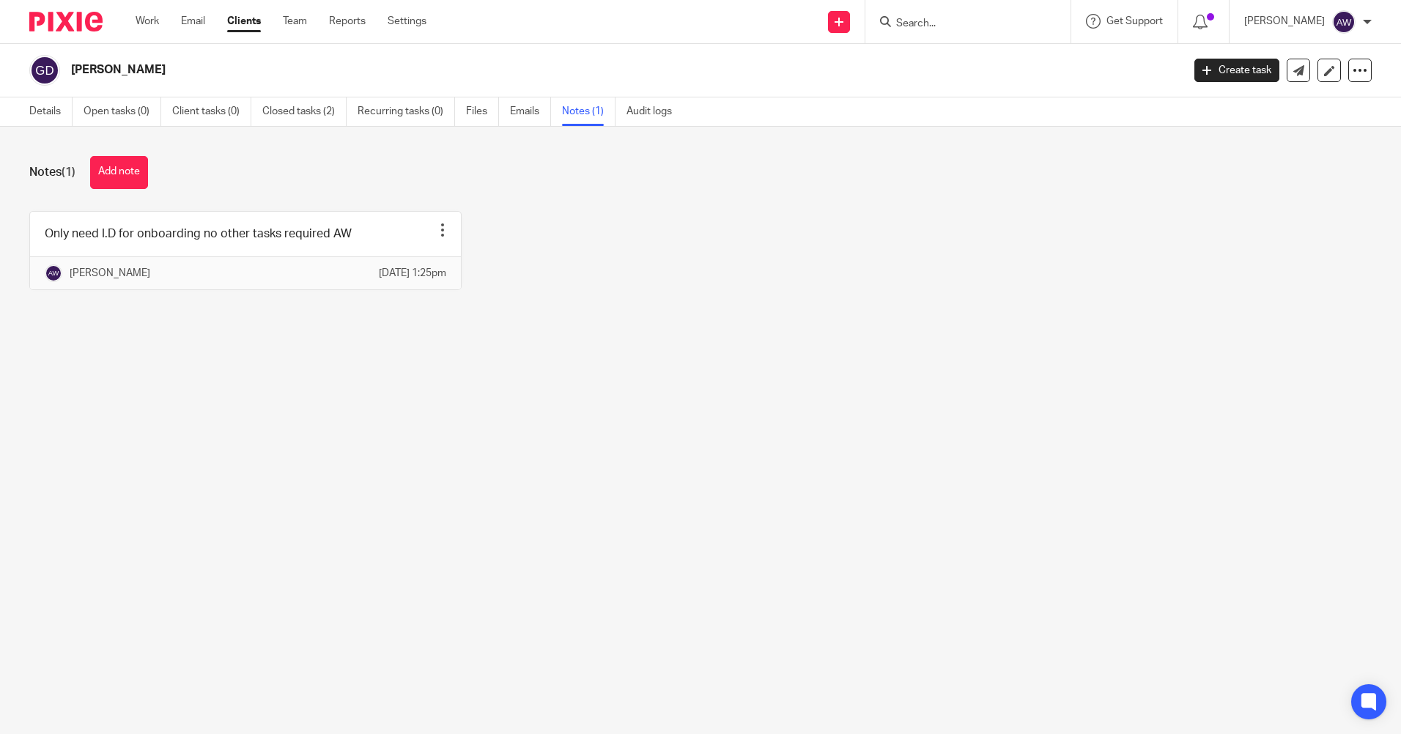
click at [944, 26] on input "Search" at bounding box center [961, 24] width 132 height 13
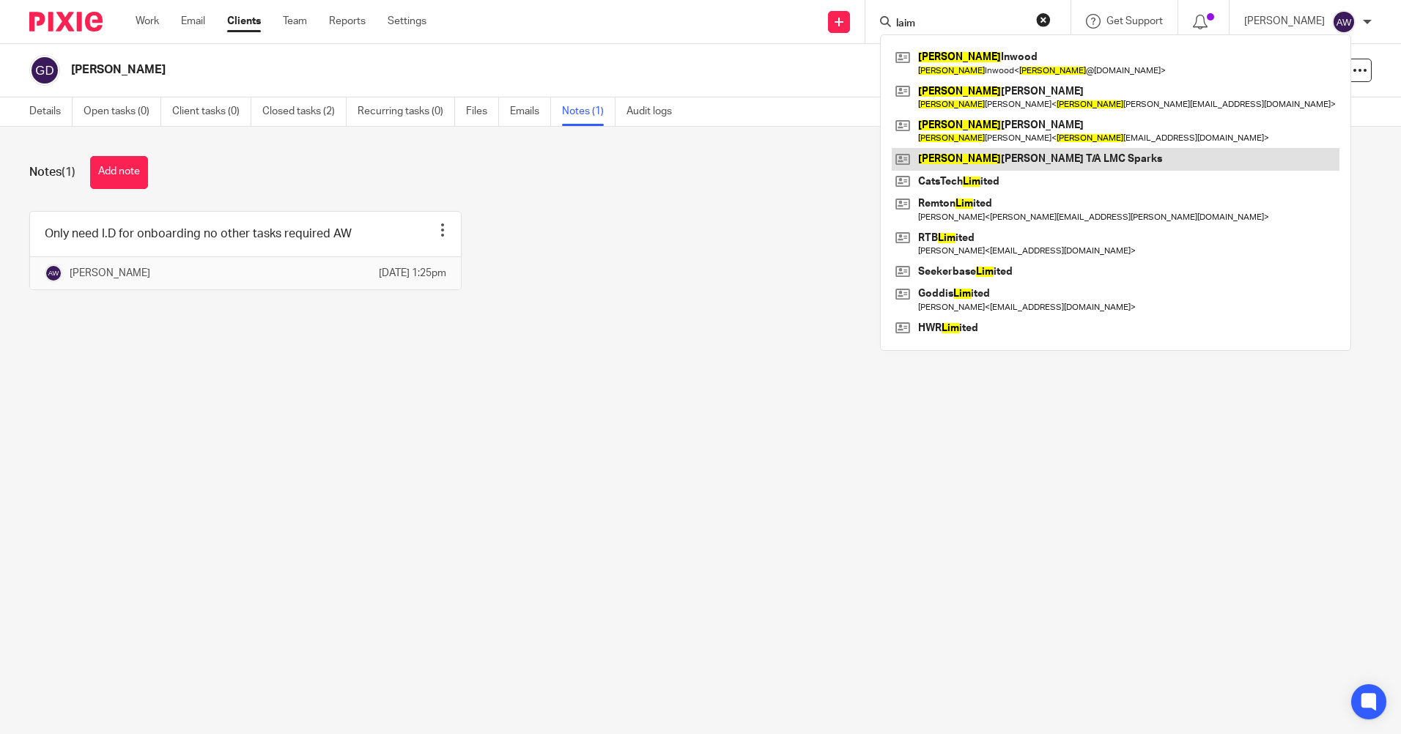
type input "laim"
click at [991, 158] on link at bounding box center [1116, 159] width 448 height 22
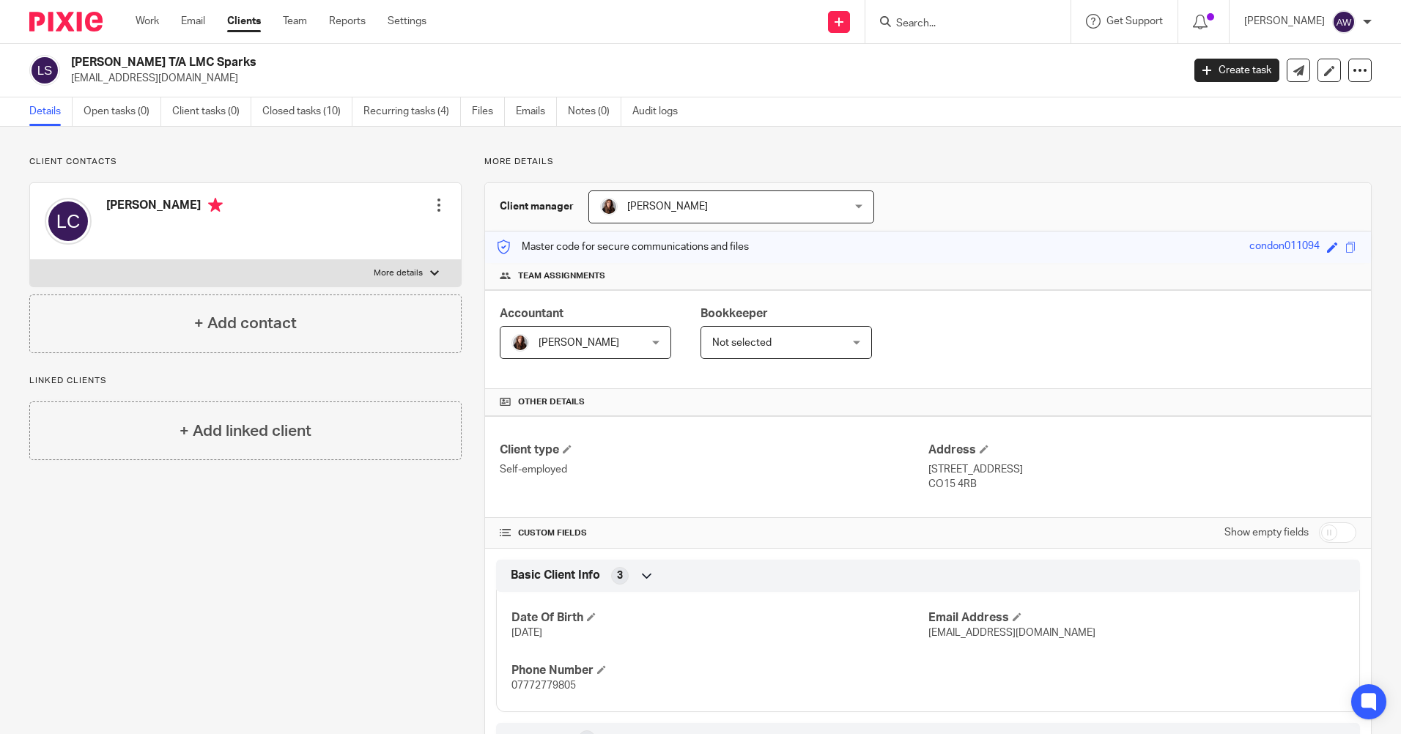
click at [956, 23] on input "Search" at bounding box center [961, 24] width 132 height 13
click at [920, 34] on div at bounding box center [968, 21] width 205 height 43
click at [916, 25] on input "Search" at bounding box center [961, 24] width 132 height 13
click at [917, 22] on input "Search" at bounding box center [961, 24] width 132 height 13
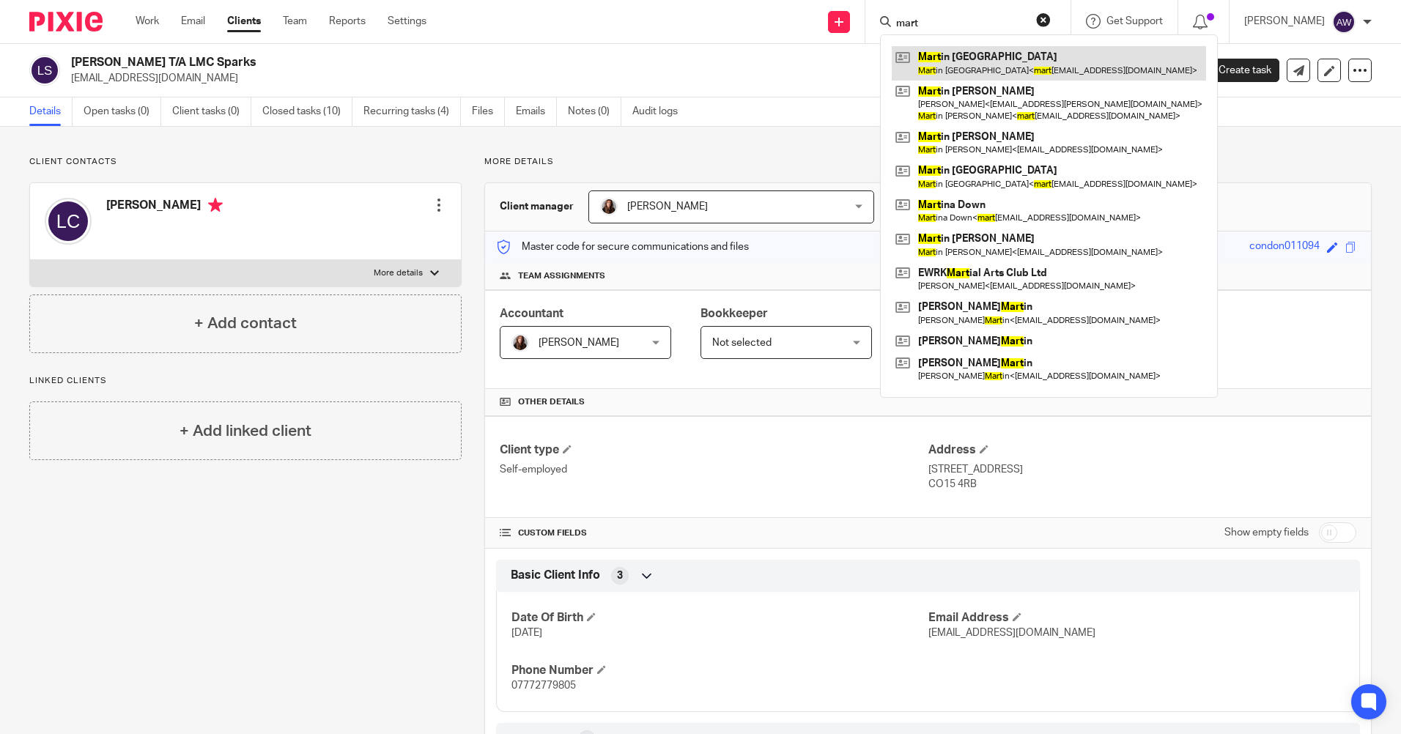
type input "mart"
click at [982, 64] on link at bounding box center [1049, 63] width 314 height 34
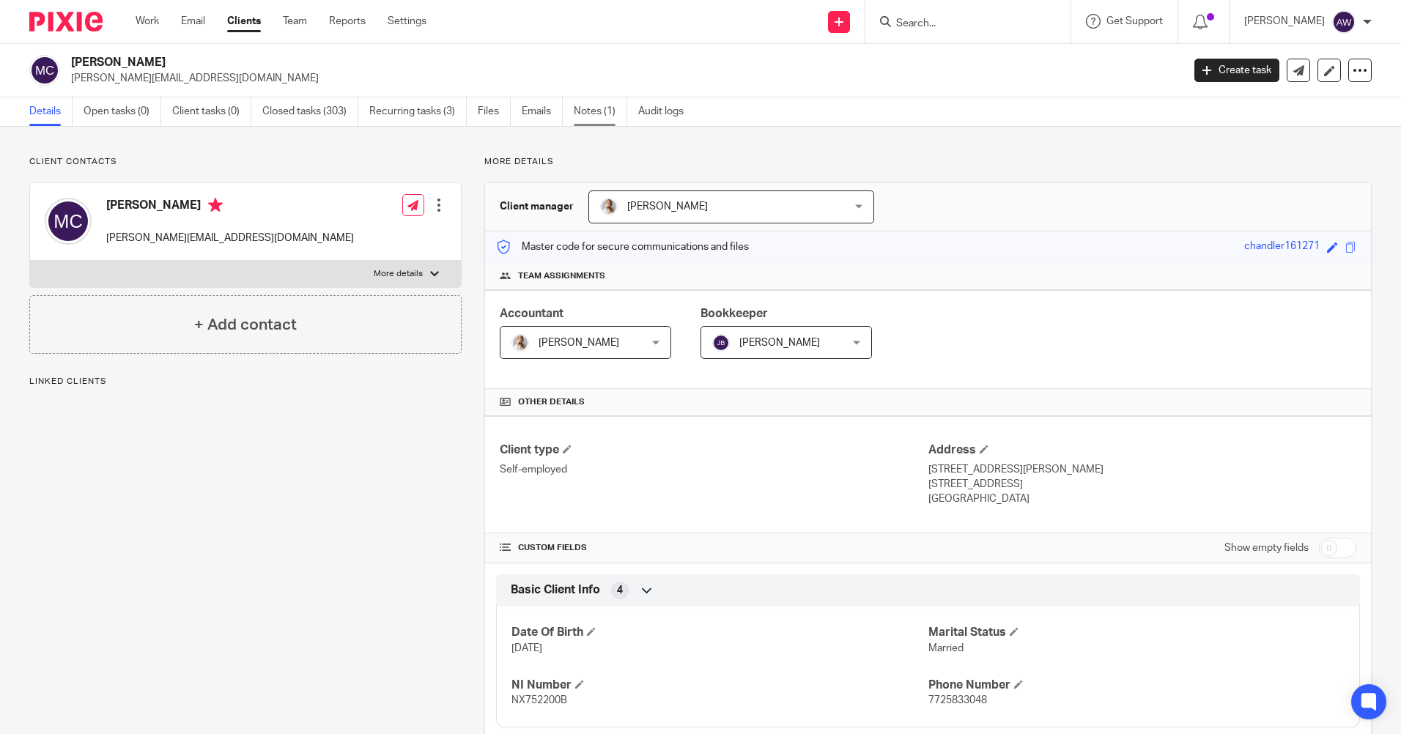
click at [604, 110] on link "Notes (1)" at bounding box center [600, 111] width 53 height 29
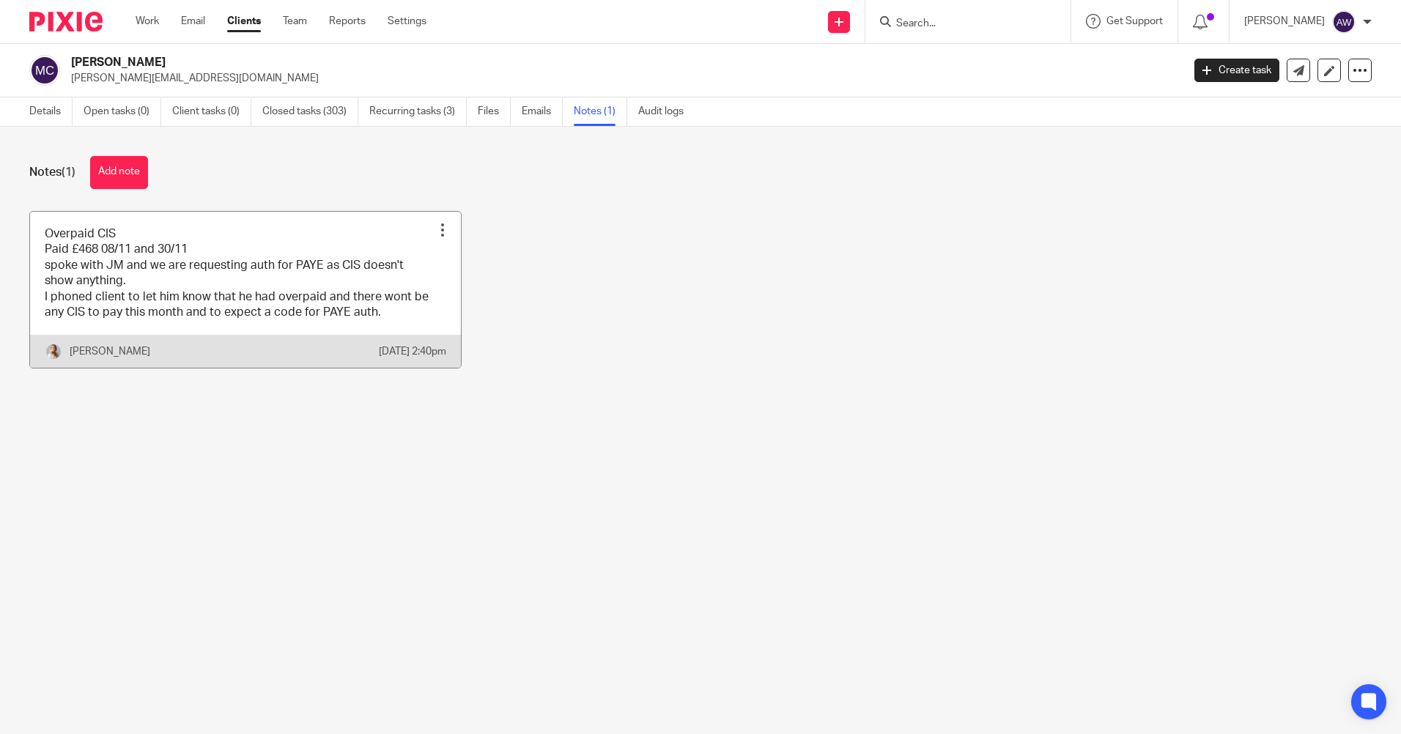
click at [435, 231] on div at bounding box center [442, 230] width 15 height 15
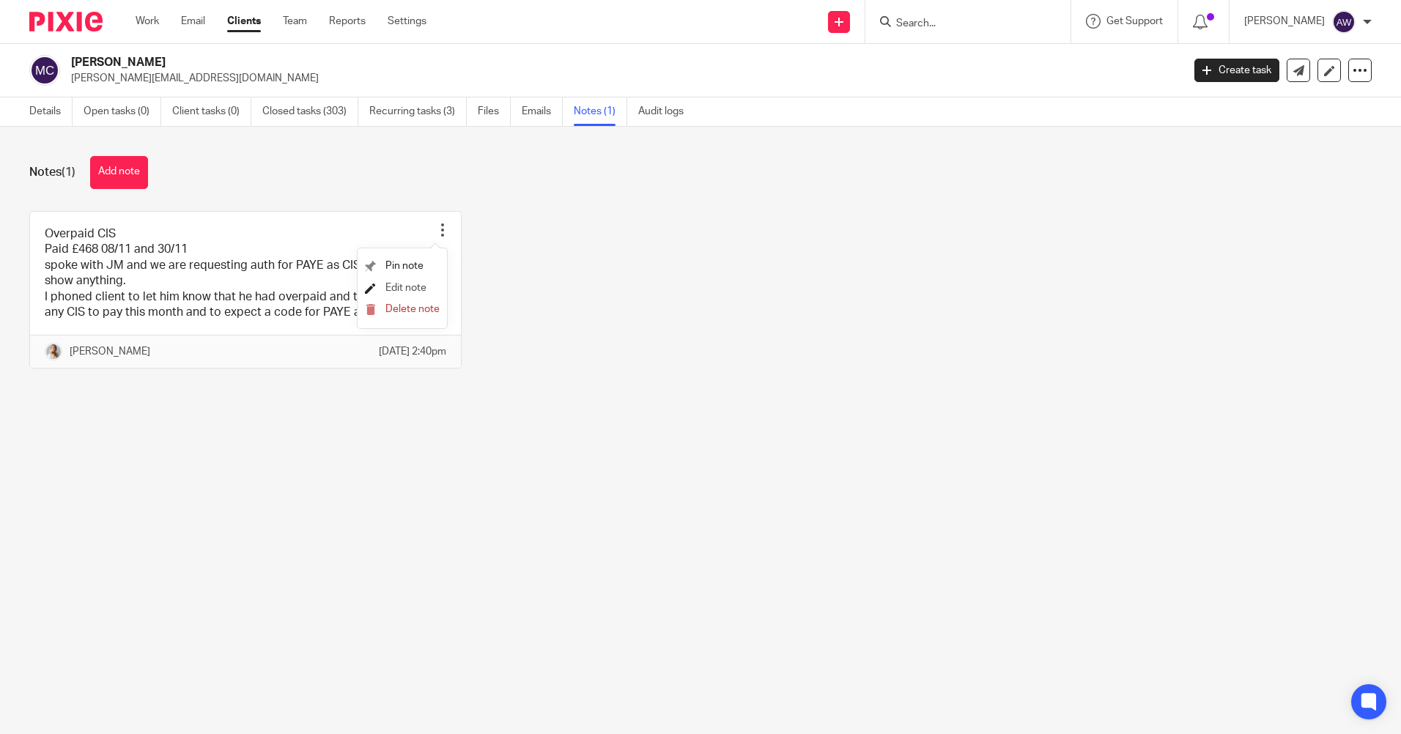
click at [410, 284] on span "Edit note" at bounding box center [405, 288] width 41 height 10
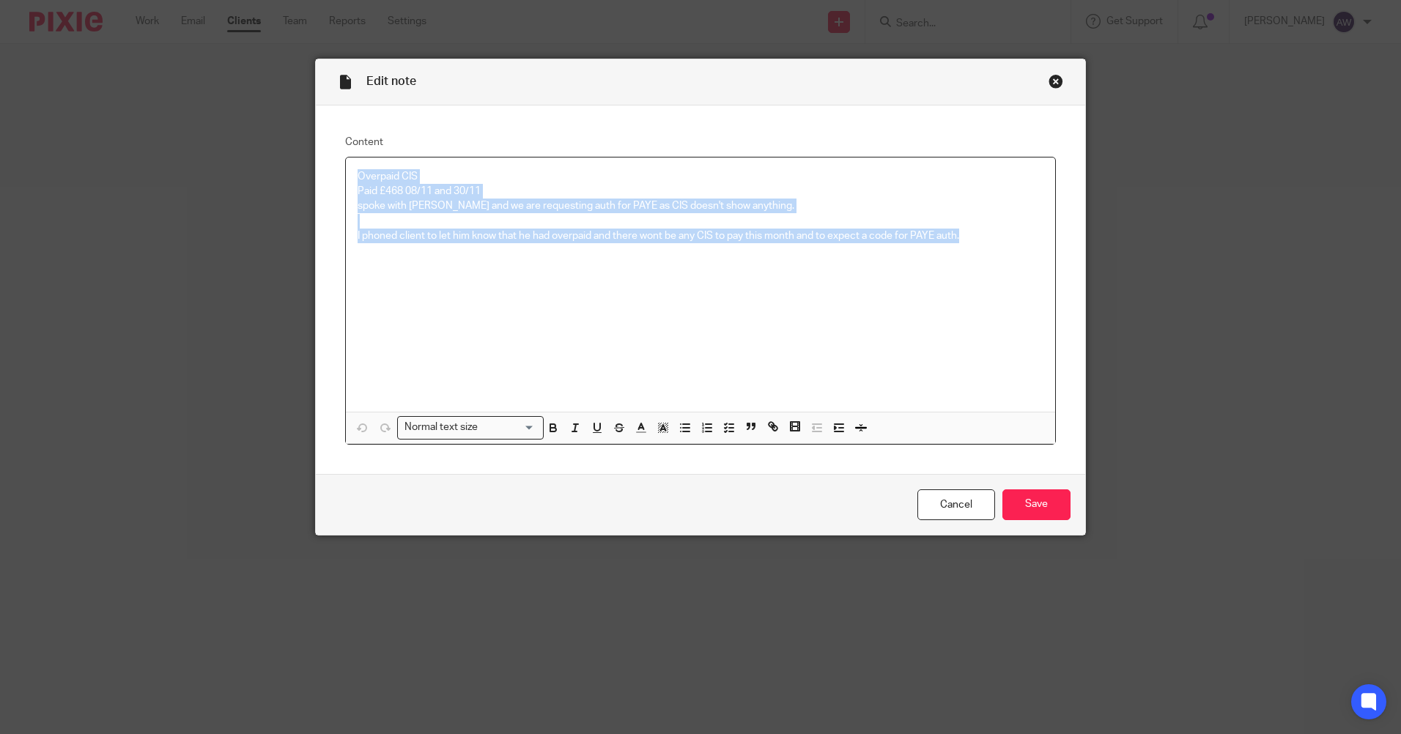
drag, startPoint x: 354, startPoint y: 172, endPoint x: 979, endPoint y: 247, distance: 629.6
click at [979, 247] on div "Overpaid CIS Paid £468 08/11 and 30/11 spoke with JM and we are requesting auth…" at bounding box center [700, 285] width 709 height 254
drag, startPoint x: 585, startPoint y: 207, endPoint x: 506, endPoint y: 282, distance: 108.9
click at [506, 282] on div "Overpaid CIS Paid £468 08/11 and 30/11 spoke with JM and we are requesting auth…" at bounding box center [700, 285] width 709 height 254
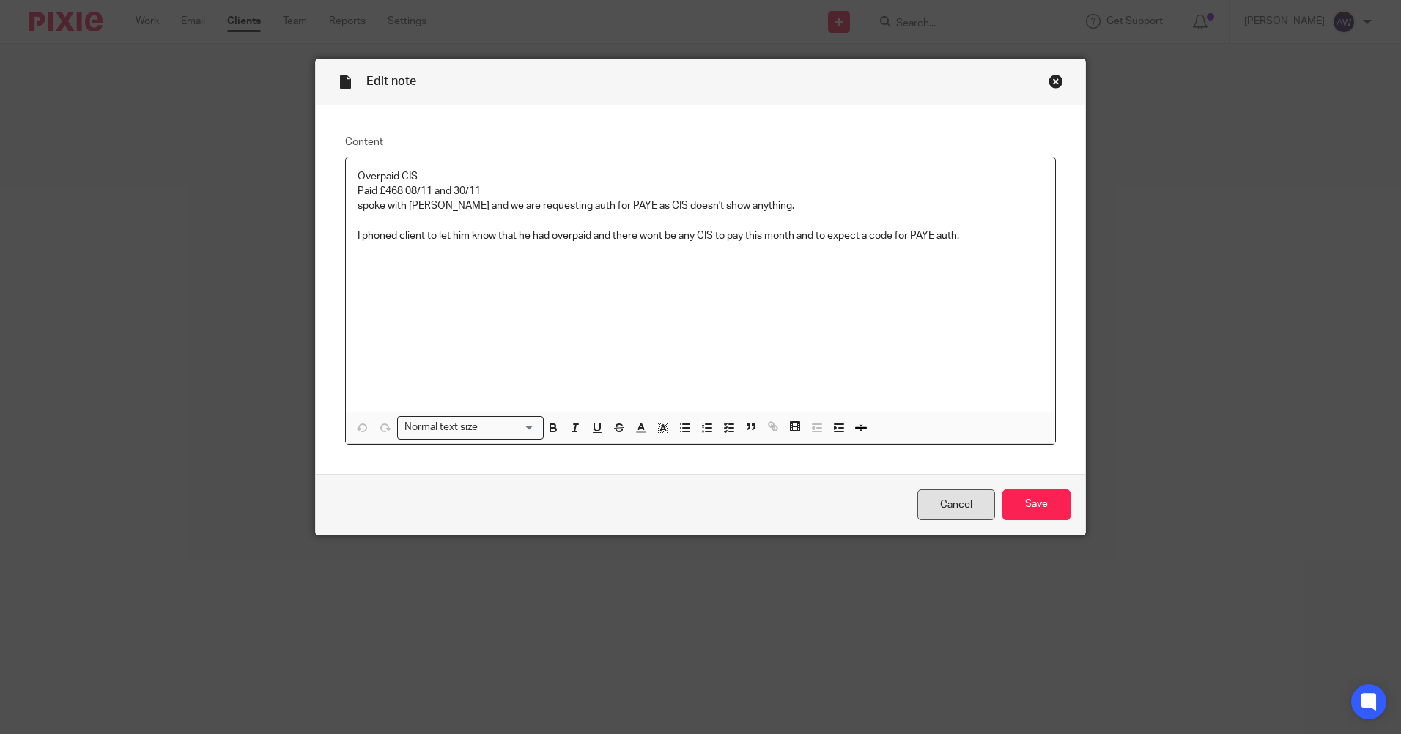
click at [957, 495] on link "Cancel" at bounding box center [957, 506] width 78 height 32
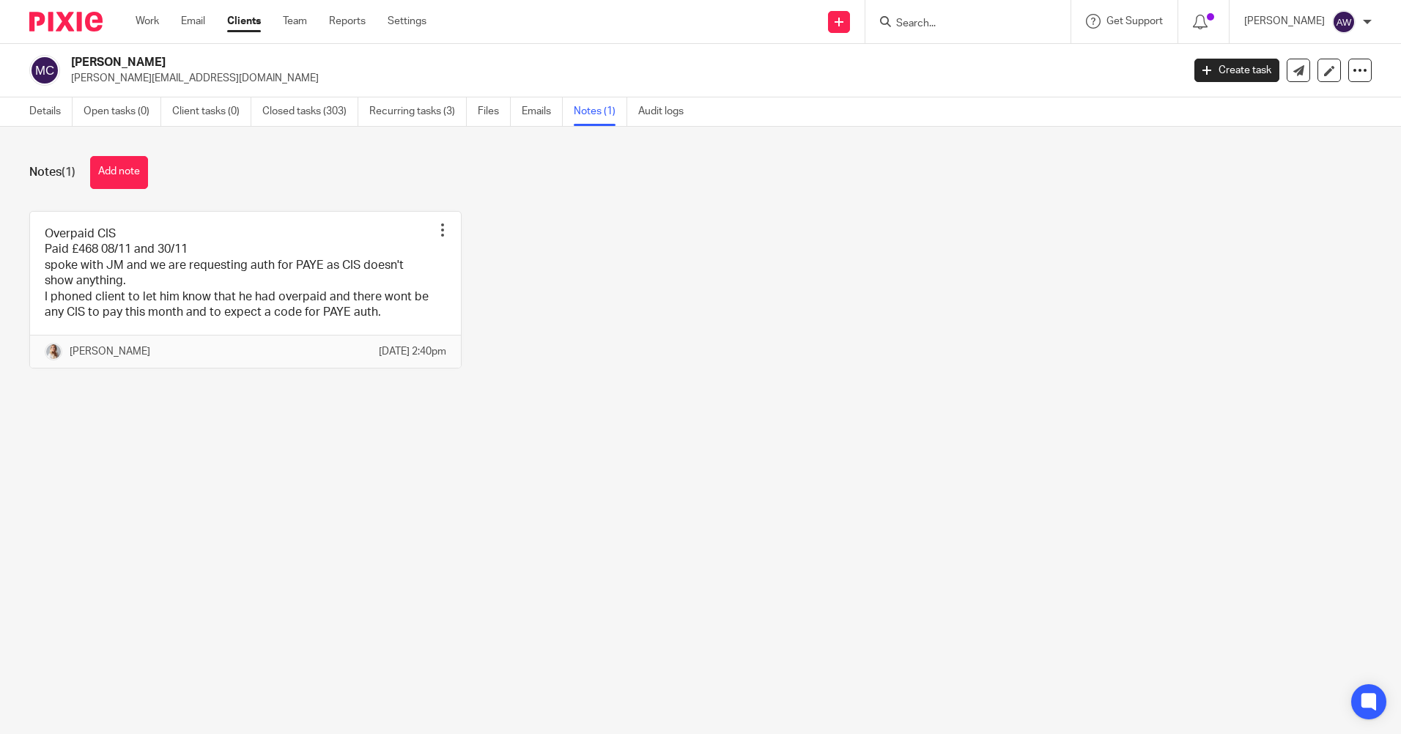
click at [920, 32] on div at bounding box center [968, 21] width 205 height 43
click at [920, 29] on input "Search" at bounding box center [961, 24] width 132 height 13
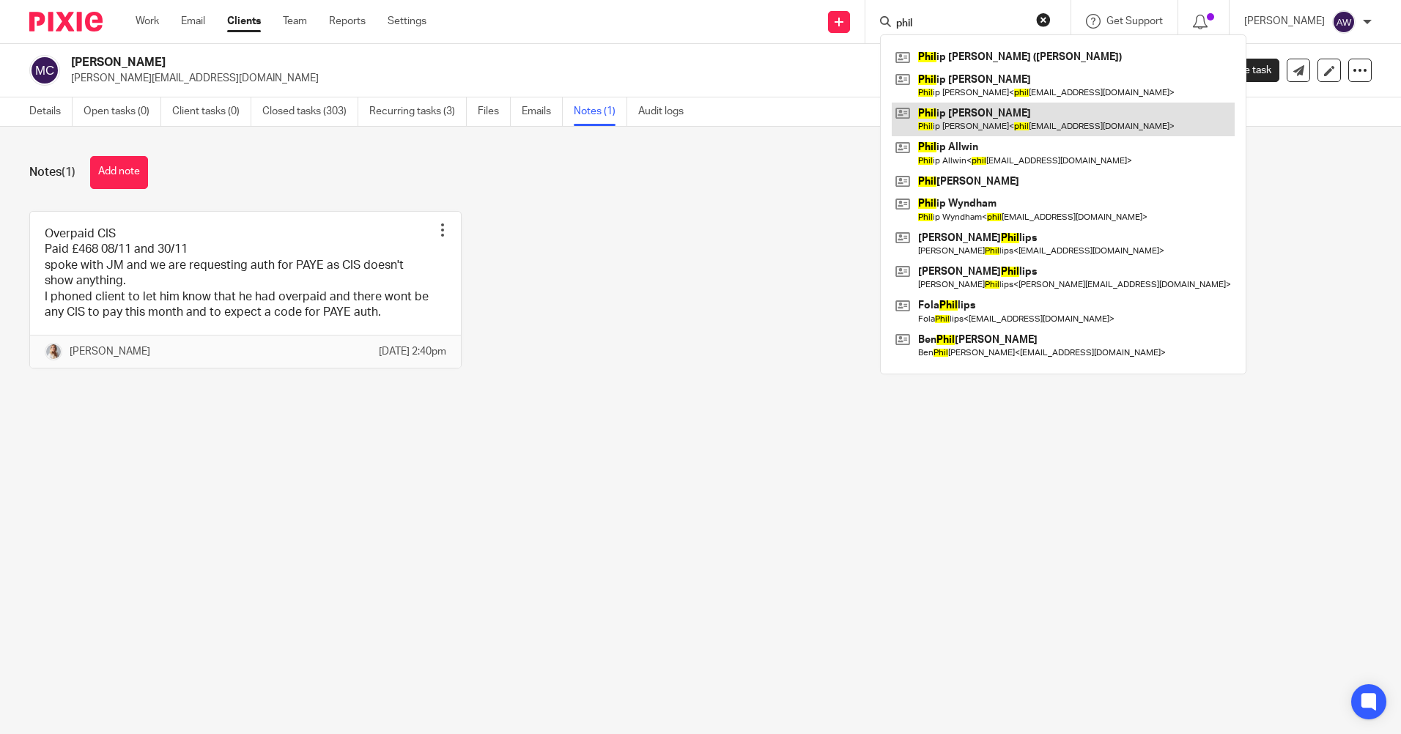
type input "phil"
click at [943, 122] on link at bounding box center [1063, 120] width 343 height 34
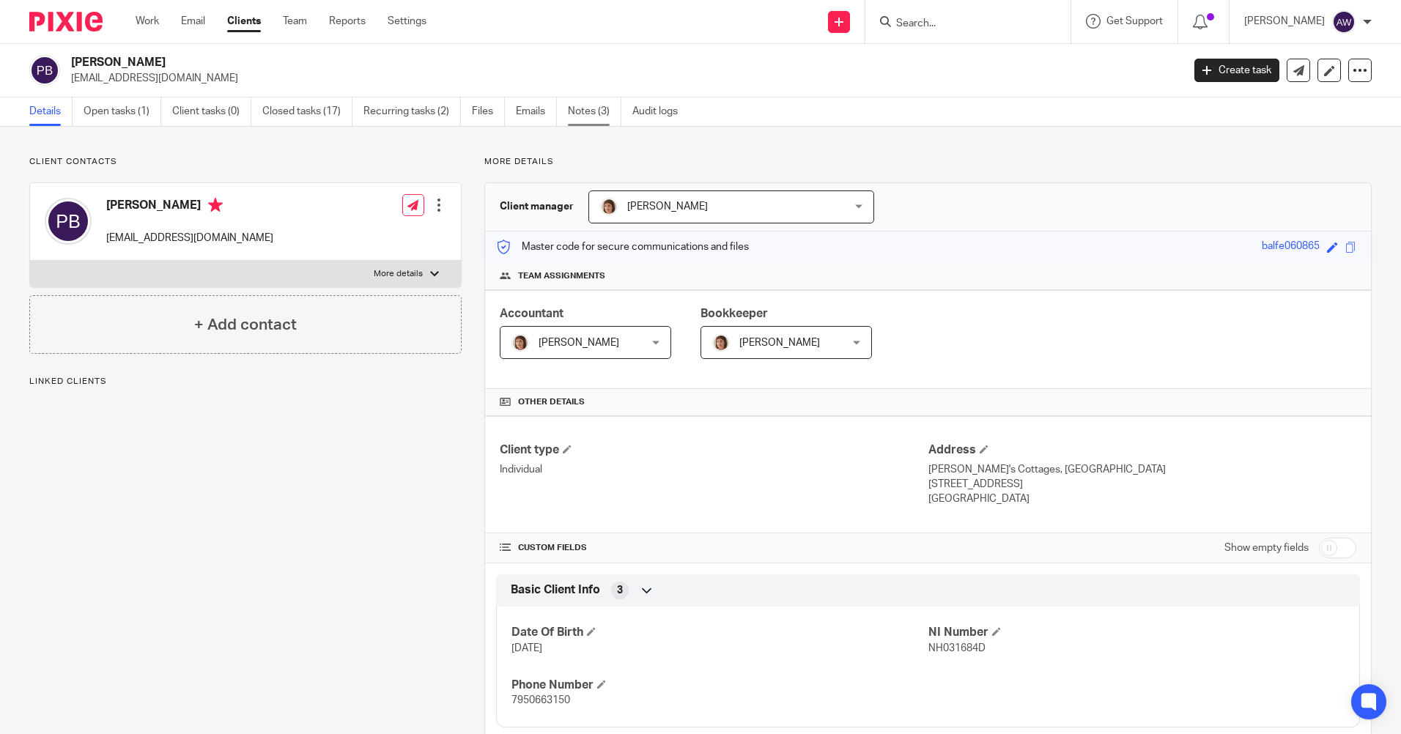
click at [597, 113] on link "Notes (3)" at bounding box center [594, 111] width 53 height 29
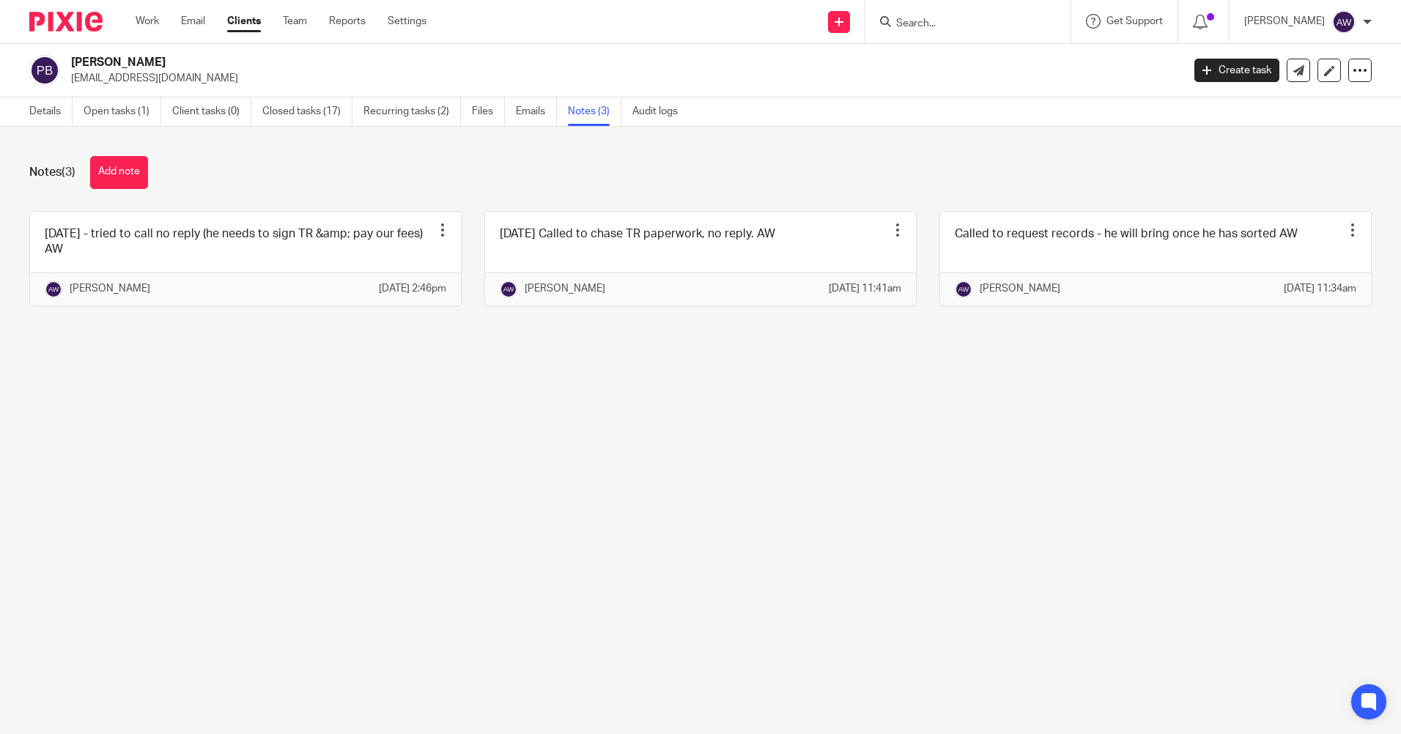
click at [917, 21] on input "Search" at bounding box center [961, 24] width 132 height 13
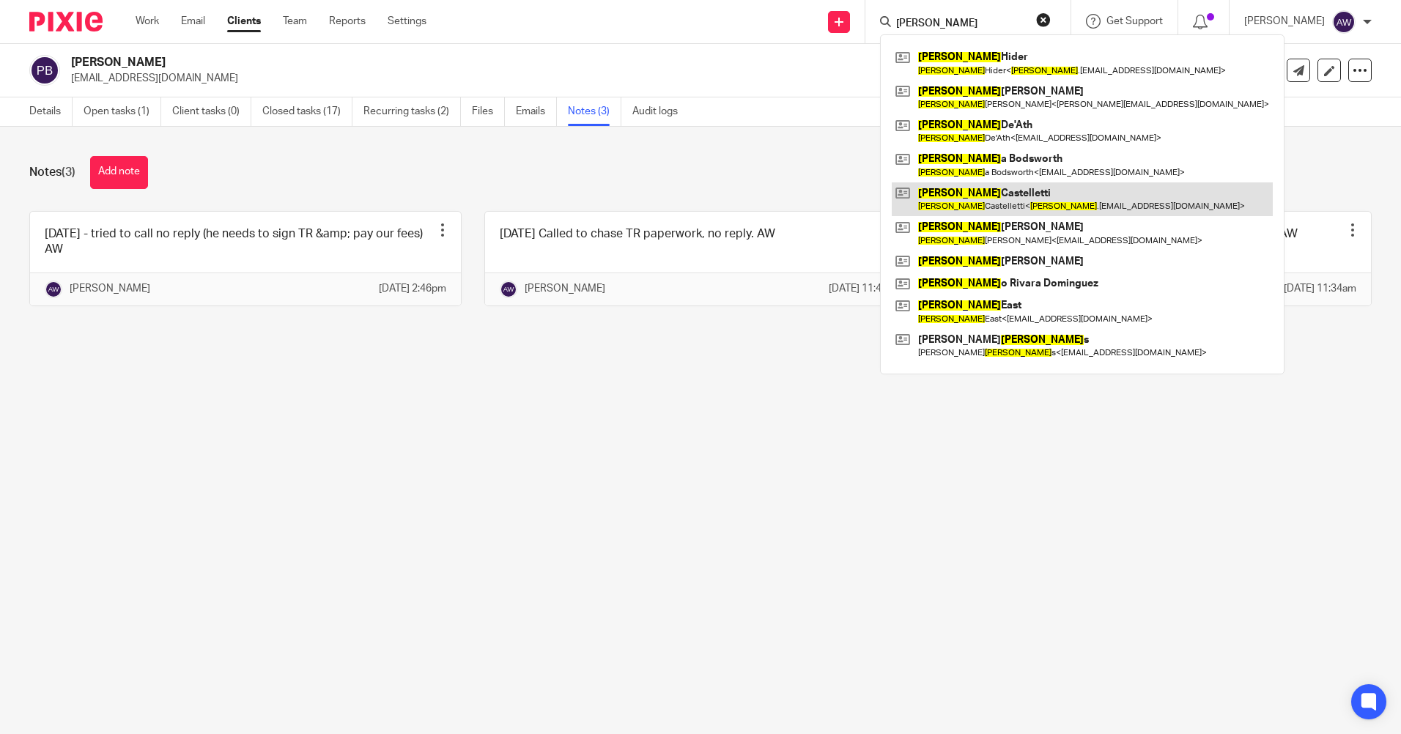
type input "[PERSON_NAME]"
click at [1011, 191] on link at bounding box center [1082, 199] width 381 height 34
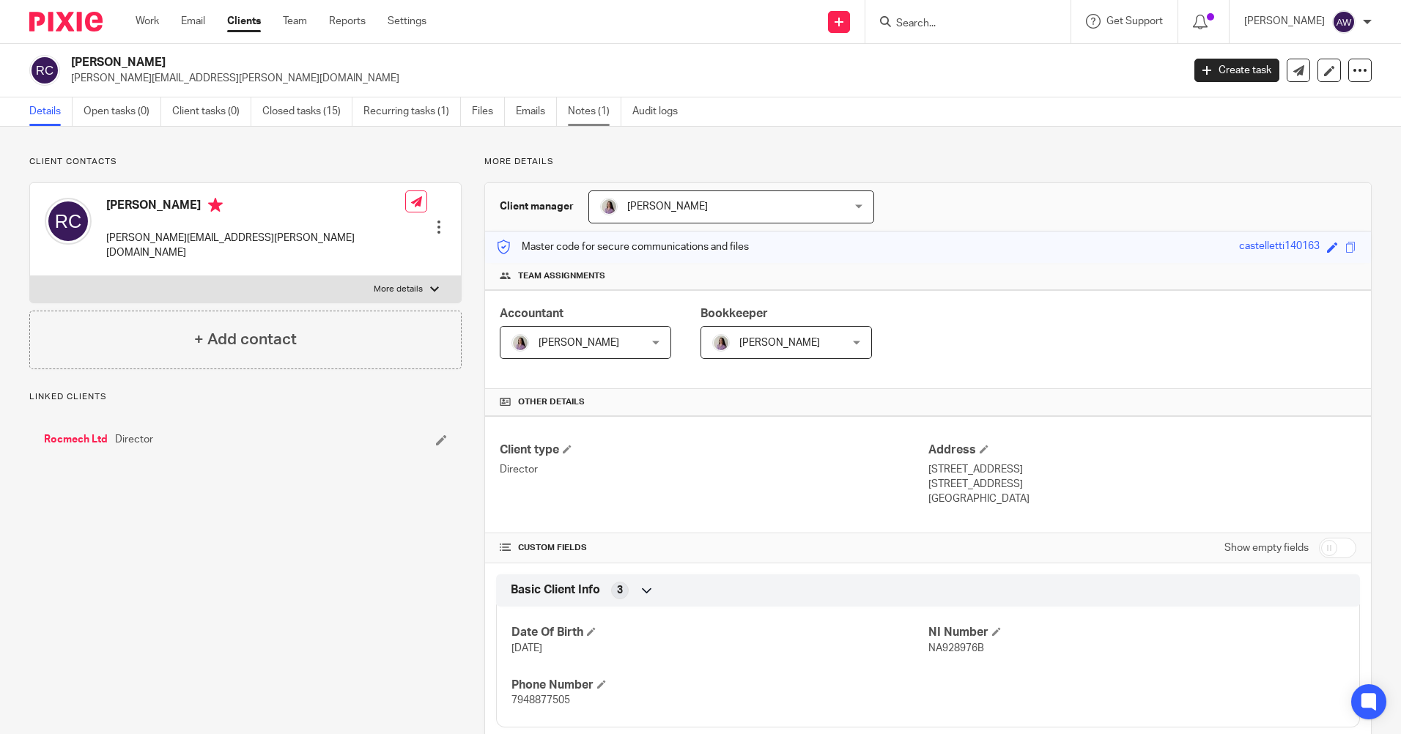
click at [599, 113] on link "Notes (1)" at bounding box center [594, 111] width 53 height 29
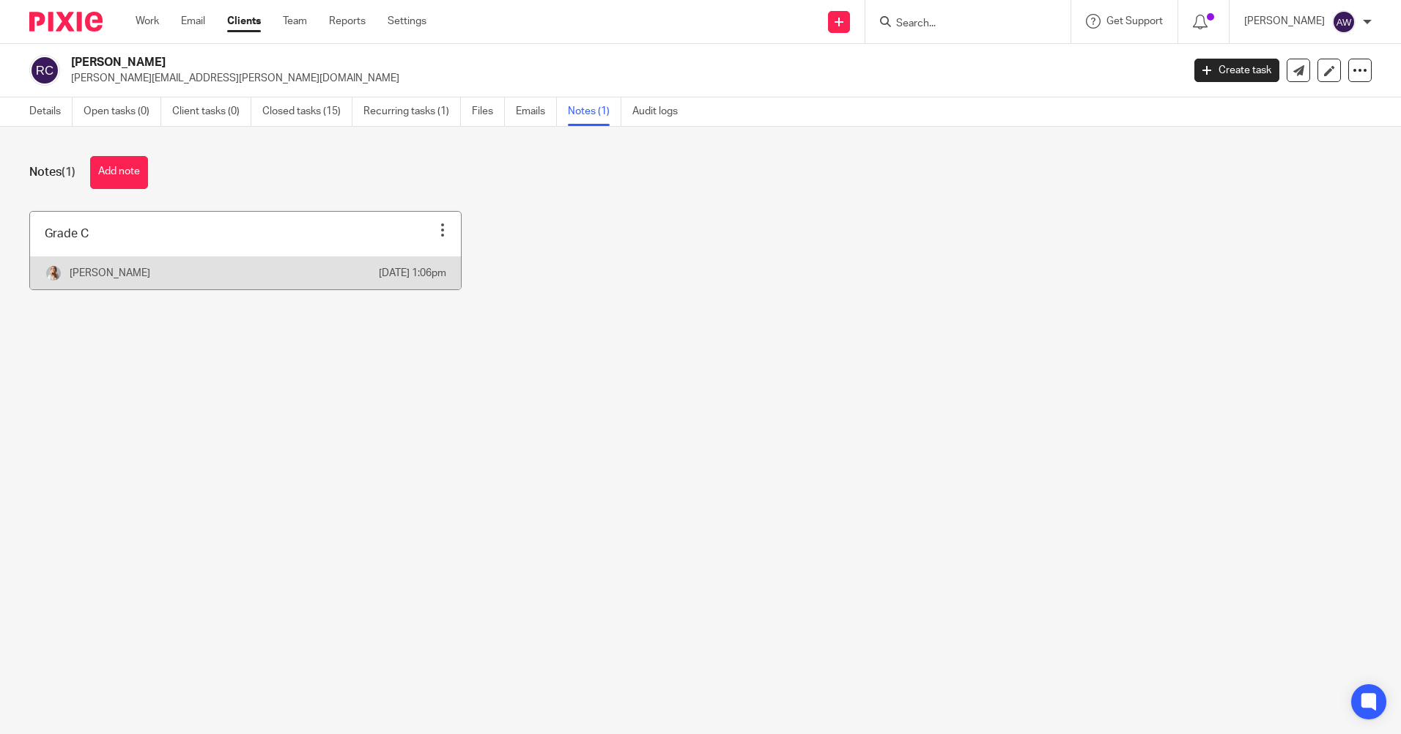
click at [435, 226] on div at bounding box center [442, 230] width 15 height 15
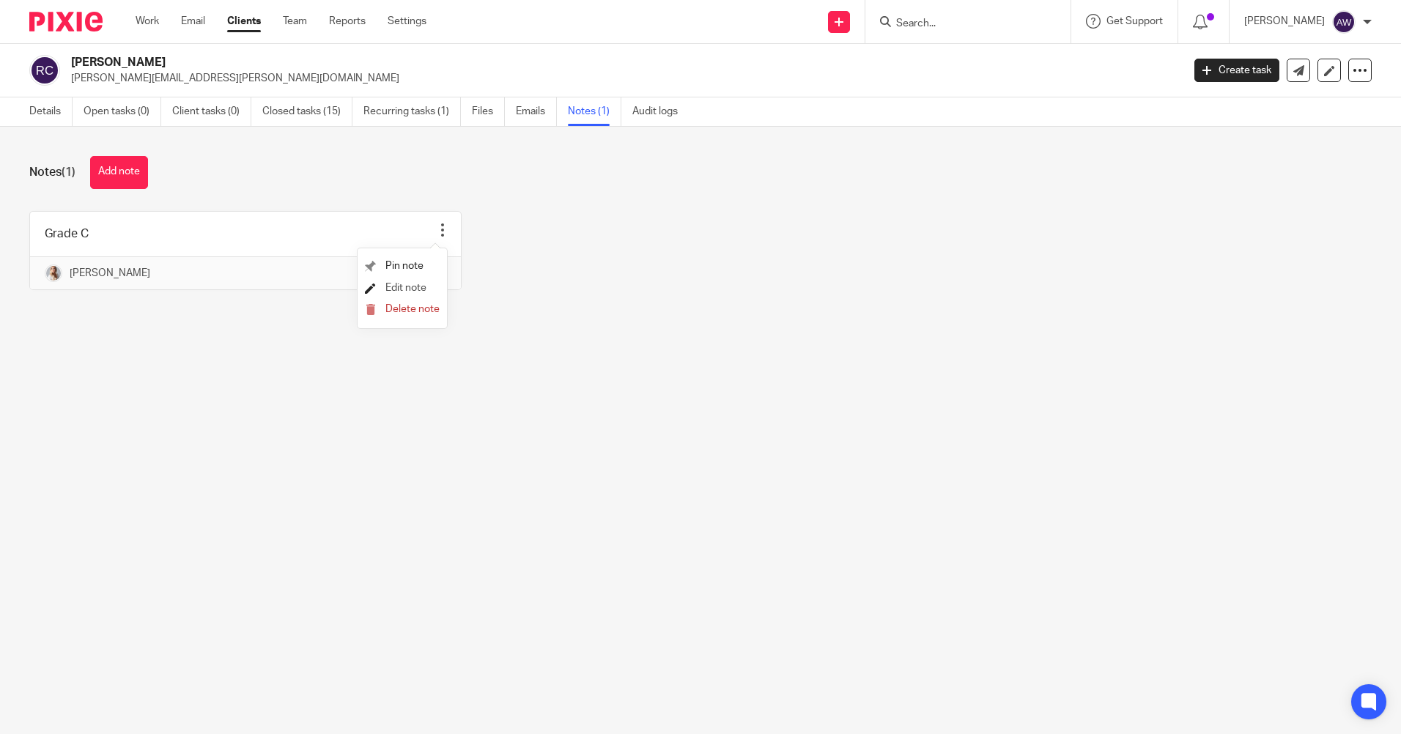
click at [421, 286] on span "Edit note" at bounding box center [405, 288] width 41 height 10
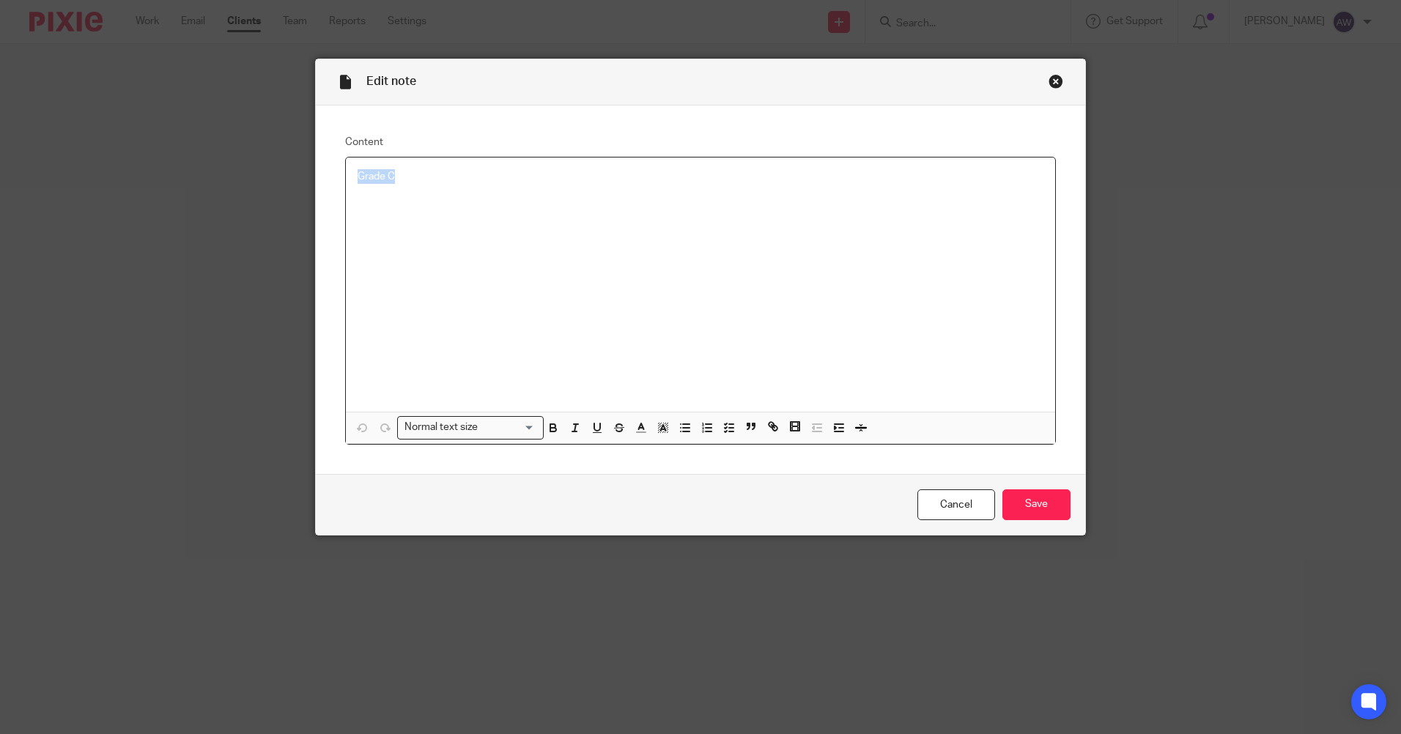
drag, startPoint x: 346, startPoint y: 171, endPoint x: 417, endPoint y: 171, distance: 71.1
click at [417, 171] on div "Grade C" at bounding box center [700, 285] width 709 height 254
copy p "Grade C"
click at [941, 498] on link "Cancel" at bounding box center [957, 506] width 78 height 32
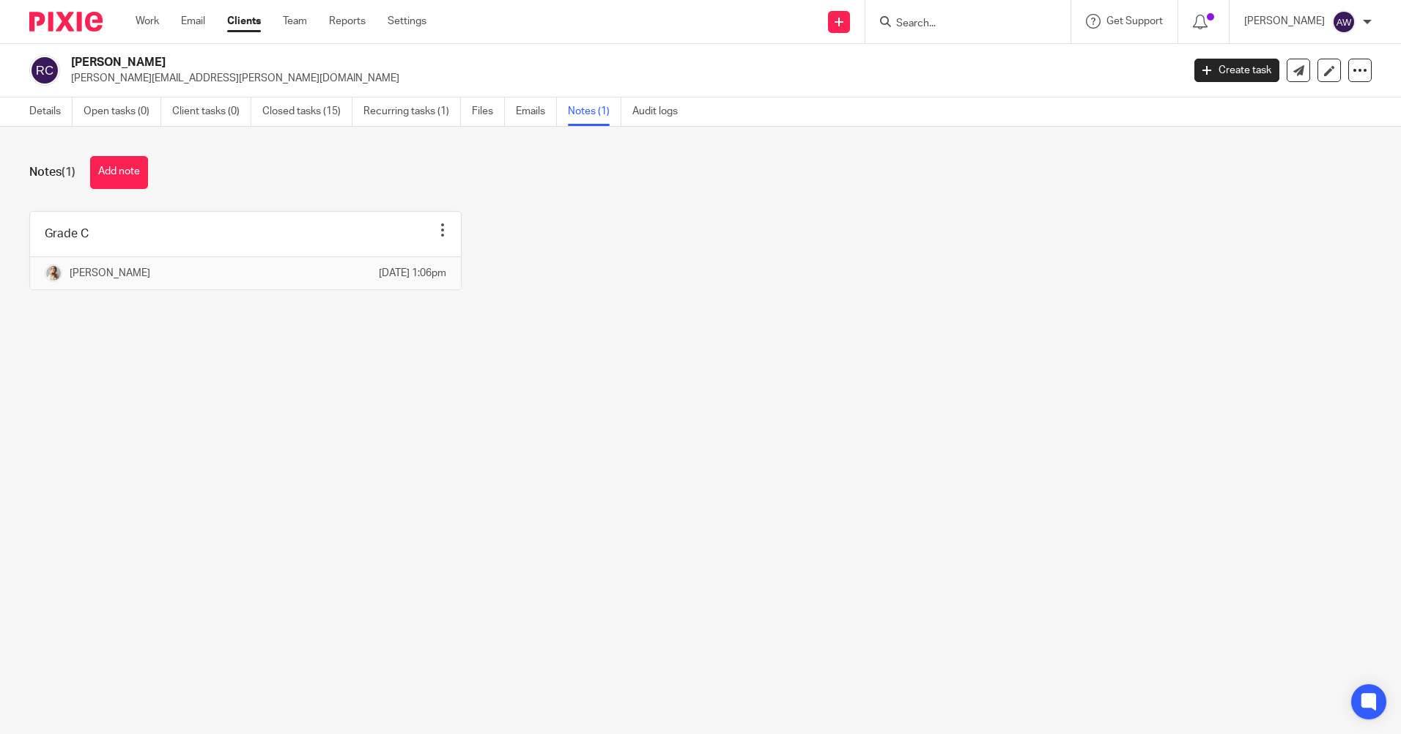
click at [932, 25] on input "Search" at bounding box center [961, 24] width 132 height 13
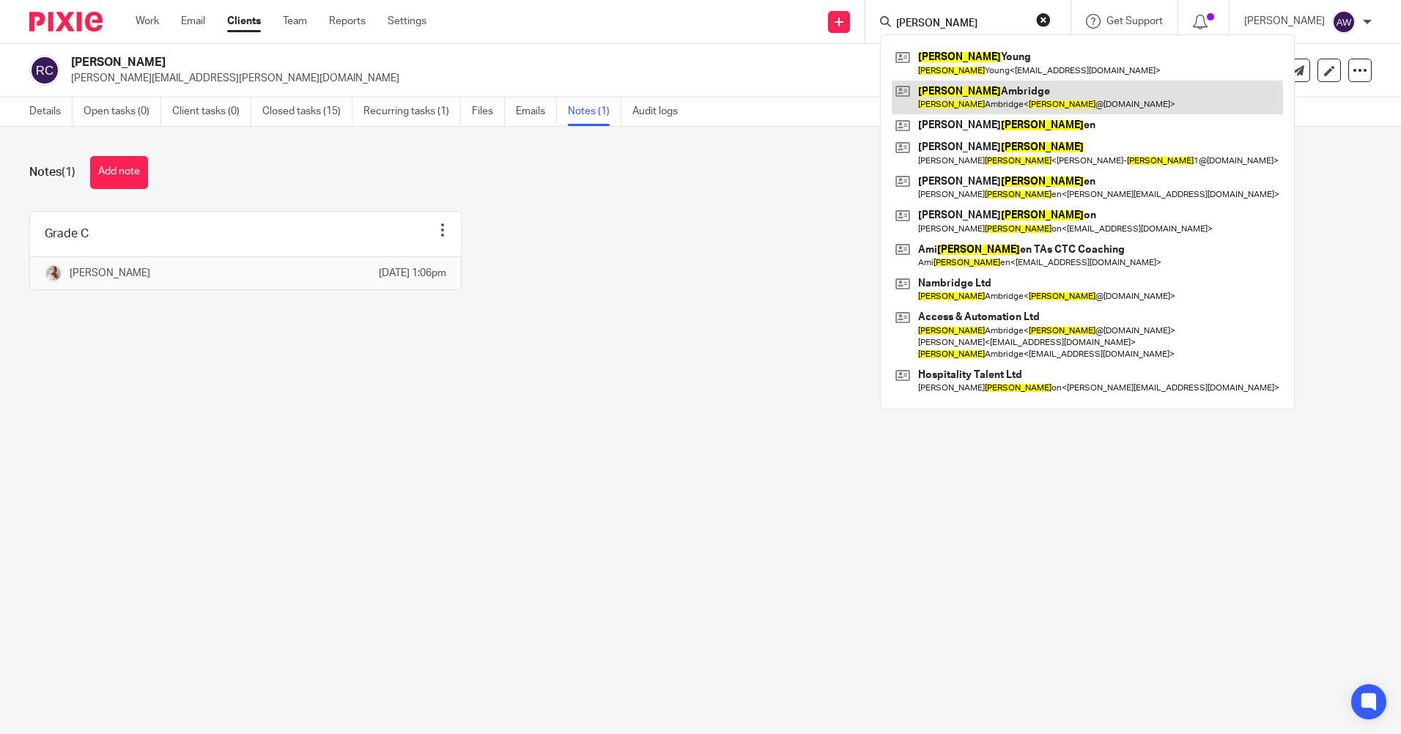
type input "[PERSON_NAME]"
click at [953, 83] on link at bounding box center [1087, 98] width 391 height 34
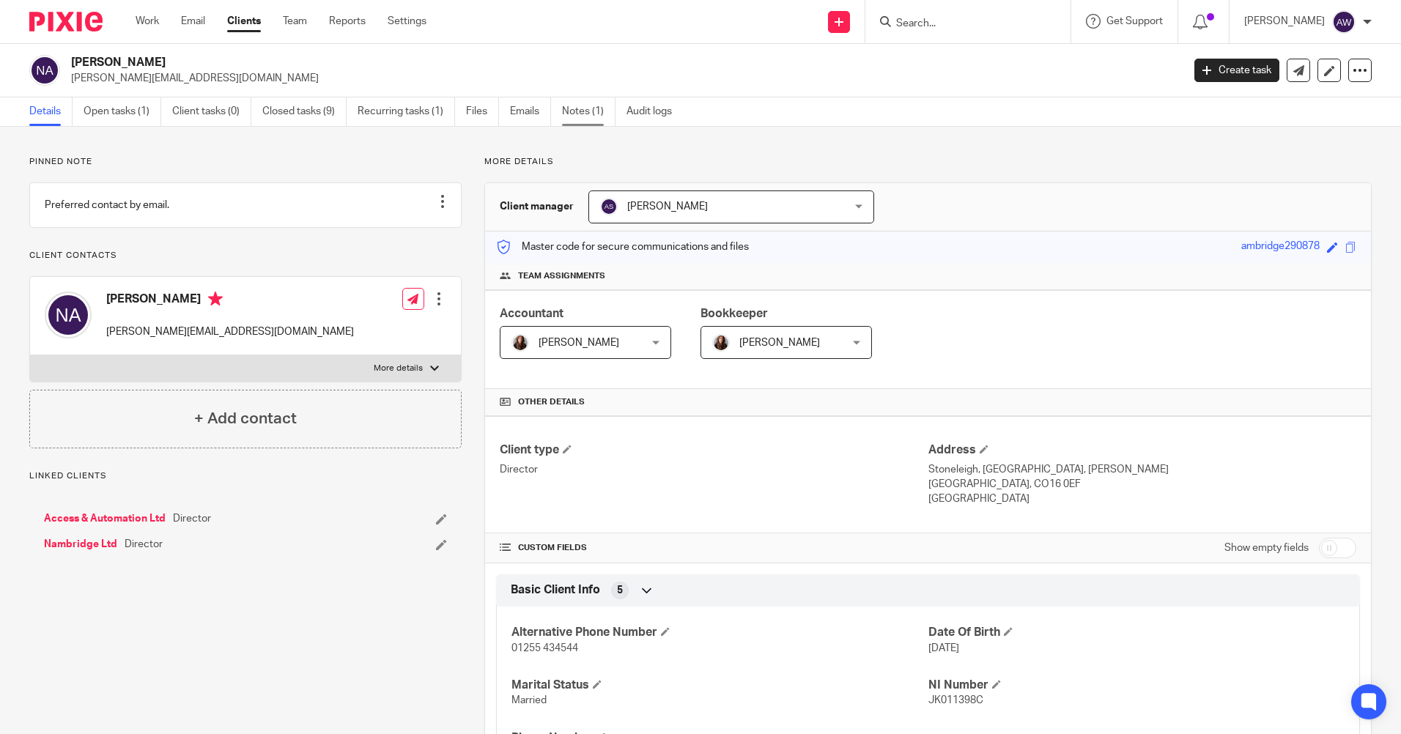
click at [593, 111] on link "Notes (1)" at bounding box center [588, 111] width 53 height 29
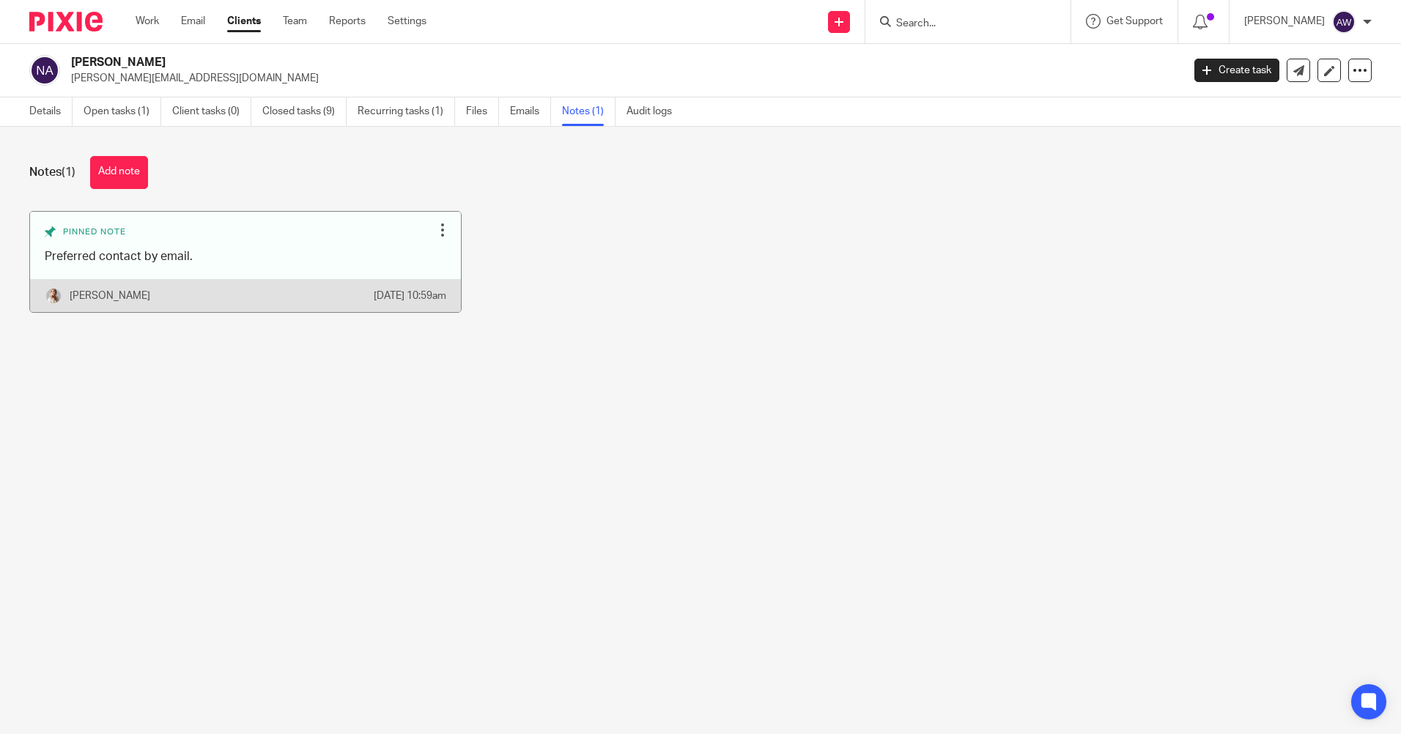
click at [436, 227] on div at bounding box center [442, 230] width 15 height 15
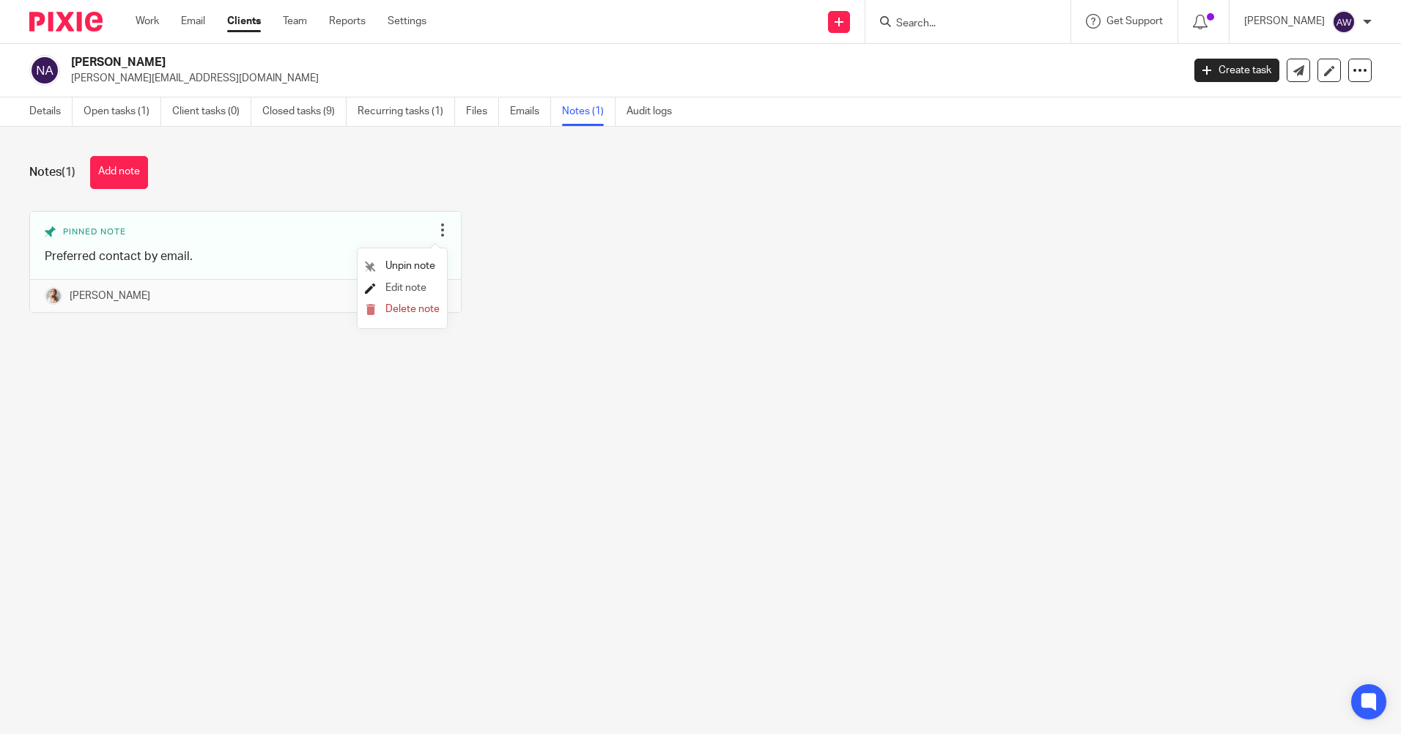
click at [404, 287] on span "Edit note" at bounding box center [405, 288] width 41 height 10
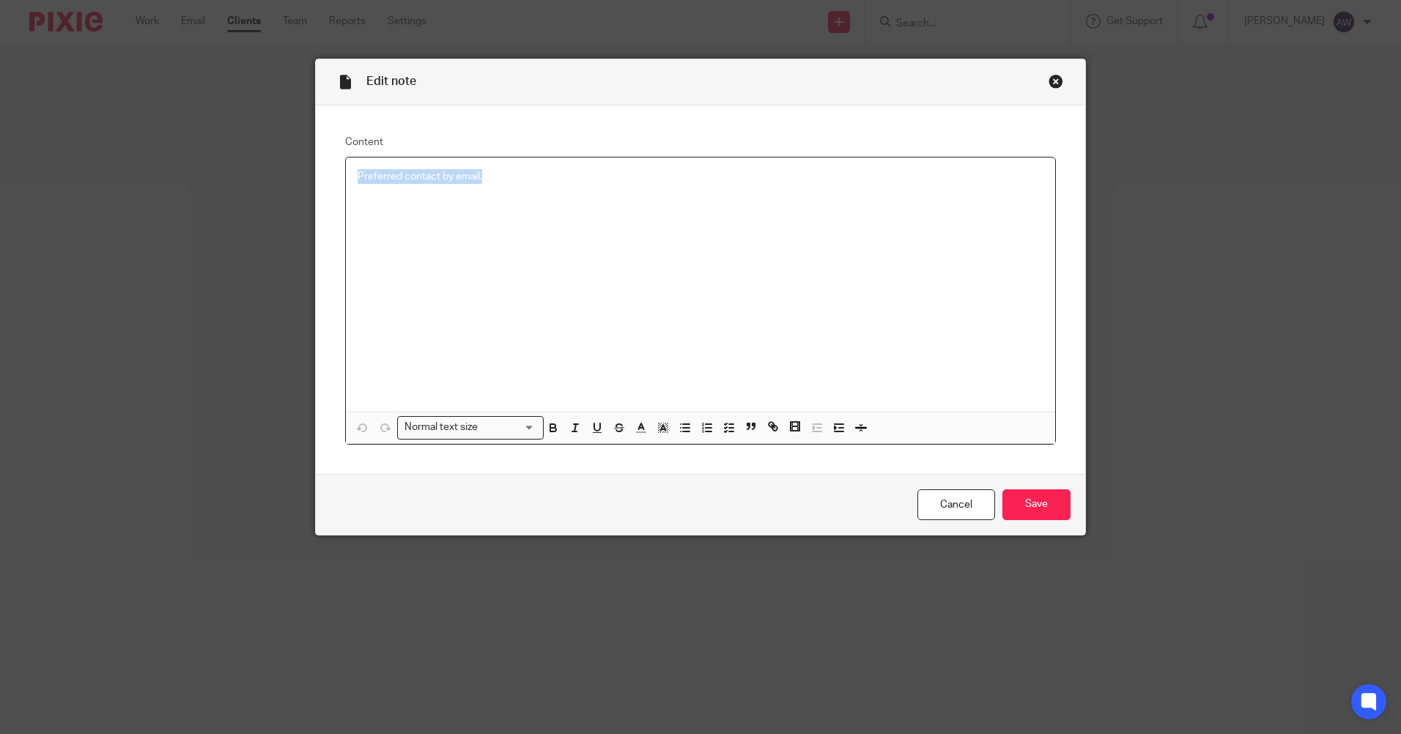
drag, startPoint x: 346, startPoint y: 170, endPoint x: 523, endPoint y: 173, distance: 176.6
click at [523, 173] on div "Preferred contact by email." at bounding box center [700, 285] width 709 height 254
copy p "Preferred contact by email."
click at [949, 506] on link "Cancel" at bounding box center [957, 506] width 78 height 32
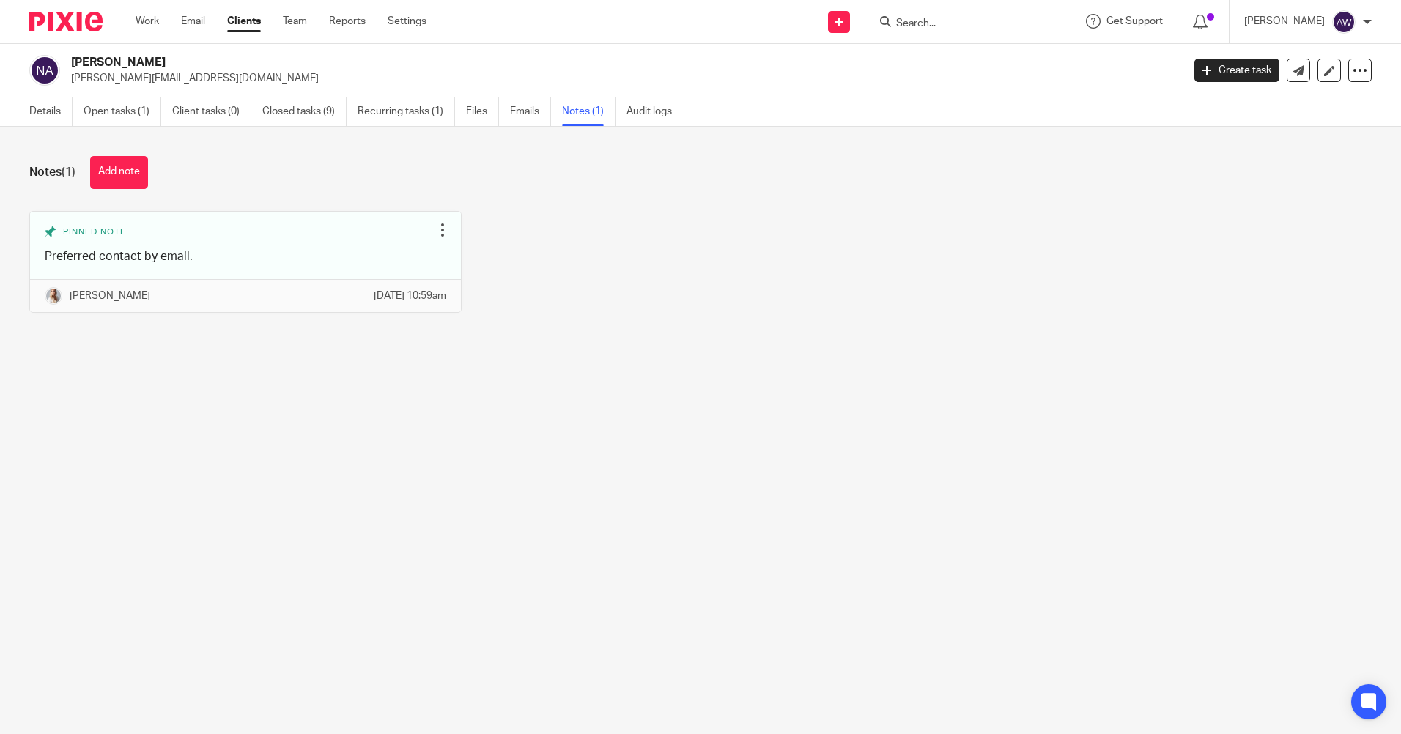
click at [939, 23] on input "Search" at bounding box center [961, 24] width 132 height 13
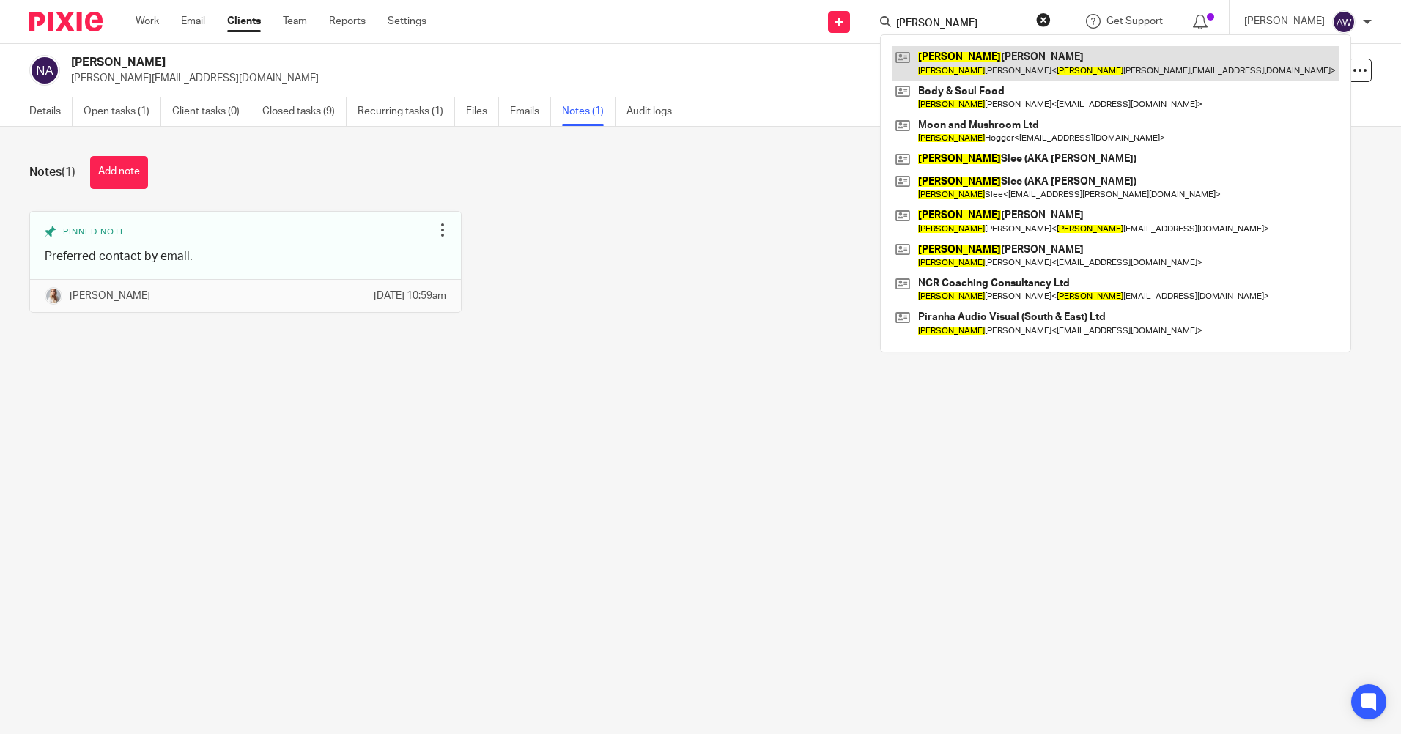
type input "[PERSON_NAME]"
click at [967, 71] on link at bounding box center [1116, 63] width 448 height 34
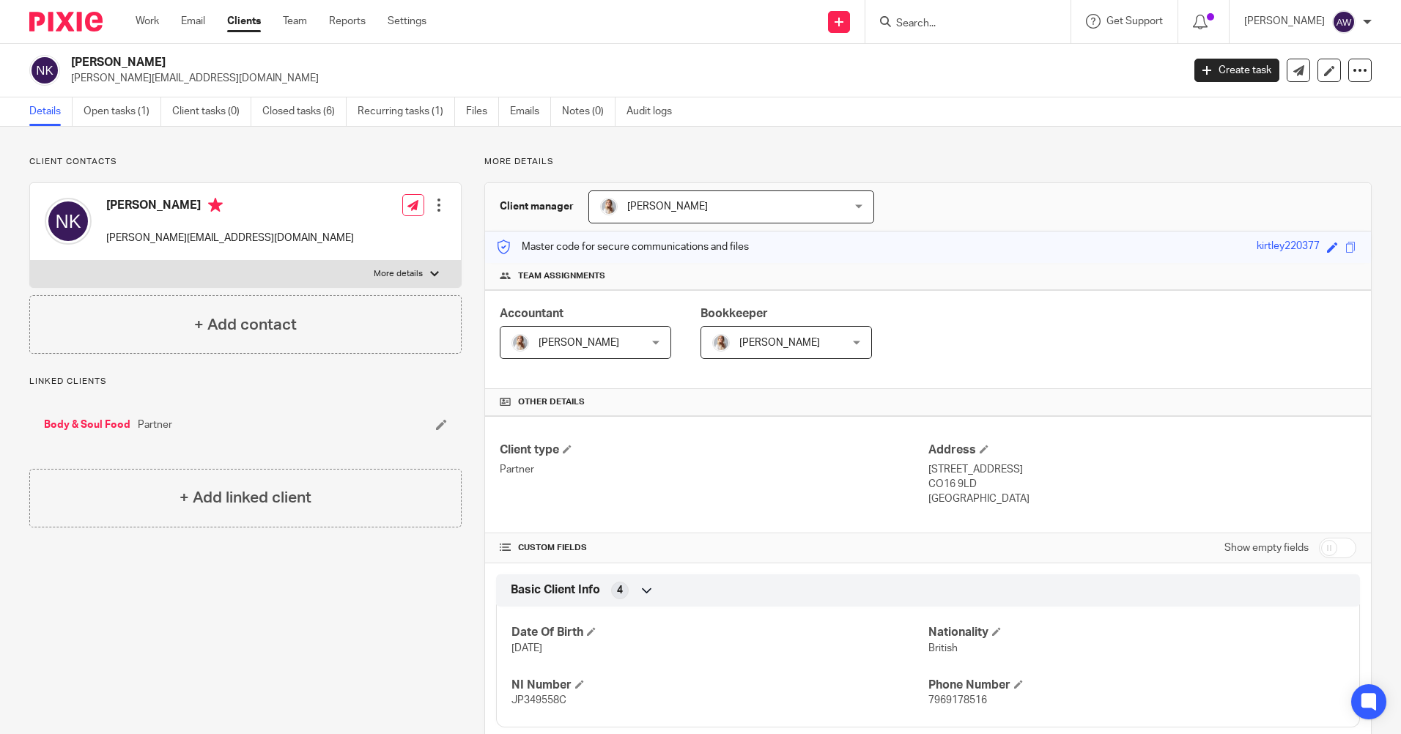
click at [965, 18] on input "Search" at bounding box center [961, 24] width 132 height 13
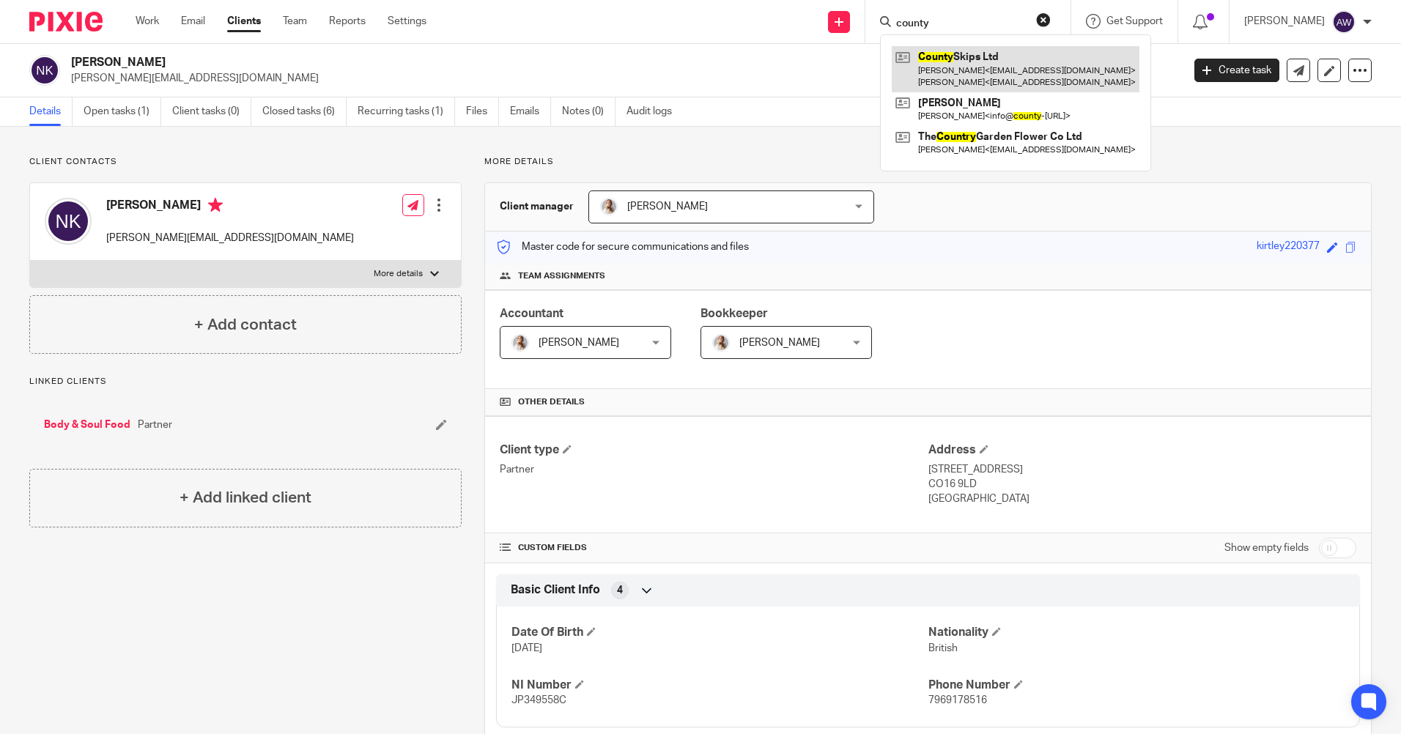
type input "county"
click at [982, 81] on link at bounding box center [1016, 68] width 248 height 45
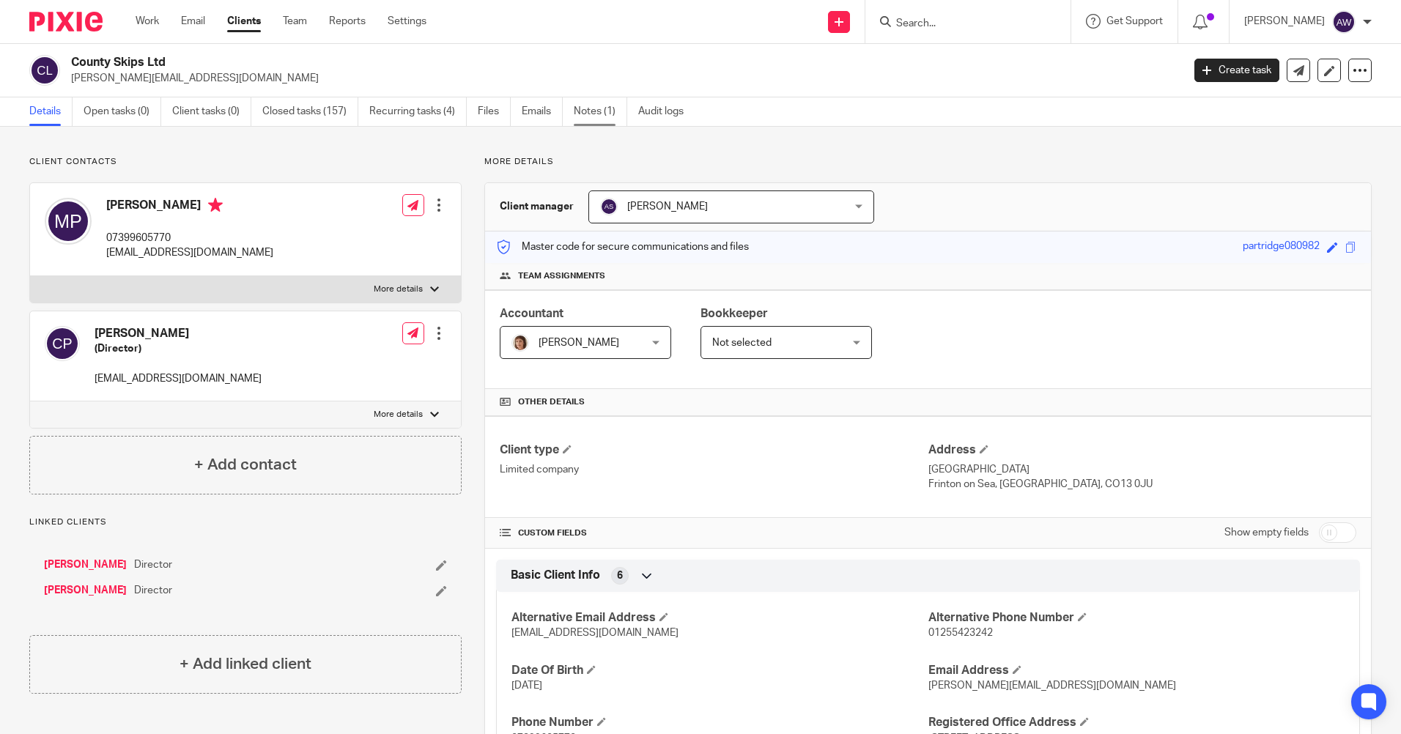
click at [595, 108] on link "Notes (1)" at bounding box center [600, 111] width 53 height 29
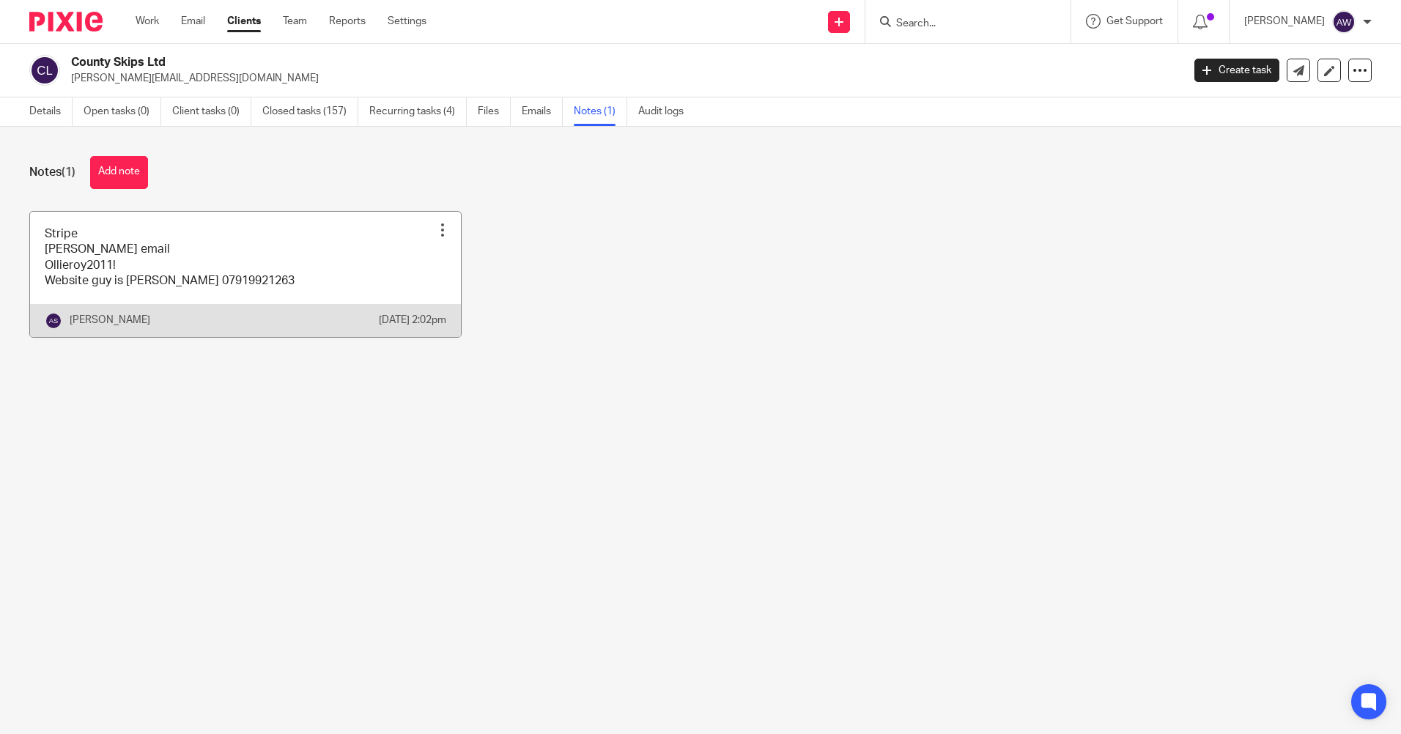
click at [435, 235] on div at bounding box center [442, 230] width 15 height 15
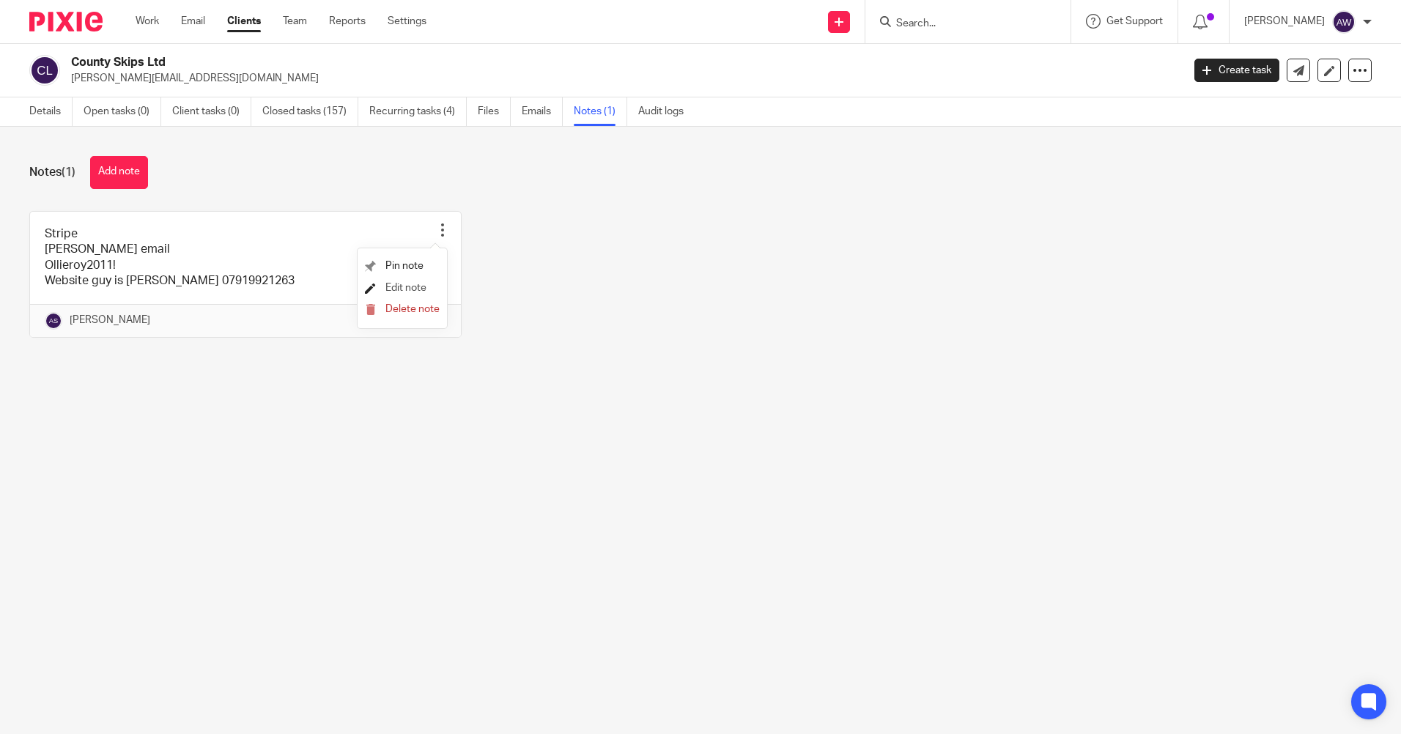
click at [414, 290] on span "Edit note" at bounding box center [405, 288] width 41 height 10
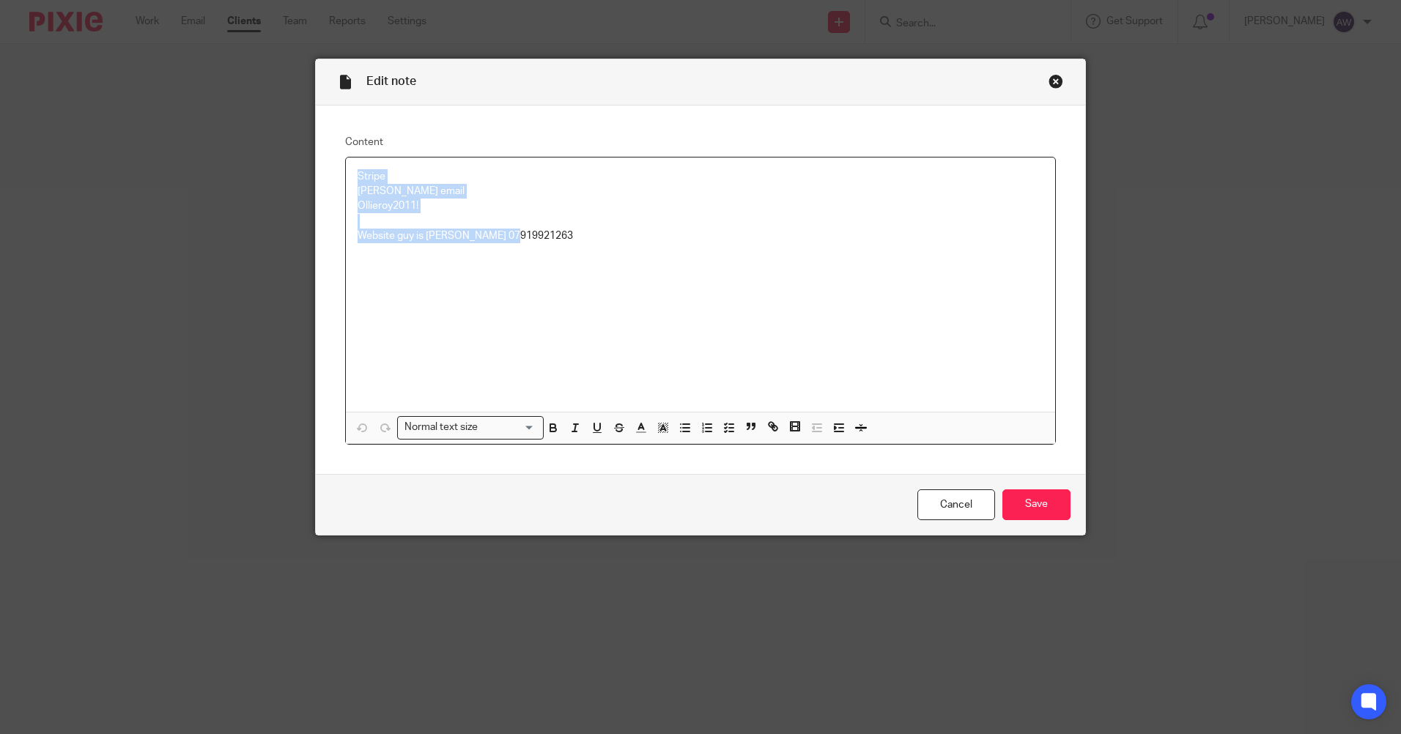
drag, startPoint x: 350, startPoint y: 173, endPoint x: 556, endPoint y: 234, distance: 214.7
click at [556, 234] on div "Stripe kelly's email Ollieroy2011! Website guy is Pete 07919921263" at bounding box center [700, 285] width 709 height 254
copy div "Stripe kelly's email Ollieroy2011! Website guy is Pete 07919921263"
click at [942, 503] on link "Cancel" at bounding box center [957, 506] width 78 height 32
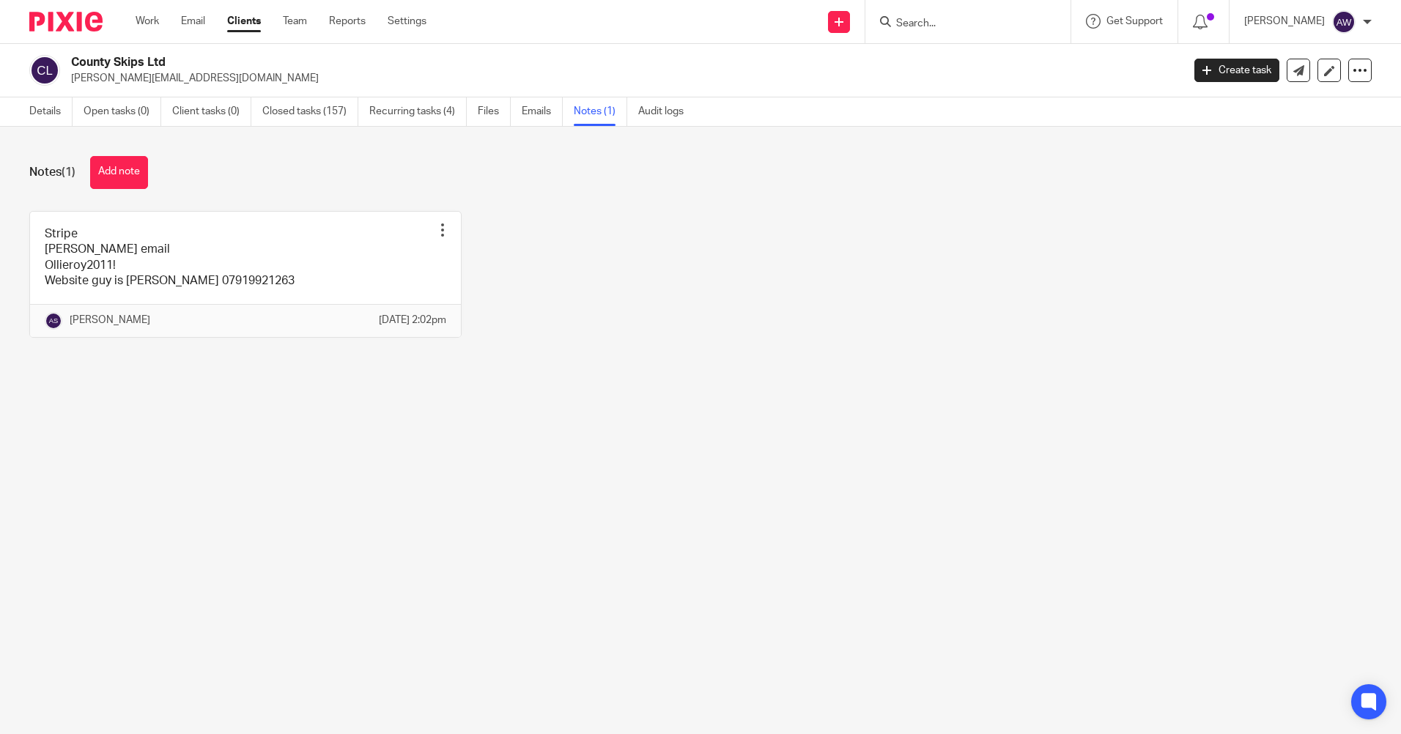
click at [933, 29] on input "Search" at bounding box center [961, 24] width 132 height 13
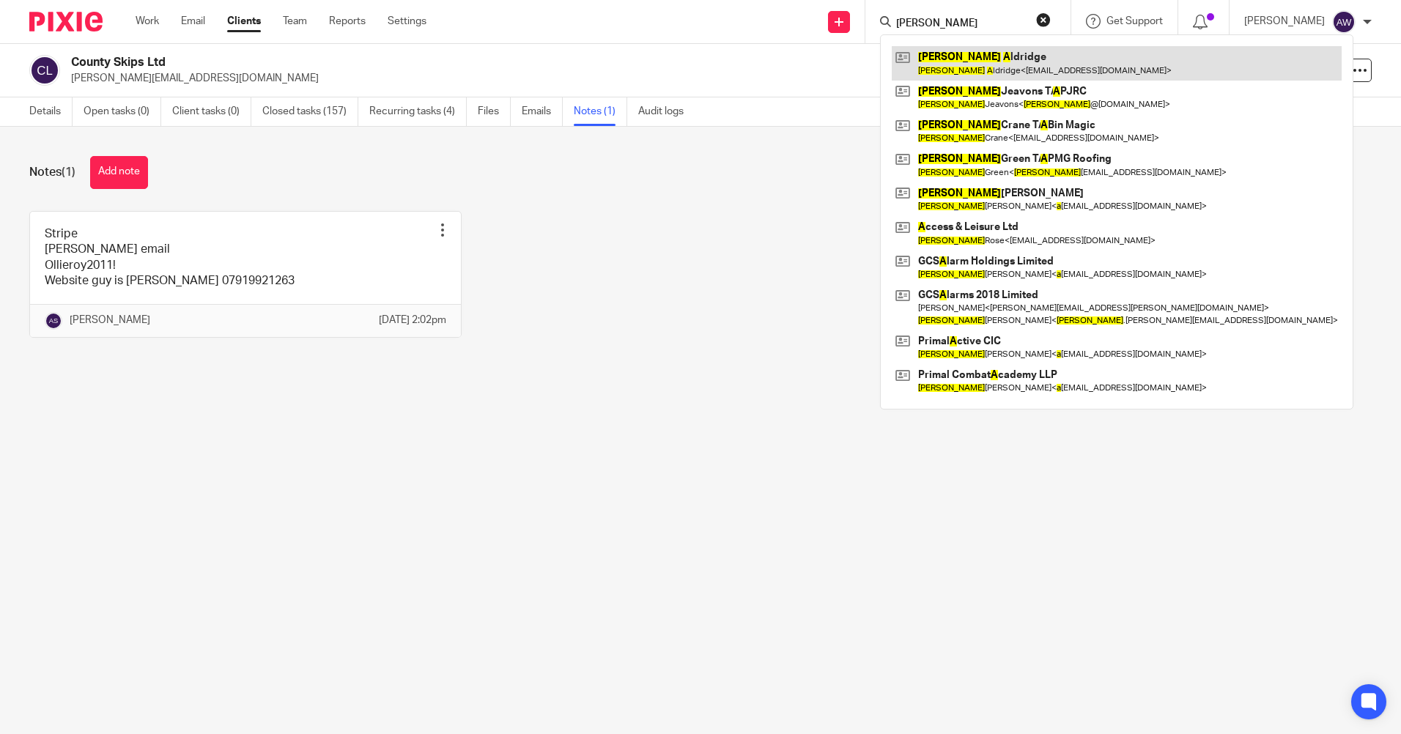
type input "paul a"
click at [956, 62] on link at bounding box center [1117, 63] width 450 height 34
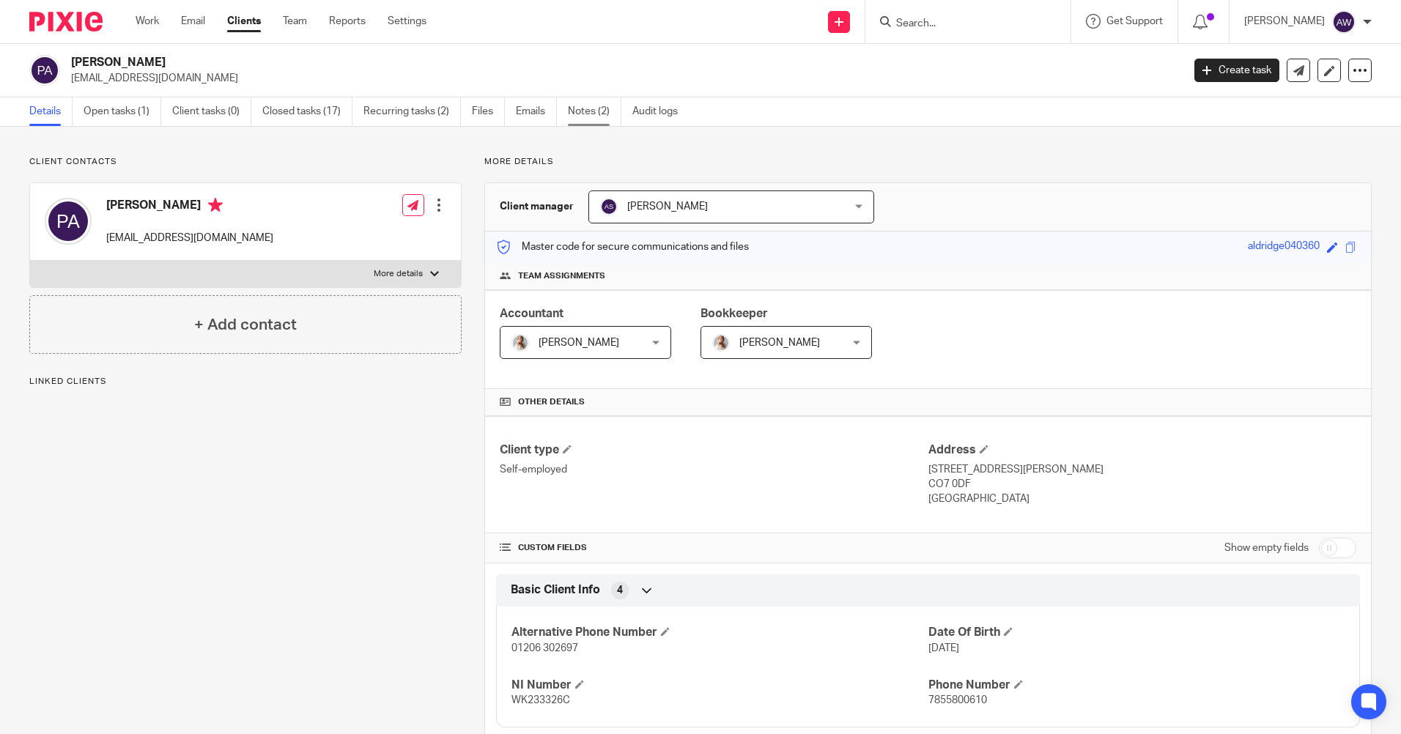
click at [593, 111] on link "Notes (2)" at bounding box center [594, 111] width 53 height 29
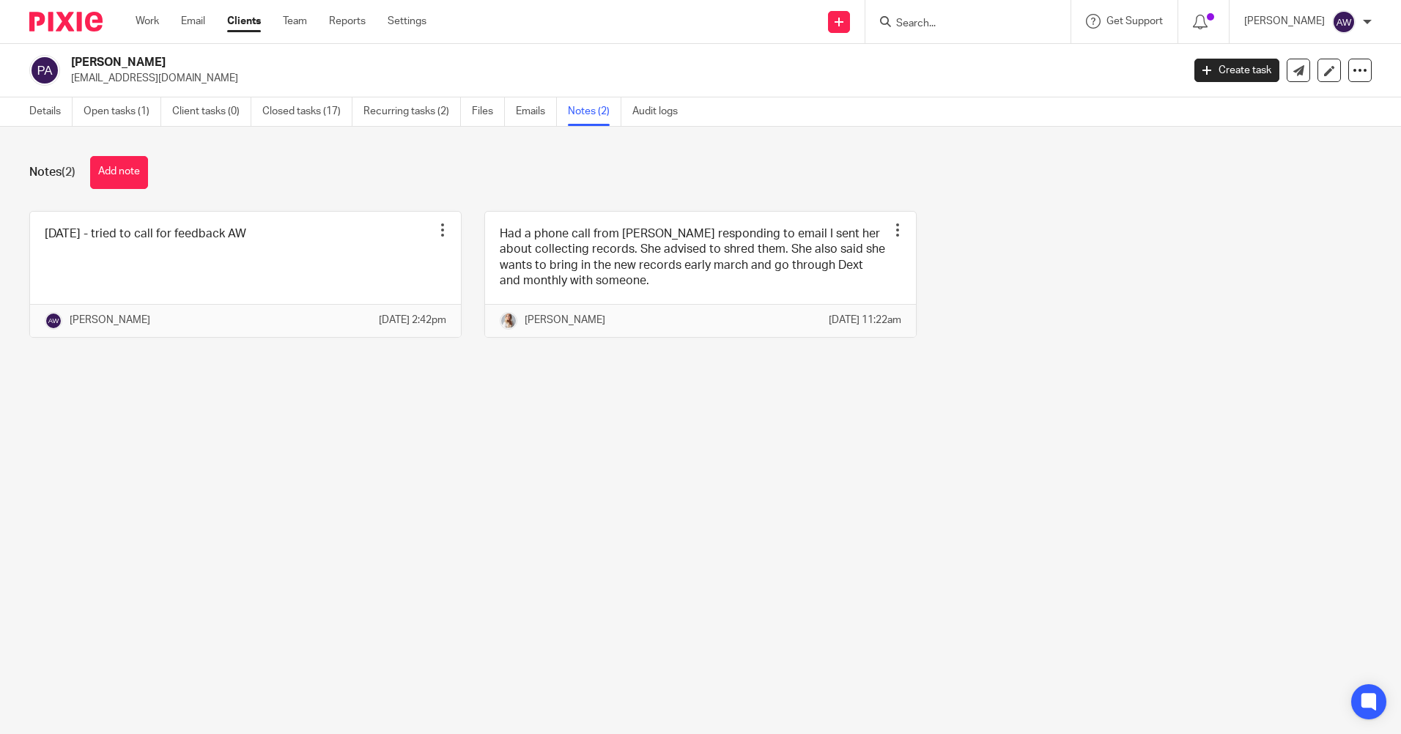
click at [914, 18] on input "Search" at bounding box center [961, 24] width 132 height 13
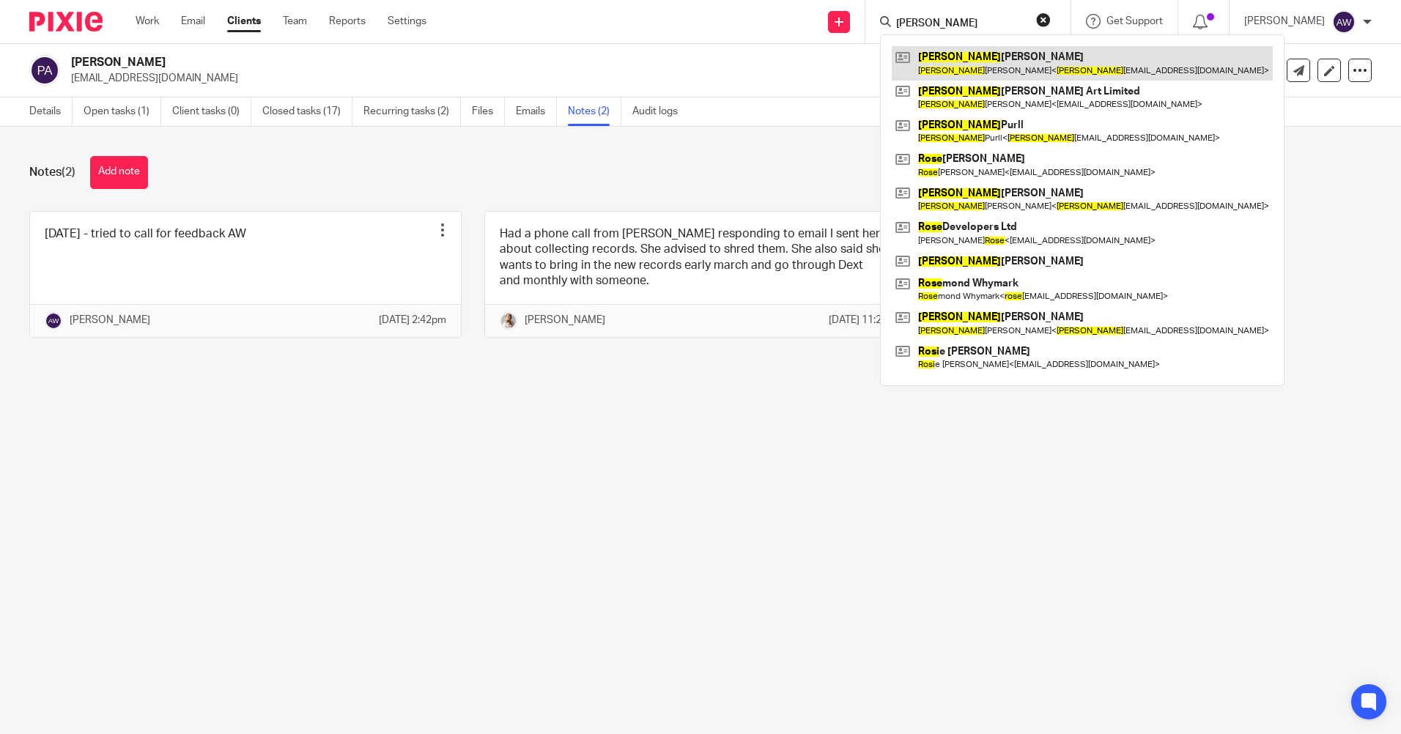
type input "[PERSON_NAME]"
click at [978, 67] on link at bounding box center [1082, 63] width 381 height 34
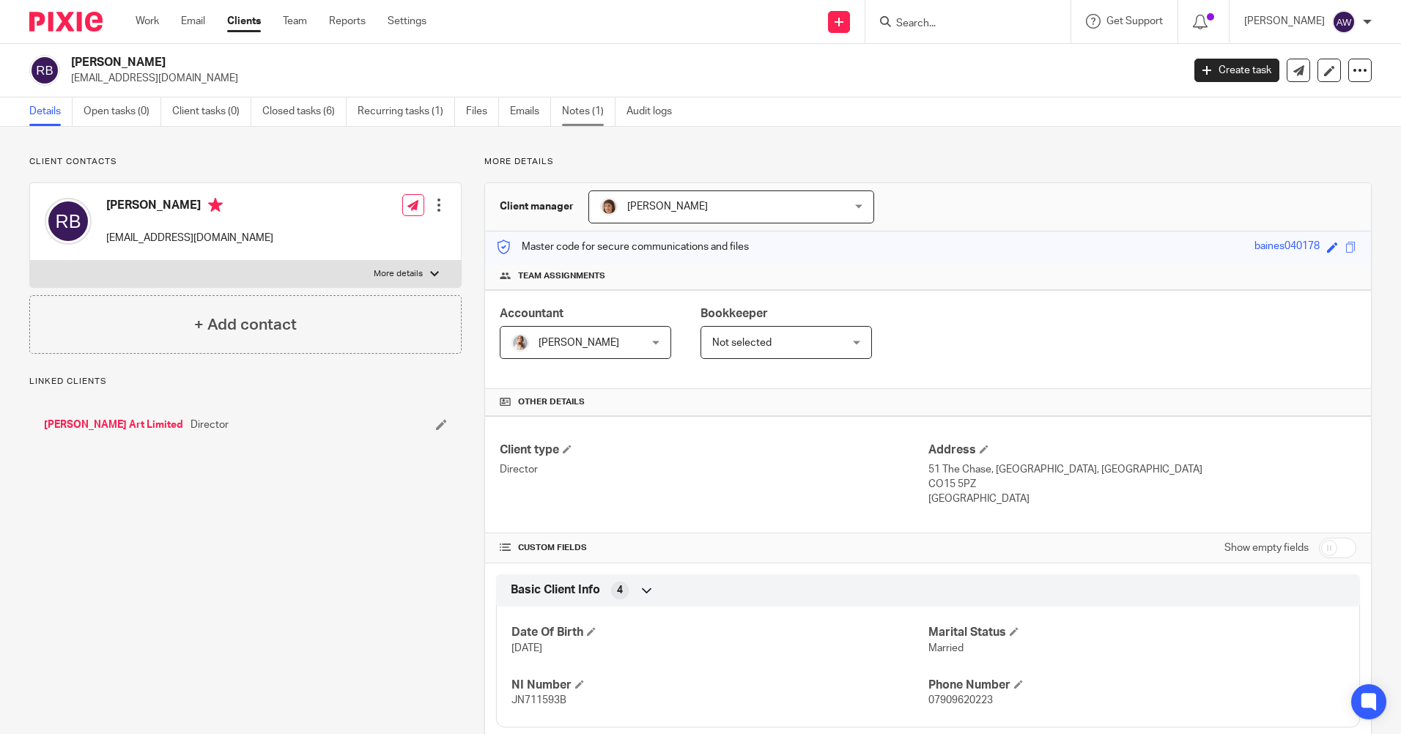
click at [577, 111] on link "Notes (1)" at bounding box center [588, 111] width 53 height 29
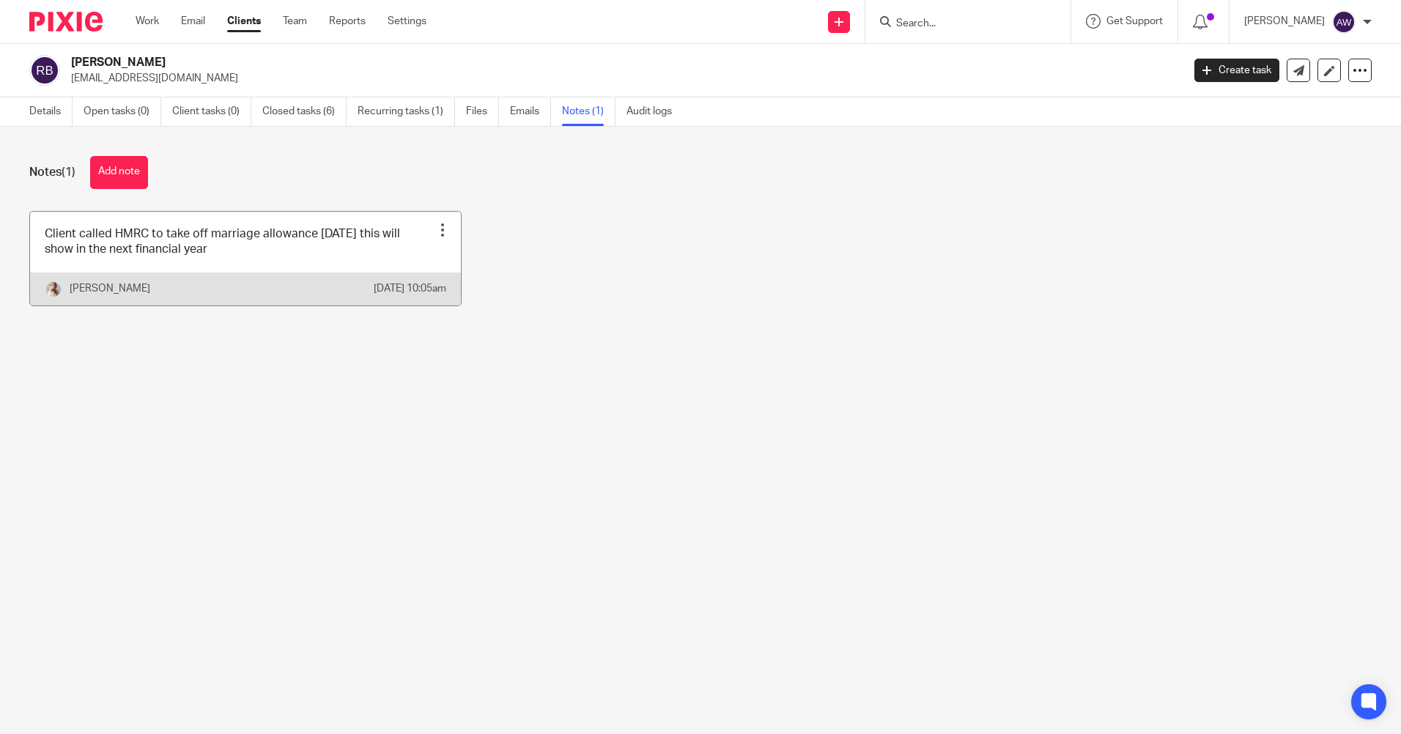
click at [438, 225] on div at bounding box center [442, 230] width 15 height 15
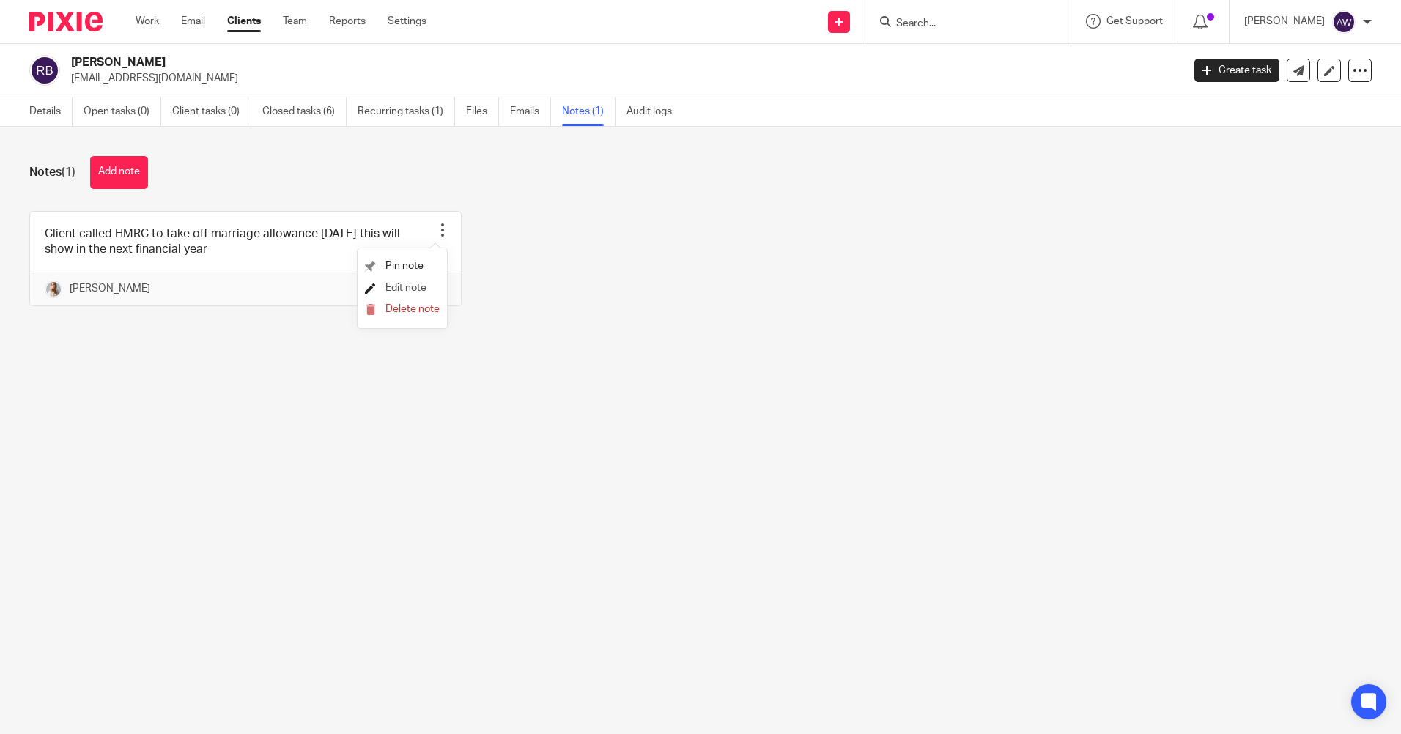
click at [421, 283] on span "Edit note" at bounding box center [405, 288] width 41 height 10
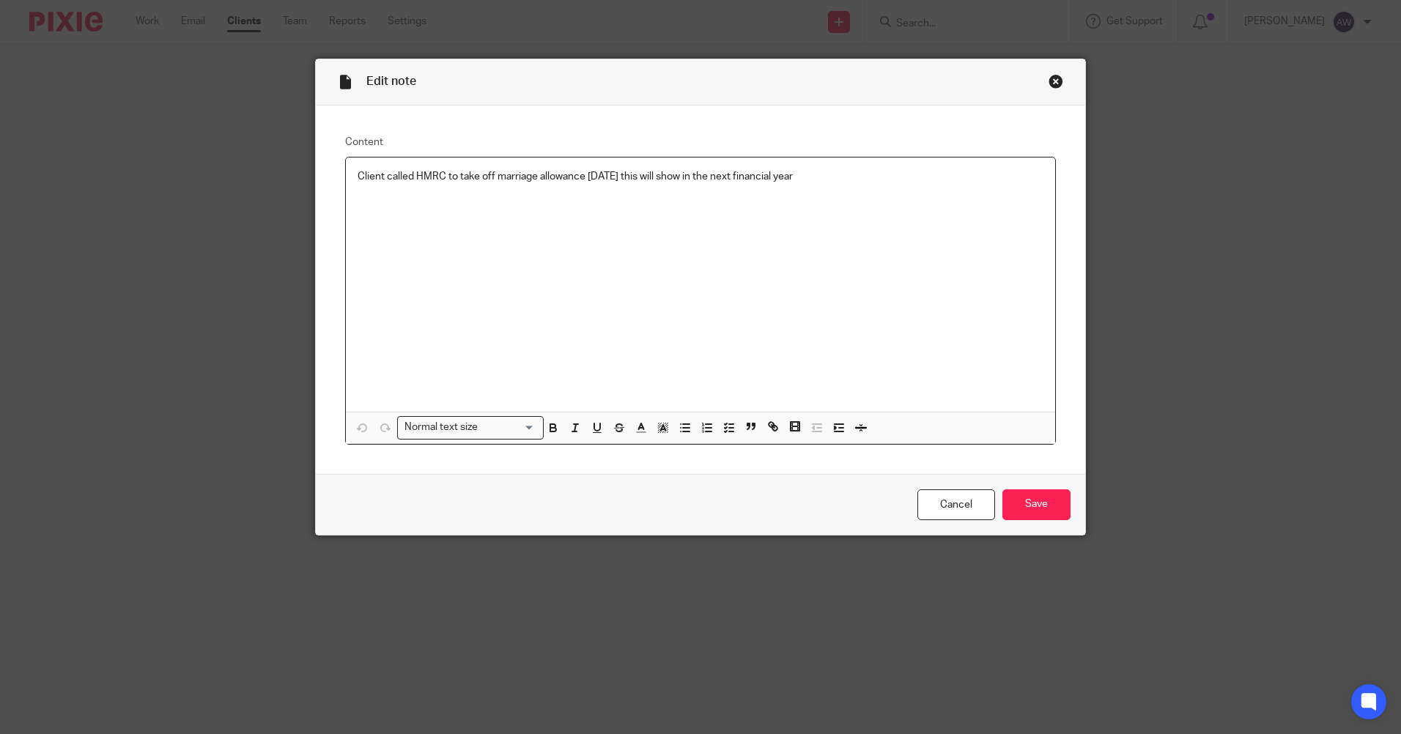
drag, startPoint x: 353, startPoint y: 174, endPoint x: 810, endPoint y: 168, distance: 456.6
click at [810, 168] on div "Client called HMRC to take off marriage allowance [DATE] this will show in the …" at bounding box center [700, 285] width 709 height 254
copy p "Client called HMRC to take off marriage allowance [DATE] this will show in the …"
click at [951, 501] on link "Cancel" at bounding box center [957, 506] width 78 height 32
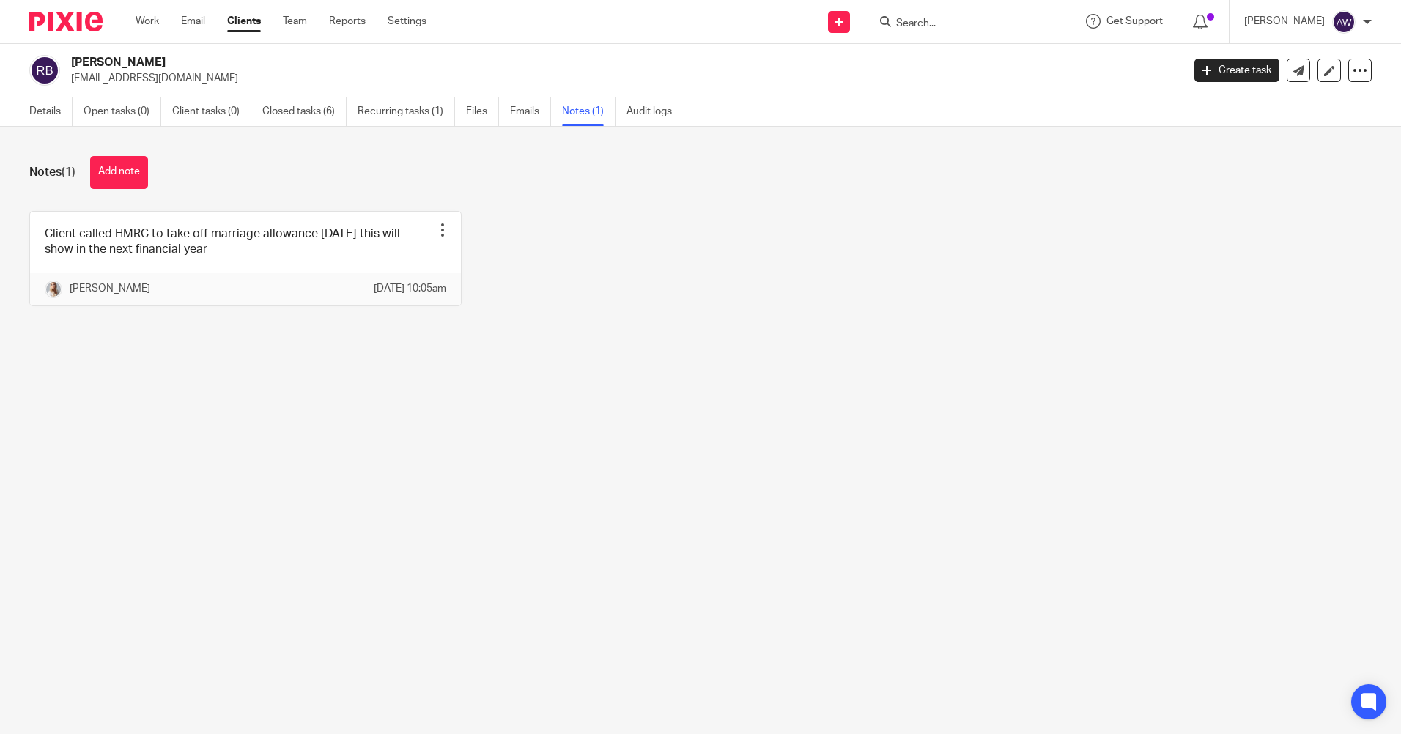
click at [948, 28] on input "Search" at bounding box center [961, 24] width 132 height 13
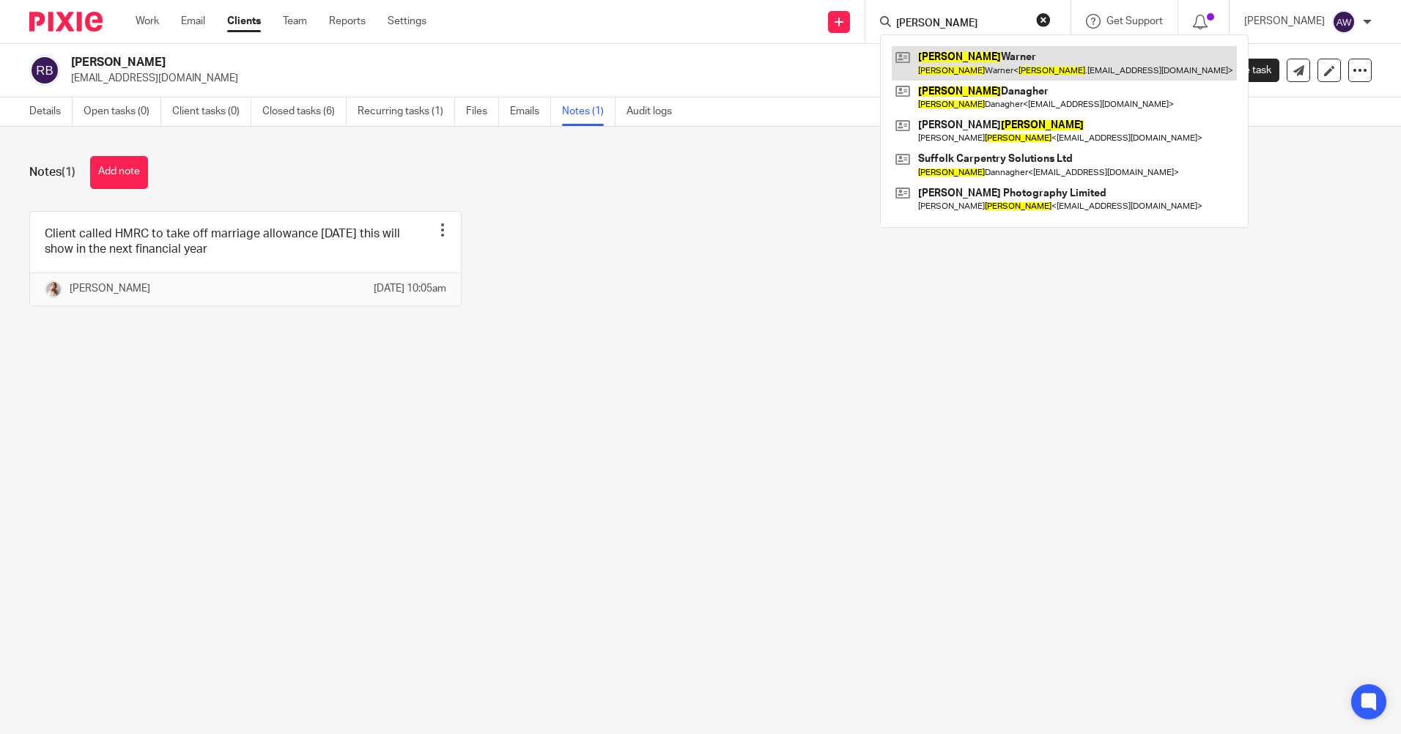
type input "roy"
click at [940, 68] on link at bounding box center [1064, 63] width 345 height 34
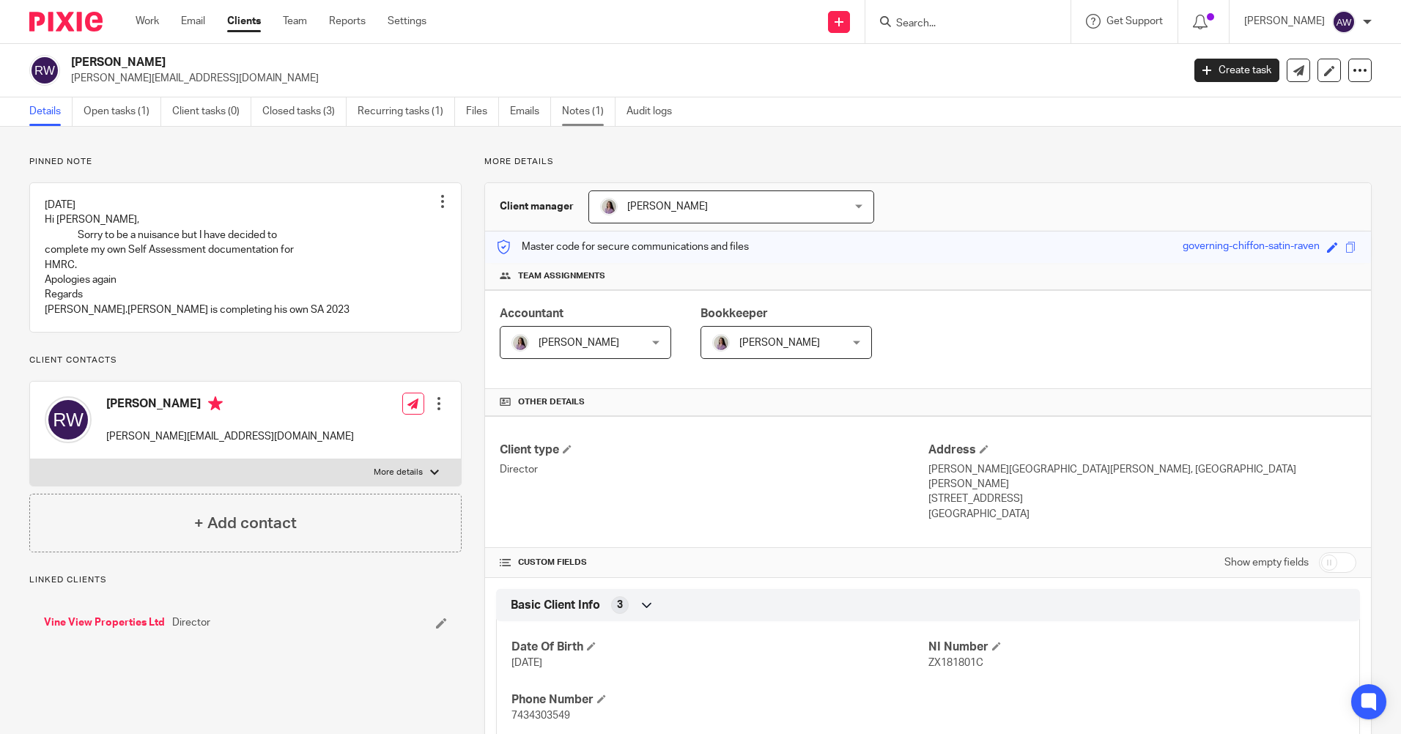
click at [569, 105] on link "Notes (1)" at bounding box center [588, 111] width 53 height 29
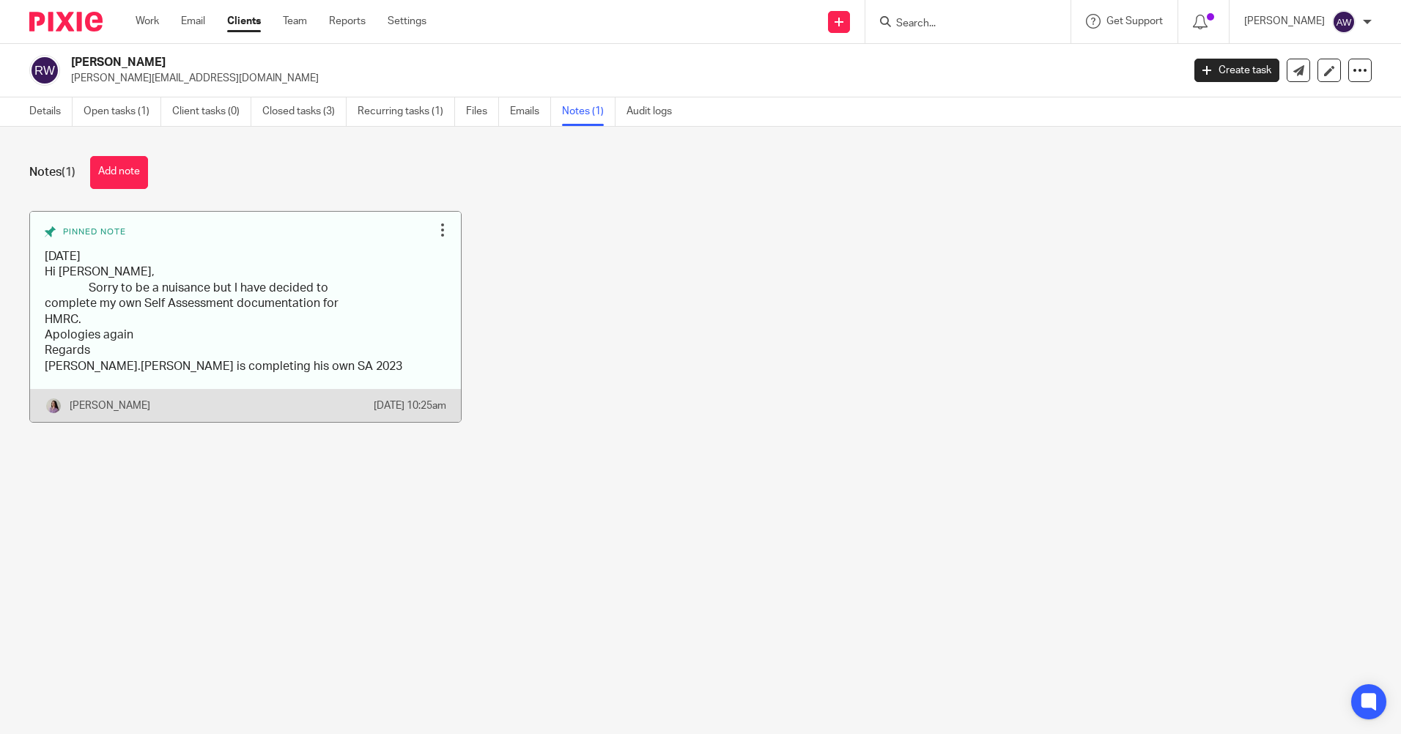
click at [435, 229] on div at bounding box center [442, 230] width 15 height 15
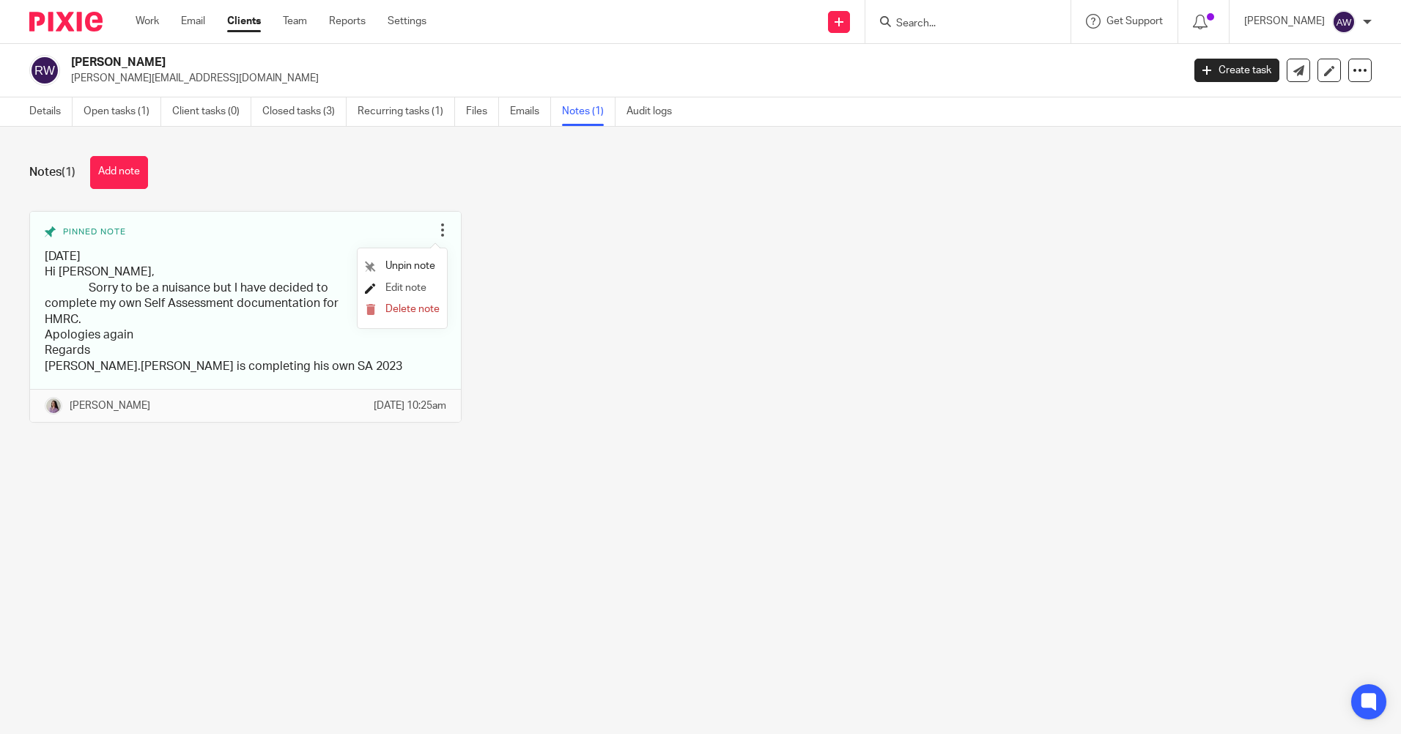
click at [422, 285] on span "Edit note" at bounding box center [405, 288] width 41 height 10
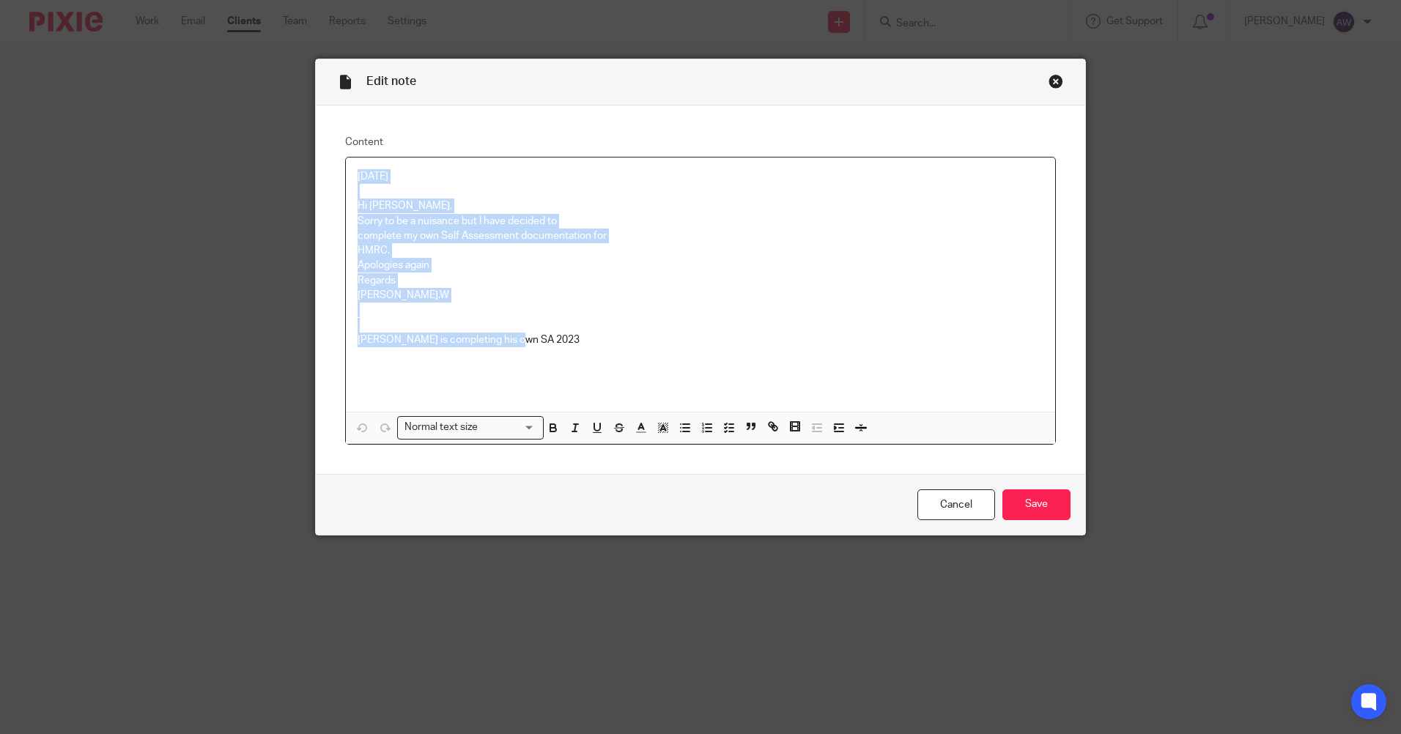
drag, startPoint x: 350, startPoint y: 174, endPoint x: 547, endPoint y: 353, distance: 266.1
click at [547, 353] on div "[DATE] Hi [PERSON_NAME], Sorry to be a nuisance but I have decided to complete …" at bounding box center [700, 285] width 709 height 254
copy div "[DATE] Hi [PERSON_NAME], Sorry to be a nuisance but I have decided to complete …"
click at [951, 493] on link "Cancel" at bounding box center [957, 506] width 78 height 32
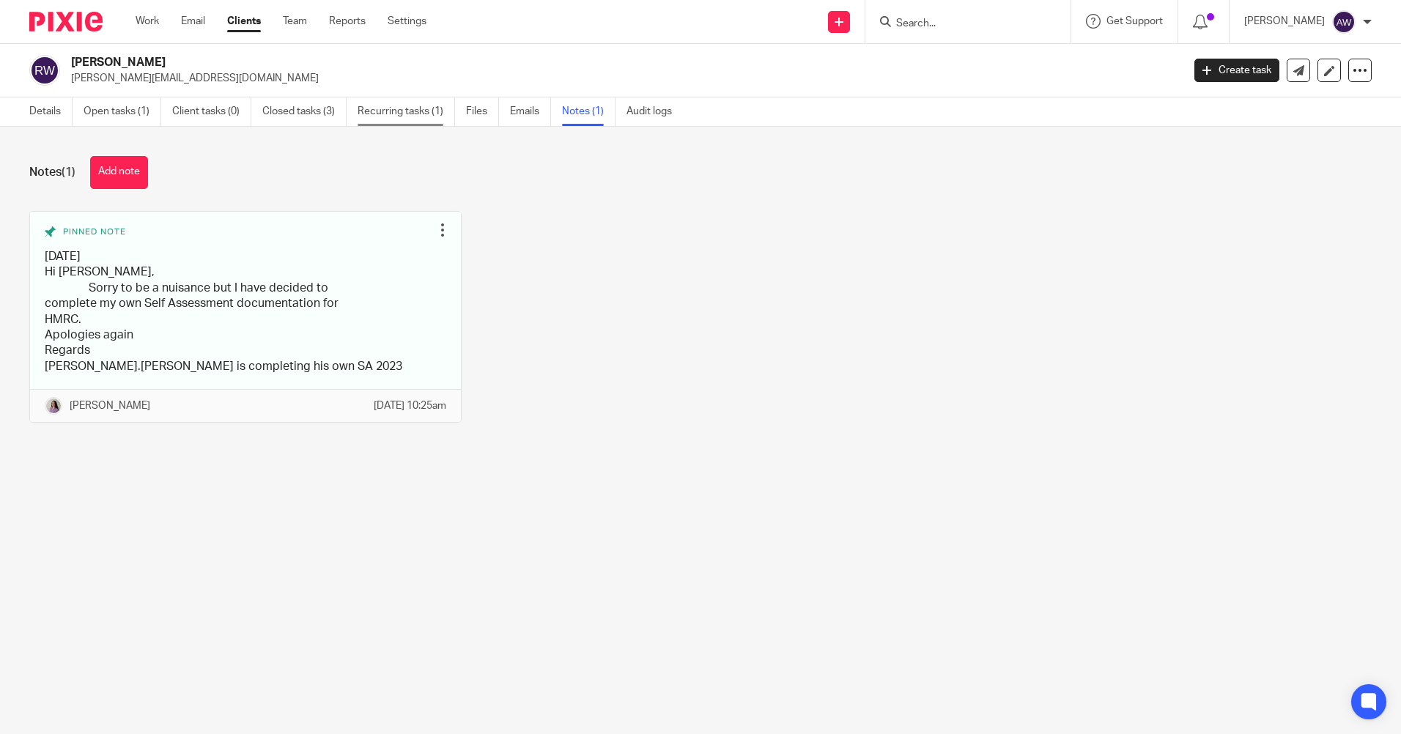
click at [391, 114] on link "Recurring tasks (1)" at bounding box center [406, 111] width 97 height 29
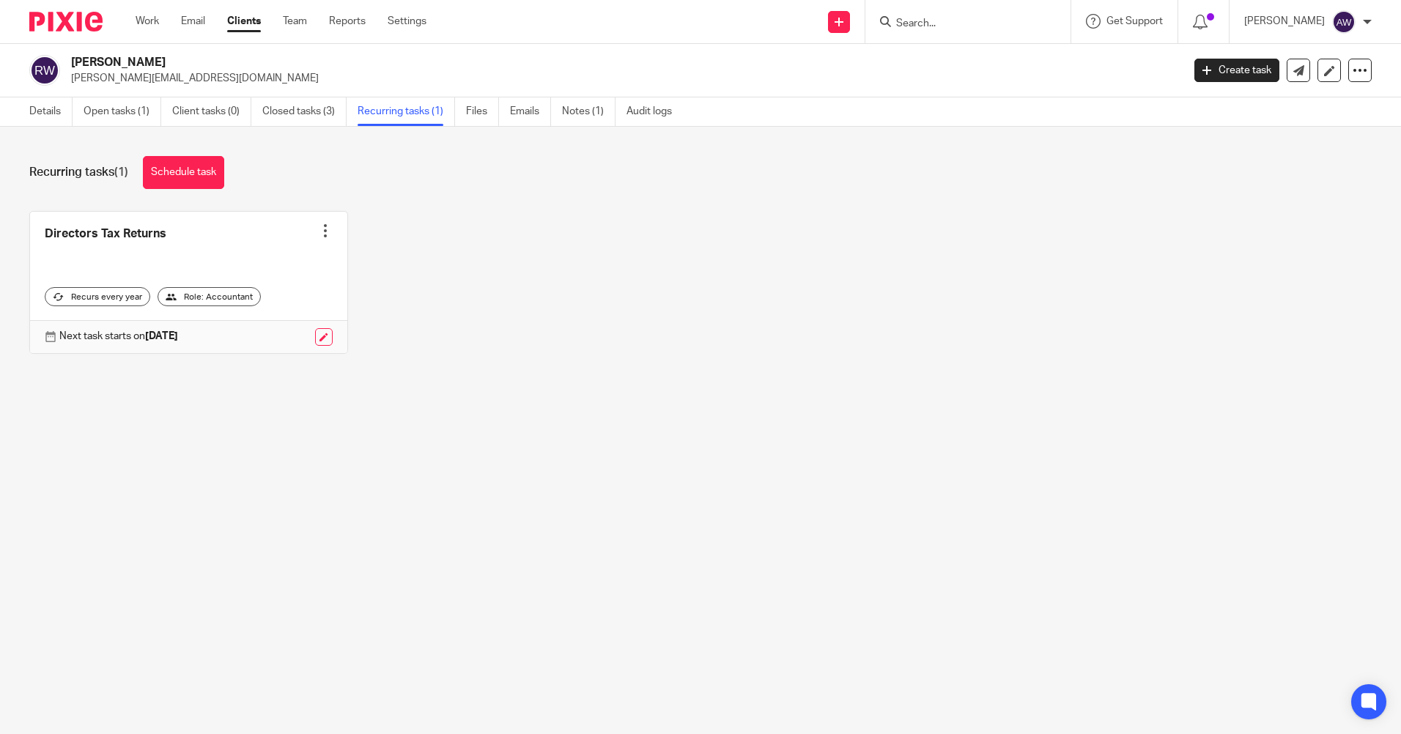
click at [920, 29] on input "Search" at bounding box center [961, 24] width 132 height 13
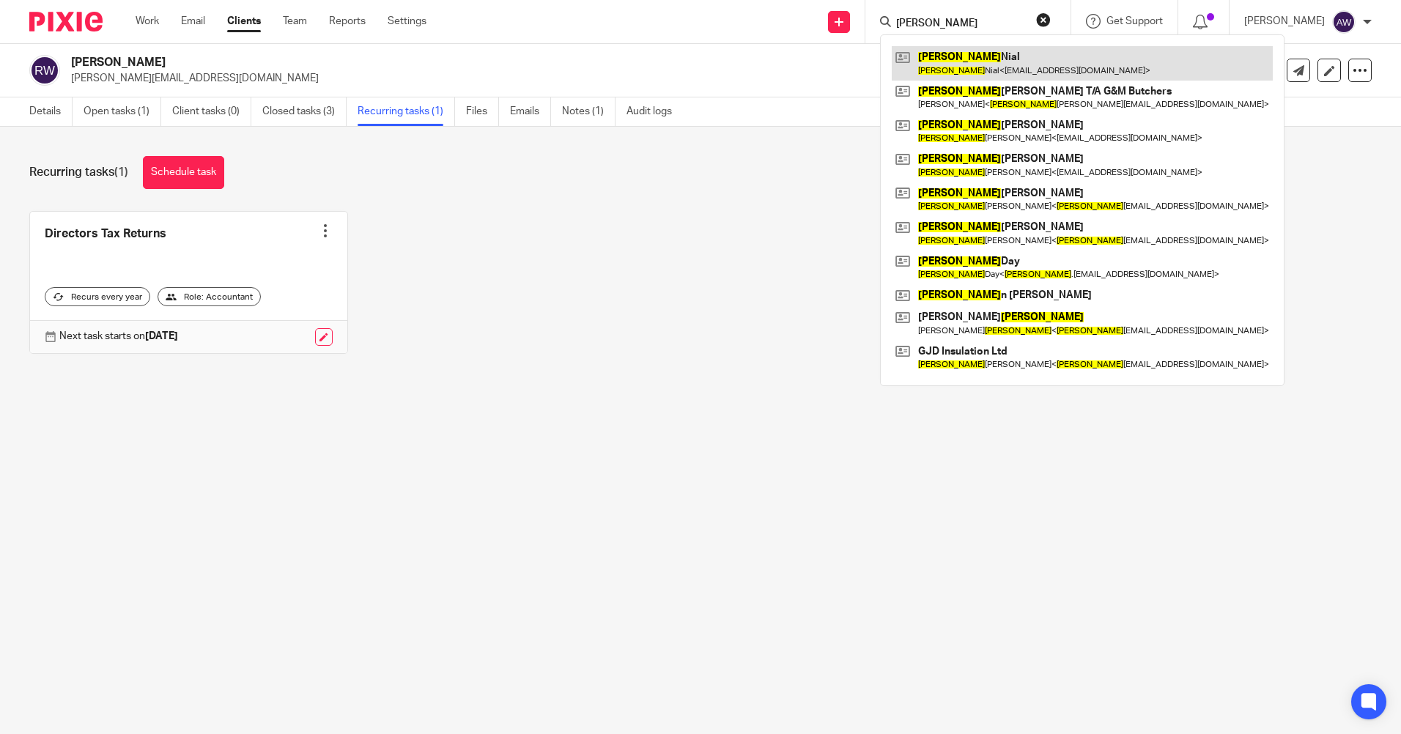
type input "garry"
click at [957, 55] on link at bounding box center [1082, 63] width 381 height 34
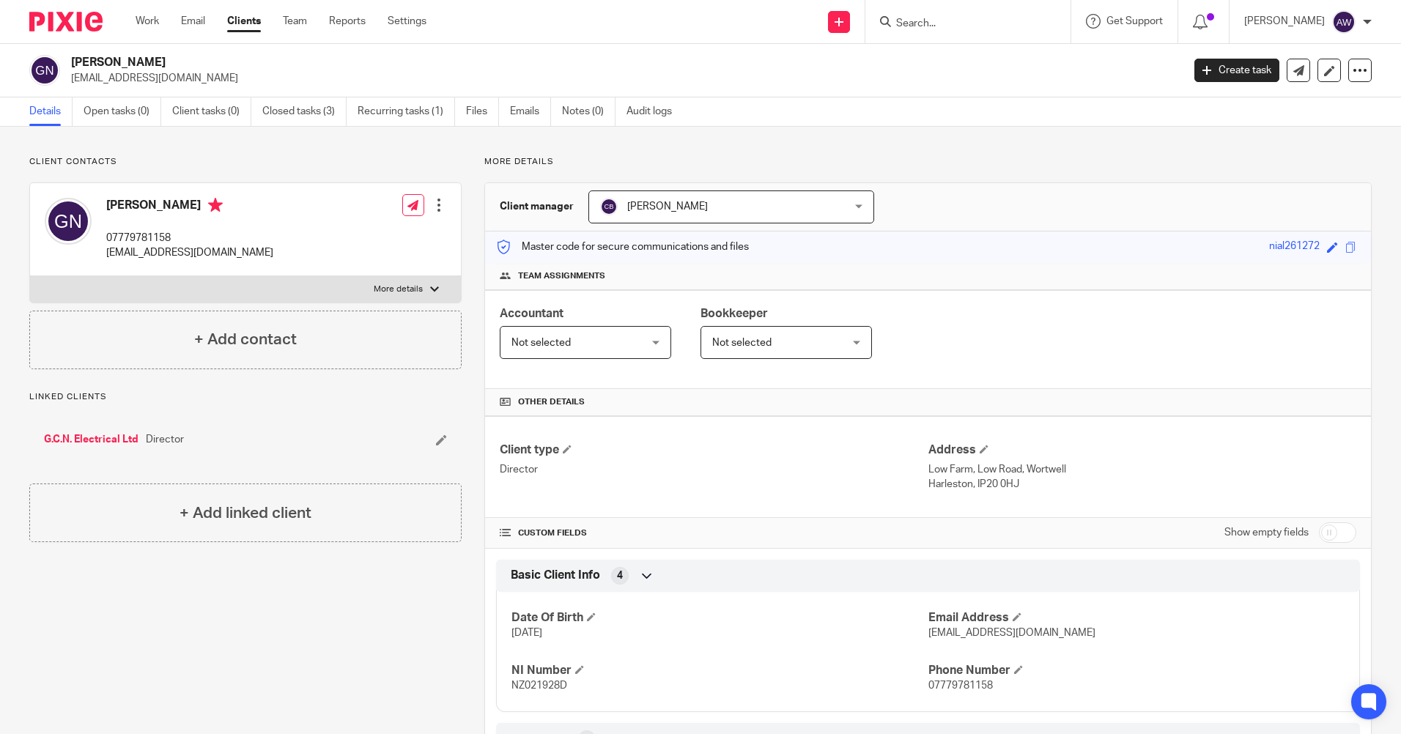
click at [952, 22] on input "Search" at bounding box center [961, 24] width 132 height 13
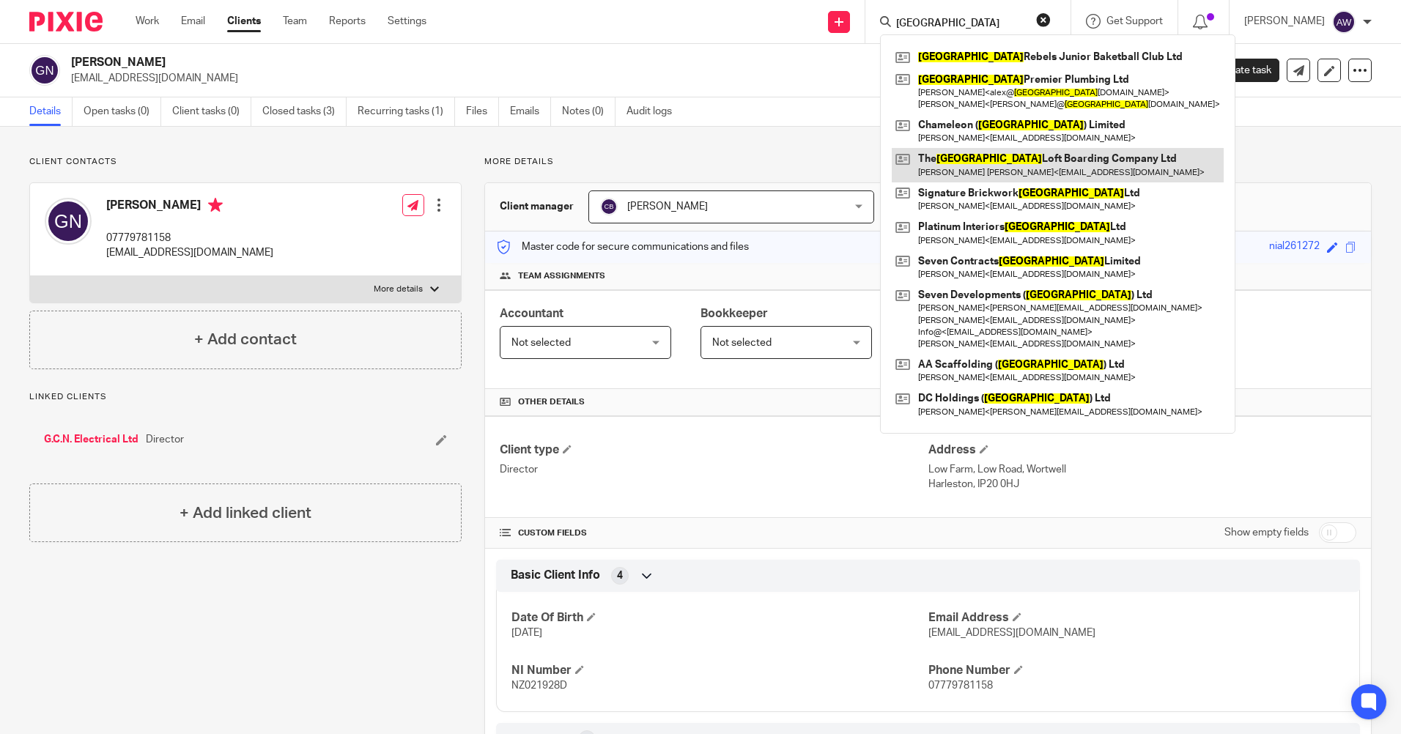
type input "essex"
click at [1015, 159] on link at bounding box center [1058, 165] width 332 height 34
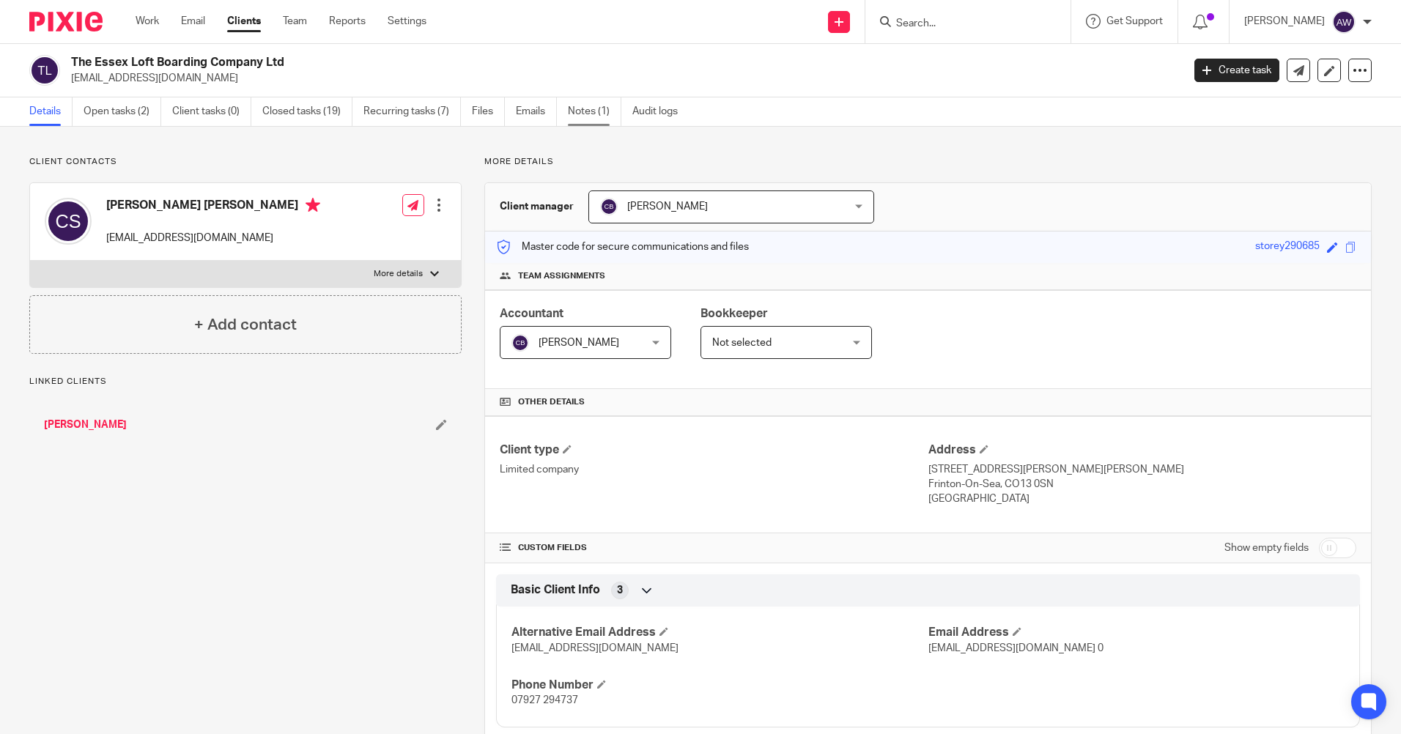
click at [600, 108] on link "Notes (1)" at bounding box center [594, 111] width 53 height 29
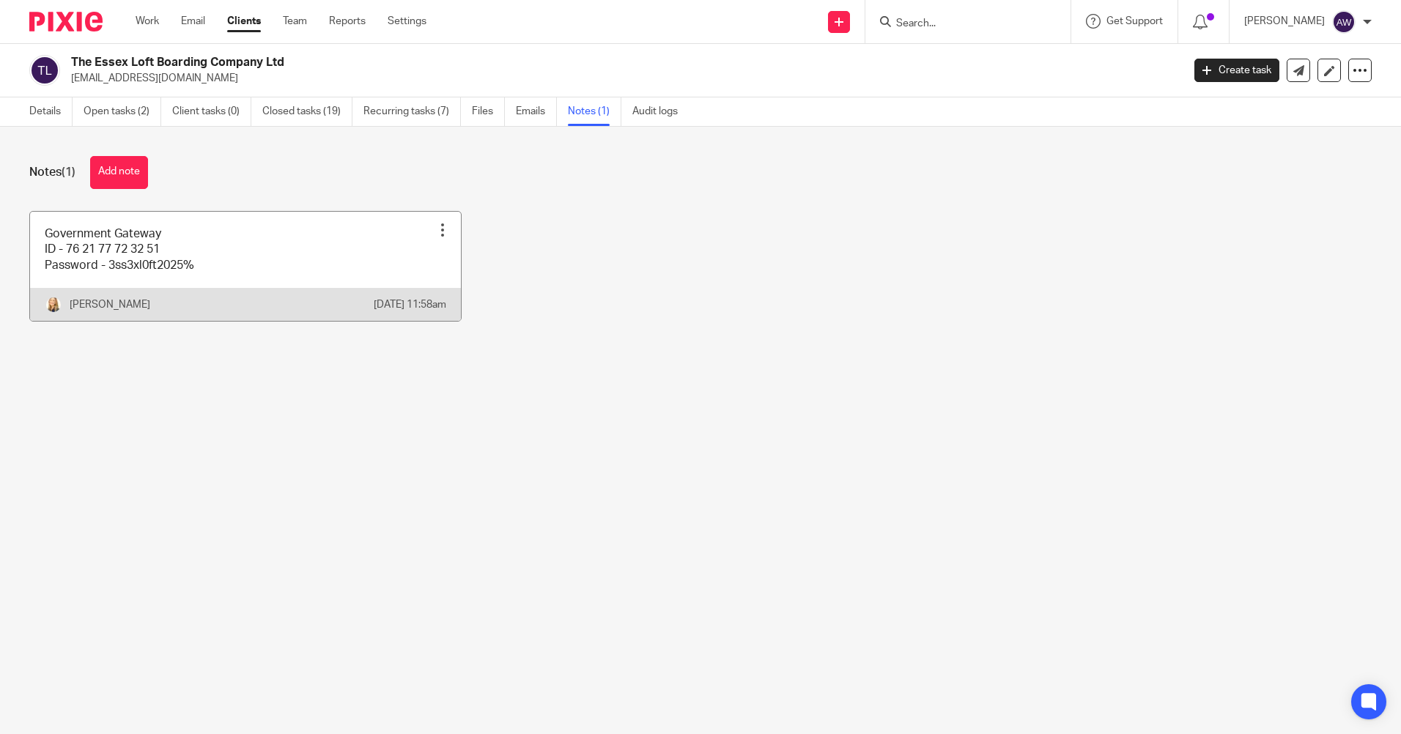
click at [446, 229] on div "Pin note Edit note Delete note" at bounding box center [443, 230] width 22 height 22
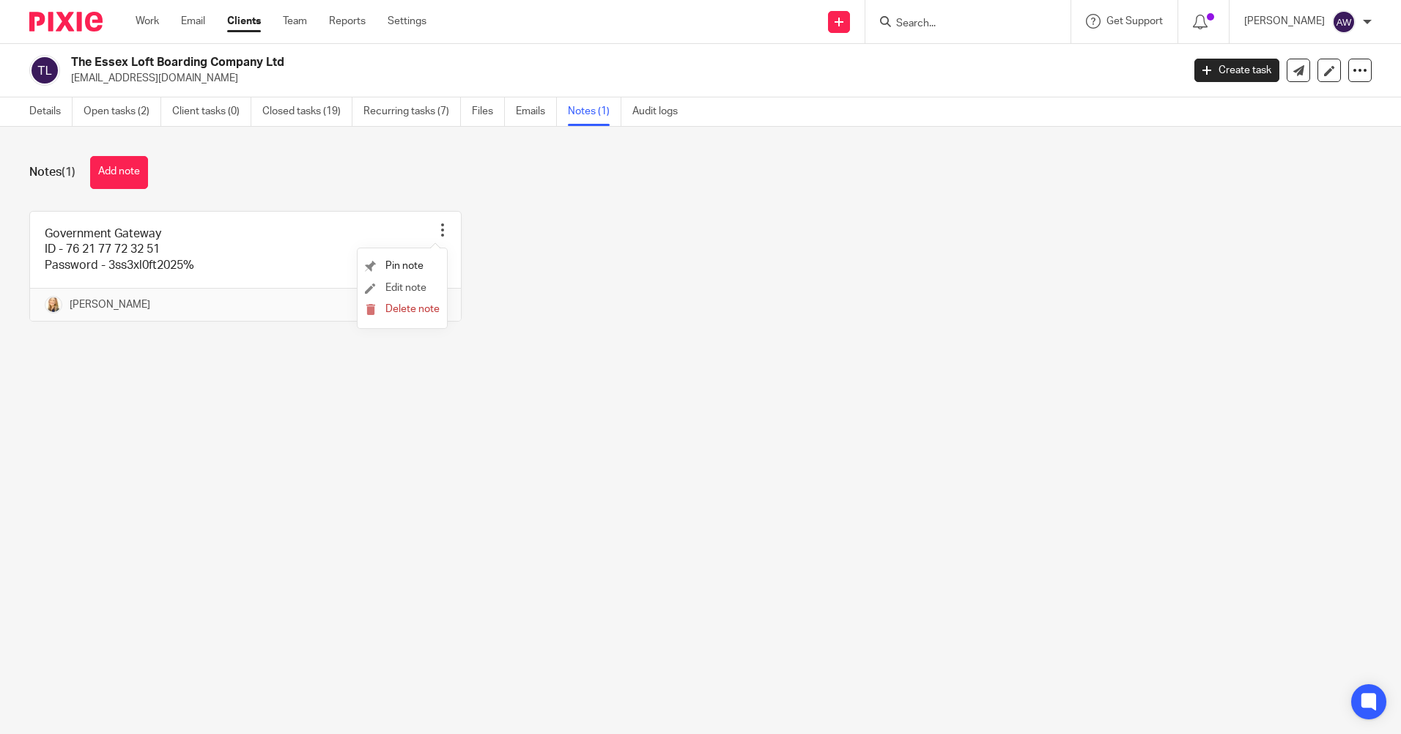
click at [428, 283] on li "Edit note" at bounding box center [402, 289] width 75 height 22
click at [400, 288] on span "Edit note" at bounding box center [405, 288] width 41 height 10
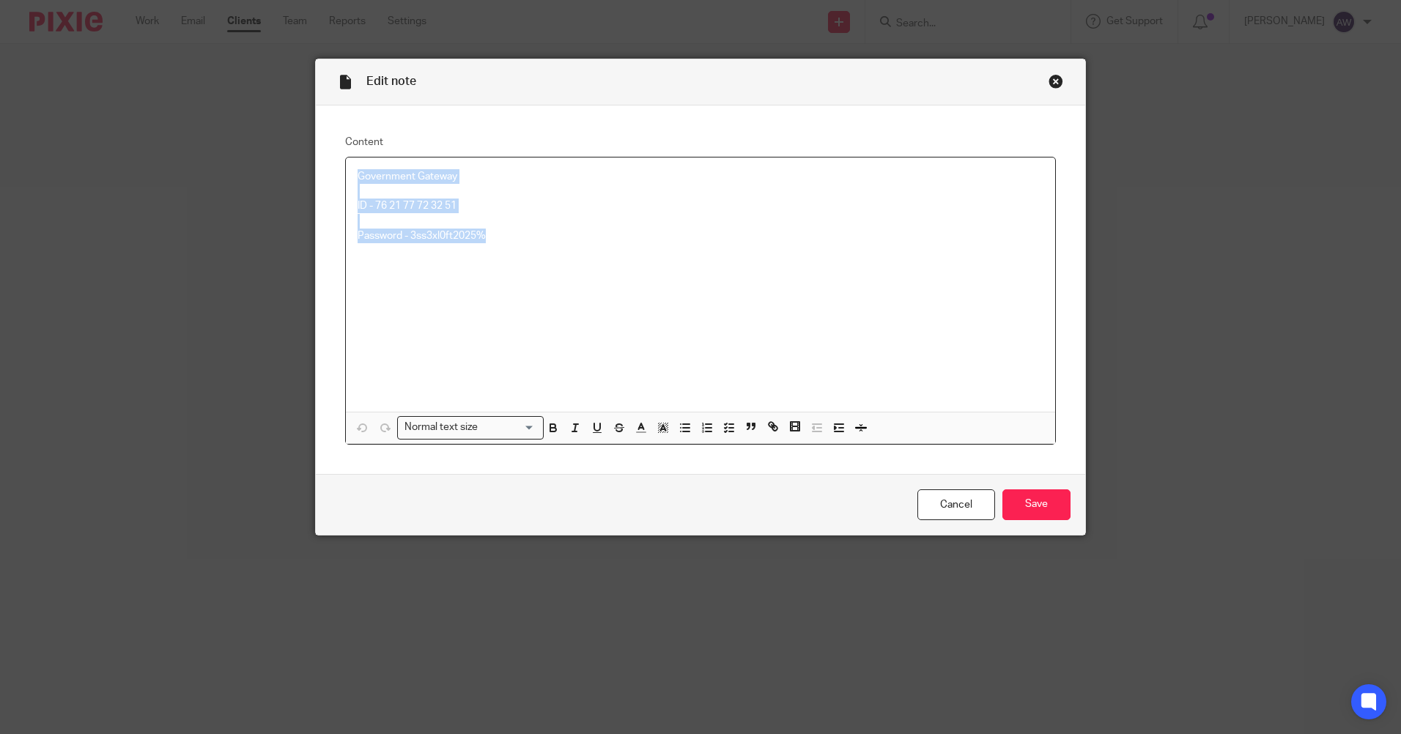
drag, startPoint x: 350, startPoint y: 171, endPoint x: 419, endPoint y: 207, distance: 78.0
click at [515, 251] on div "Government Gateway ID - 76 21 77 72 32 51 Password - 3ss3xl0ft2025%" at bounding box center [700, 285] width 709 height 254
copy div "Government Gateway ID - 76 21 77 72 32 51 Password - 3ss3xl0ft2025%"
drag, startPoint x: 934, startPoint y: 498, endPoint x: 409, endPoint y: 353, distance: 544.9
click at [936, 499] on link "Cancel" at bounding box center [957, 506] width 78 height 32
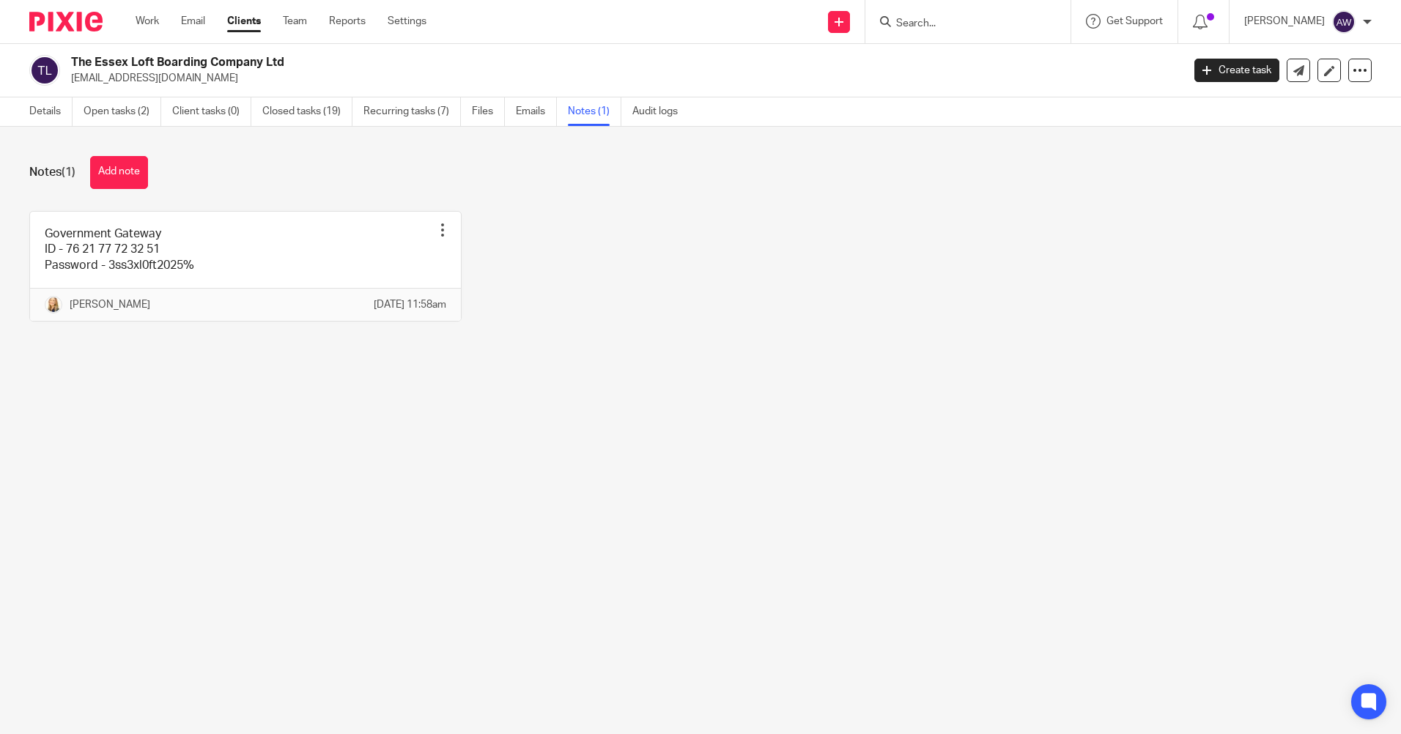
click at [997, 30] on input "Search" at bounding box center [961, 24] width 132 height 13
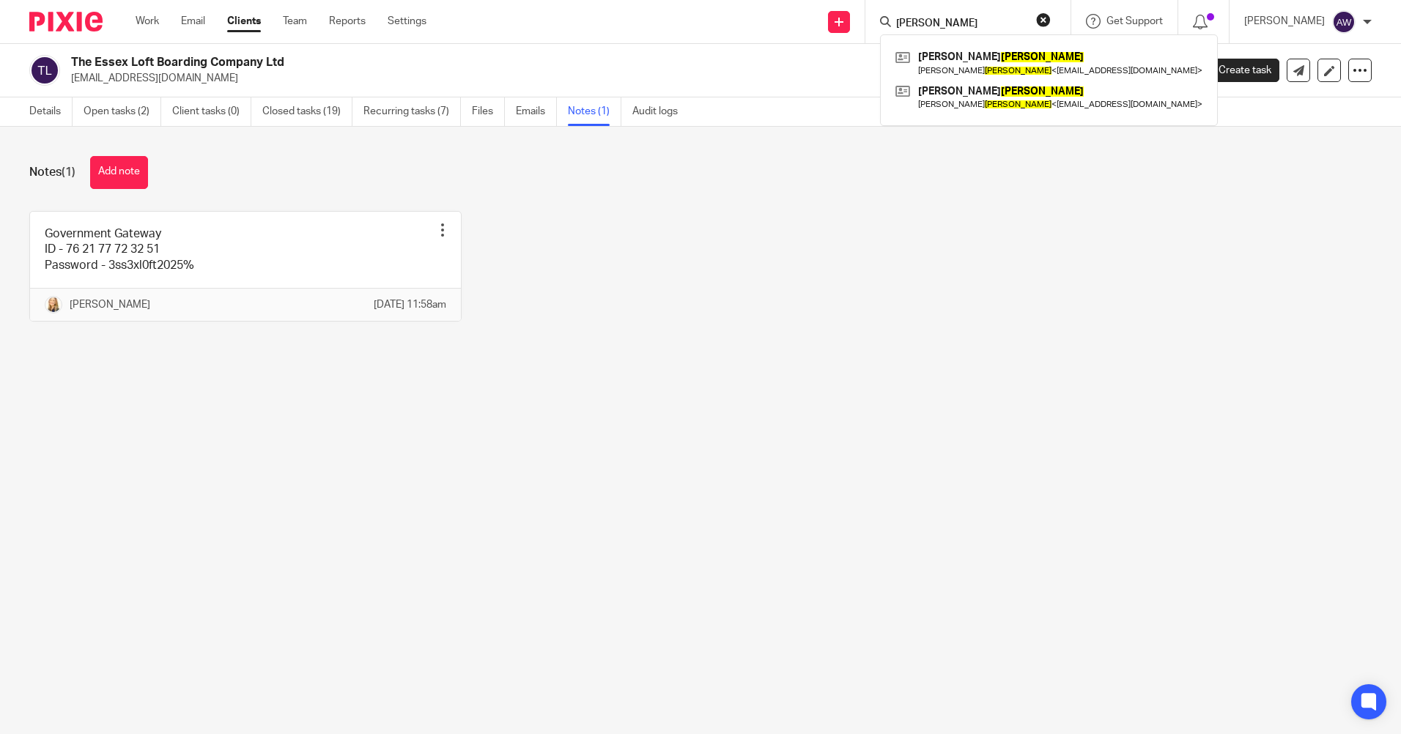
type input "ortiz"
click button "submit" at bounding box center [0, 0] width 0 height 0
click at [1033, 67] on link at bounding box center [1049, 63] width 314 height 34
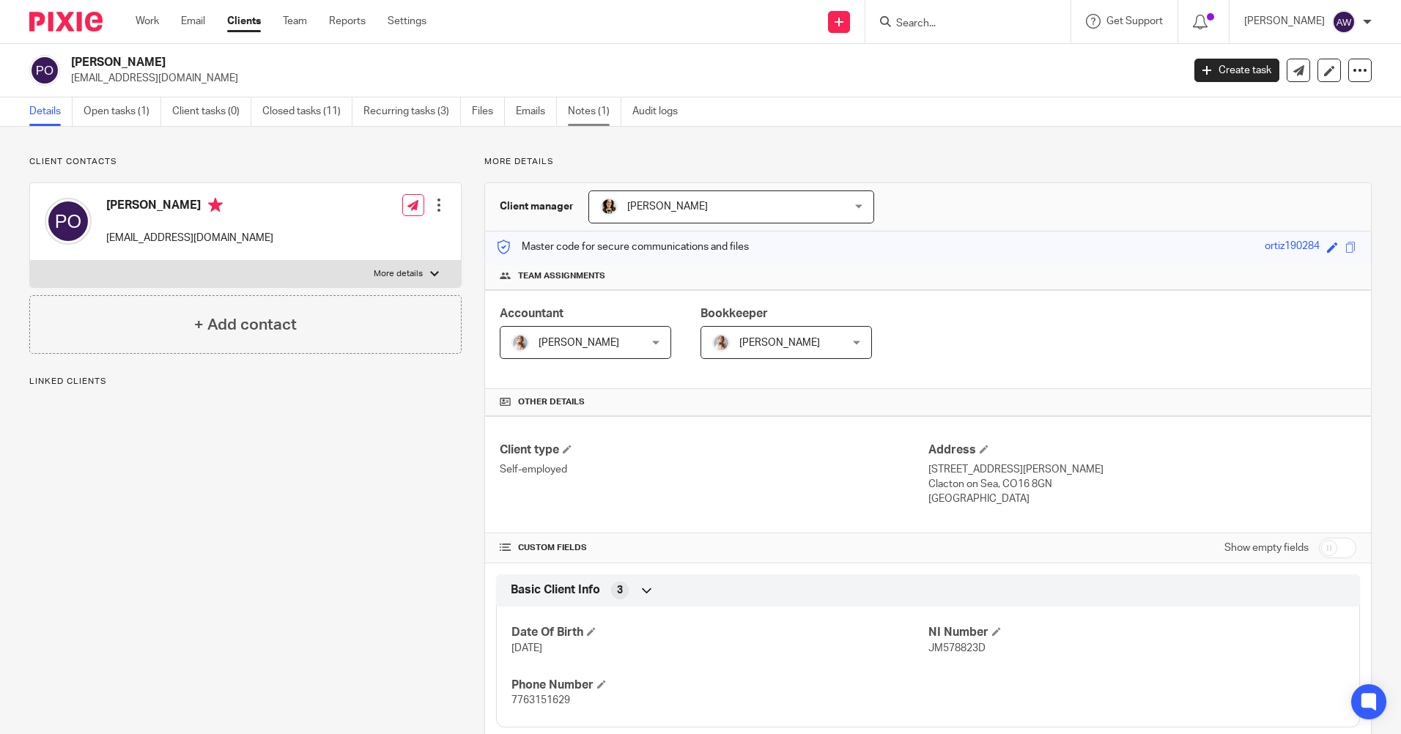
click at [585, 112] on link "Notes (1)" at bounding box center [594, 111] width 53 height 29
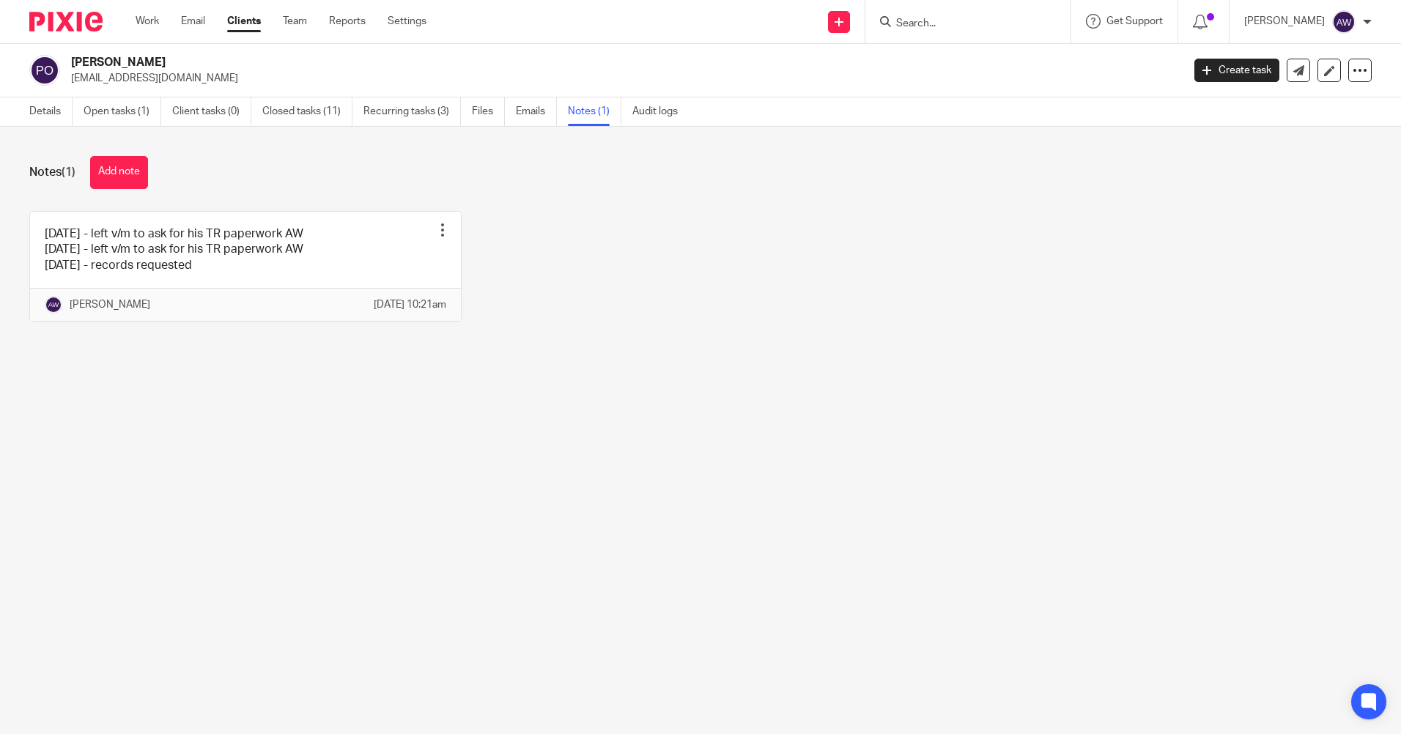
click at [924, 29] on input "Search" at bounding box center [961, 24] width 132 height 13
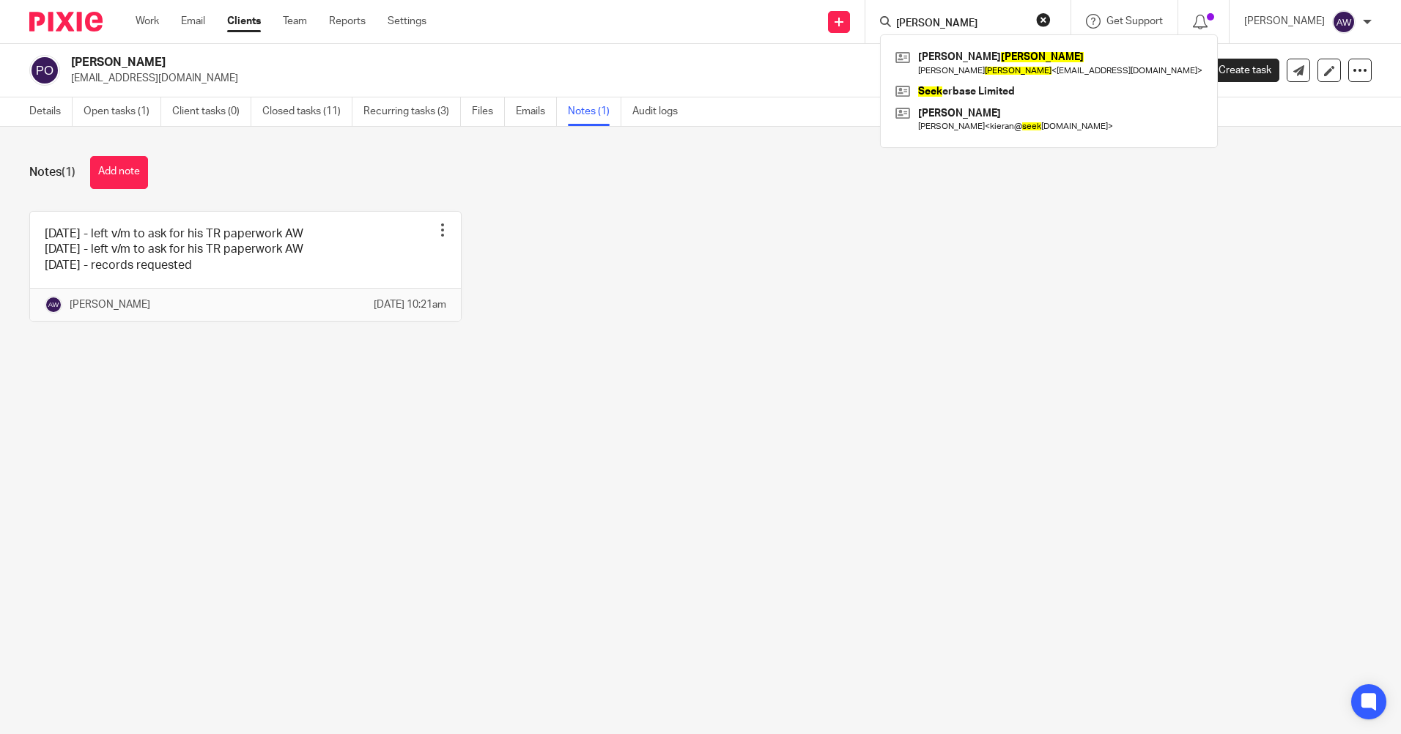
type input "[PERSON_NAME]"
click button "submit" at bounding box center [0, 0] width 0 height 0
click at [953, 77] on link at bounding box center [1049, 63] width 314 height 34
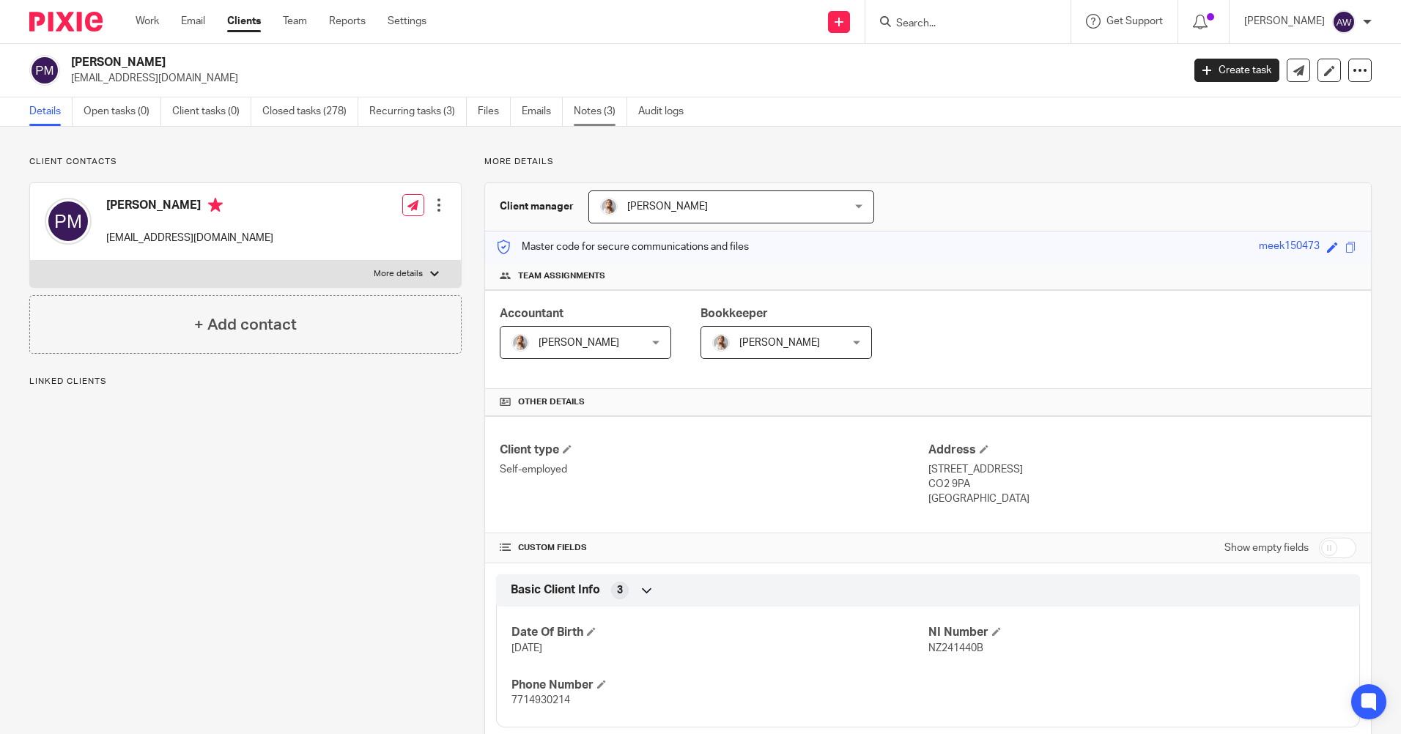
click at [602, 111] on link "Notes (3)" at bounding box center [600, 111] width 53 height 29
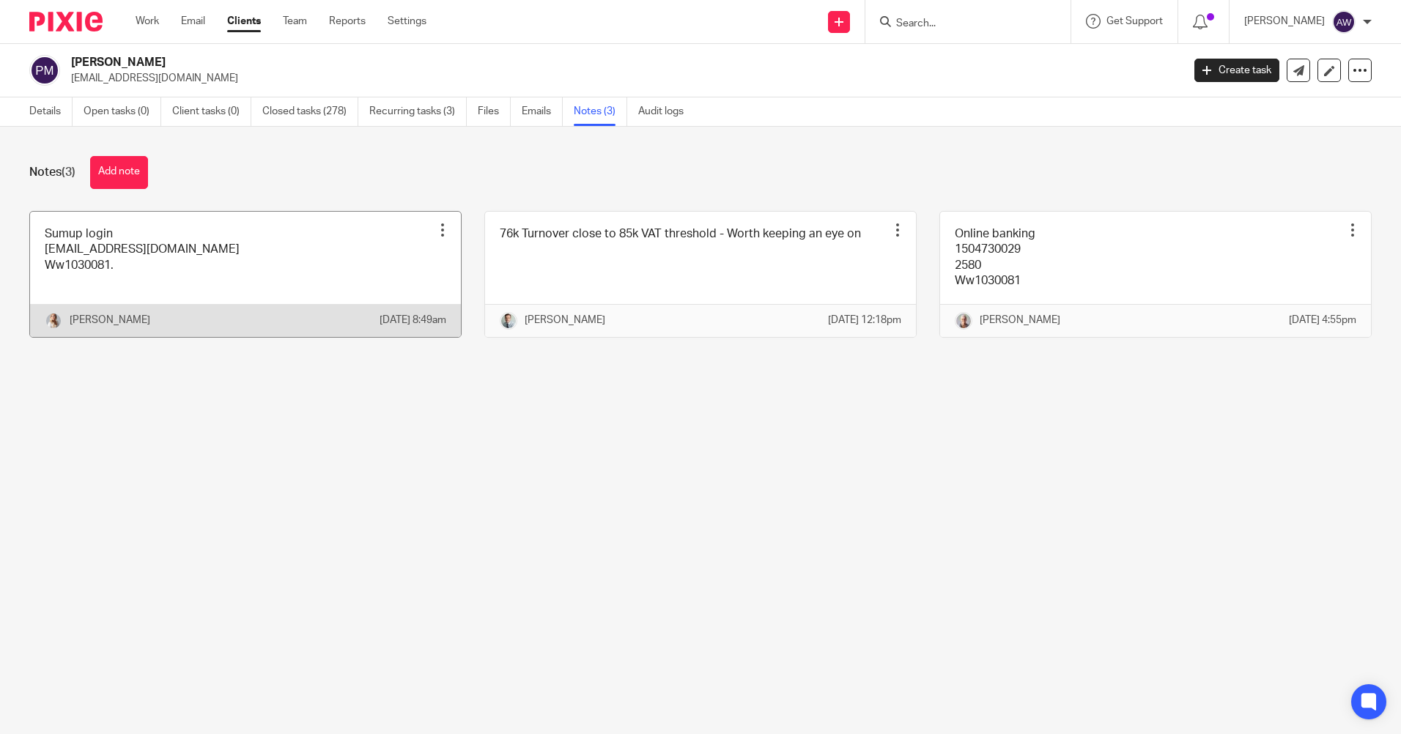
click at [435, 235] on div at bounding box center [442, 230] width 15 height 15
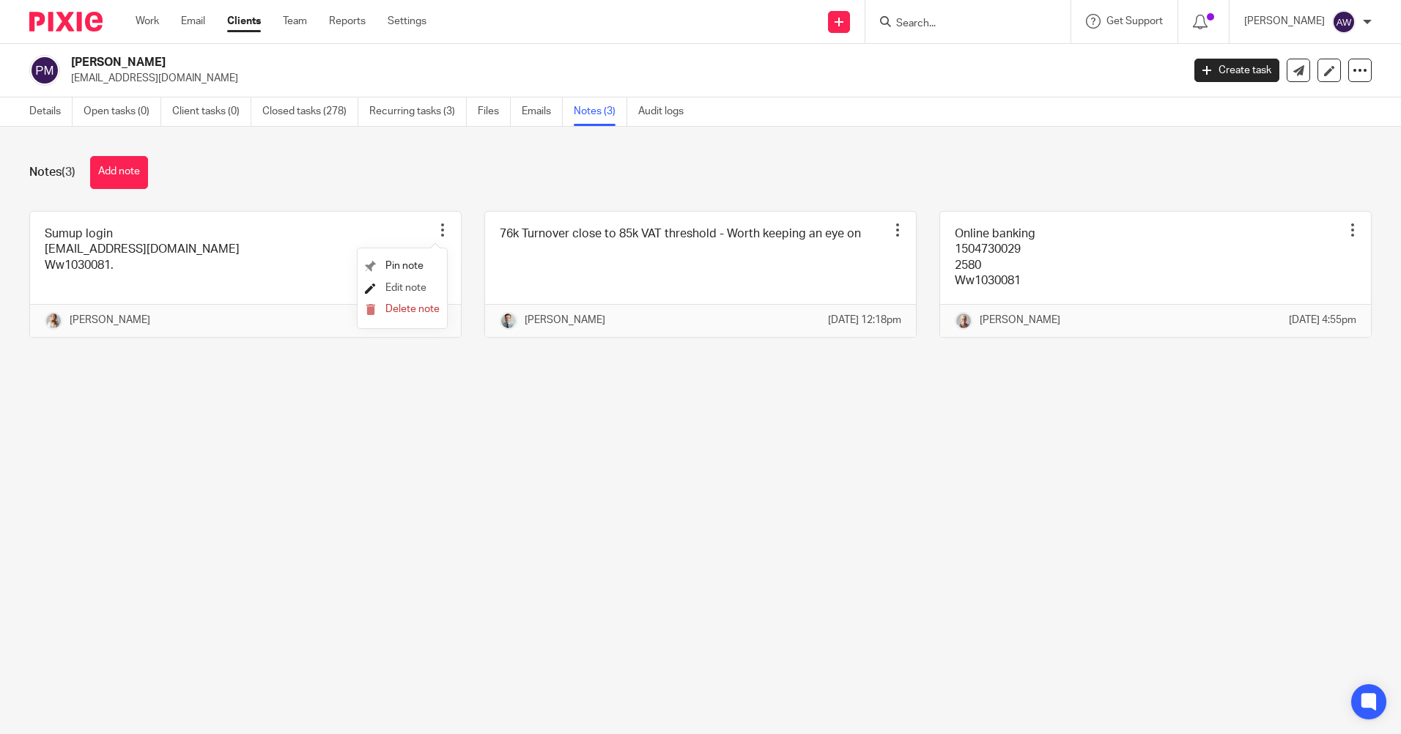
click at [405, 290] on span "Edit note" at bounding box center [405, 288] width 41 height 10
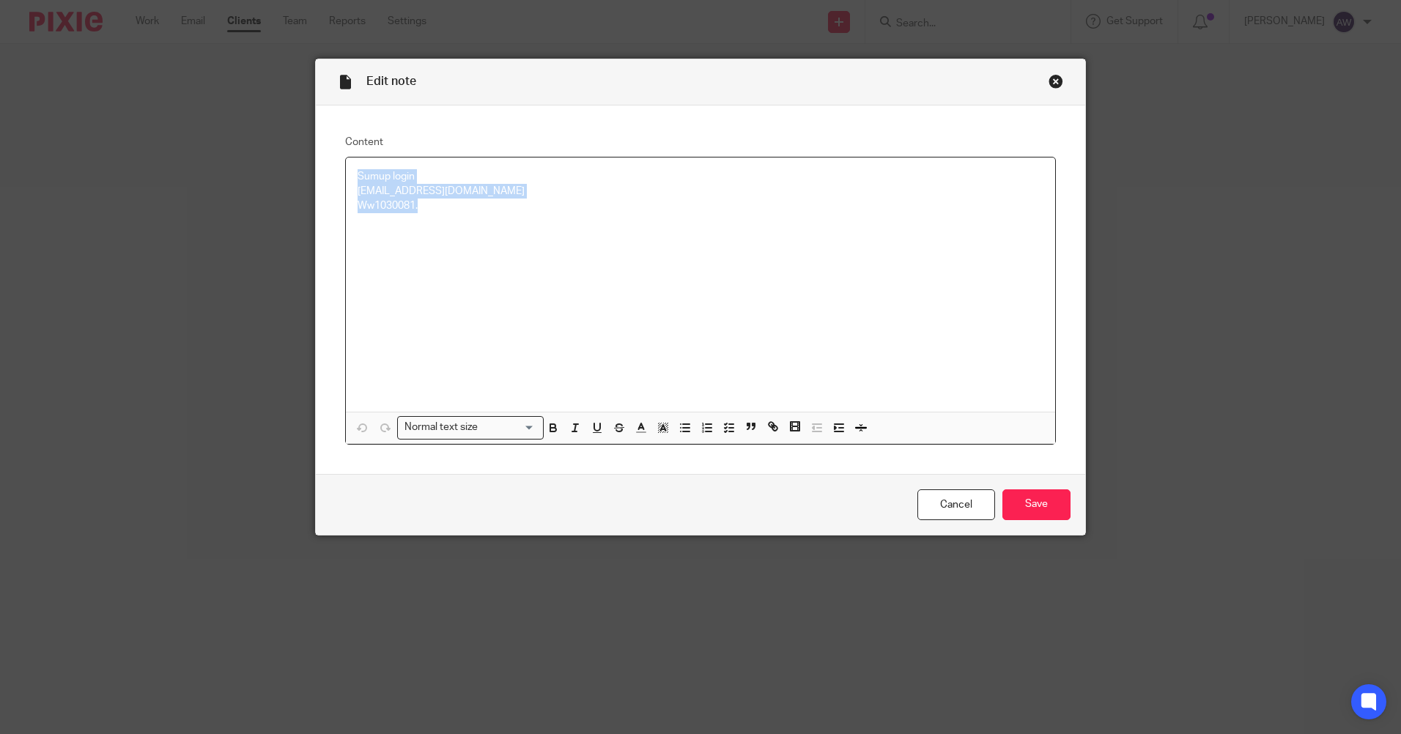
drag, startPoint x: 347, startPoint y: 172, endPoint x: 471, endPoint y: 216, distance: 131.4
click at [471, 216] on div "Sumup login pjmeek73@hotmail.com Ww1030081." at bounding box center [700, 285] width 709 height 254
copy div "Sumup login pjmeek73@hotmail.com Ww1030081."
click at [938, 509] on link "Cancel" at bounding box center [957, 506] width 78 height 32
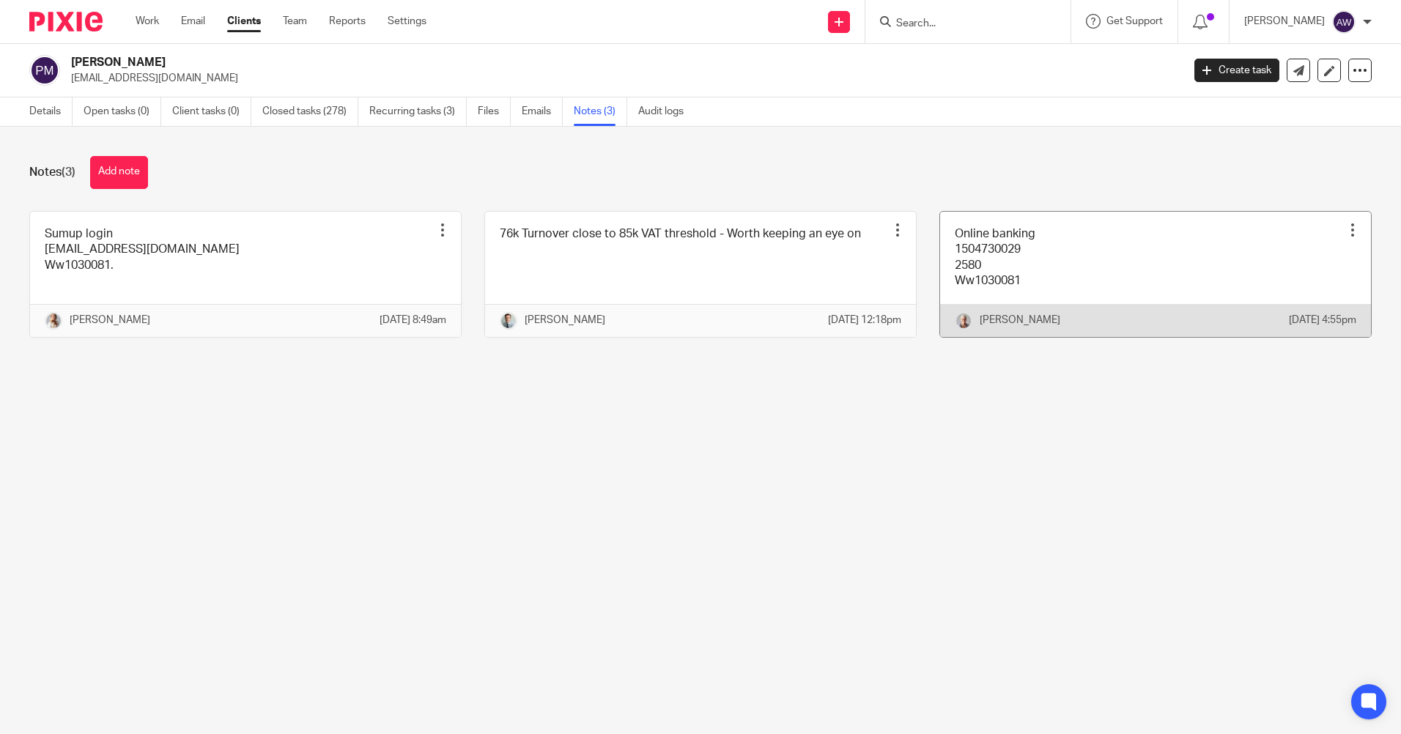
click at [1346, 230] on div at bounding box center [1353, 230] width 15 height 15
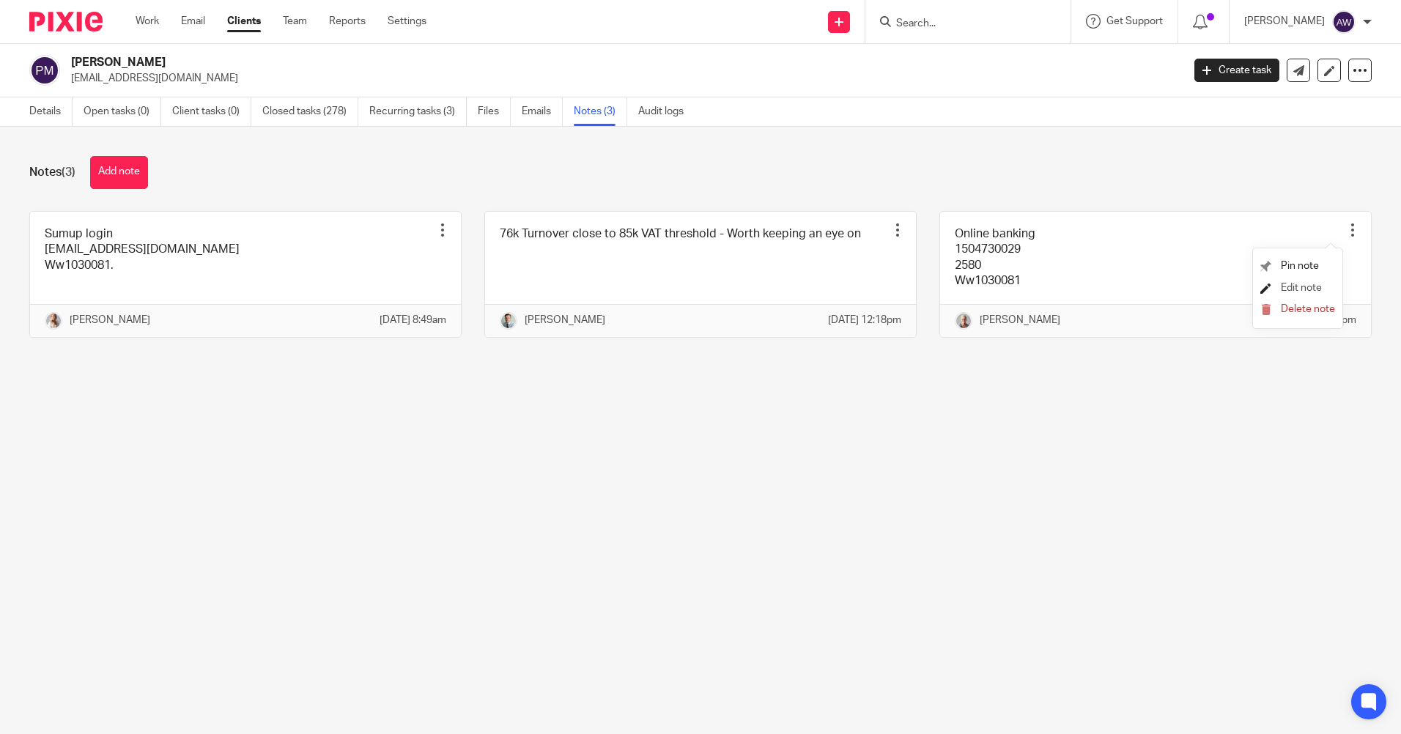
click at [1302, 287] on span "Edit note" at bounding box center [1301, 288] width 41 height 10
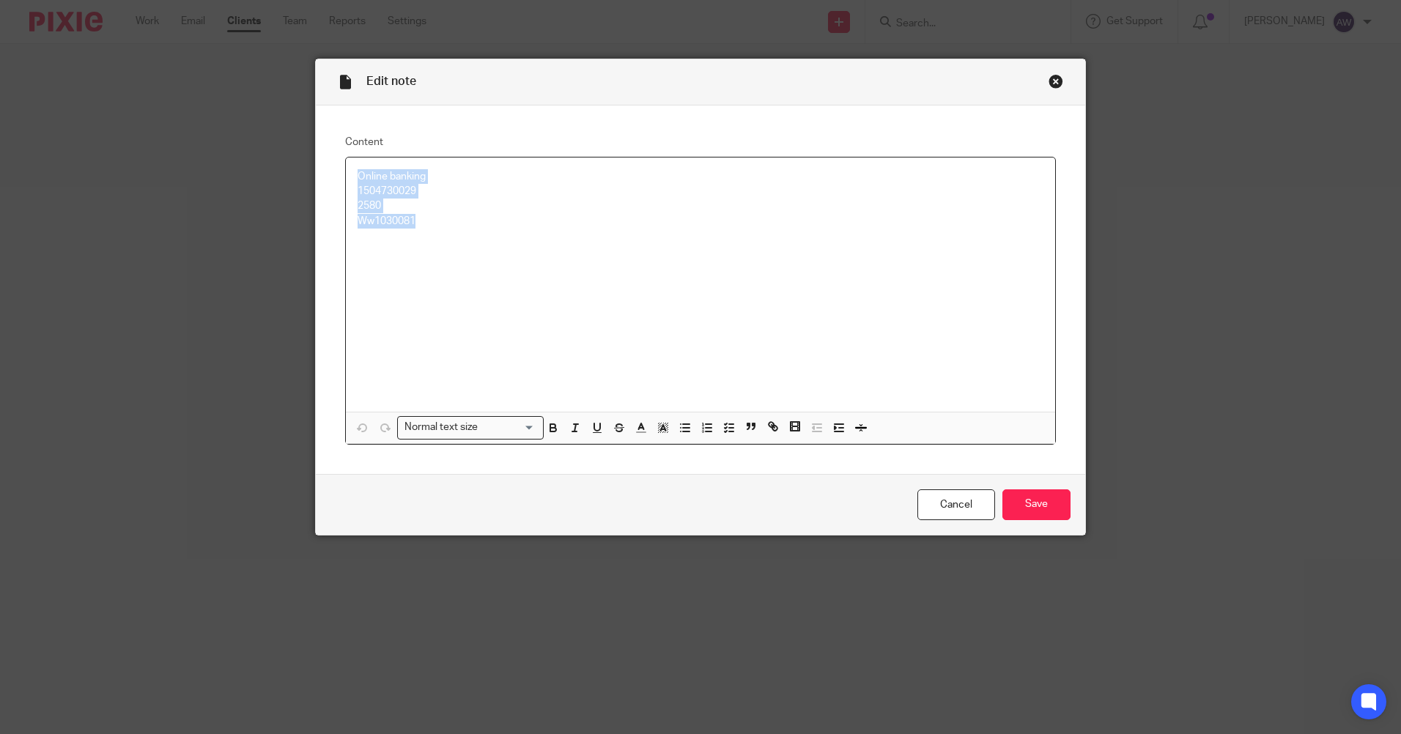
drag, startPoint x: 345, startPoint y: 177, endPoint x: 432, endPoint y: 228, distance: 101.2
click at [432, 228] on div "Online banking 1504730029 2580 Ww1030081" at bounding box center [700, 285] width 709 height 254
copy div "Online banking 1504730029 2580 Ww1030081"
click at [1043, 512] on input "Save" at bounding box center [1037, 506] width 68 height 32
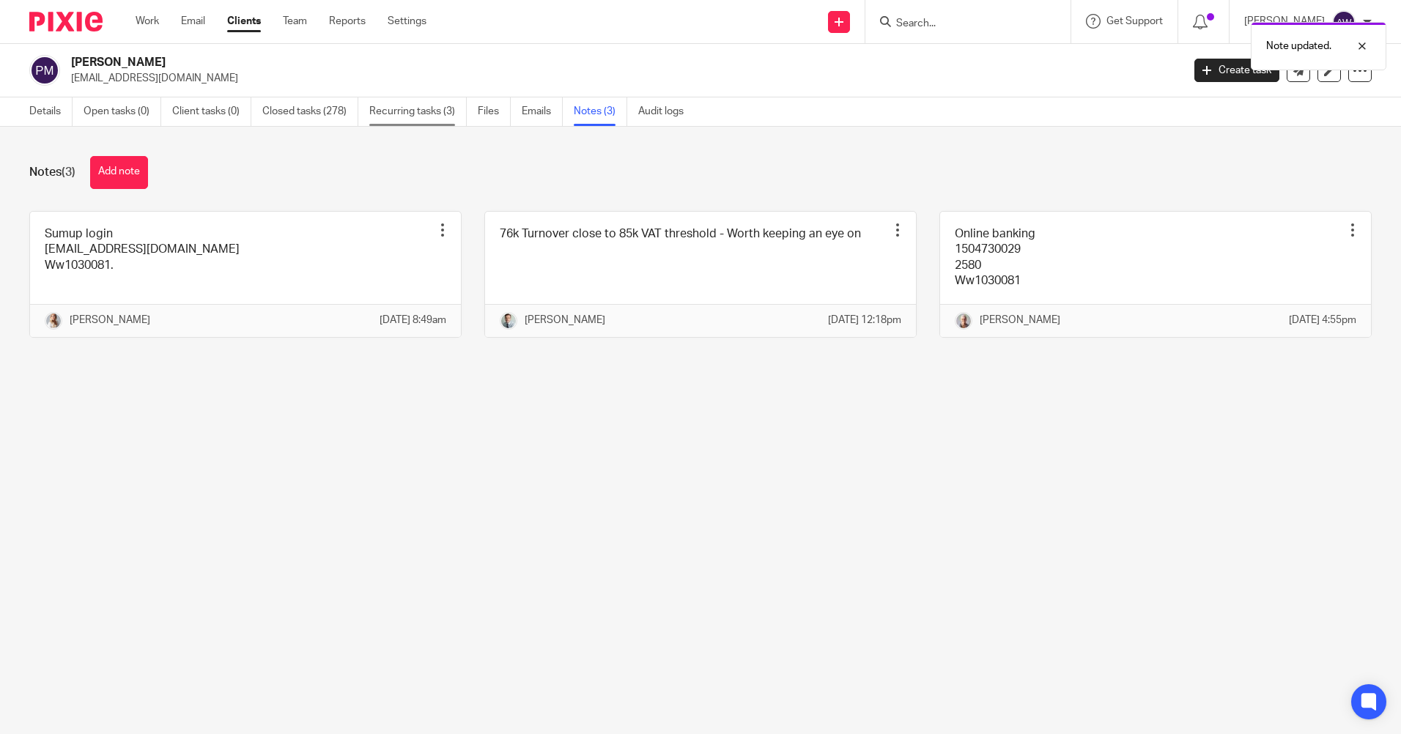
click at [413, 117] on link "Recurring tasks (3)" at bounding box center [417, 111] width 97 height 29
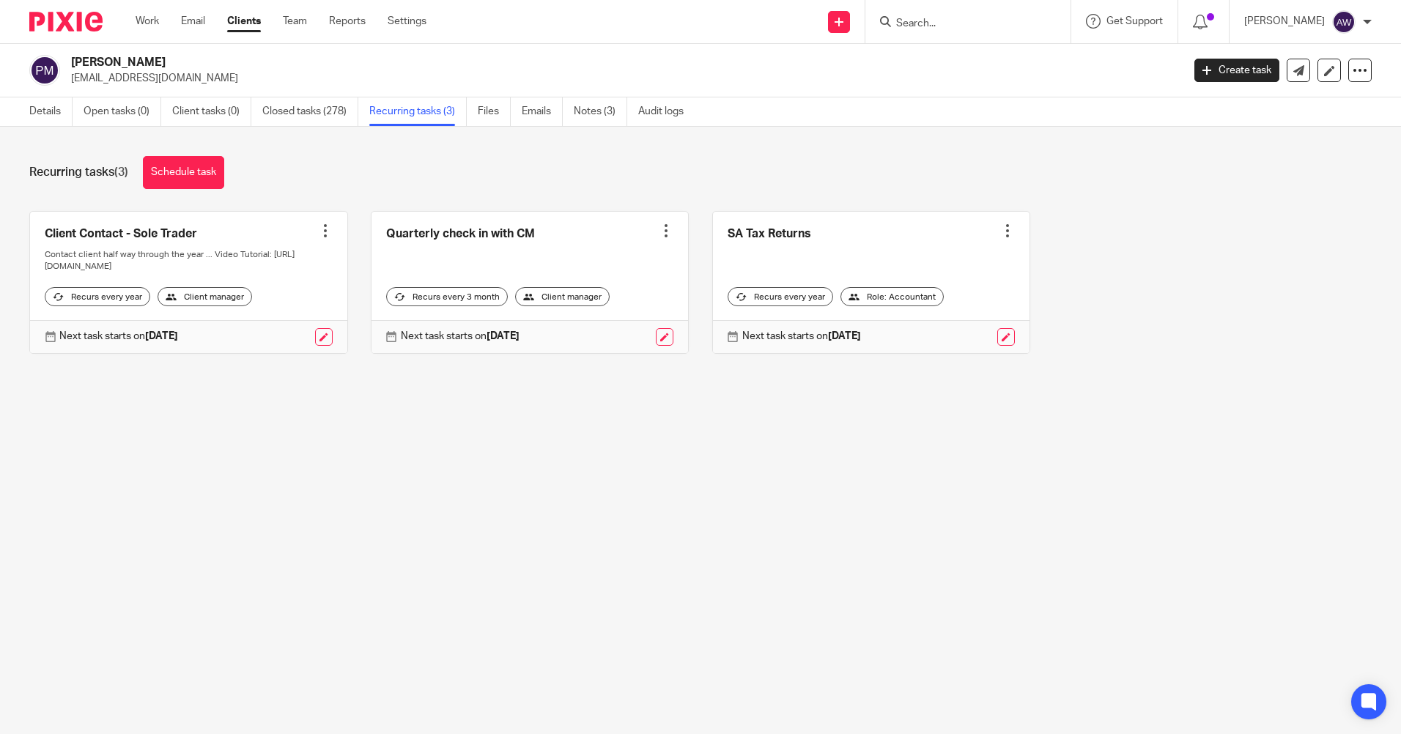
click at [973, 23] on input "Search" at bounding box center [961, 24] width 132 height 13
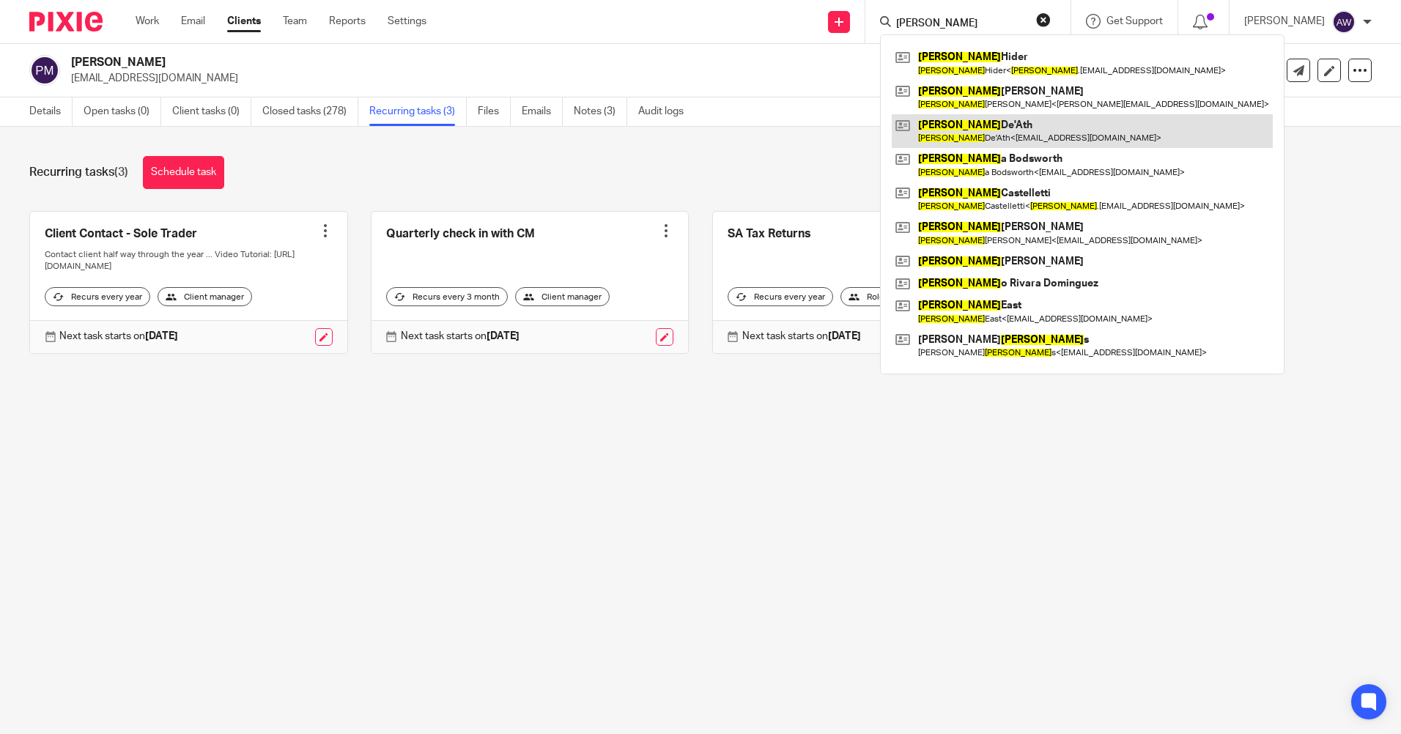
type input "[PERSON_NAME]"
click at [969, 136] on link at bounding box center [1082, 131] width 381 height 34
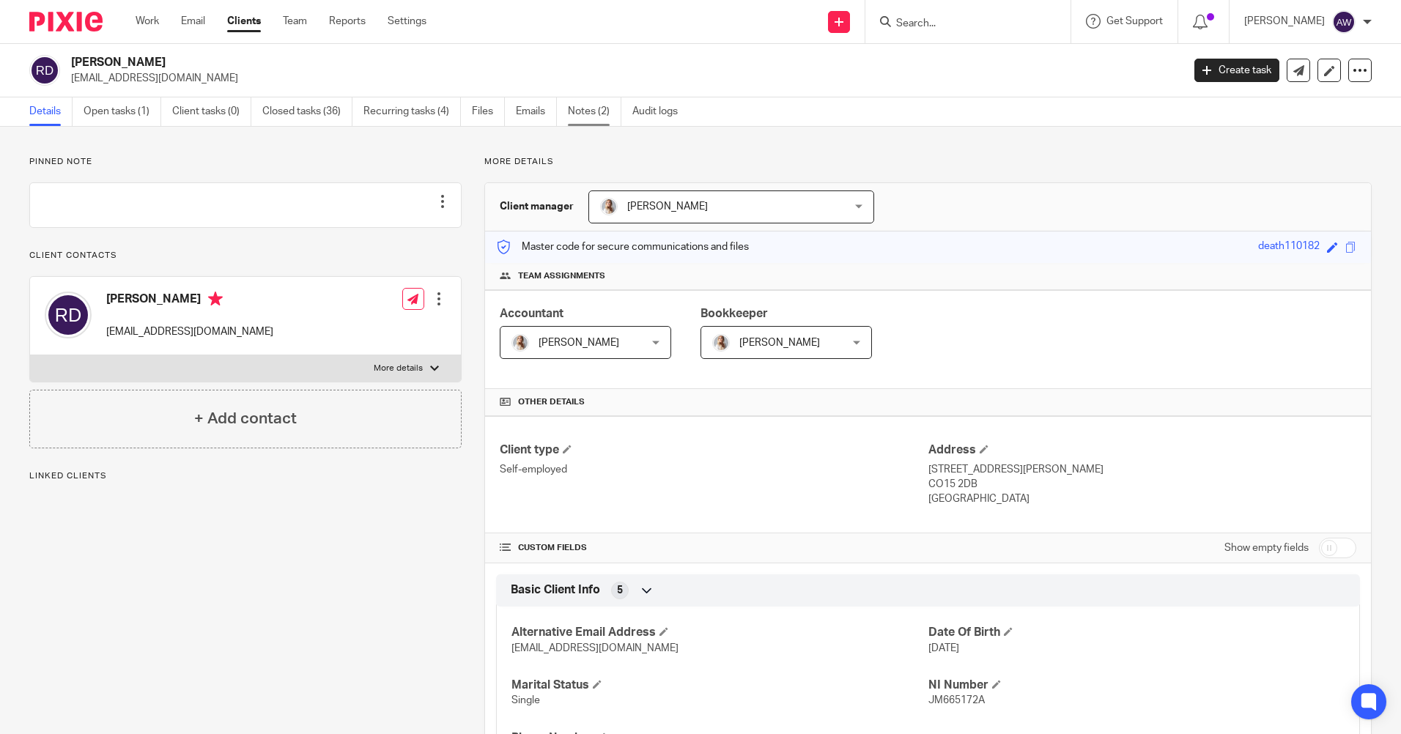
click at [580, 111] on link "Notes (2)" at bounding box center [594, 111] width 53 height 29
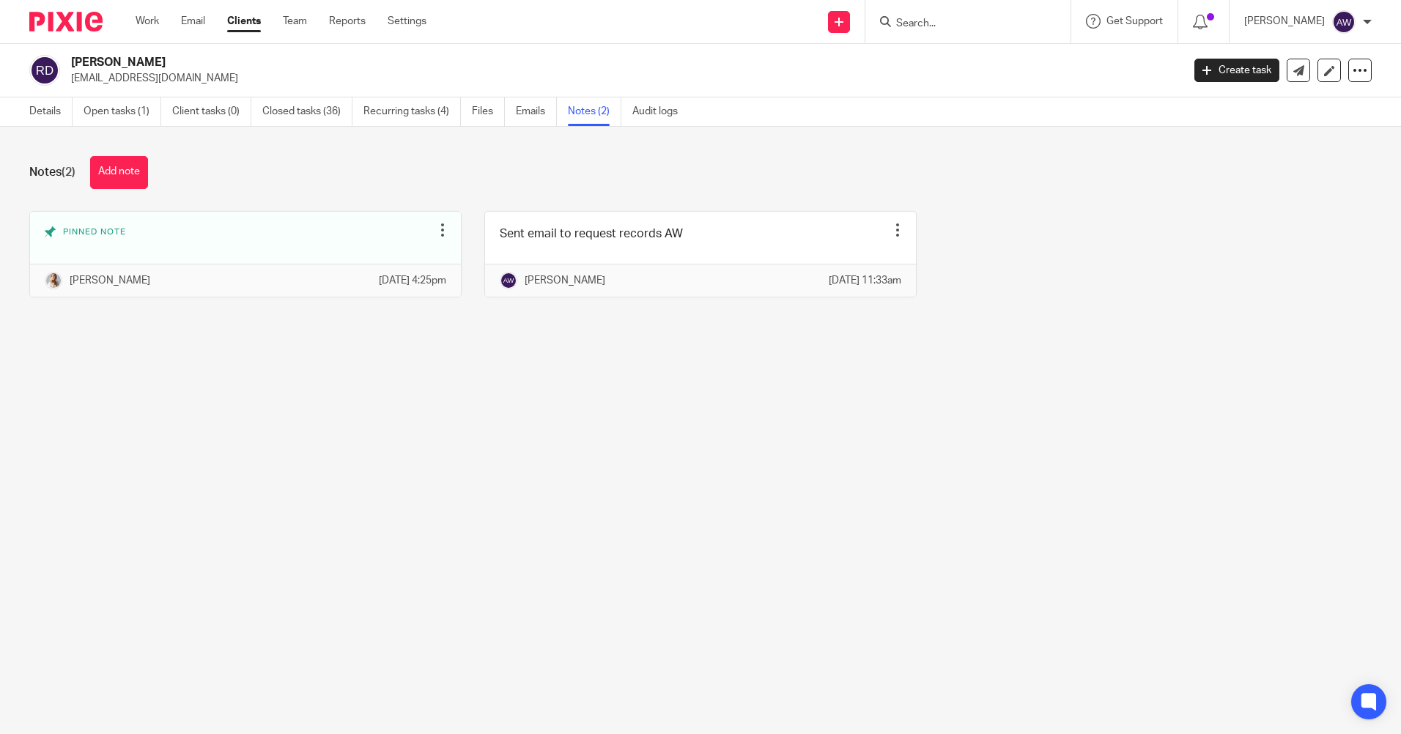
click at [941, 25] on input "Search" at bounding box center [961, 24] width 132 height 13
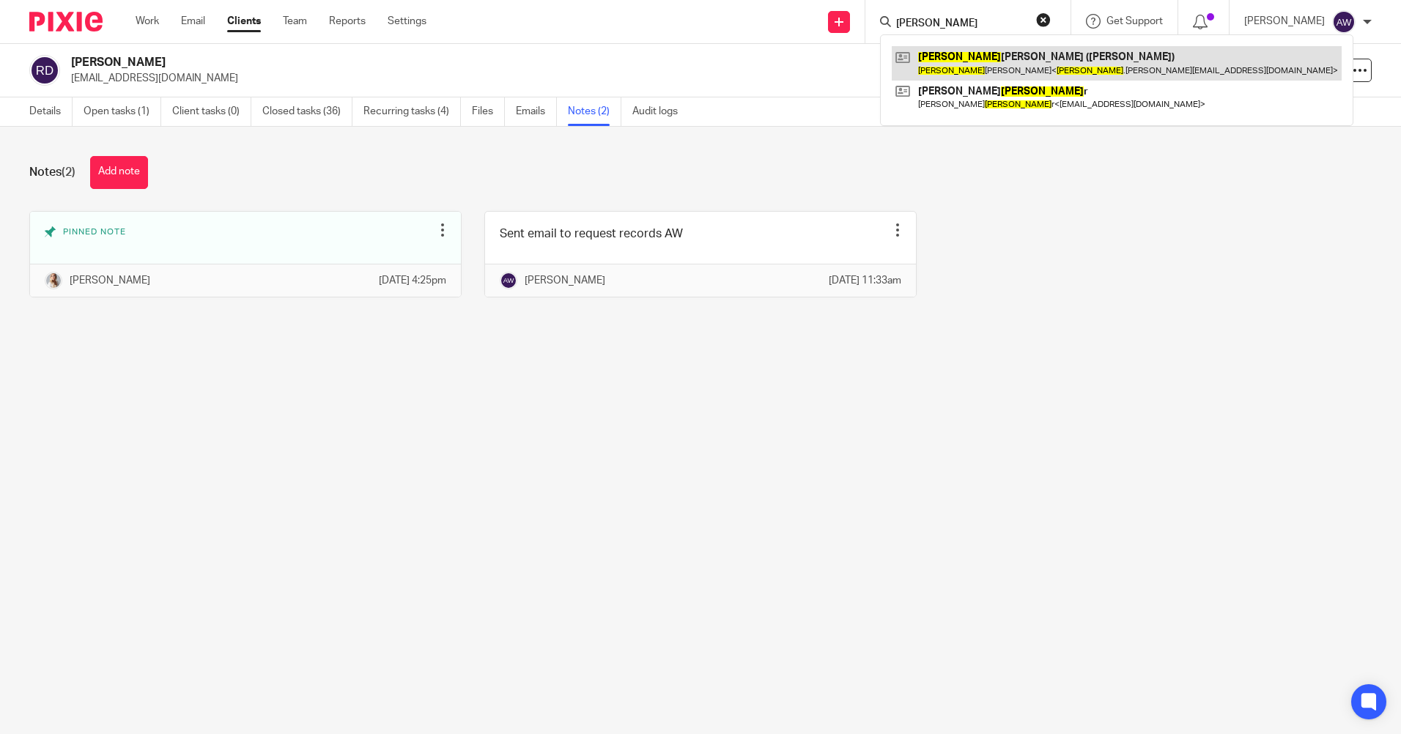
type input "[PERSON_NAME]"
click at [1000, 67] on link at bounding box center [1117, 63] width 450 height 34
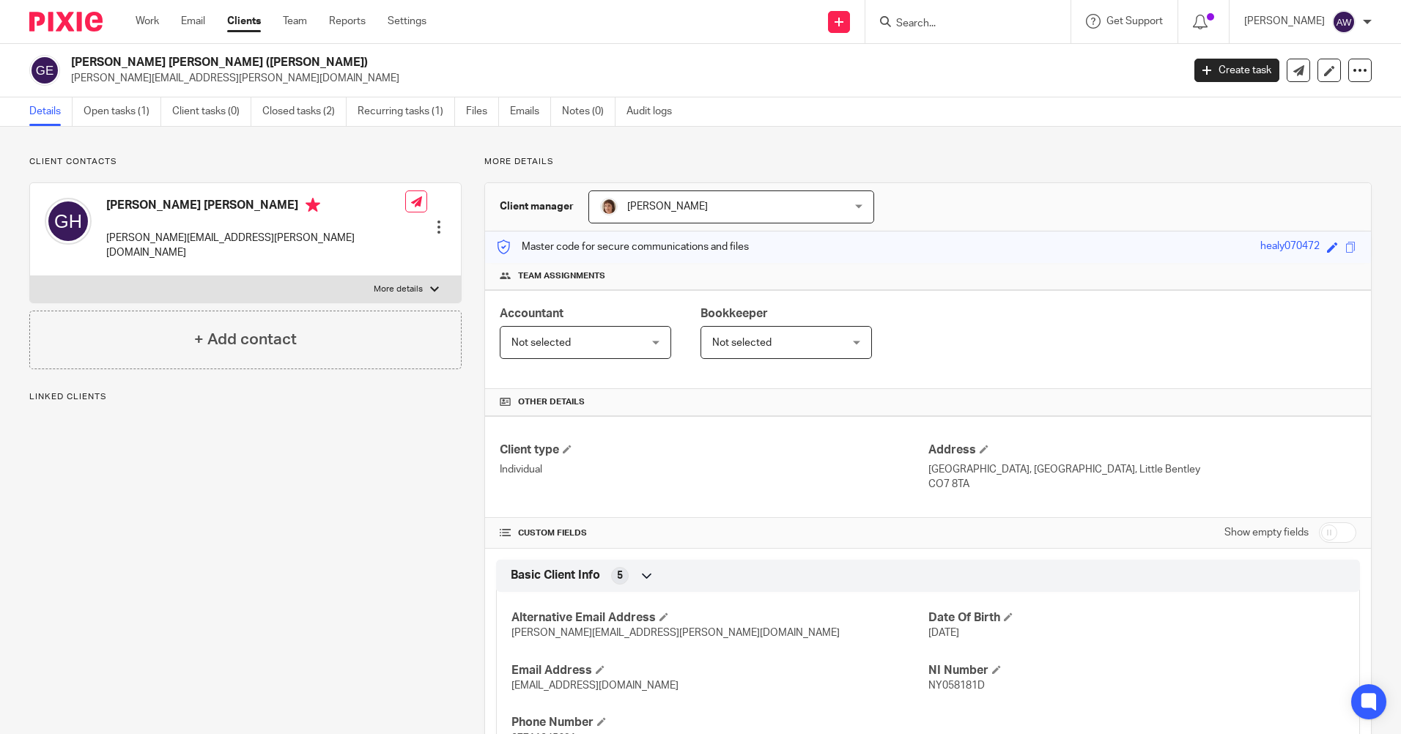
click at [977, 26] on input "Search" at bounding box center [961, 24] width 132 height 13
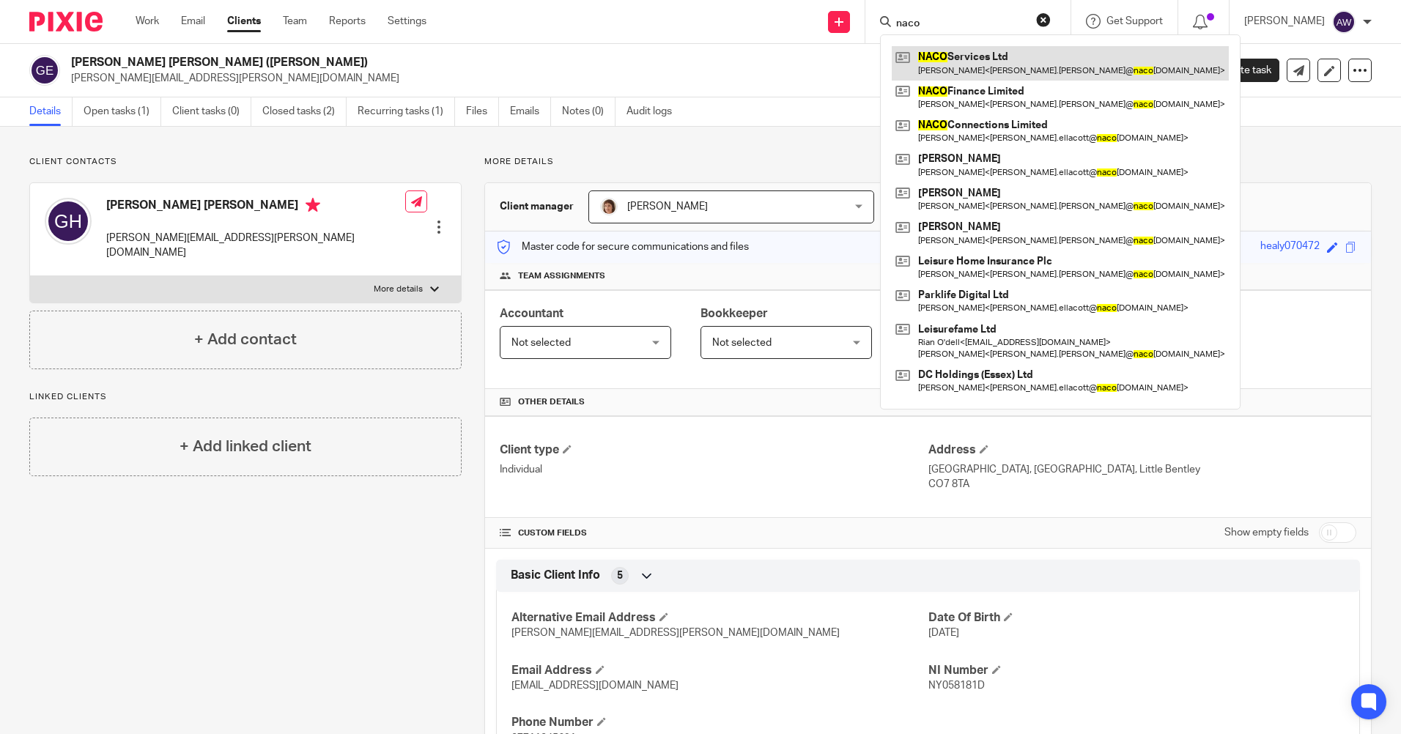
type input "naco"
click at [1003, 70] on link at bounding box center [1060, 63] width 337 height 34
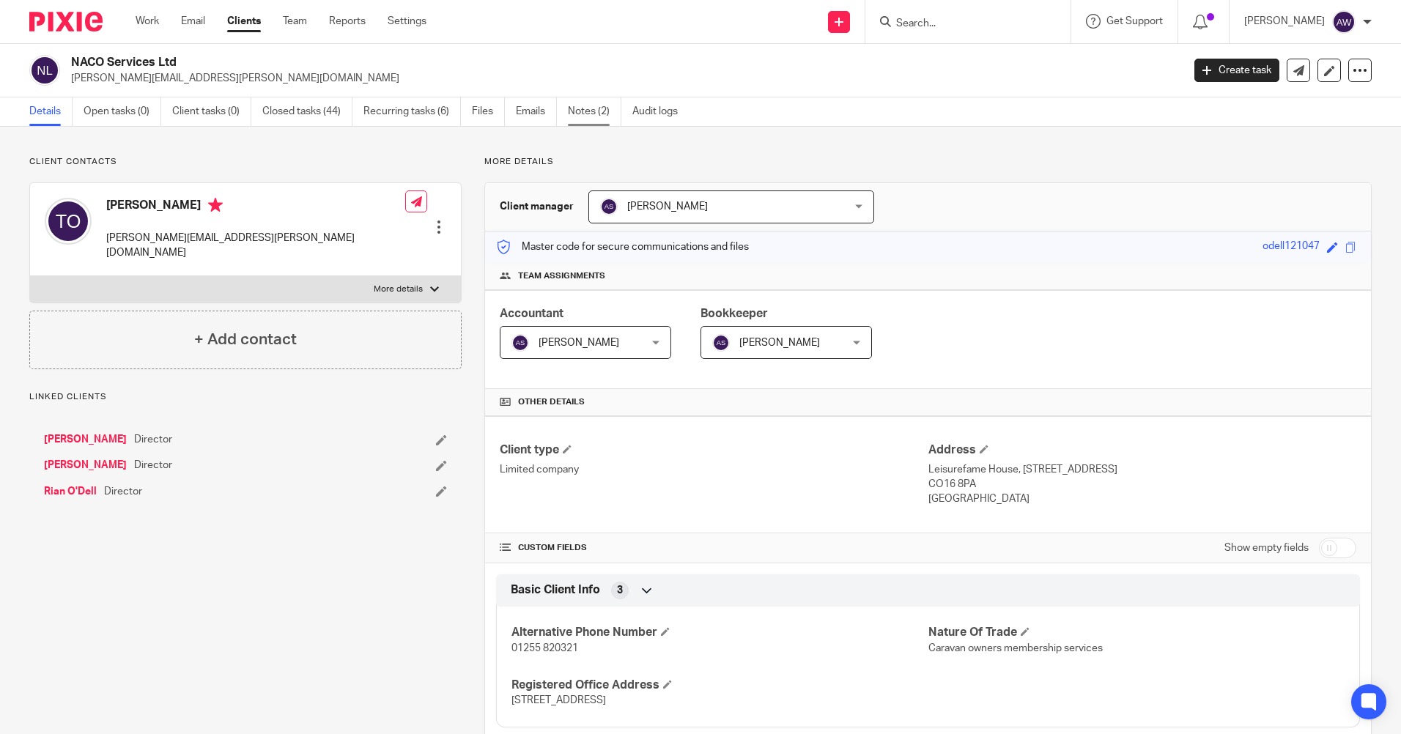
click at [574, 113] on link "Notes (2)" at bounding box center [594, 111] width 53 height 29
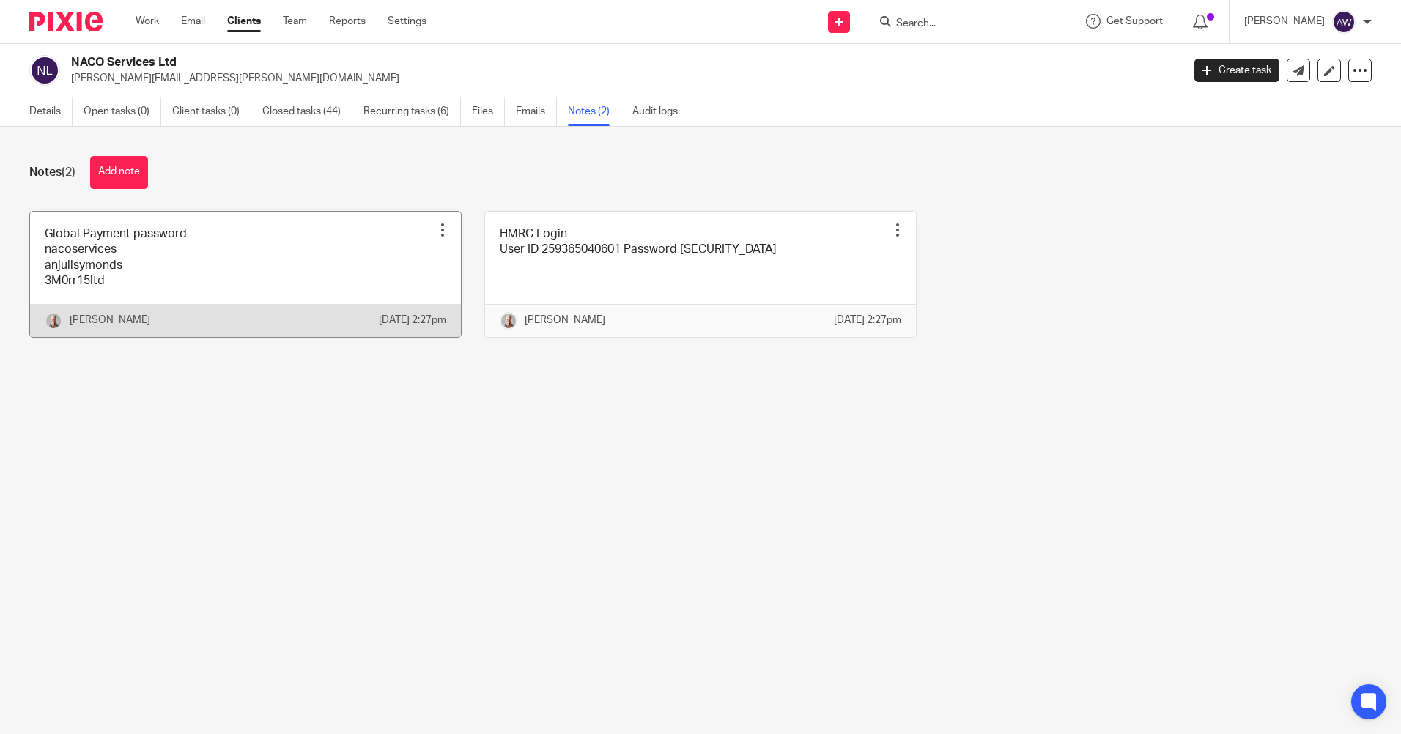
click at [435, 233] on div at bounding box center [442, 230] width 15 height 15
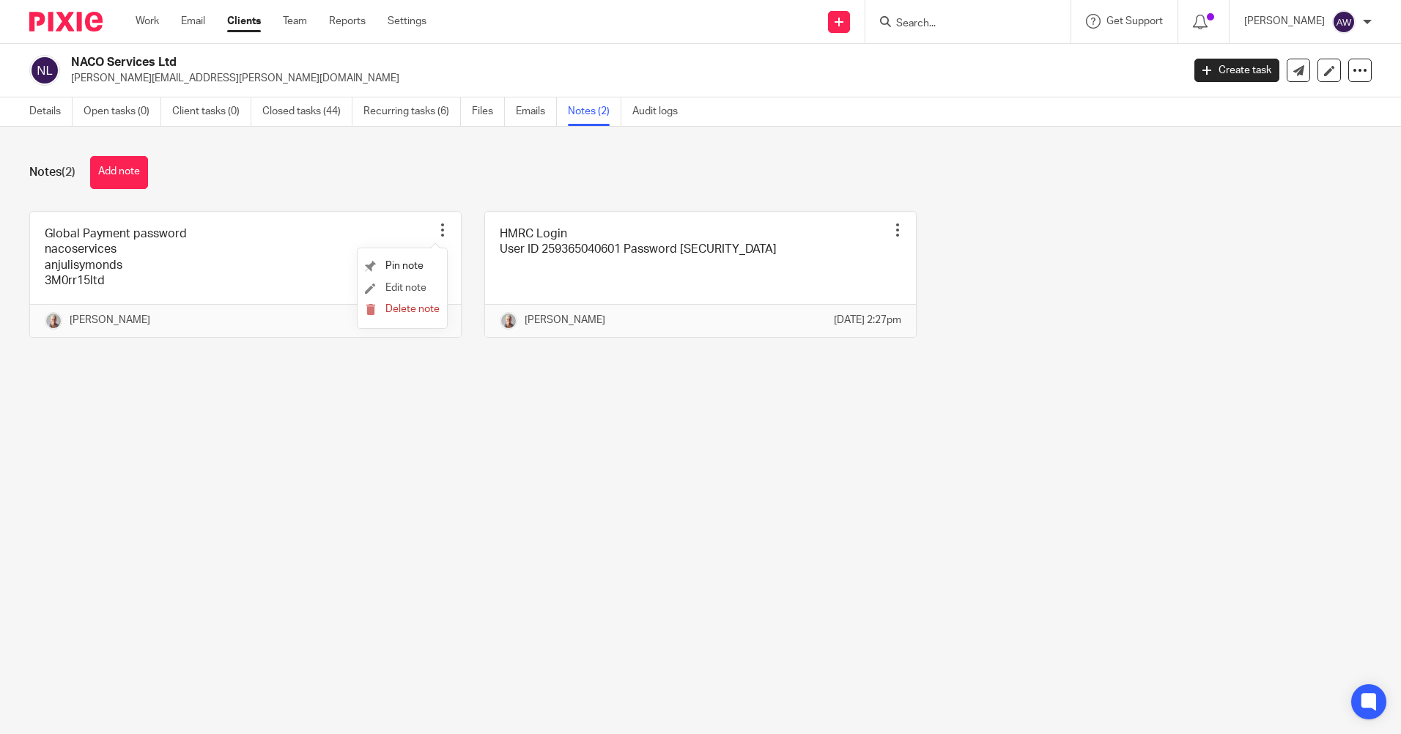
click at [421, 293] on li "Edit note" at bounding box center [402, 289] width 75 height 22
click at [407, 286] on span "Edit note" at bounding box center [405, 288] width 41 height 10
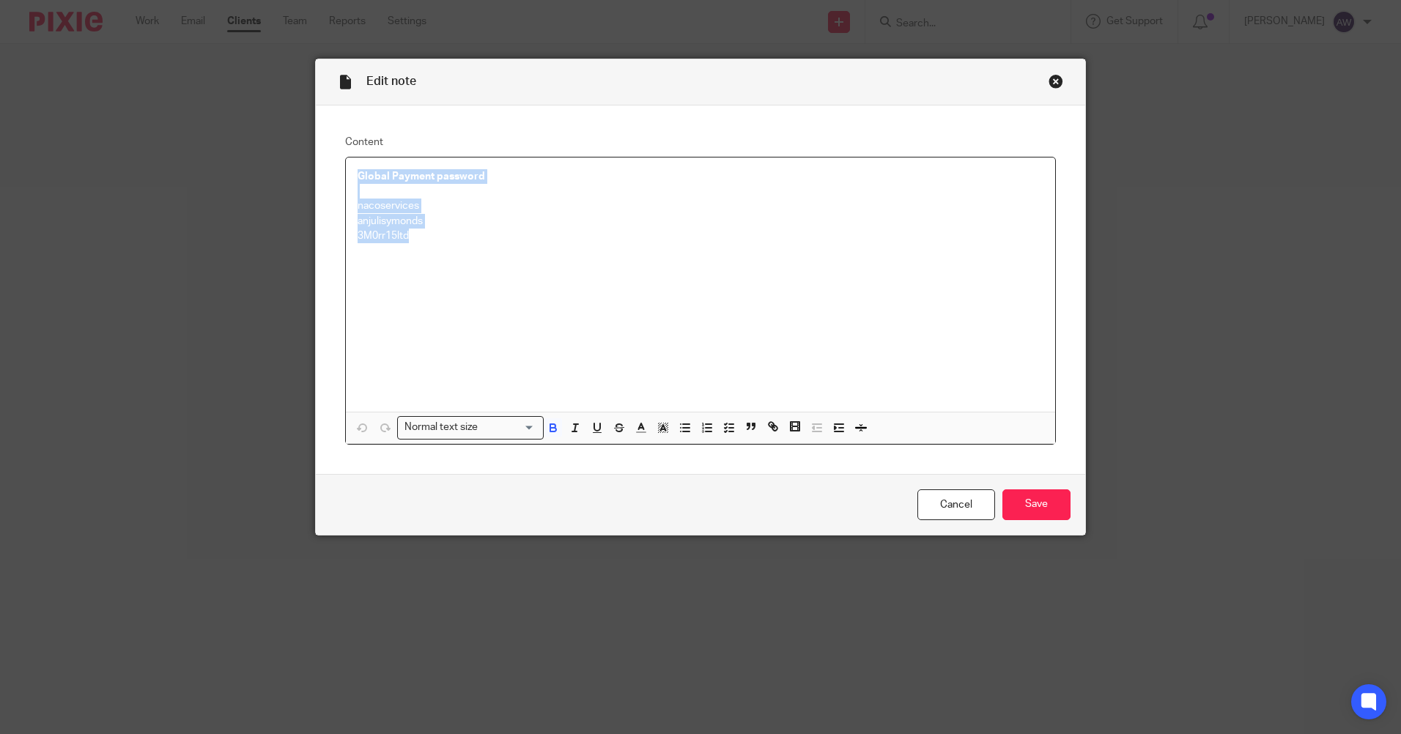
drag, startPoint x: 353, startPoint y: 173, endPoint x: 445, endPoint y: 240, distance: 113.7
click at [445, 240] on div "Global Payment password nacoservices anjulisymonds 3M0rr15ltd" at bounding box center [700, 285] width 709 height 254
copy div "Global Payment password nacoservices anjulisymonds 3M0rr15ltd"
click at [951, 512] on link "Cancel" at bounding box center [957, 506] width 78 height 32
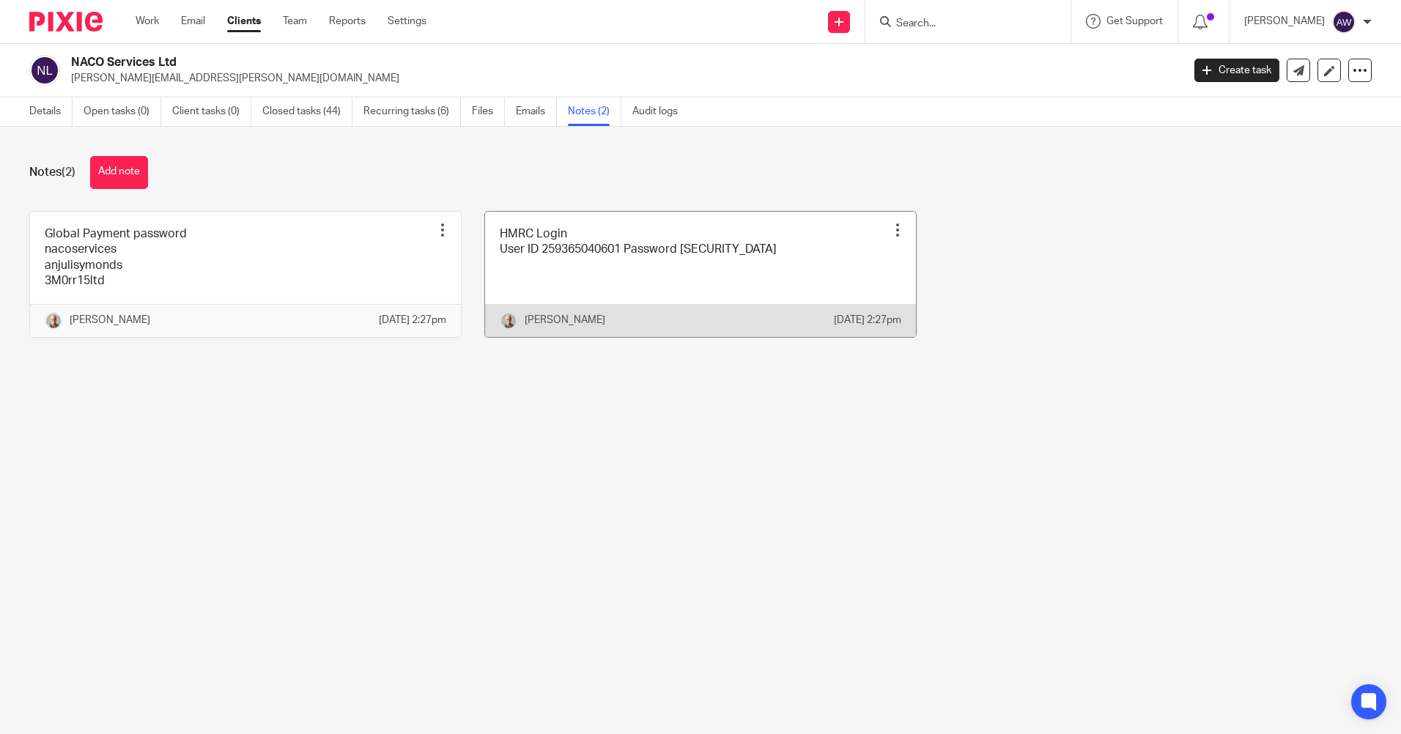
click at [890, 227] on div at bounding box center [897, 230] width 15 height 15
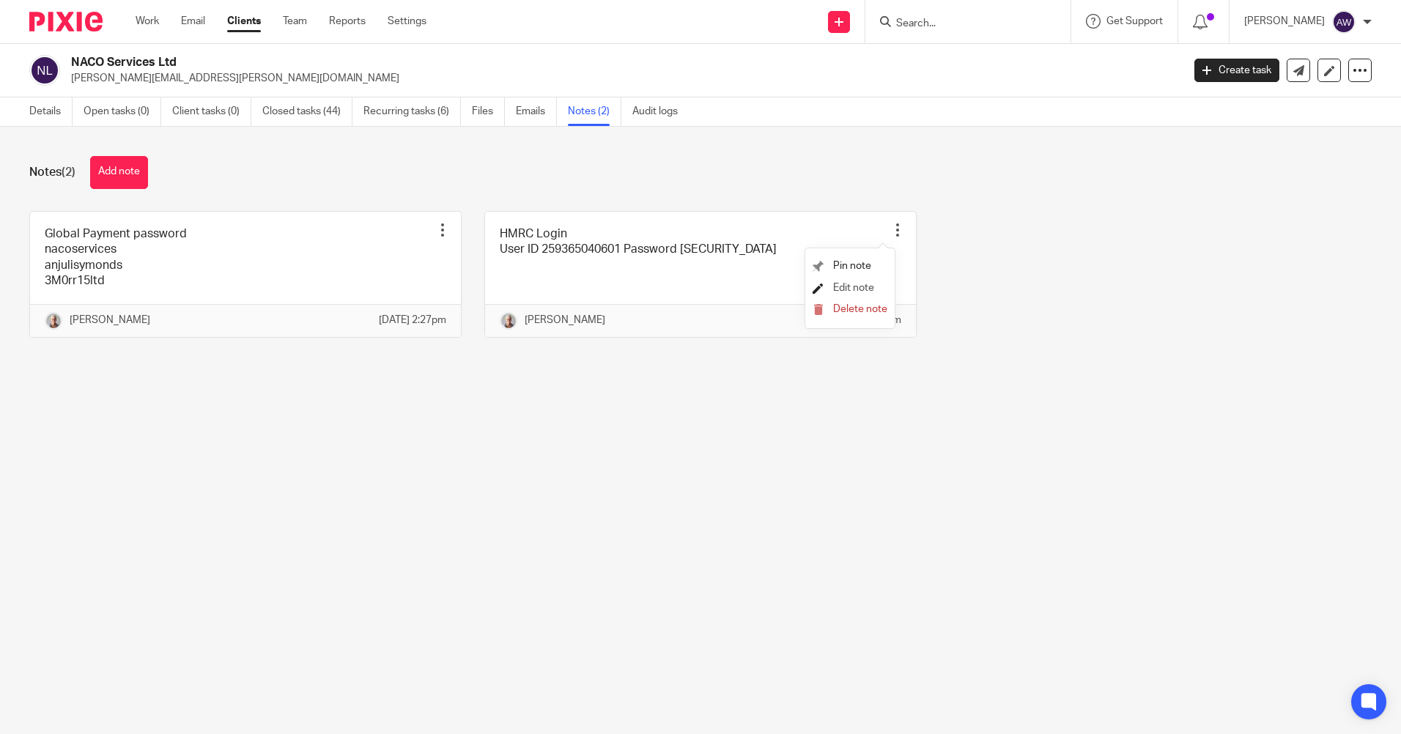
click at [862, 284] on span "Edit note" at bounding box center [853, 288] width 41 height 10
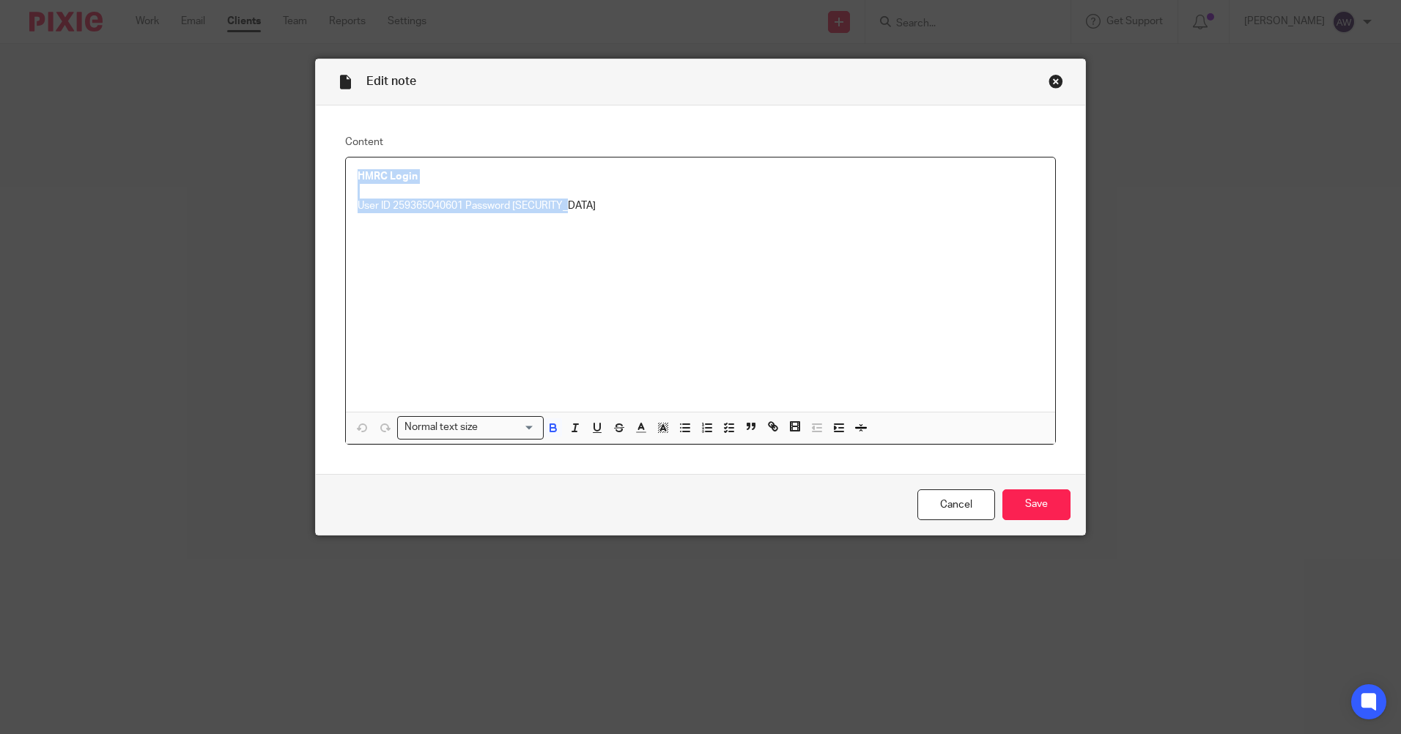
drag, startPoint x: 353, startPoint y: 179, endPoint x: 644, endPoint y: 219, distance: 293.7
click at [644, 219] on div "HMRC Login User ID 259365040601 Password Birthday31" at bounding box center [700, 285] width 709 height 254
copy div "HMRC Login User ID 259365040601 Password Birthday31"
click at [932, 498] on link "Cancel" at bounding box center [957, 506] width 78 height 32
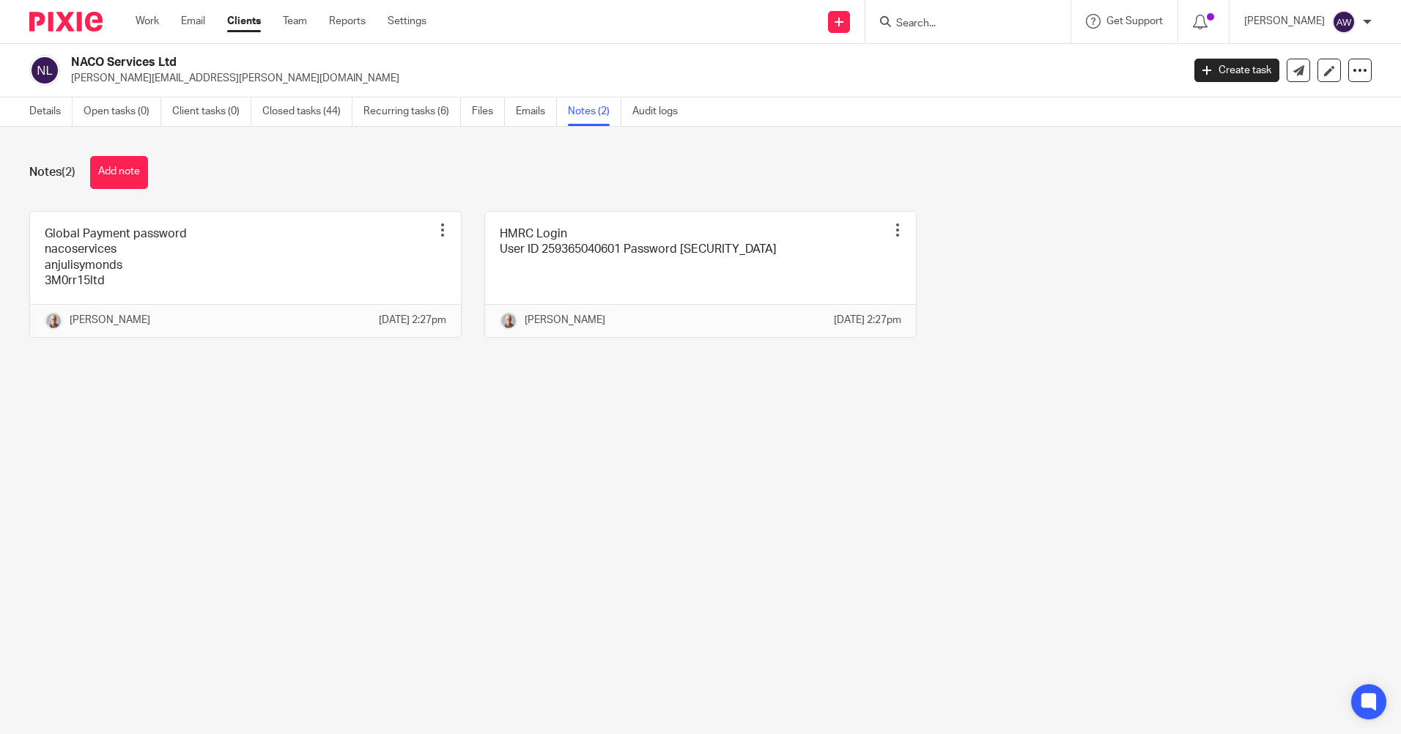
click at [894, 27] on div at bounding box center [965, 21] width 171 height 18
click at [905, 23] on input "Search" at bounding box center [961, 24] width 132 height 13
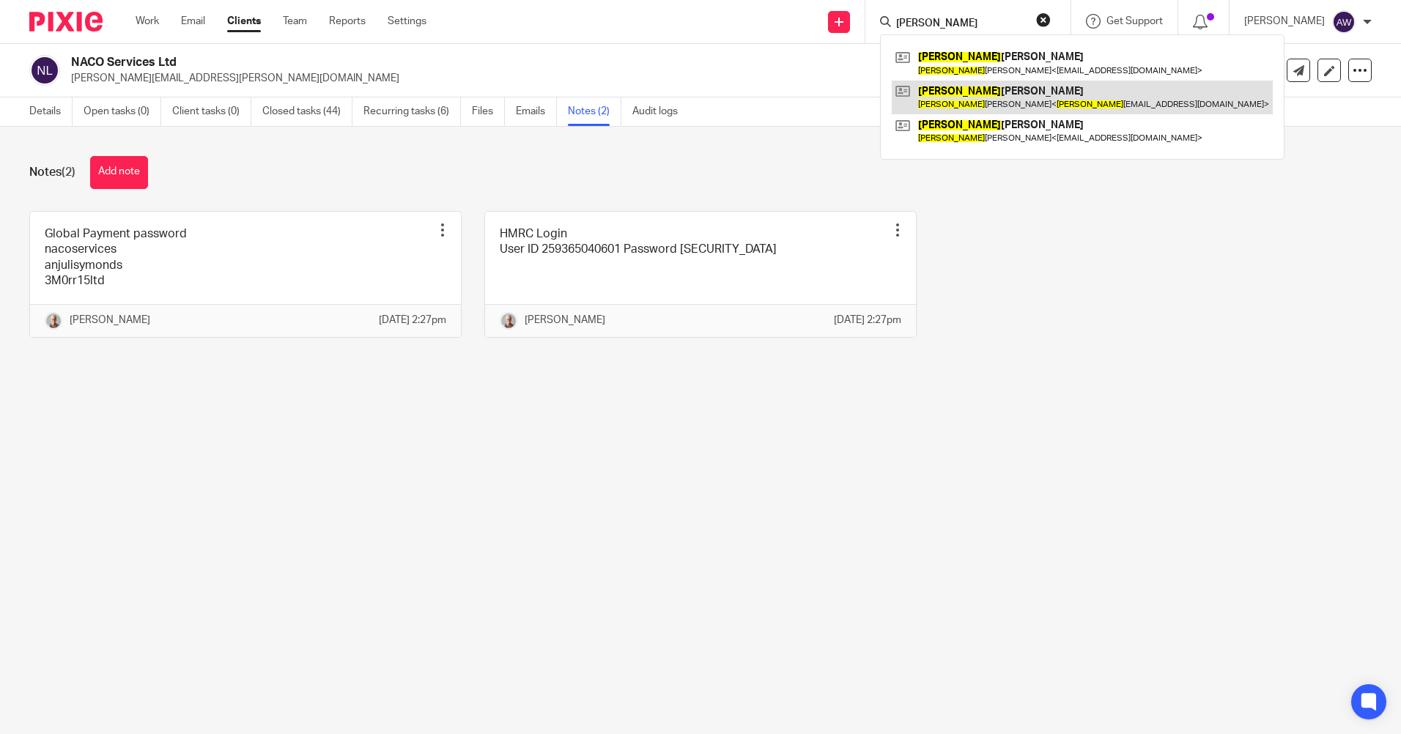
type input "[PERSON_NAME]"
click at [953, 97] on link at bounding box center [1082, 98] width 381 height 34
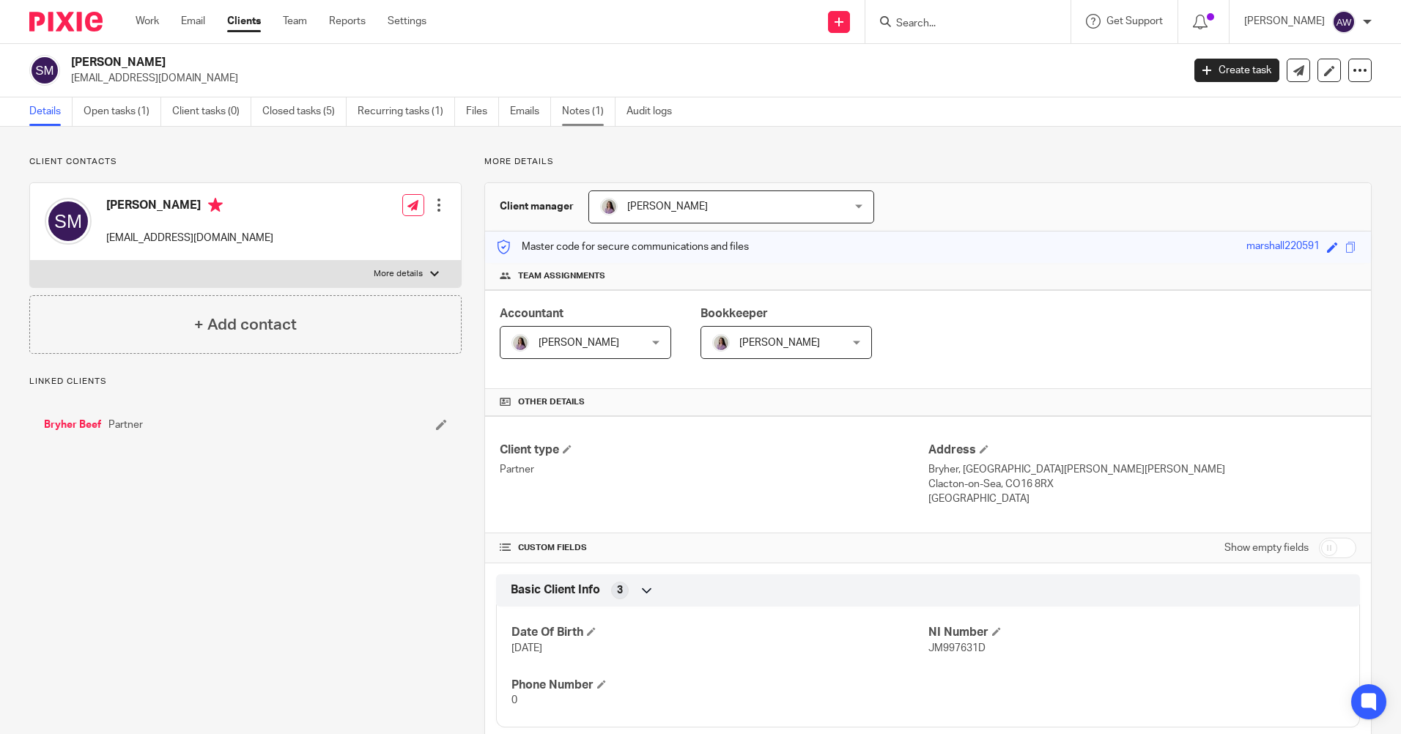
click at [594, 115] on link "Notes (1)" at bounding box center [588, 111] width 53 height 29
